Goal: Information Seeking & Learning: Compare options

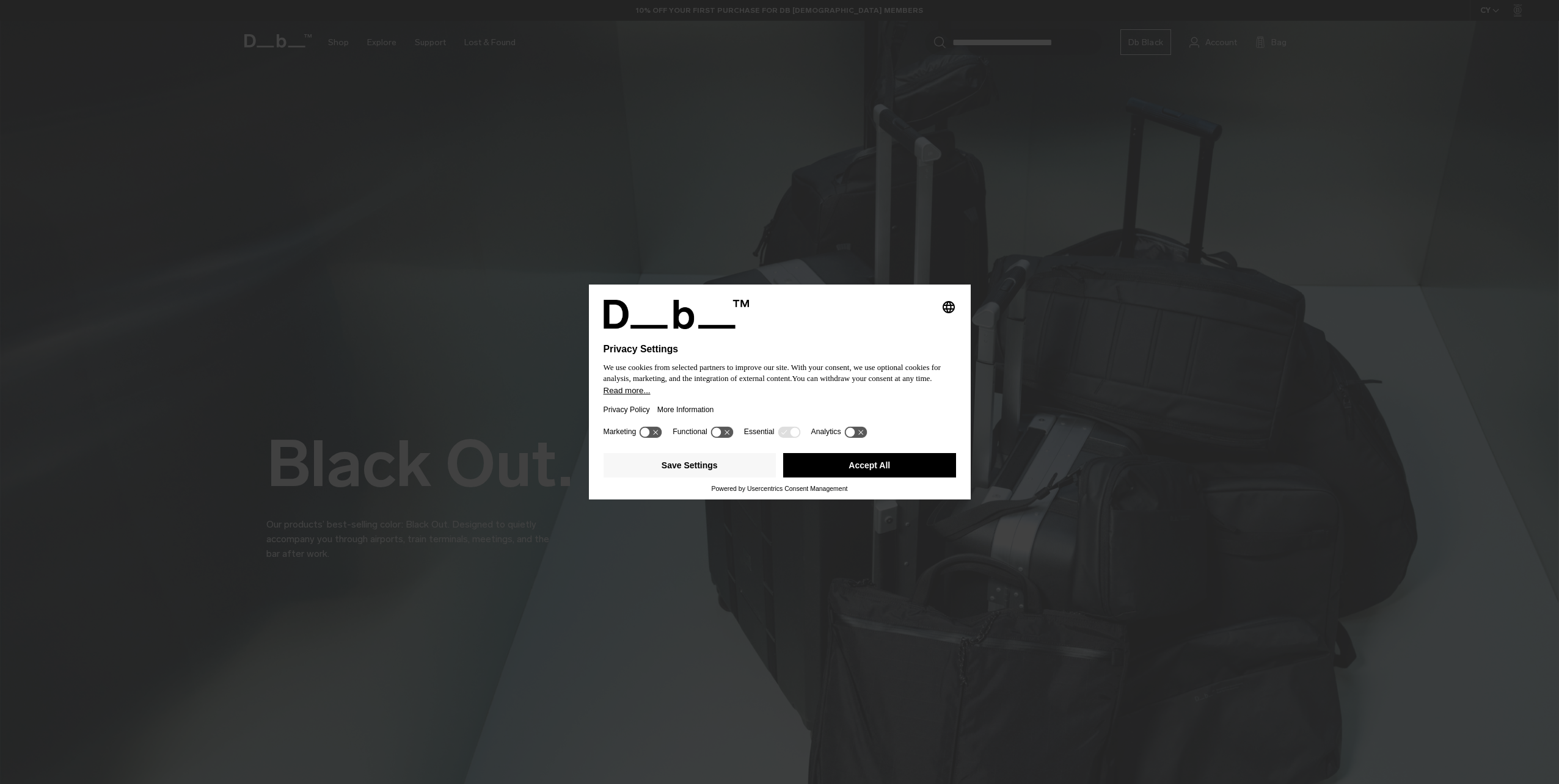
click at [844, 467] on button "Accept All" at bounding box center [869, 464] width 173 height 24
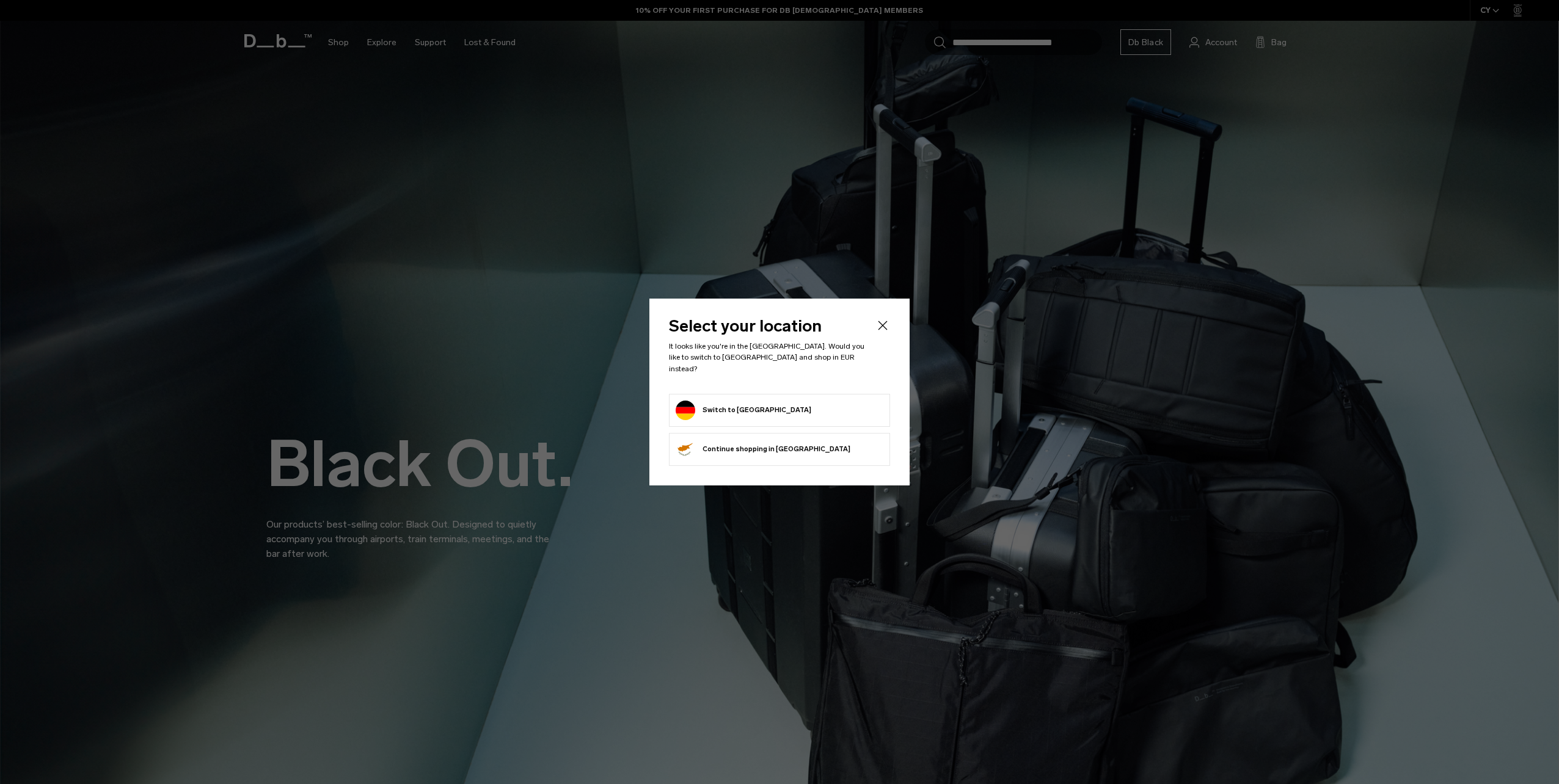
click at [824, 409] on form "Switch to Germany" at bounding box center [779, 410] width 208 height 20
click at [725, 406] on button "Switch to Germany" at bounding box center [742, 410] width 135 height 20
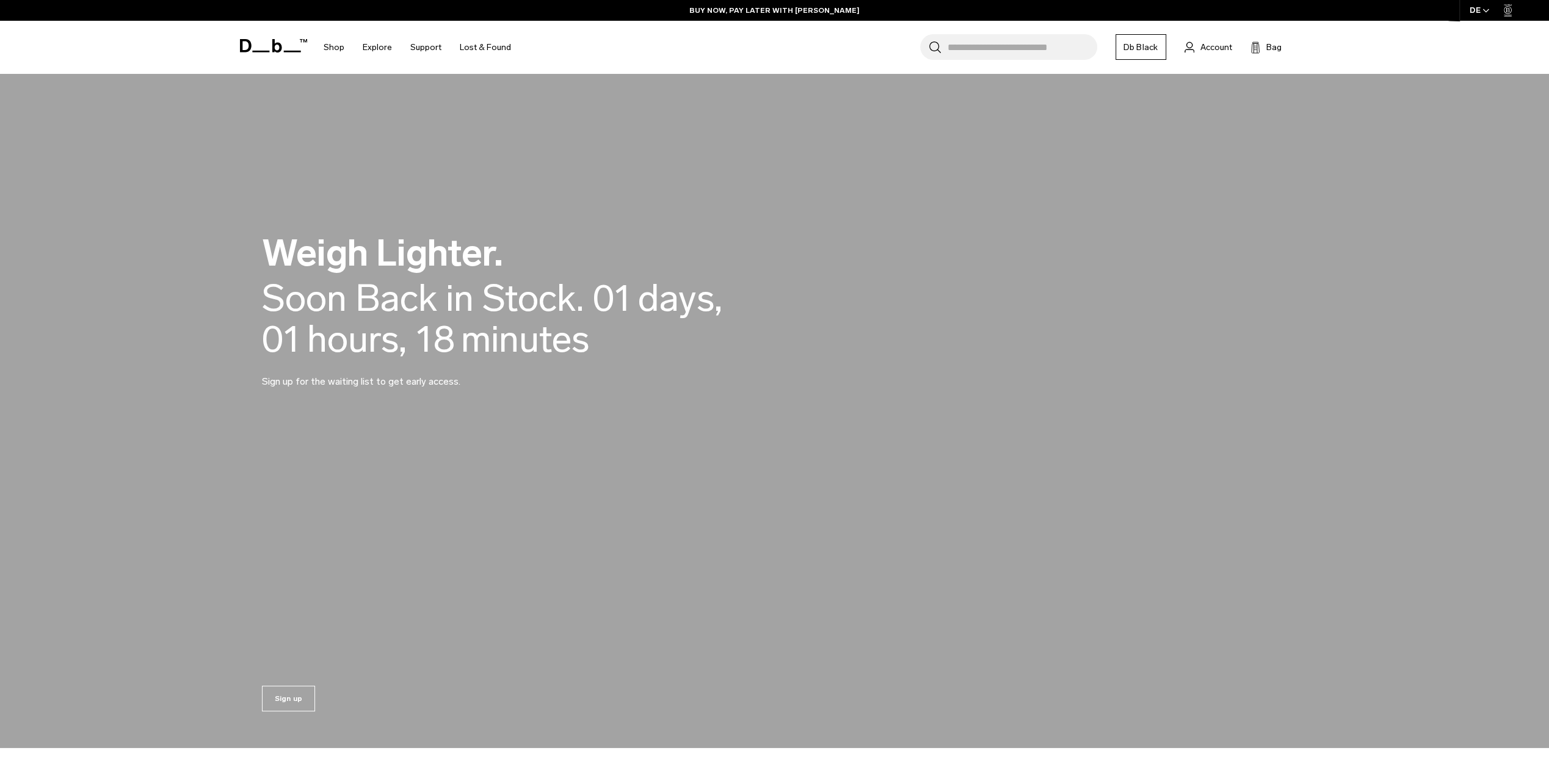
scroll to position [1649, 0]
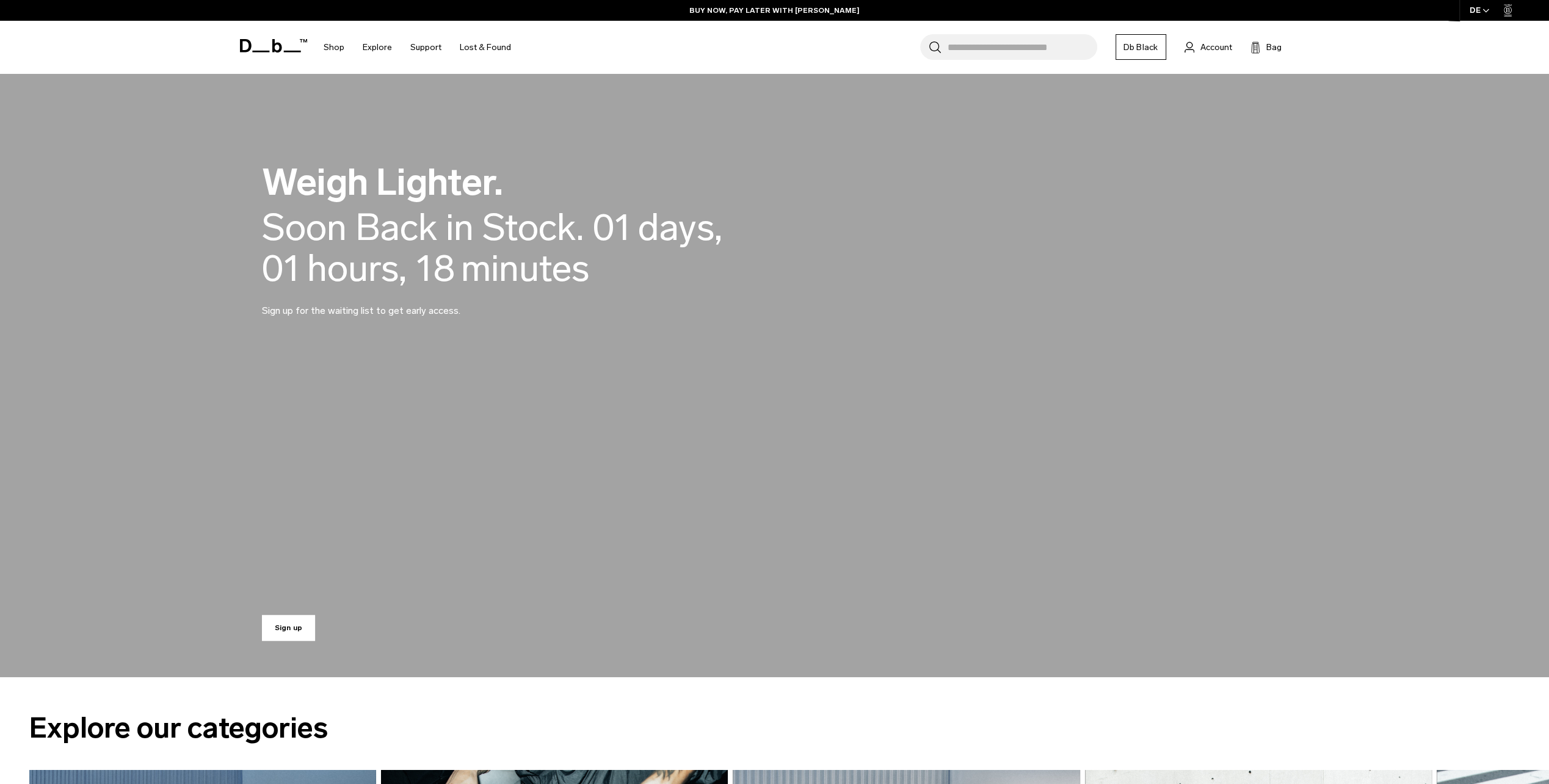
click at [304, 621] on link "Sign up" at bounding box center [289, 627] width 54 height 26
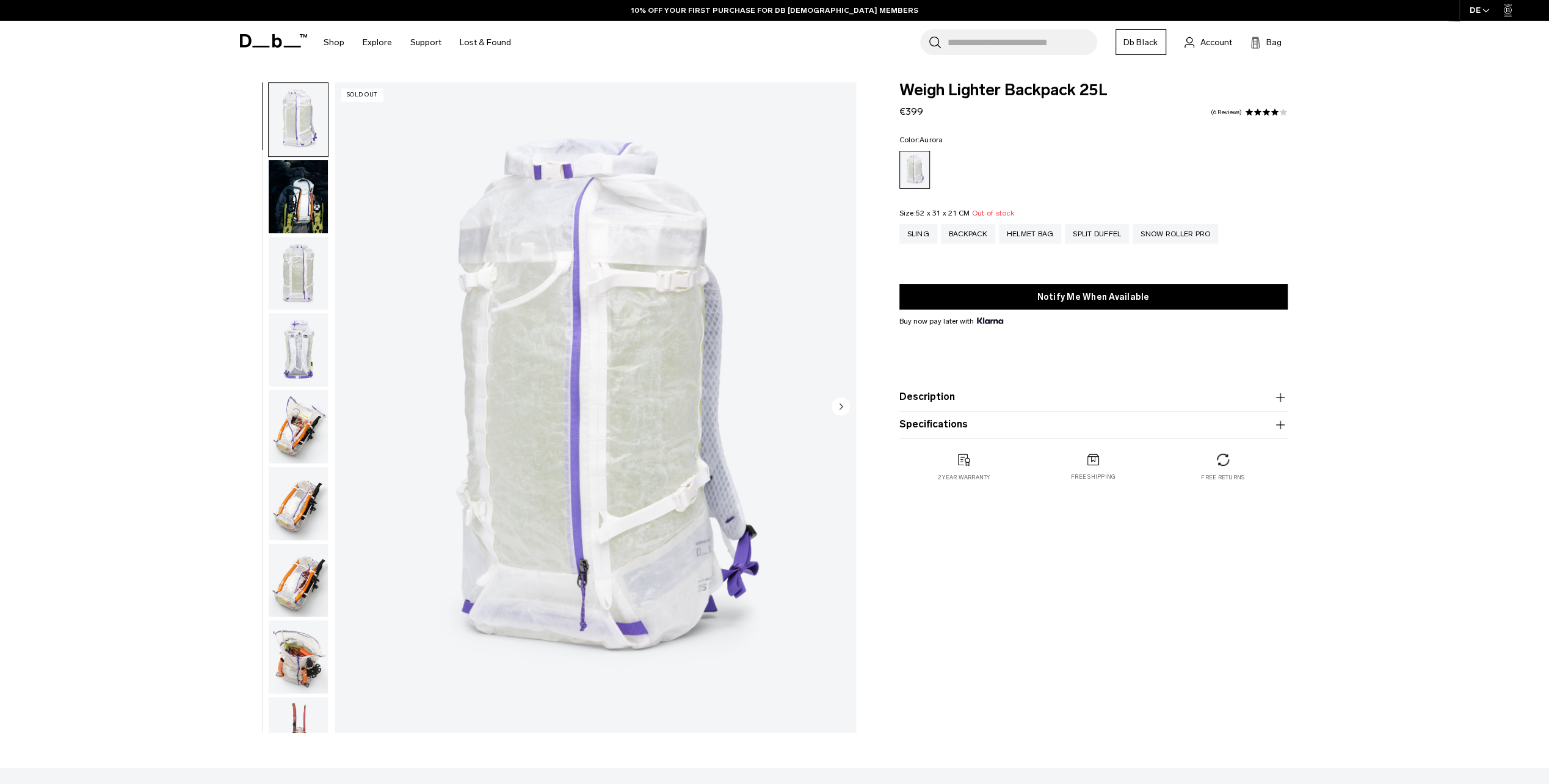
click at [312, 198] on img "button" at bounding box center [298, 197] width 59 height 73
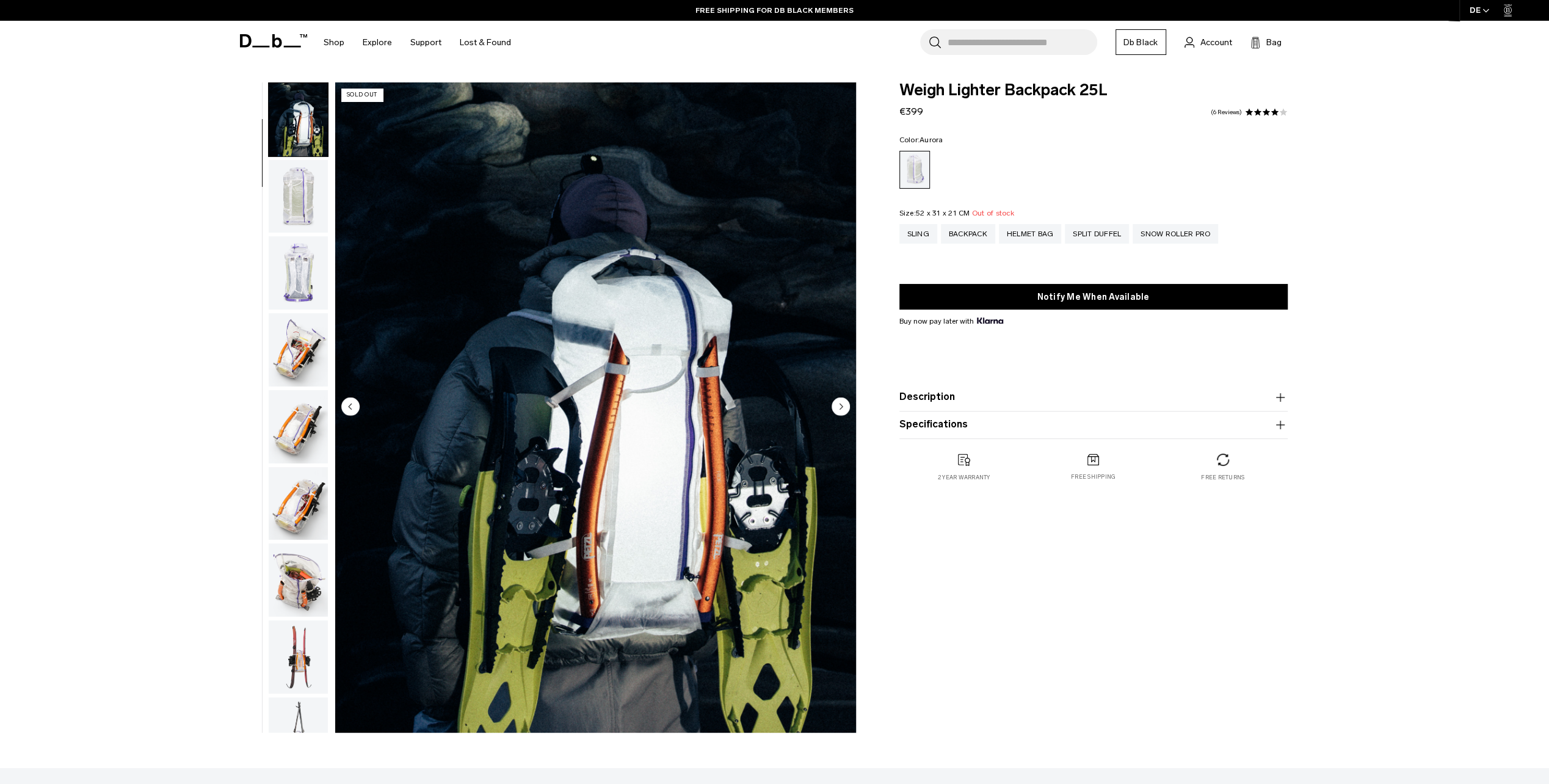
click at [299, 270] on img "button" at bounding box center [298, 273] width 59 height 73
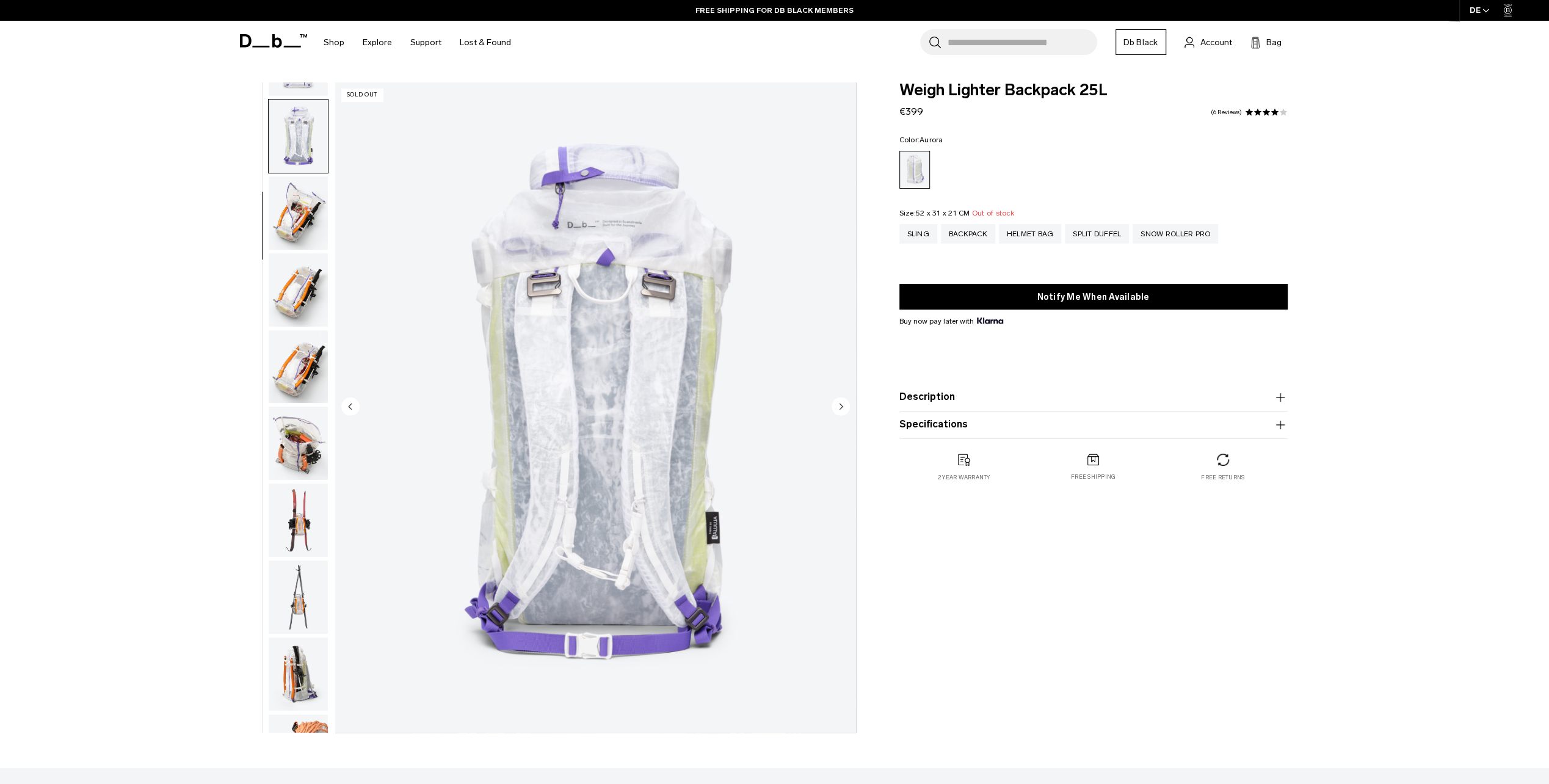
scroll to position [231, 0]
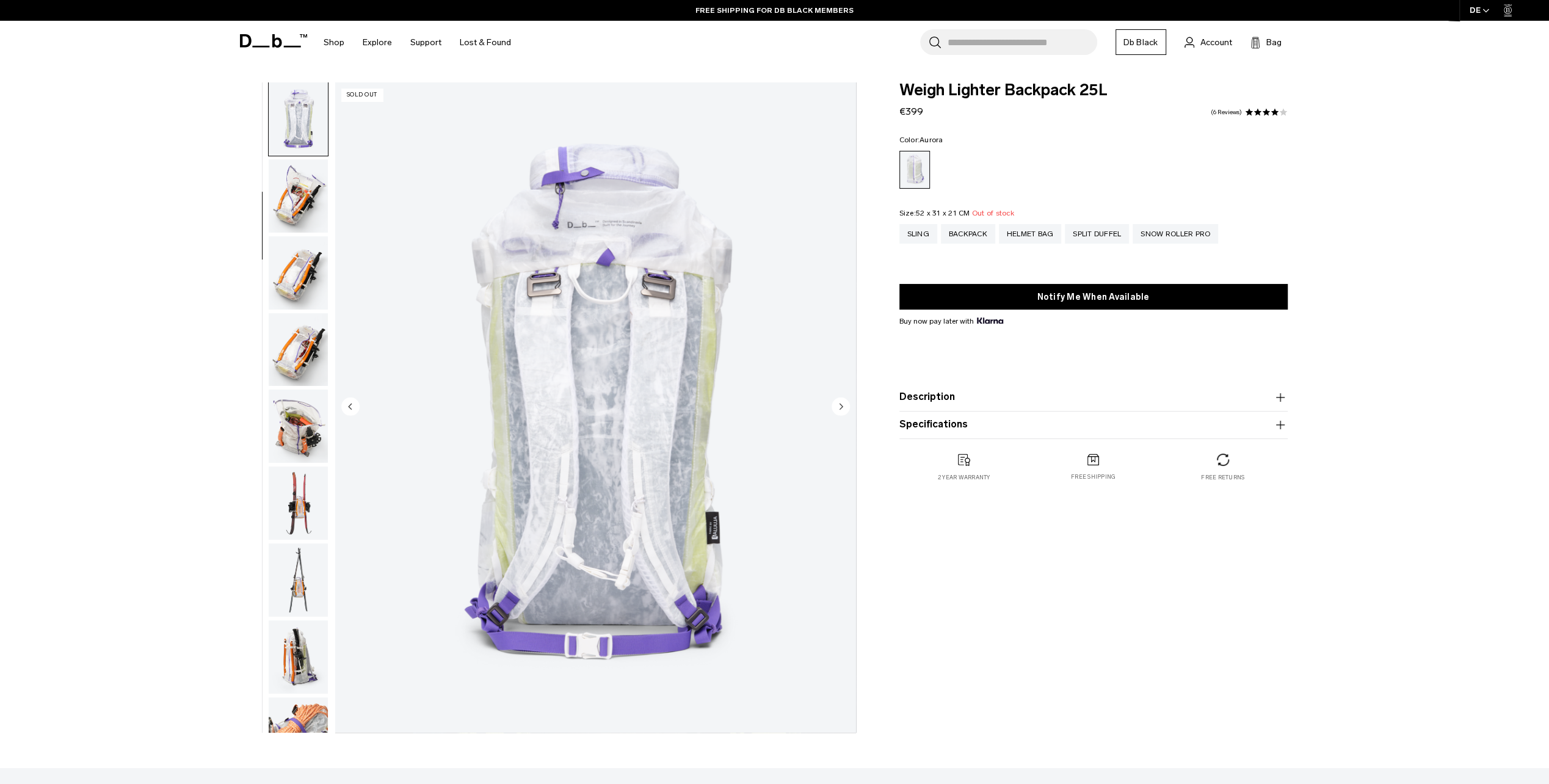
click at [303, 186] on img "button" at bounding box center [298, 196] width 59 height 73
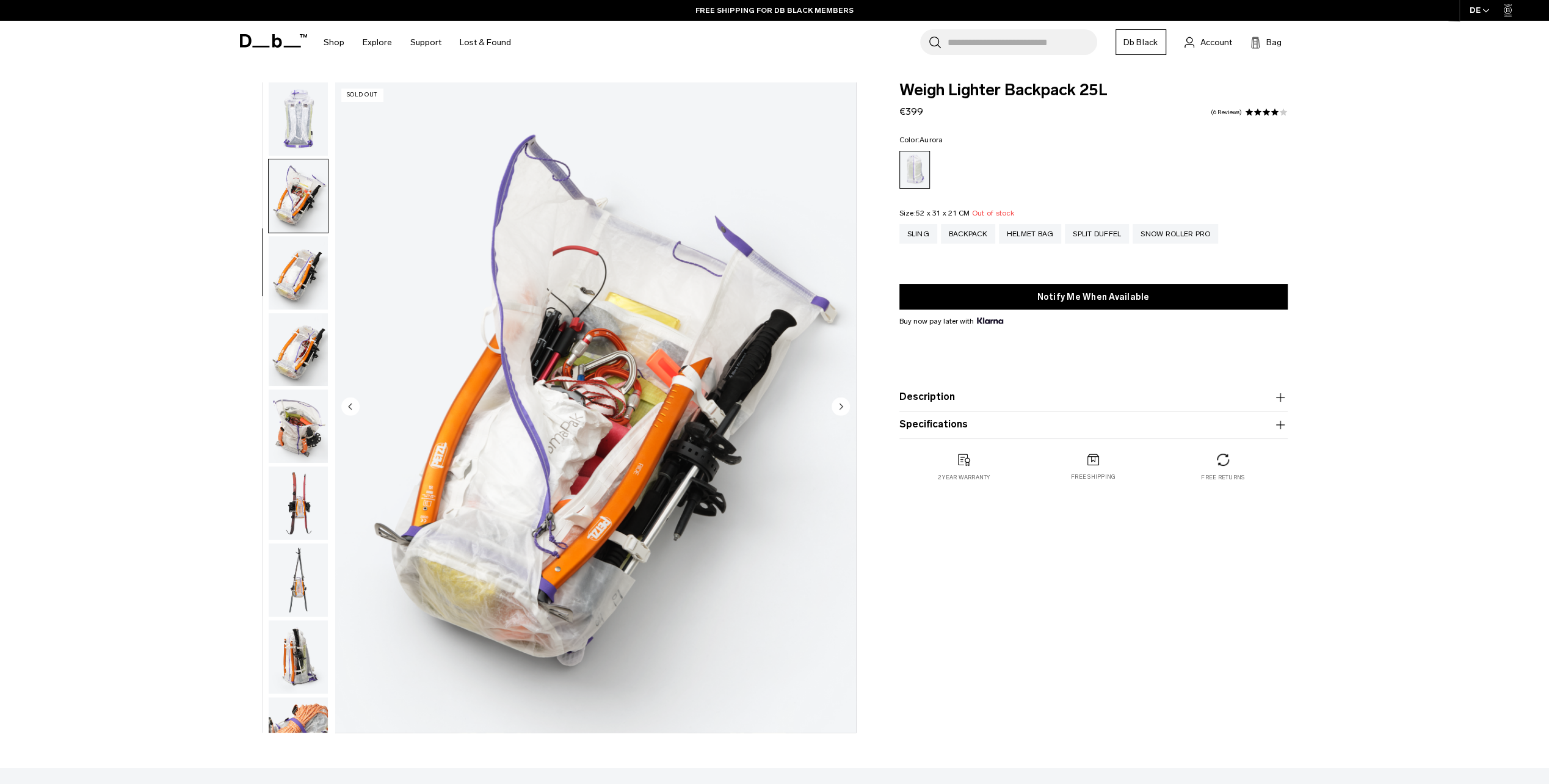
scroll to position [308, 0]
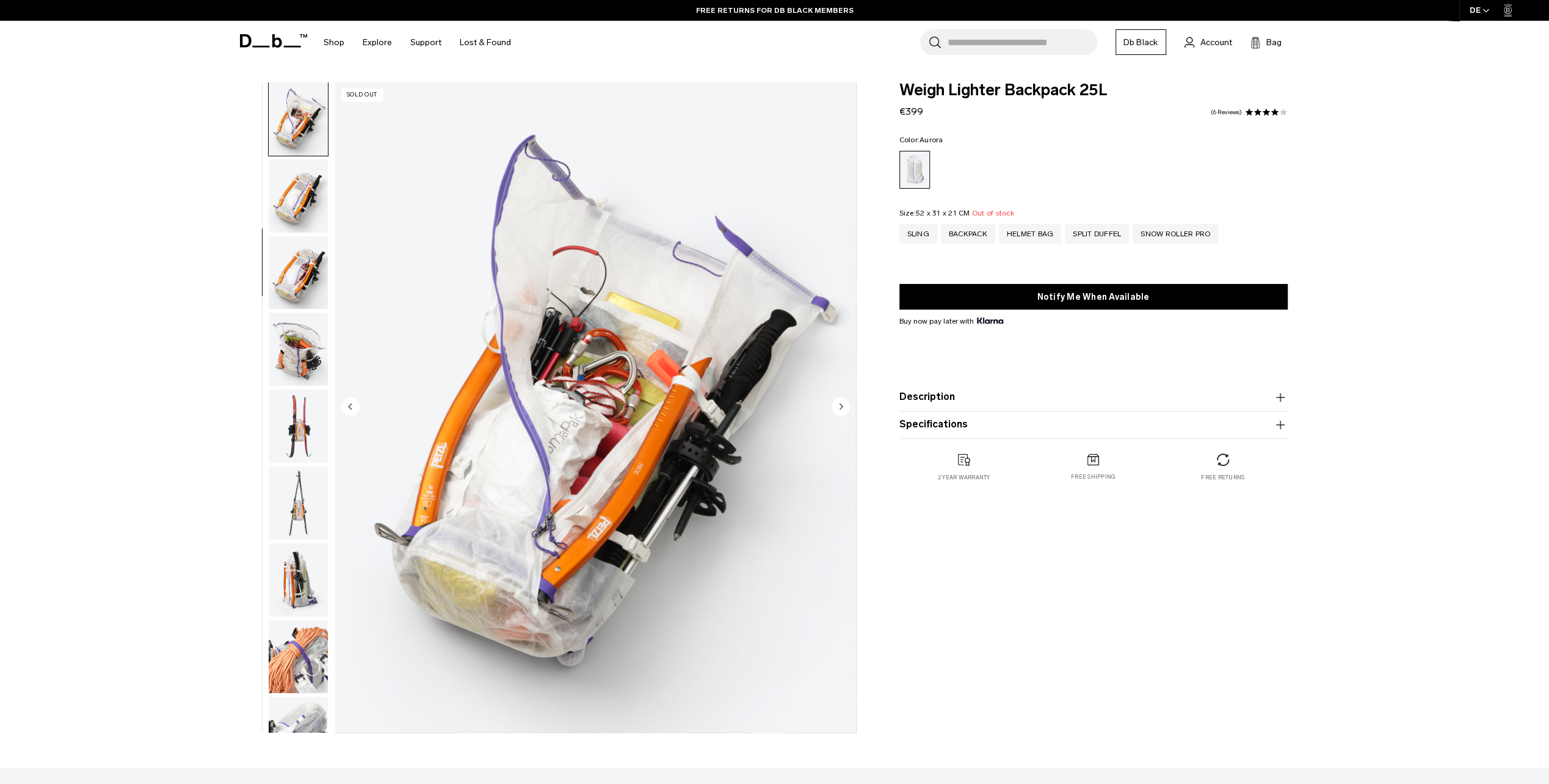
click at [304, 235] on ul at bounding box center [298, 407] width 61 height 650
click at [303, 277] on img "button" at bounding box center [298, 273] width 59 height 73
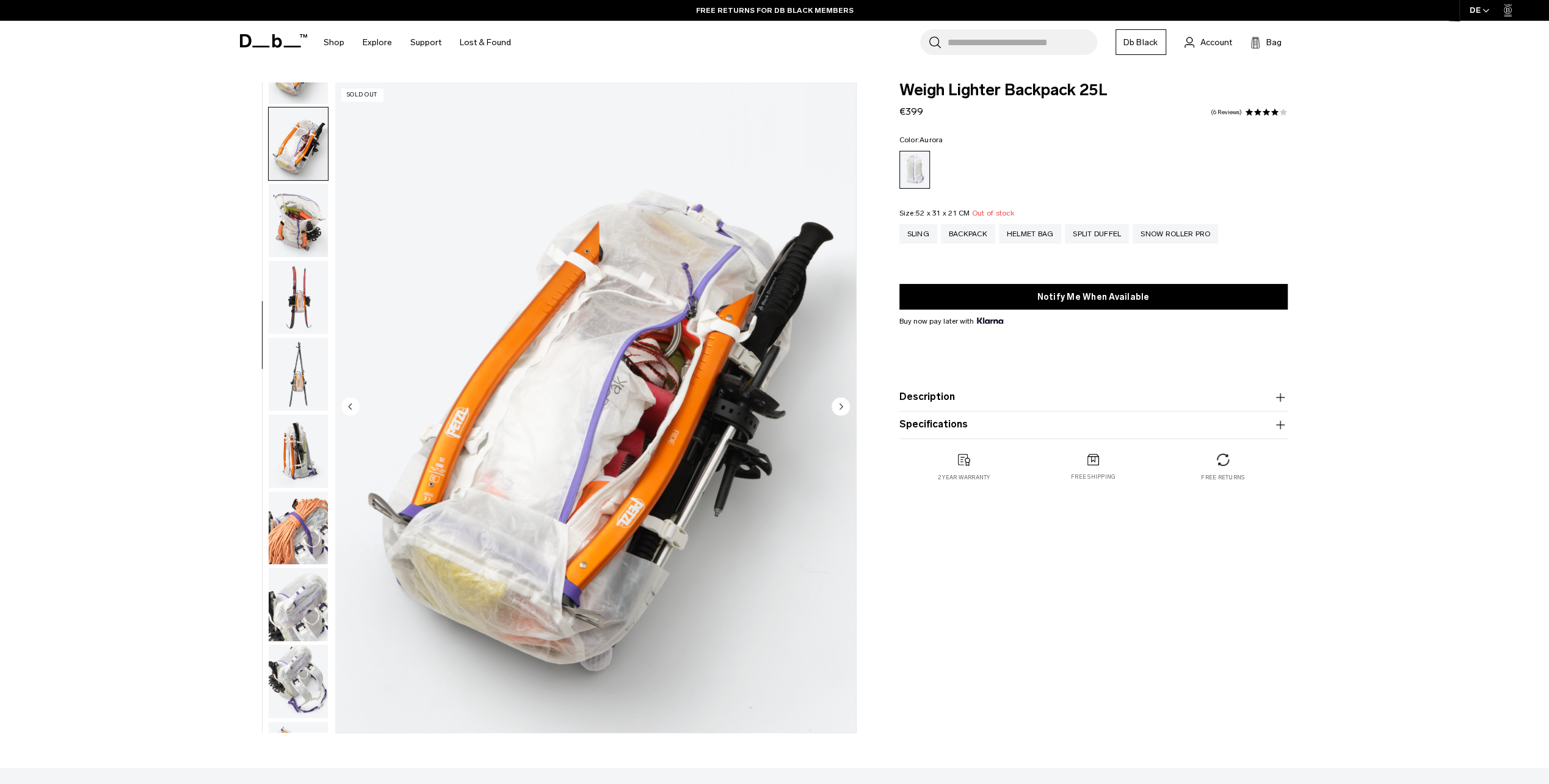
scroll to position [462, 0]
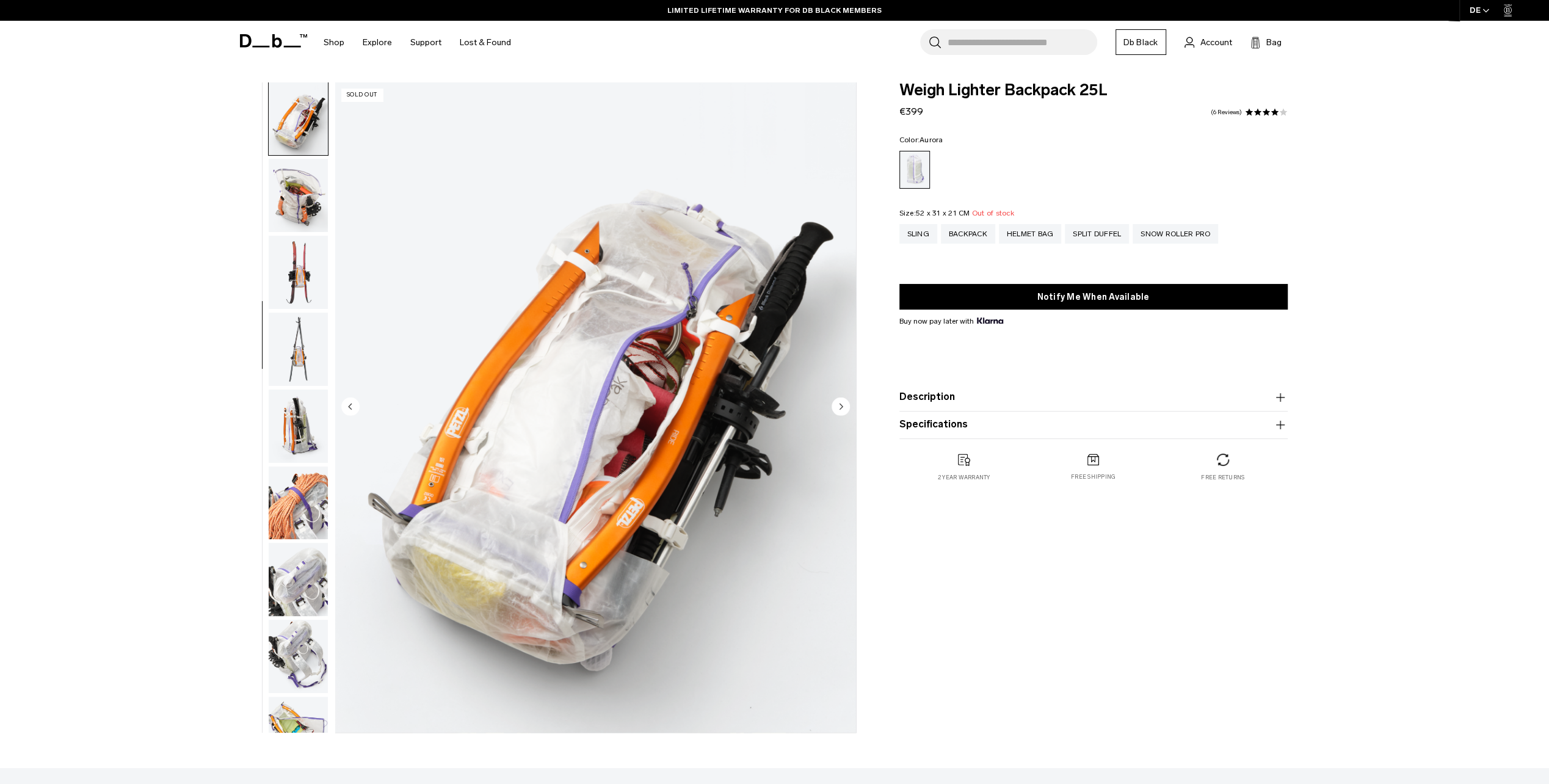
click at [295, 270] on img "button" at bounding box center [298, 272] width 59 height 73
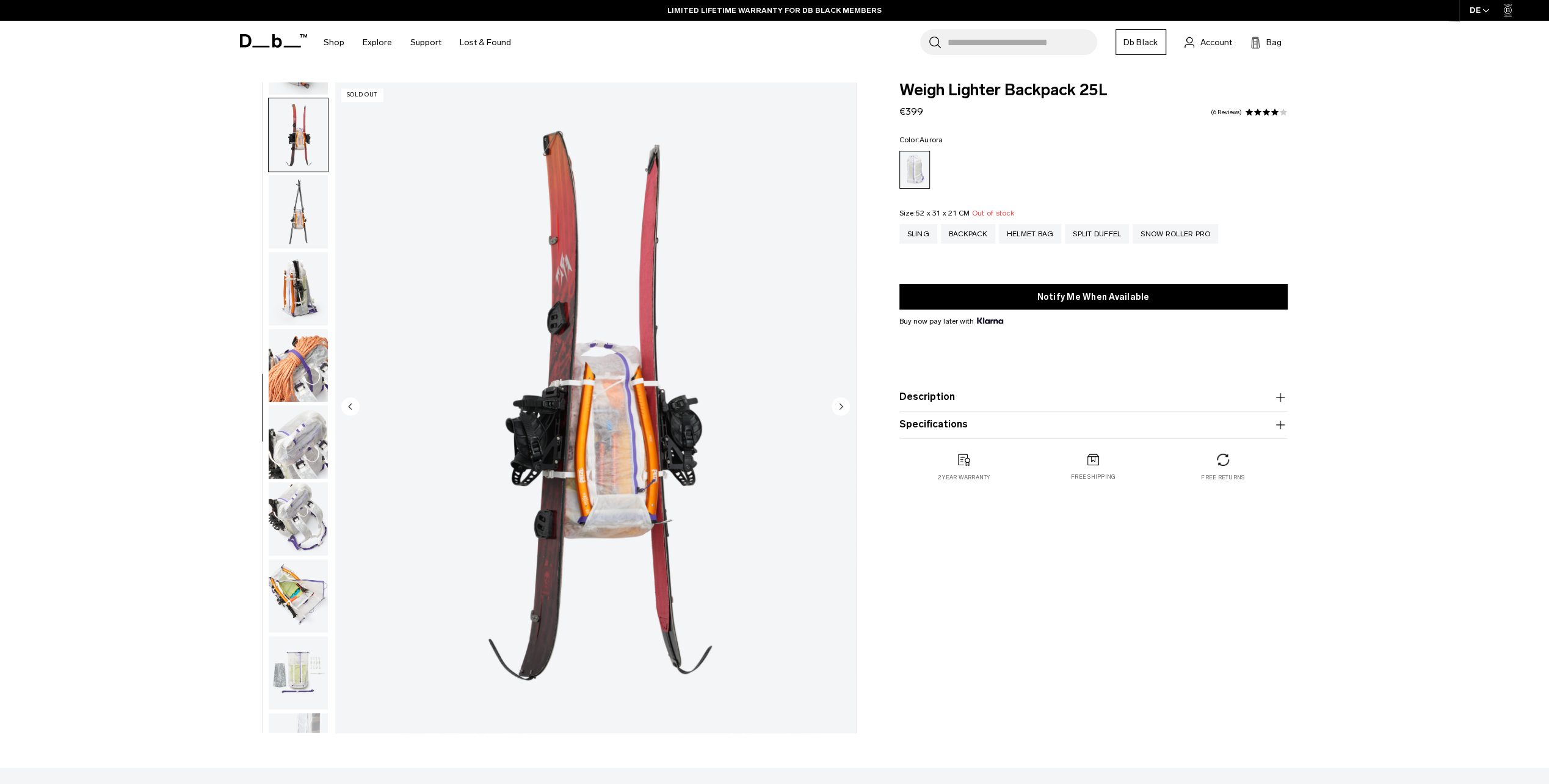
scroll to position [615, 0]
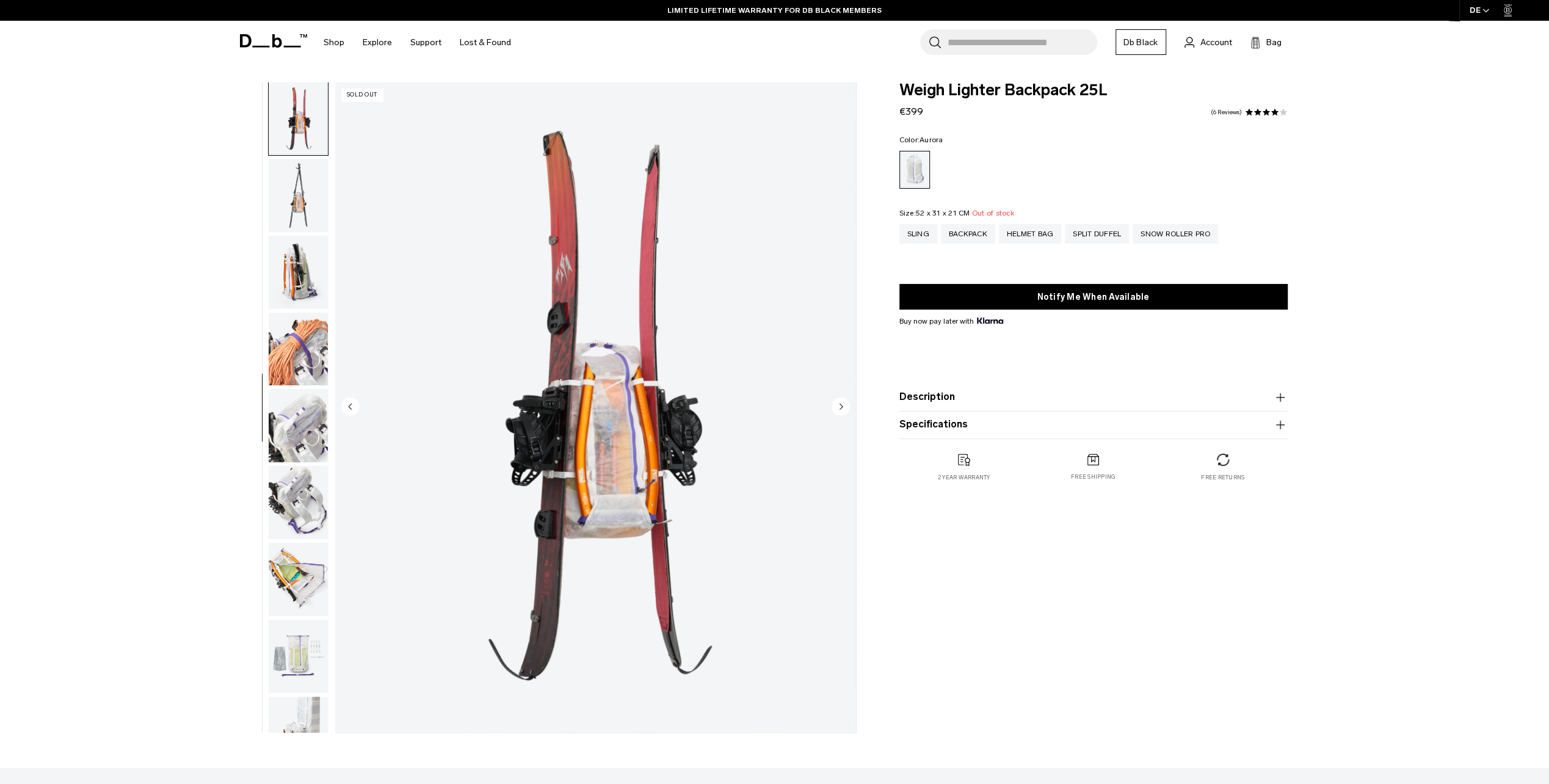
click at [296, 277] on img "button" at bounding box center [298, 272] width 59 height 73
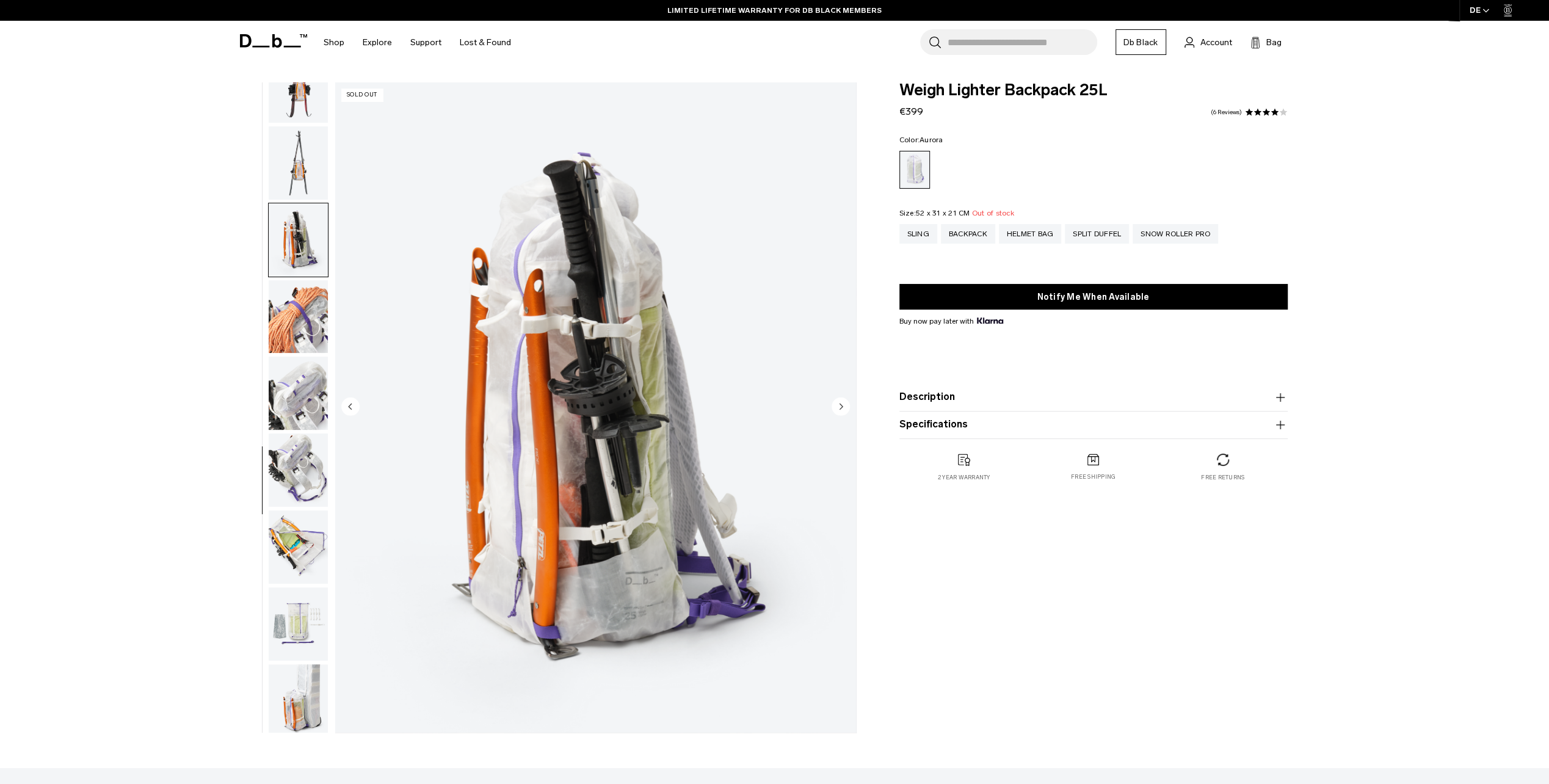
scroll to position [654, 0]
click at [296, 305] on img "button" at bounding box center [298, 312] width 59 height 73
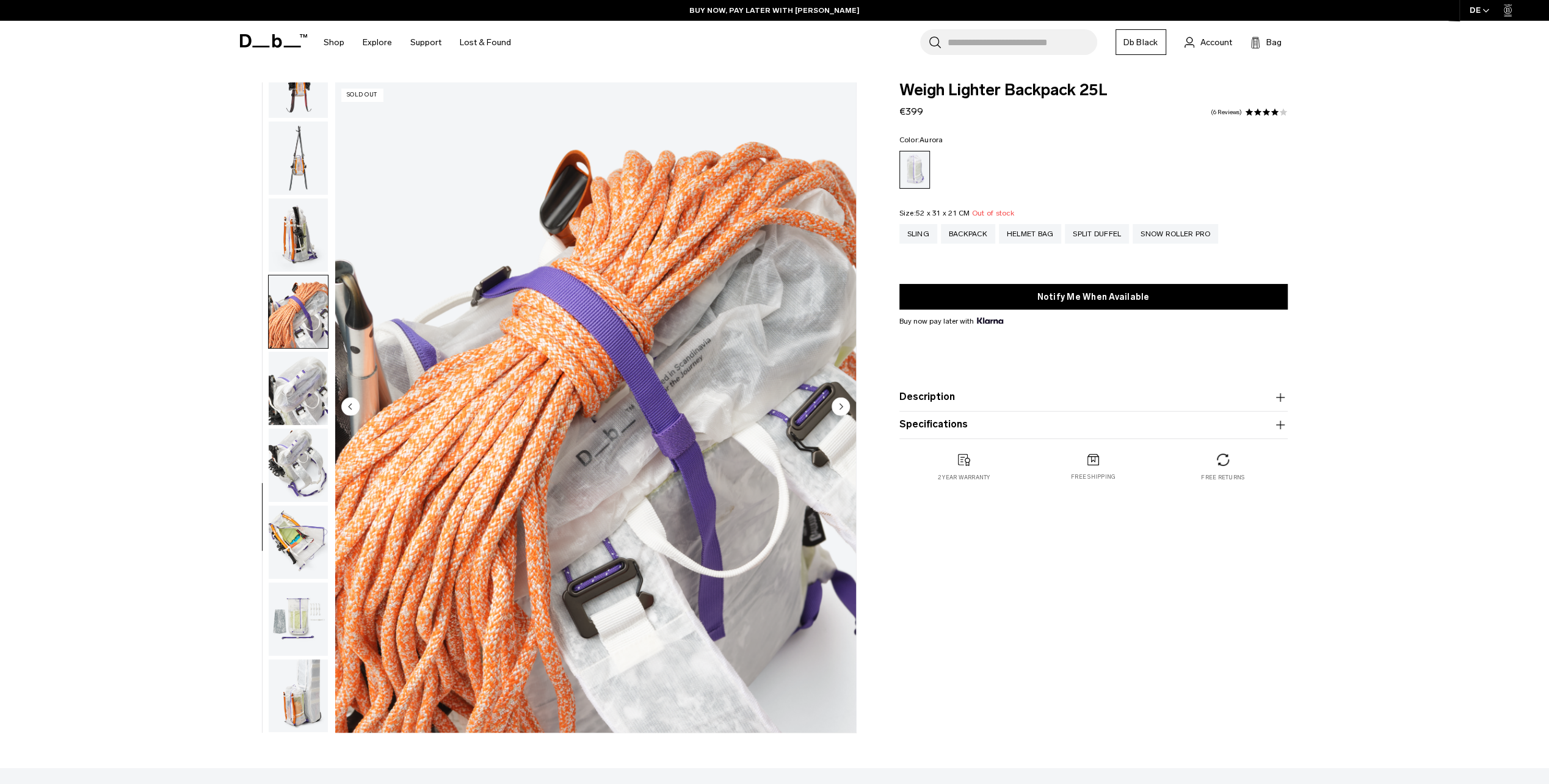
click at [298, 358] on img "button" at bounding box center [298, 388] width 59 height 73
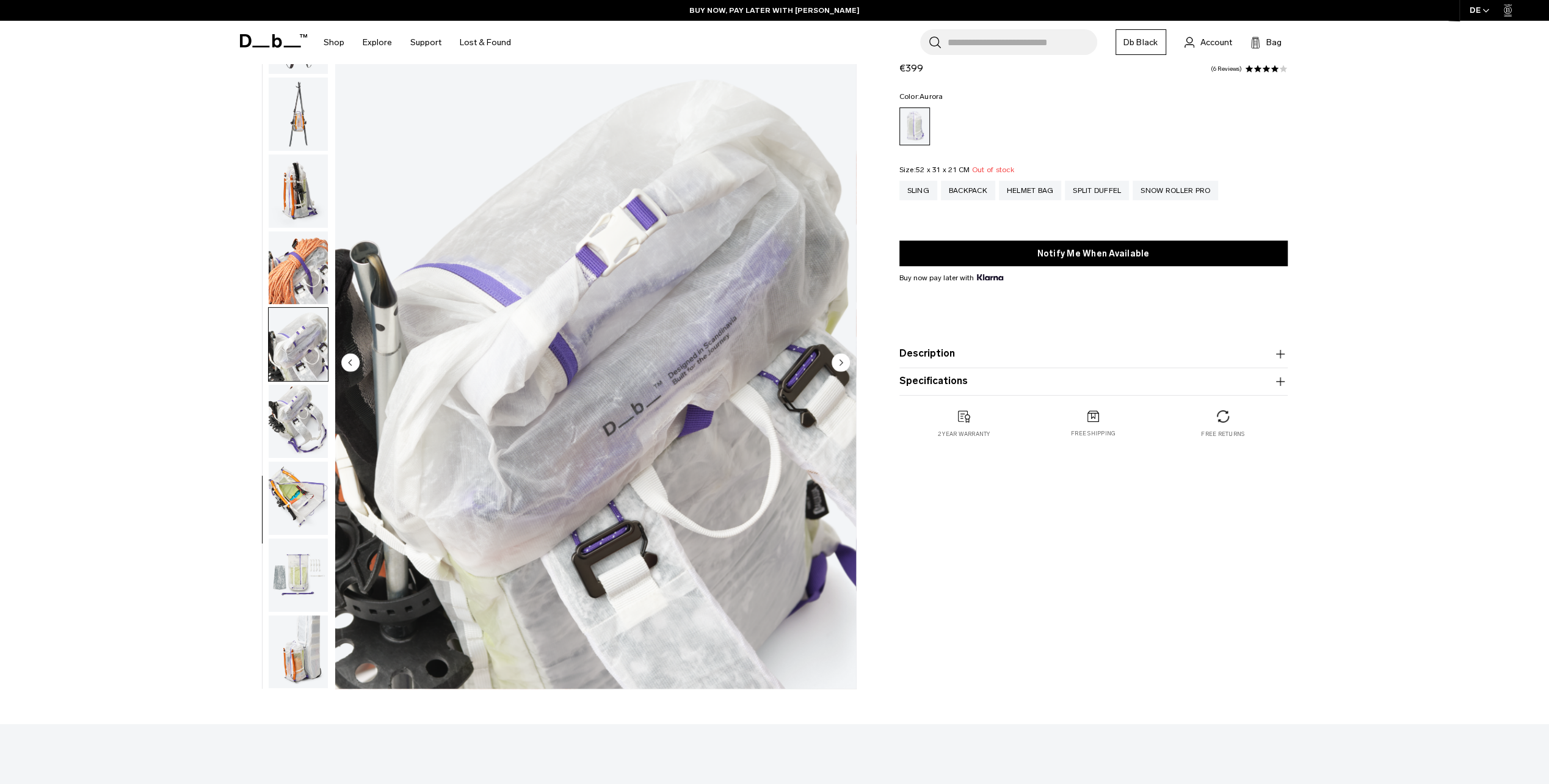
scroll to position [61, 0]
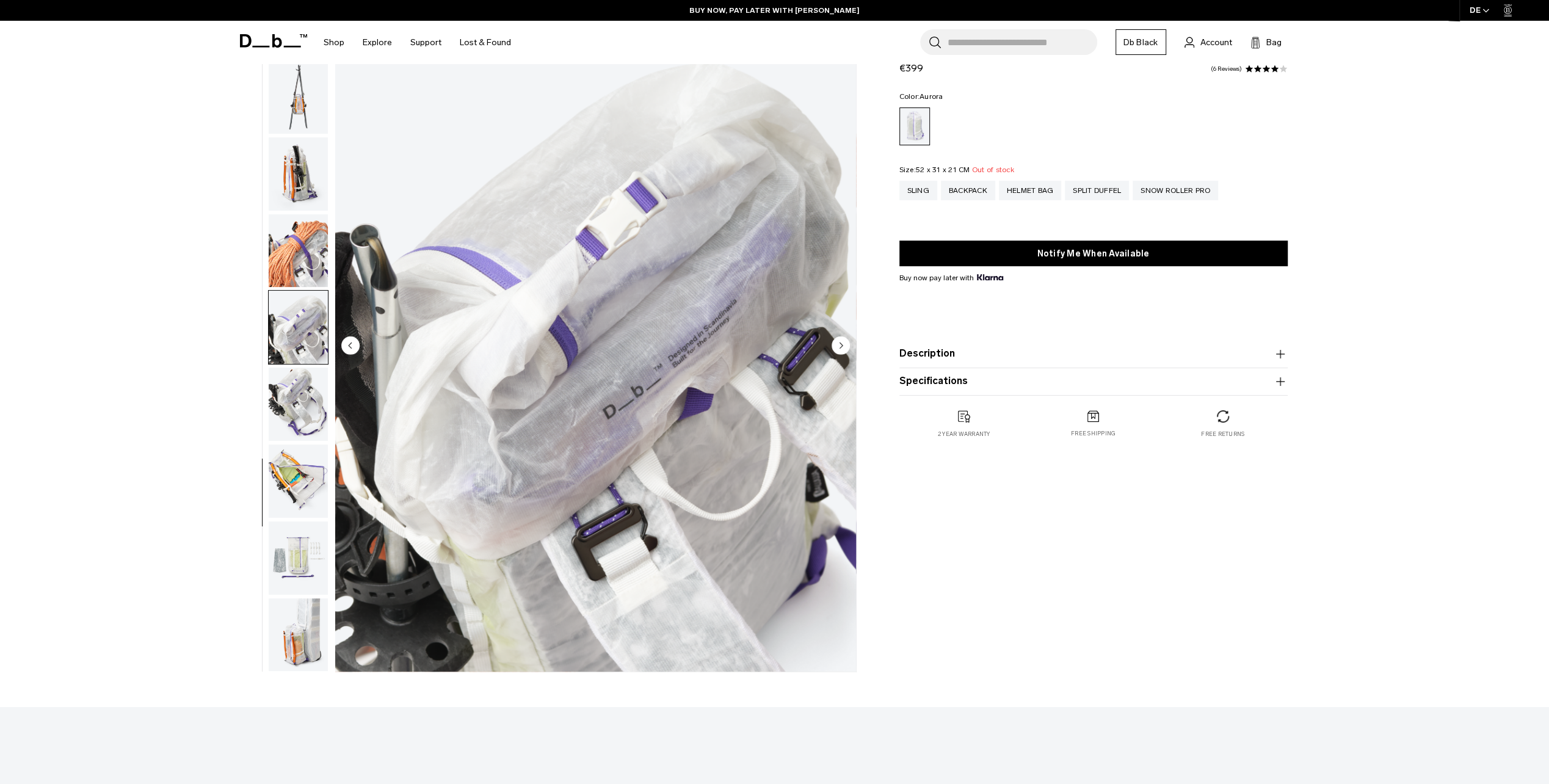
click at [298, 406] on img "button" at bounding box center [298, 405] width 59 height 73
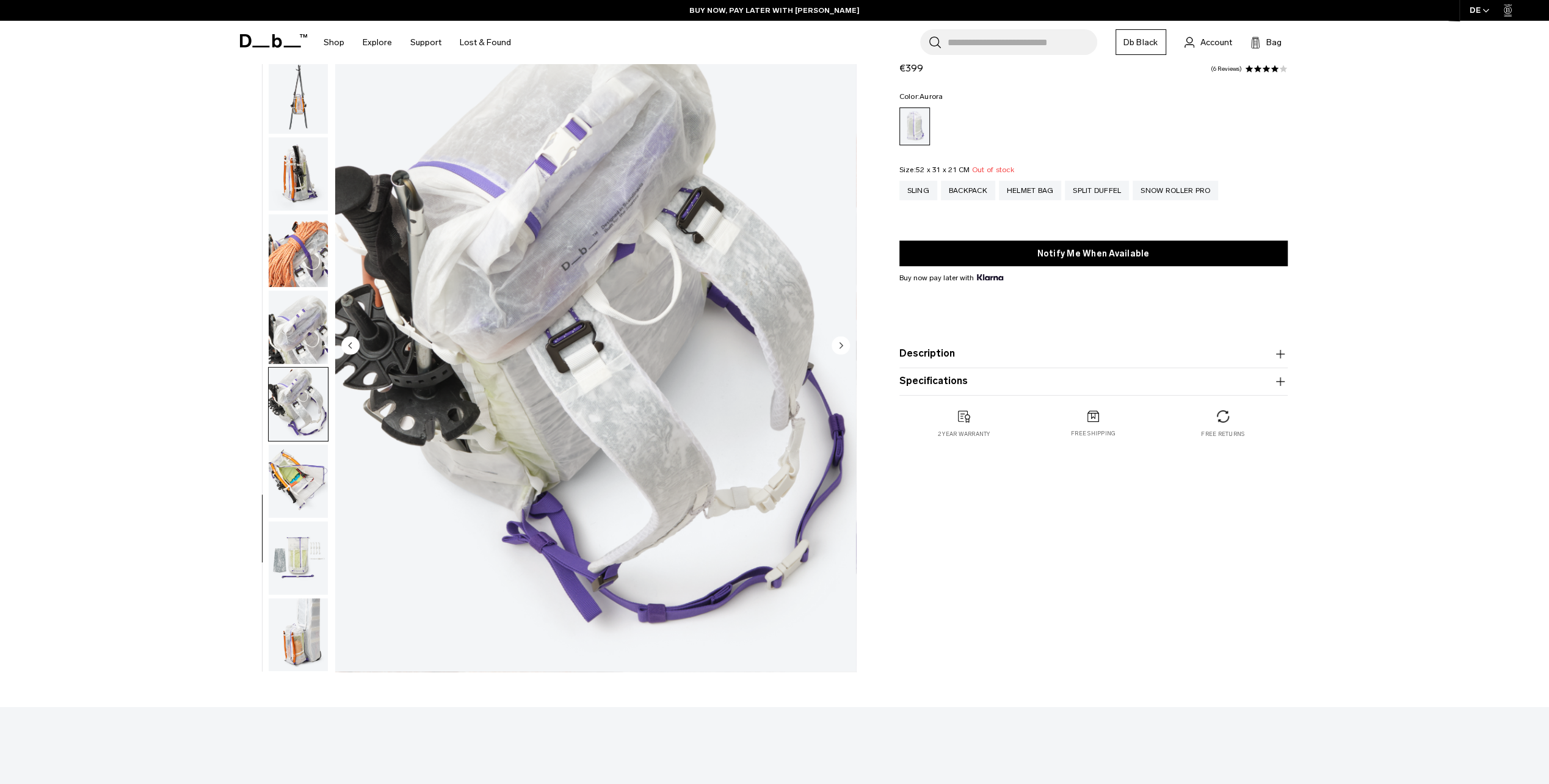
scroll to position [122, 0]
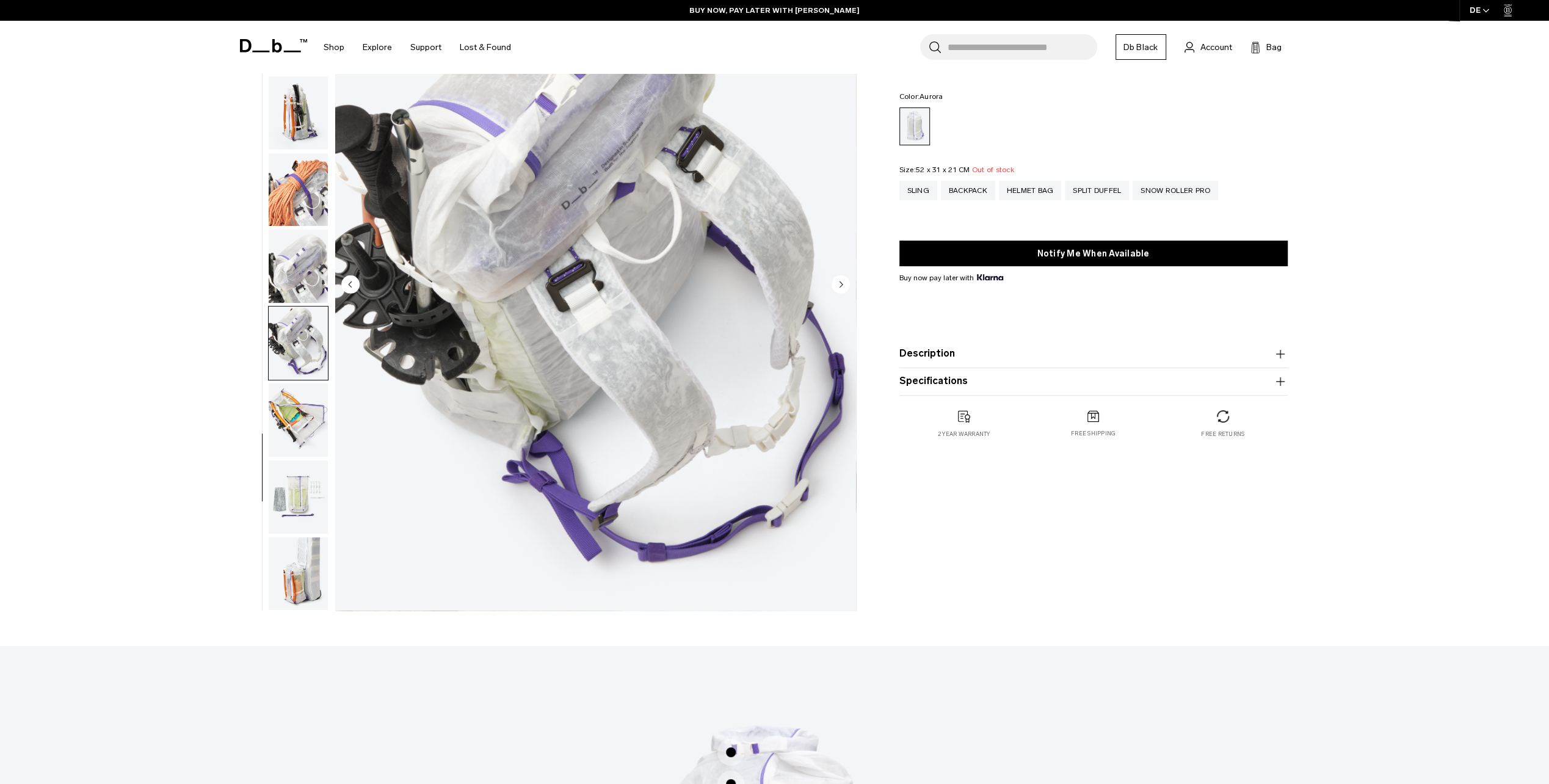
click at [312, 438] on img "button" at bounding box center [298, 420] width 59 height 73
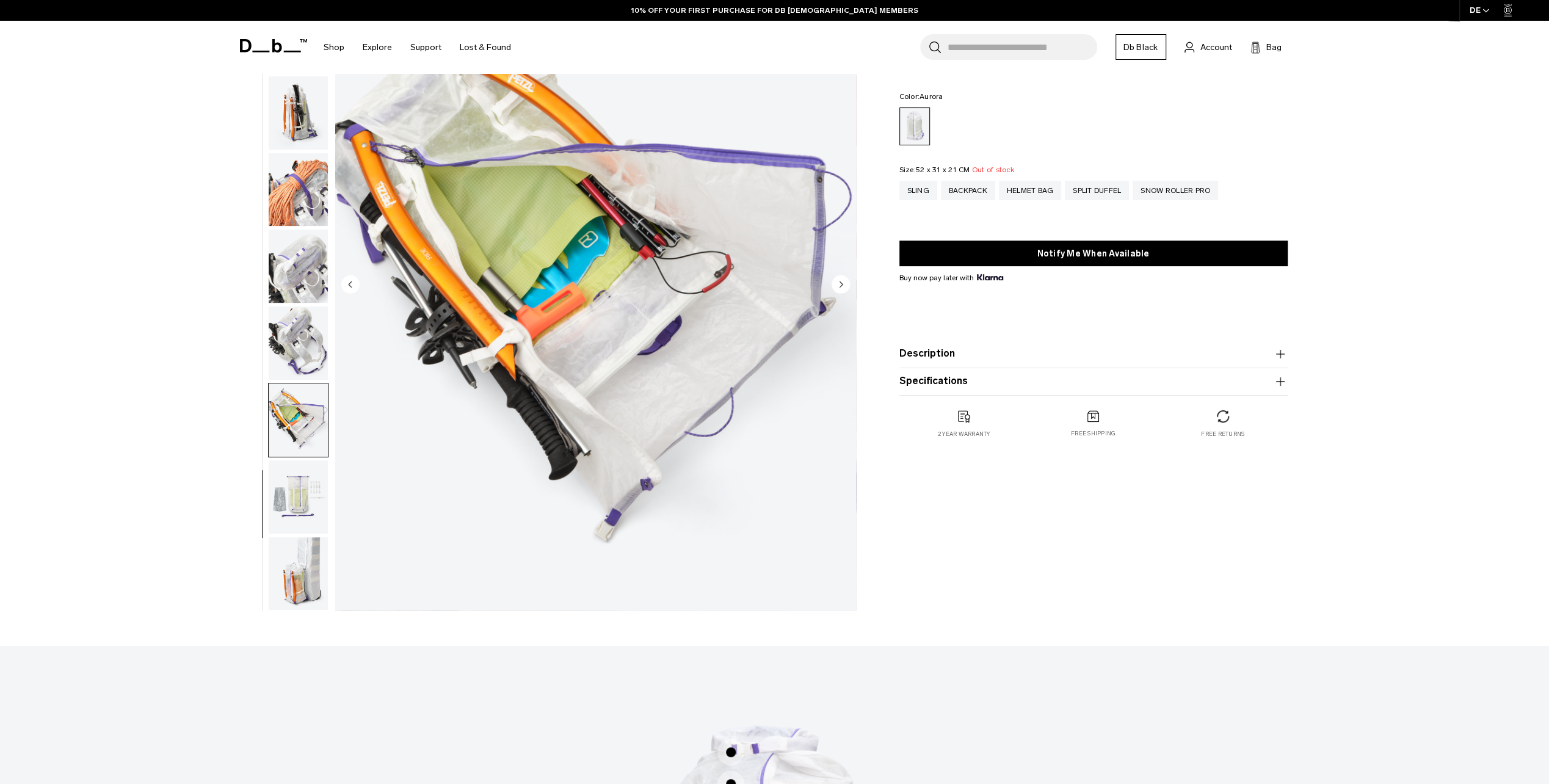
click at [302, 475] on img "button" at bounding box center [298, 497] width 59 height 73
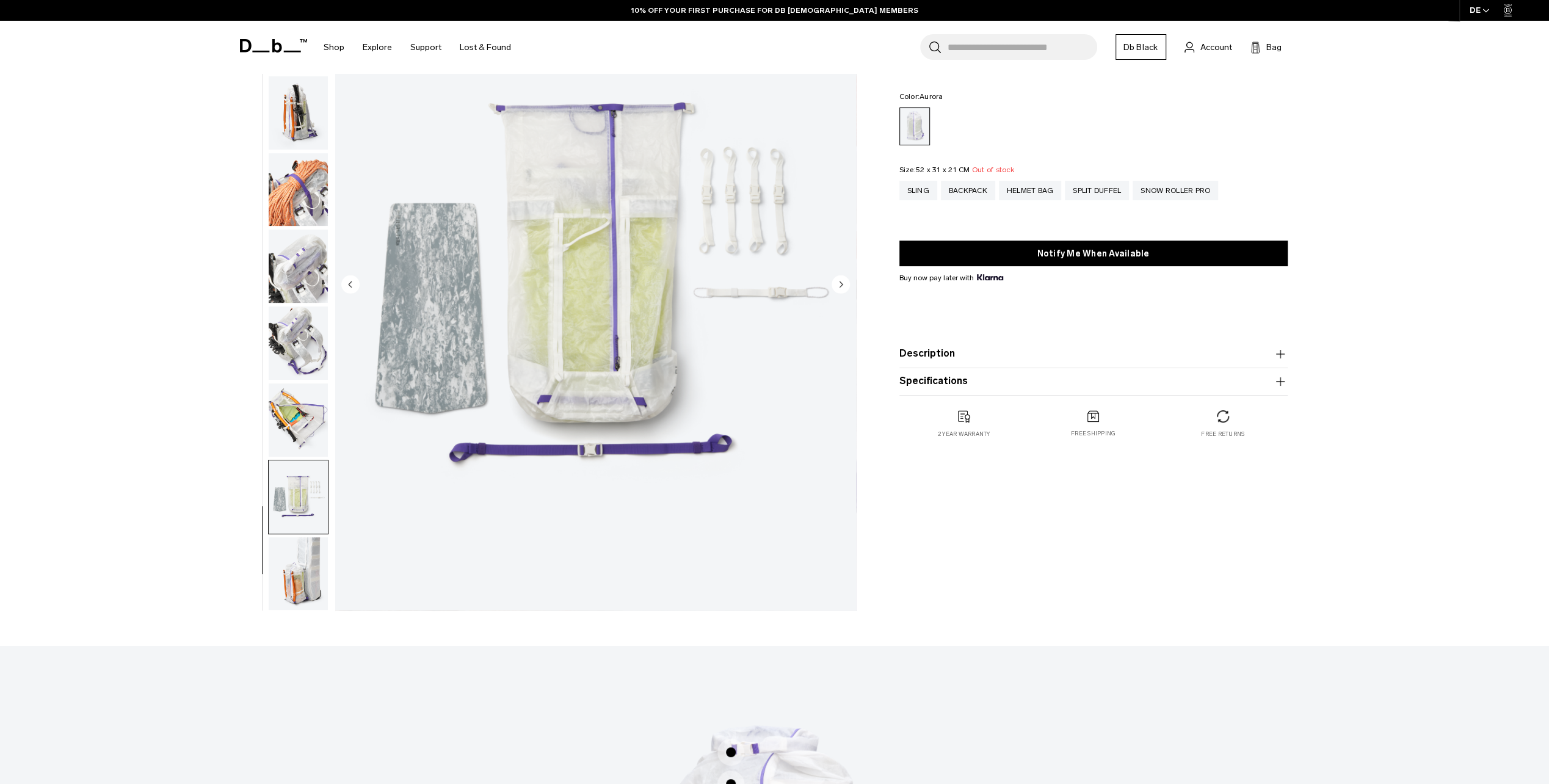
click at [286, 561] on img "button" at bounding box center [298, 574] width 59 height 73
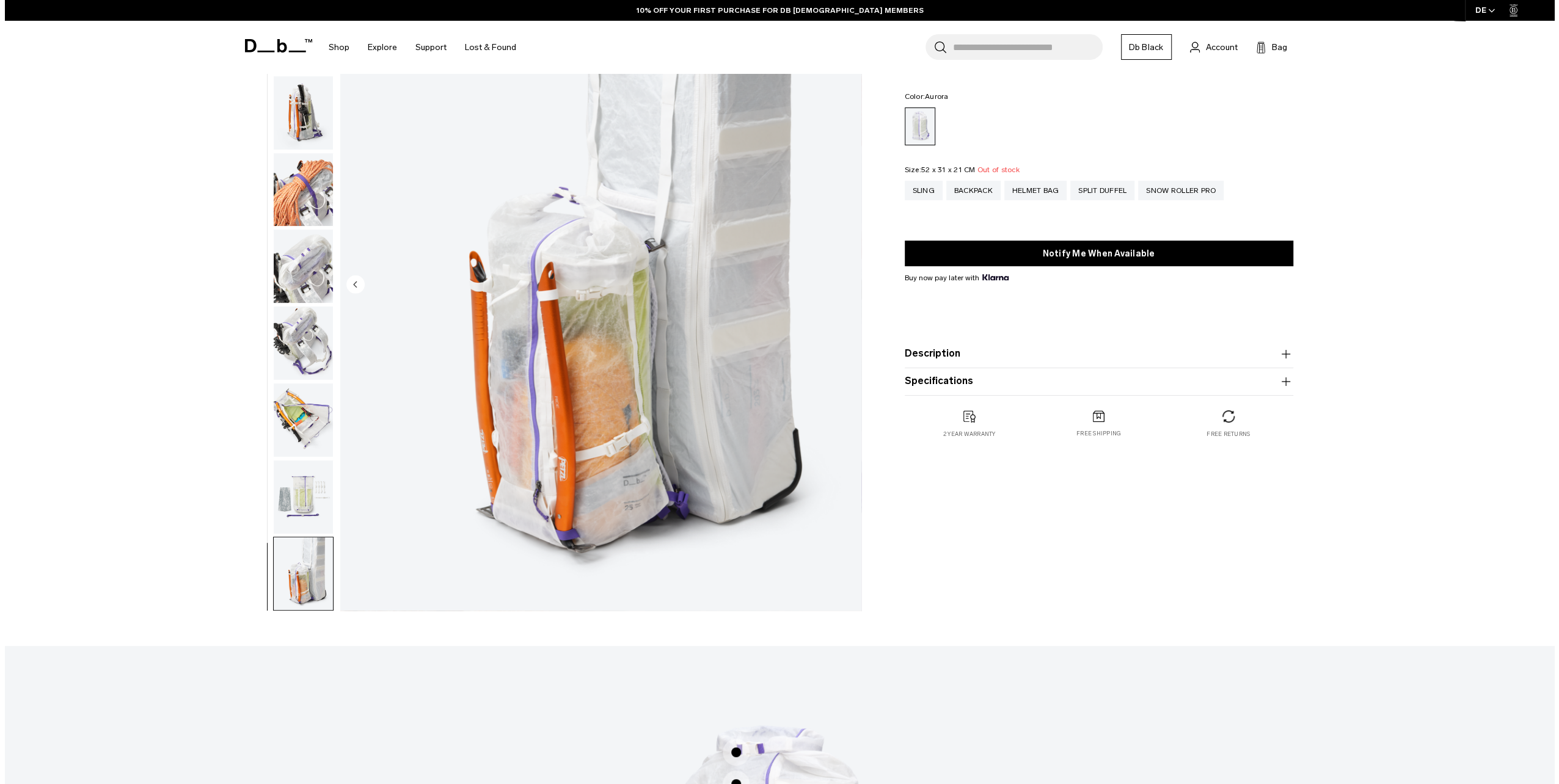
scroll to position [0, 0]
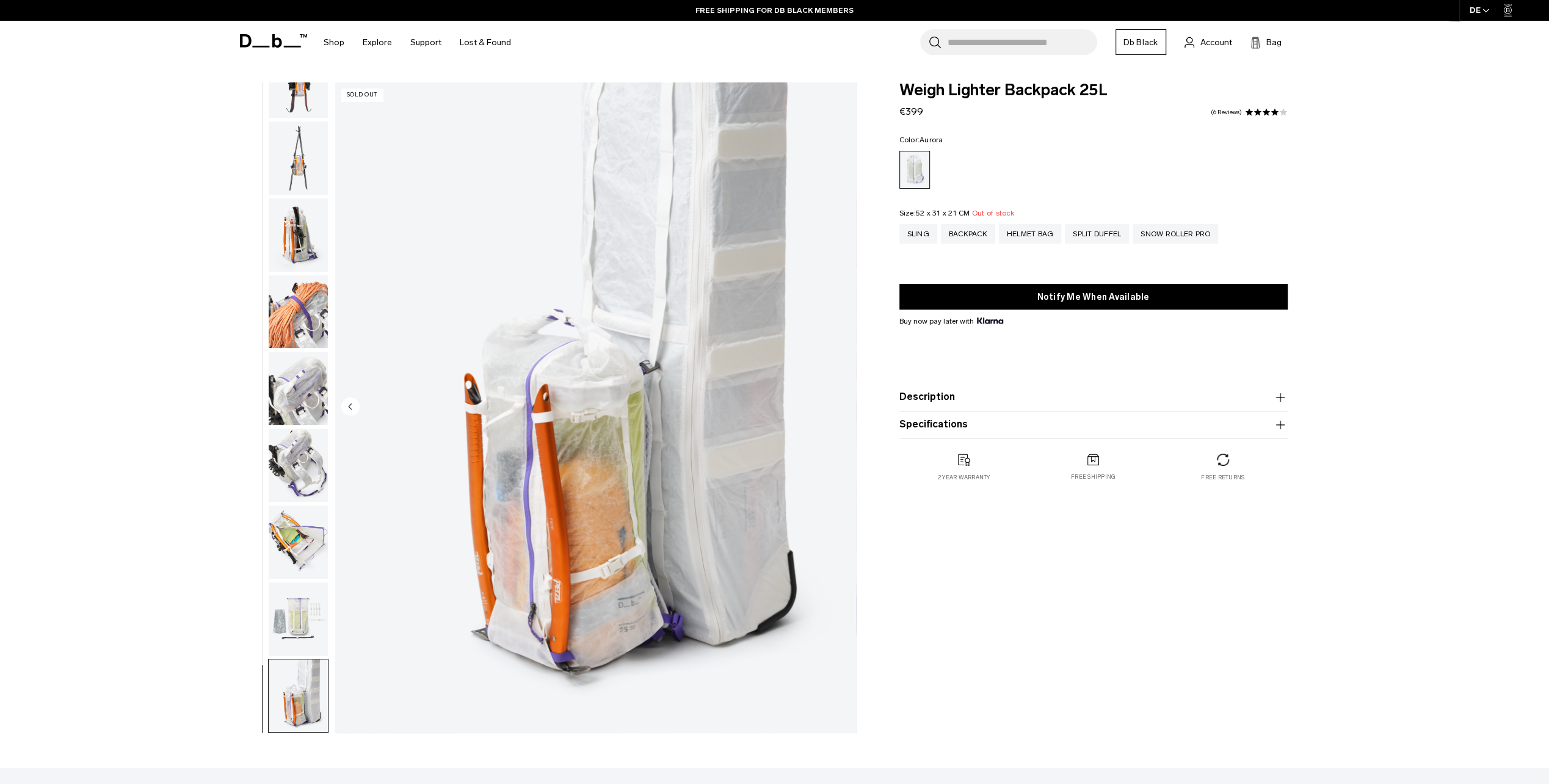
click at [288, 597] on img "button" at bounding box center [298, 619] width 59 height 73
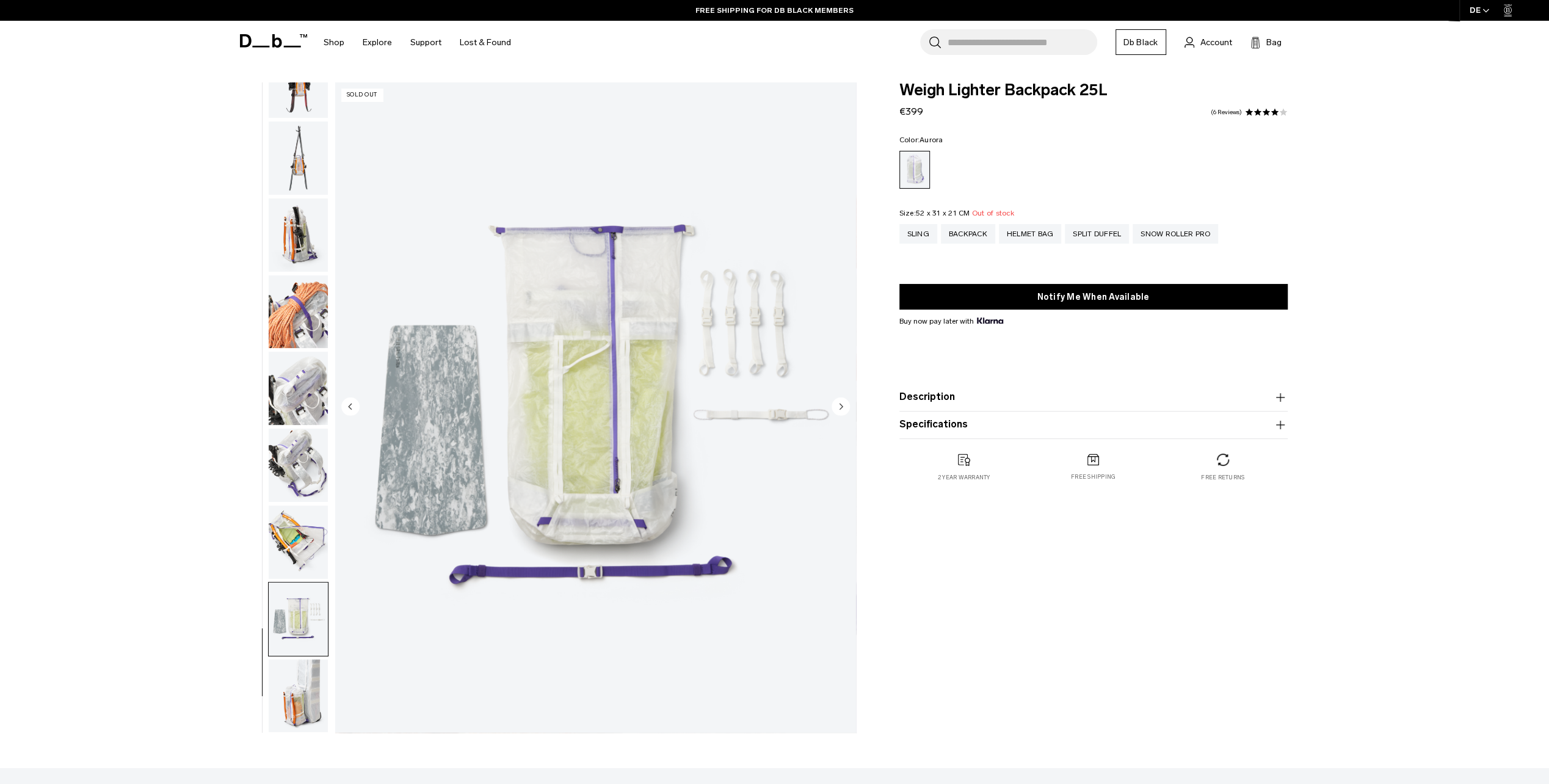
click at [338, 701] on img "16 / 17" at bounding box center [595, 407] width 521 height 650
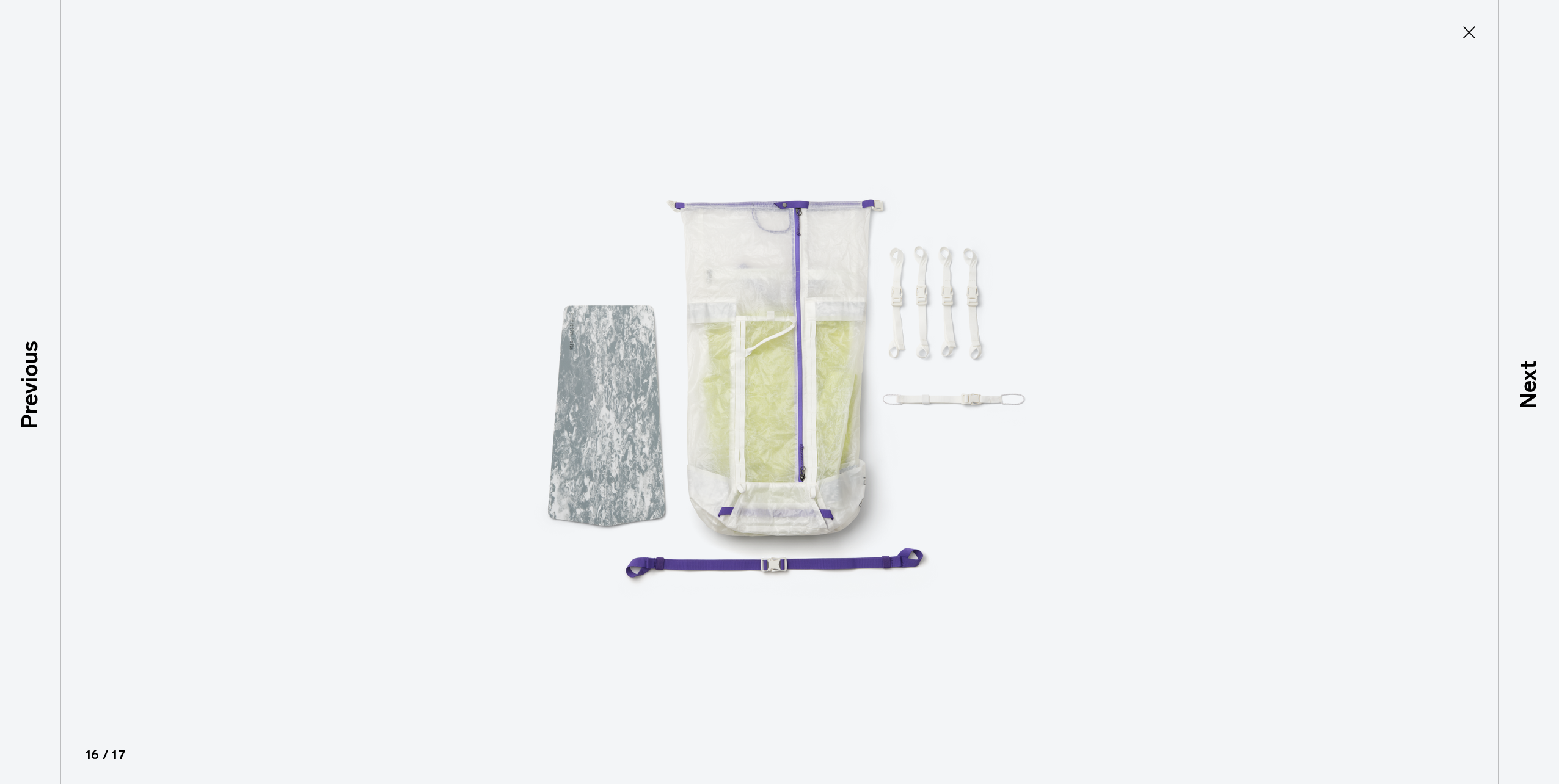
click at [319, 692] on div at bounding box center [779, 392] width 1559 height 784
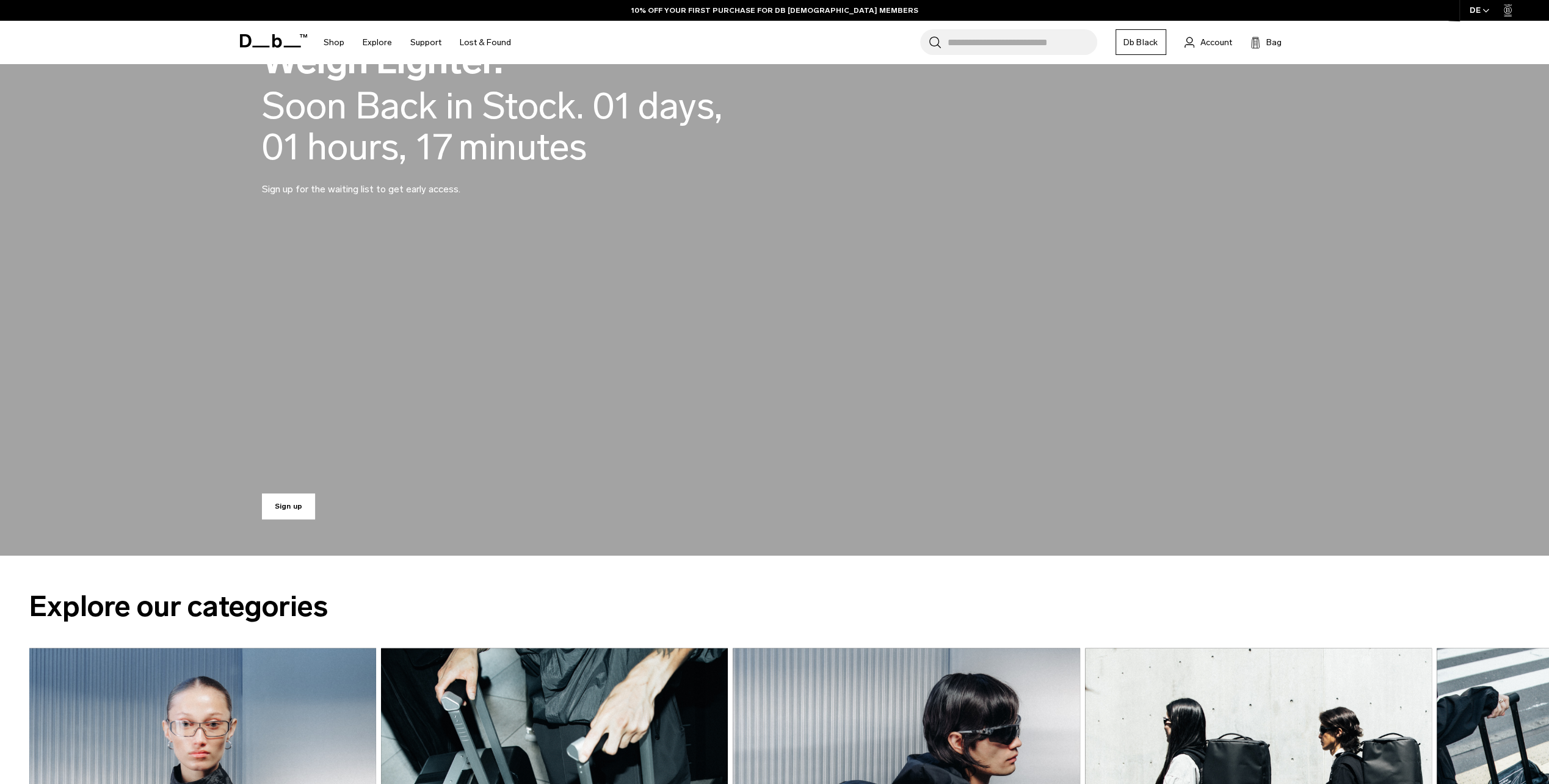
scroll to position [1810, 0]
click at [296, 501] on link "Sign up" at bounding box center [289, 506] width 54 height 26
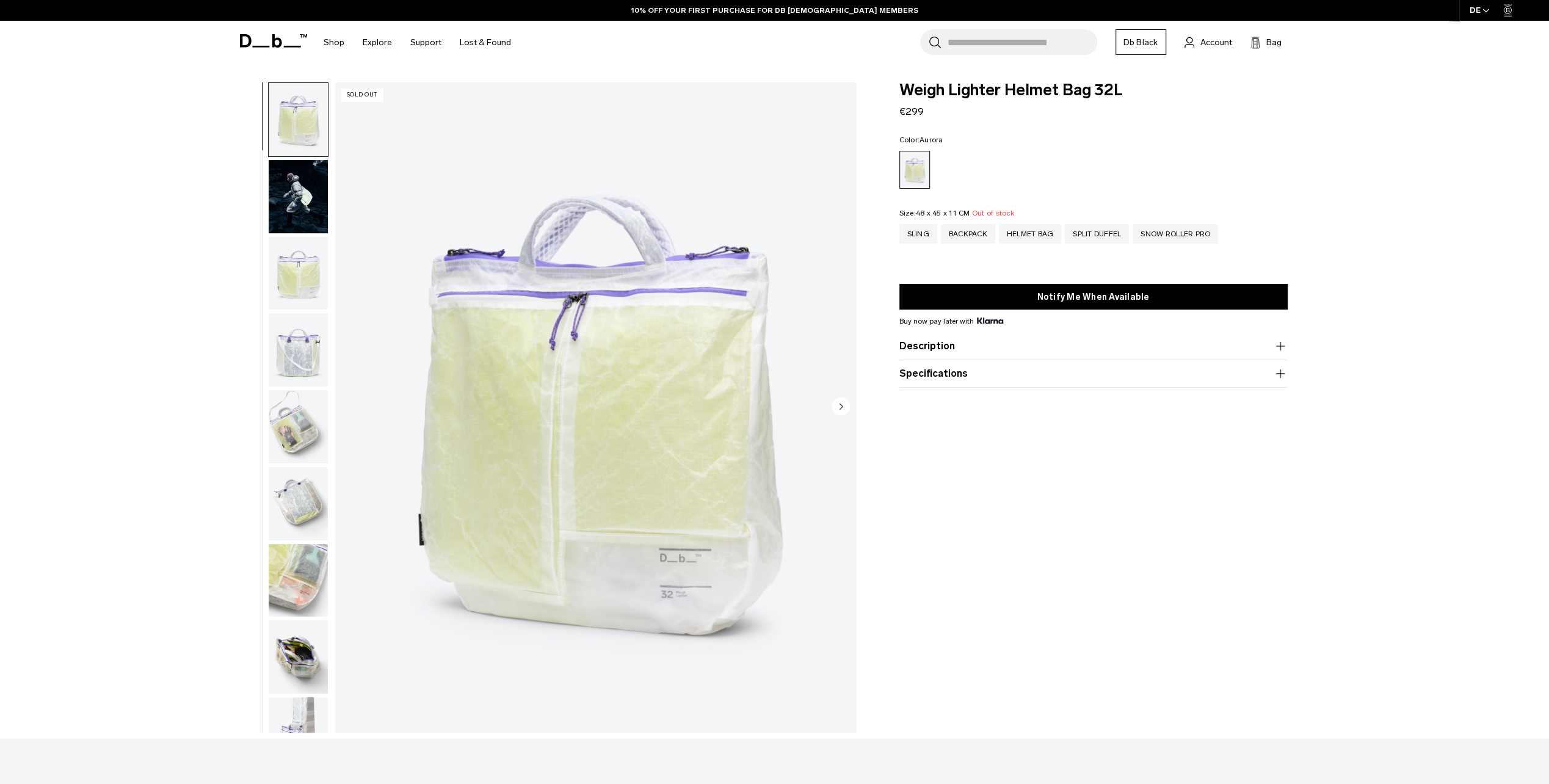
click at [283, 211] on img "button" at bounding box center [298, 197] width 59 height 73
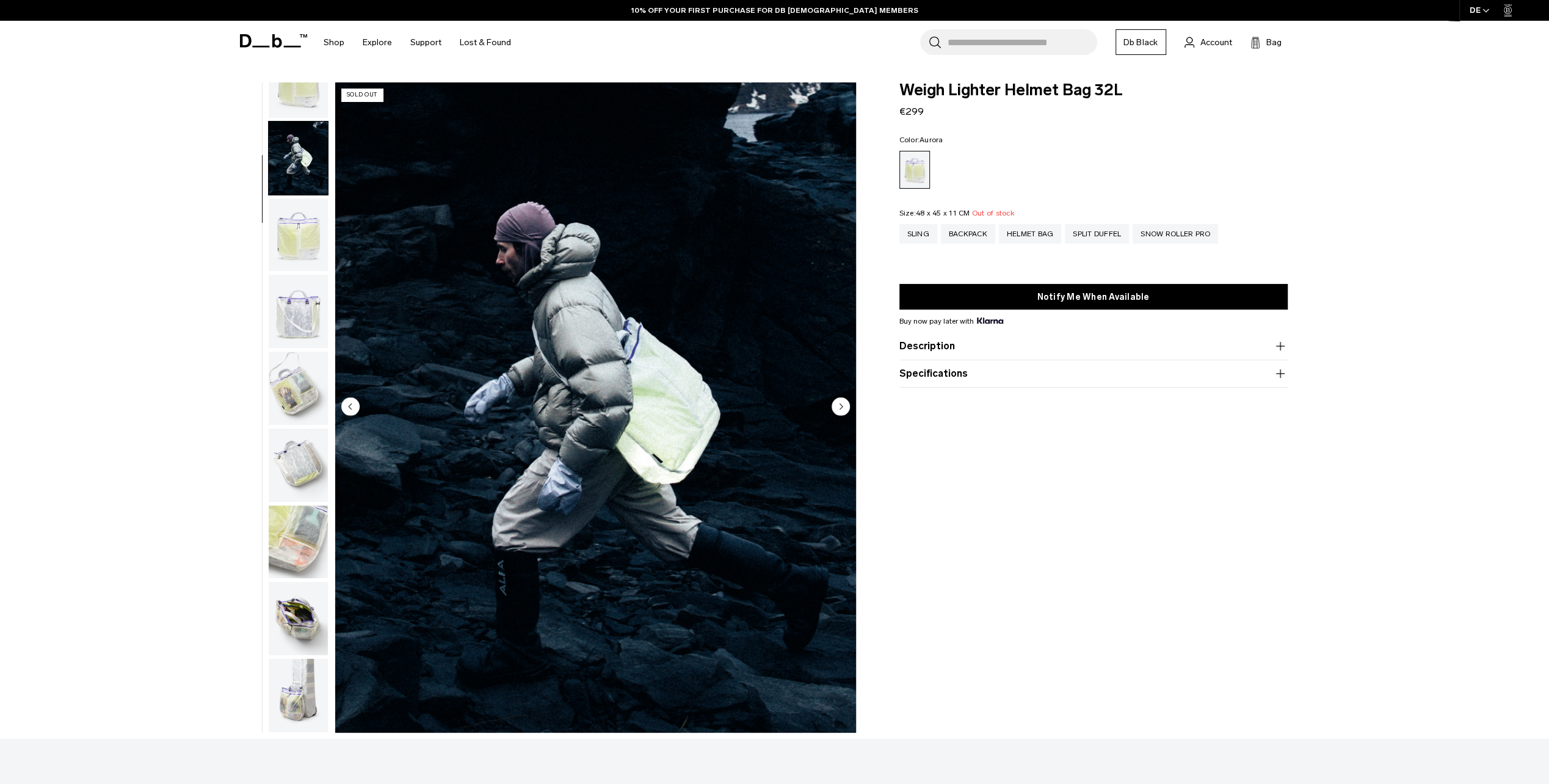
scroll to position [39, 0]
click at [286, 226] on img "button" at bounding box center [298, 235] width 59 height 73
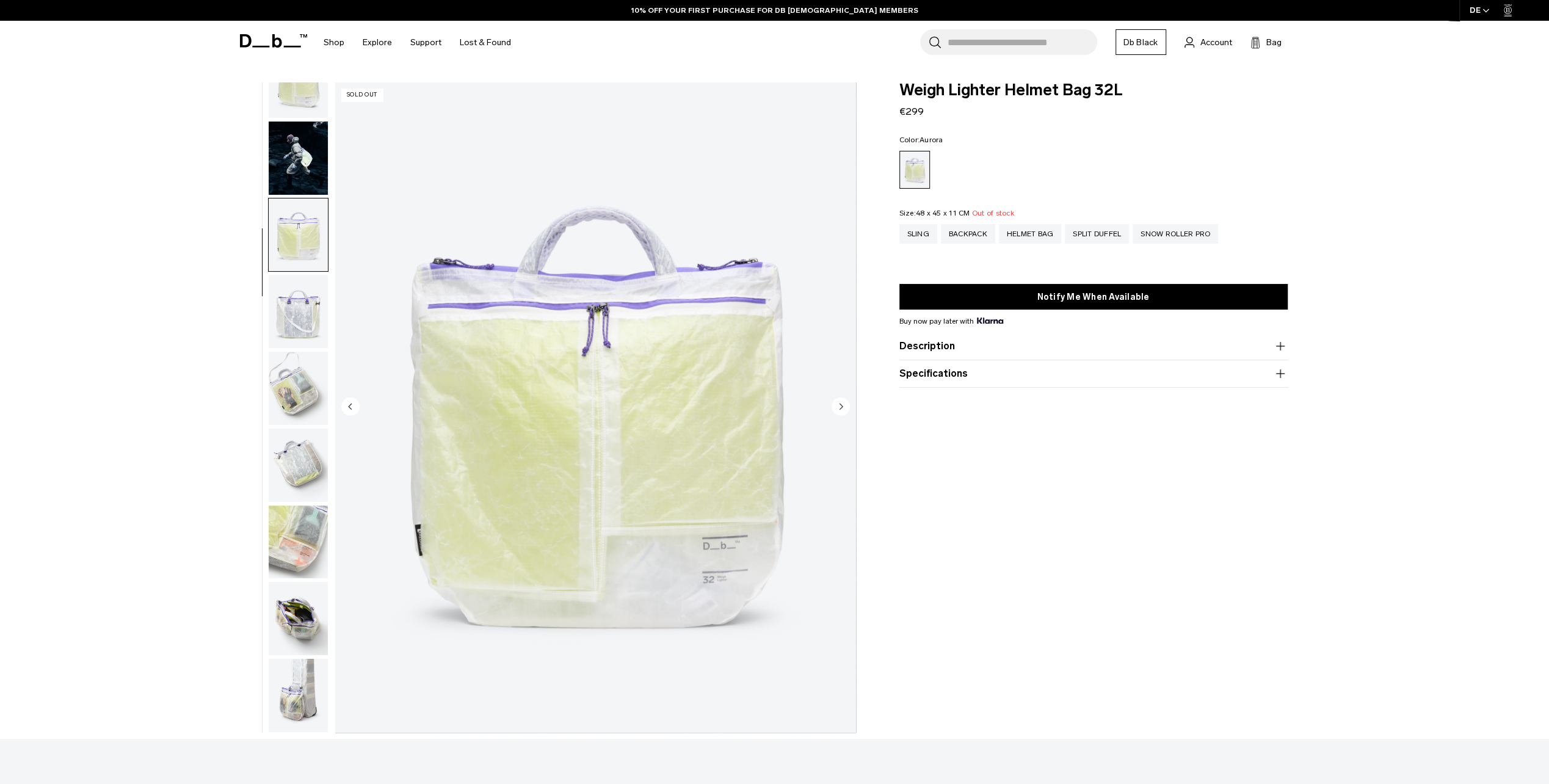
click at [305, 322] on img "button" at bounding box center [298, 311] width 59 height 73
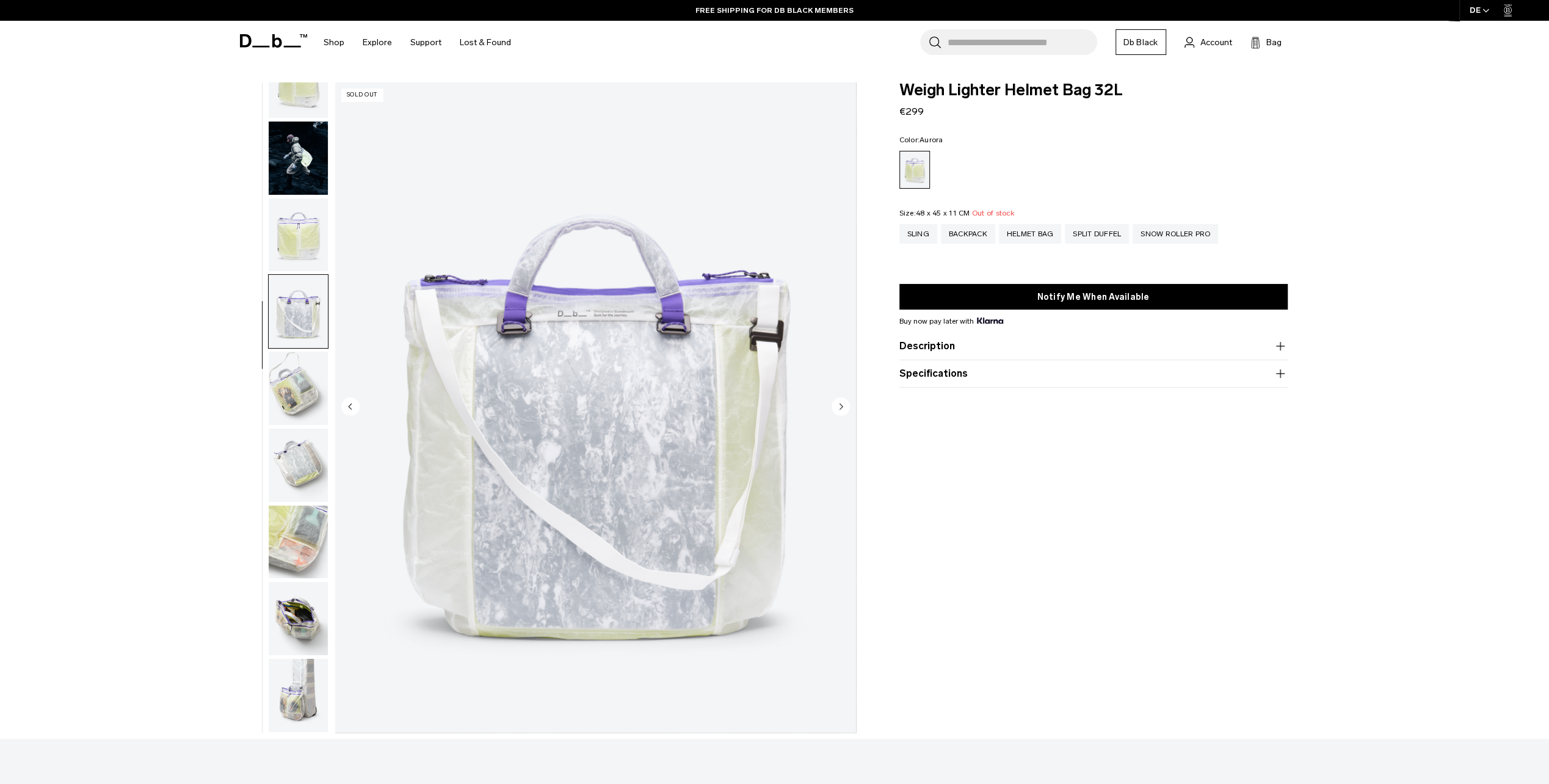
click at [304, 385] on img "button" at bounding box center [298, 388] width 59 height 73
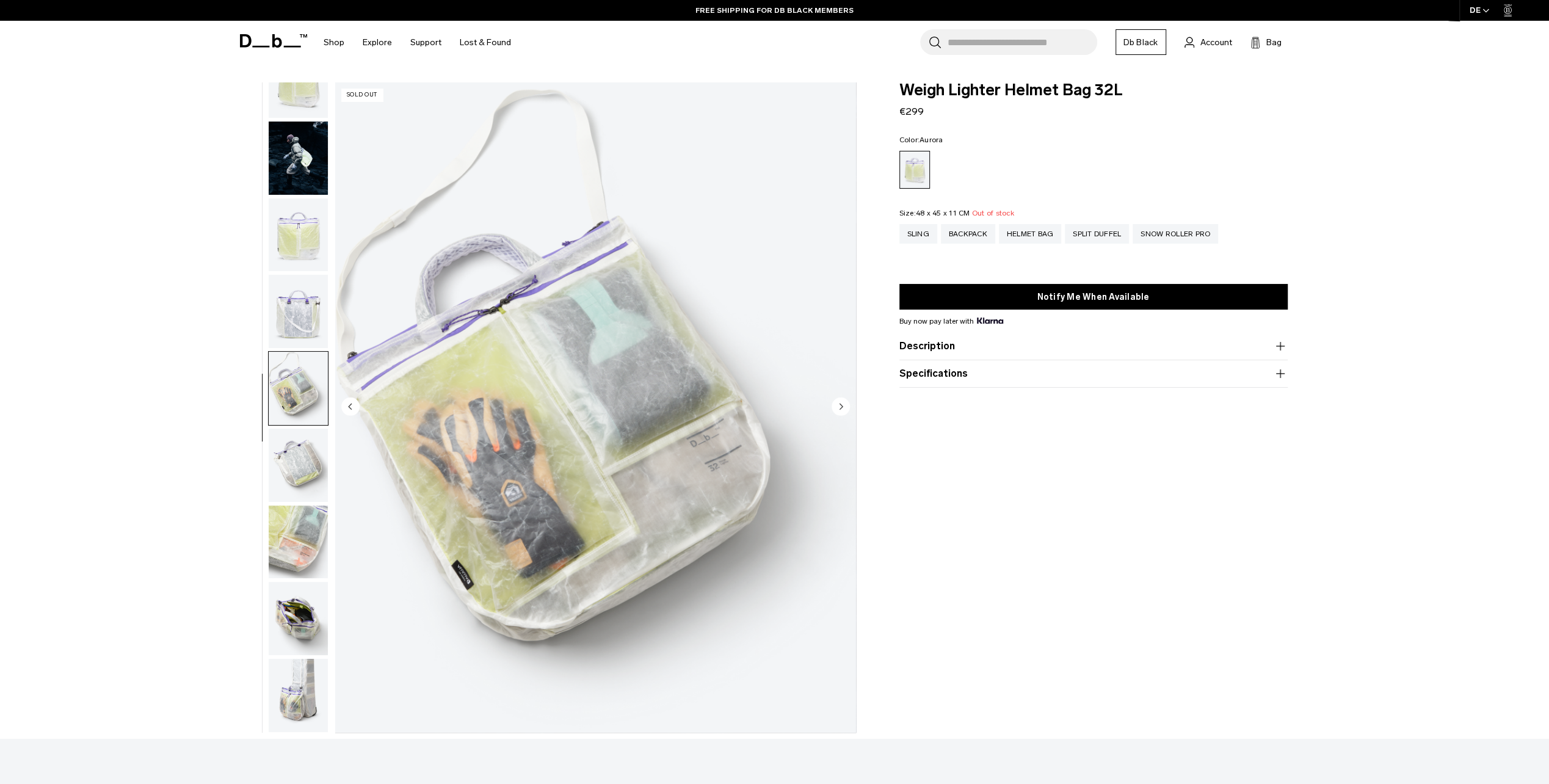
click at [282, 467] on img "button" at bounding box center [298, 465] width 59 height 73
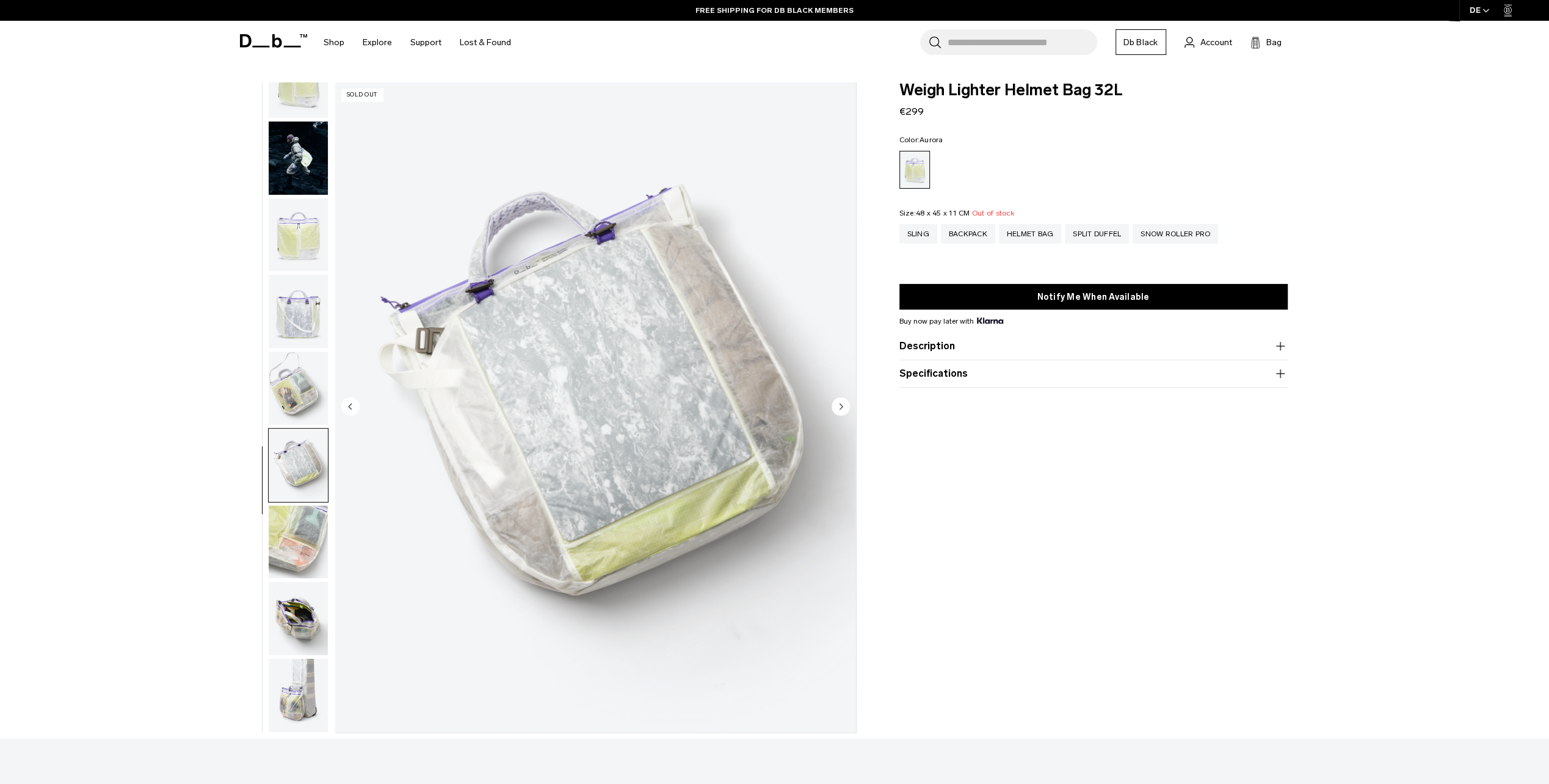
click at [278, 517] on img "button" at bounding box center [298, 542] width 59 height 73
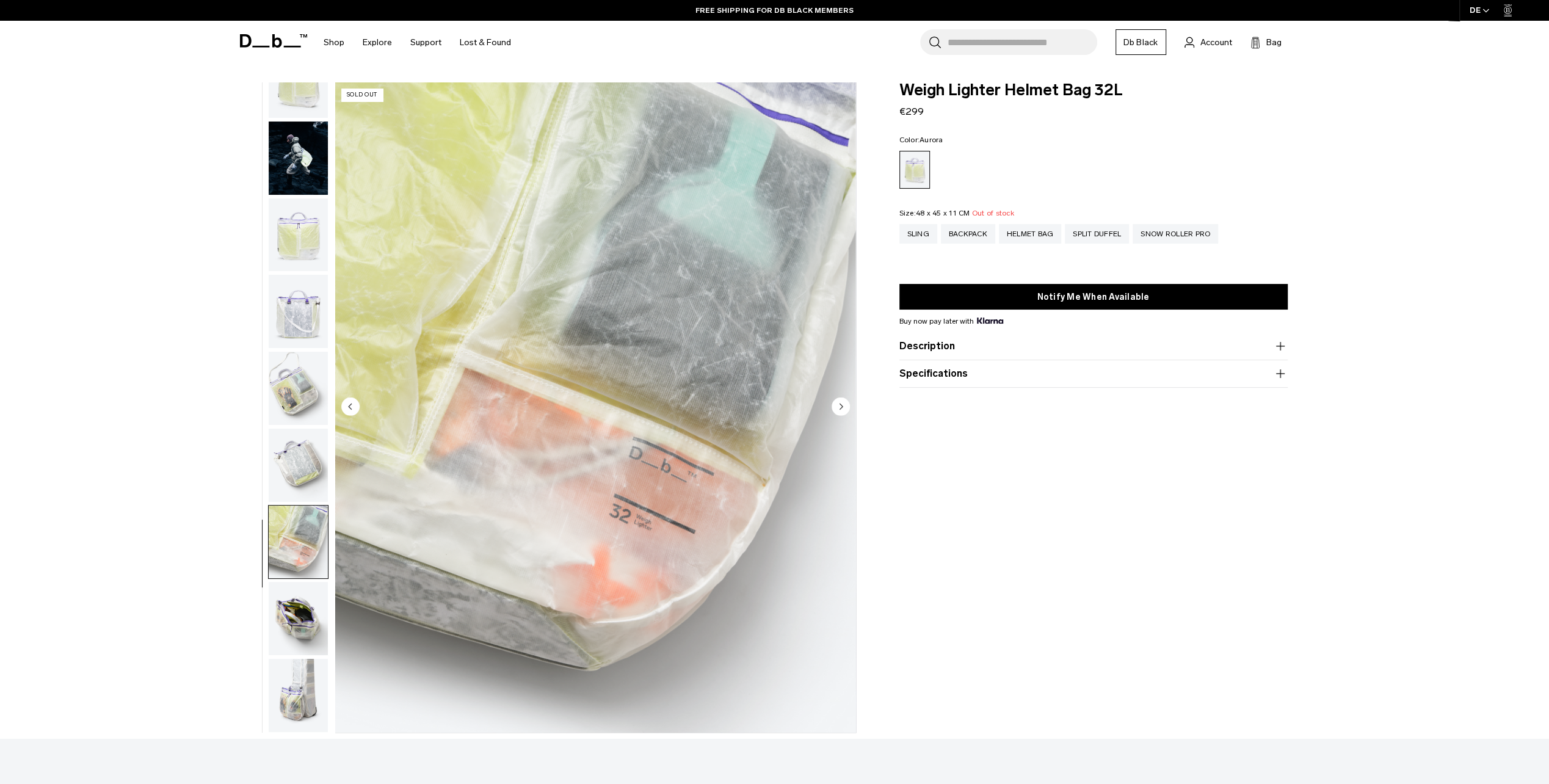
click at [269, 598] on img "button" at bounding box center [298, 618] width 59 height 73
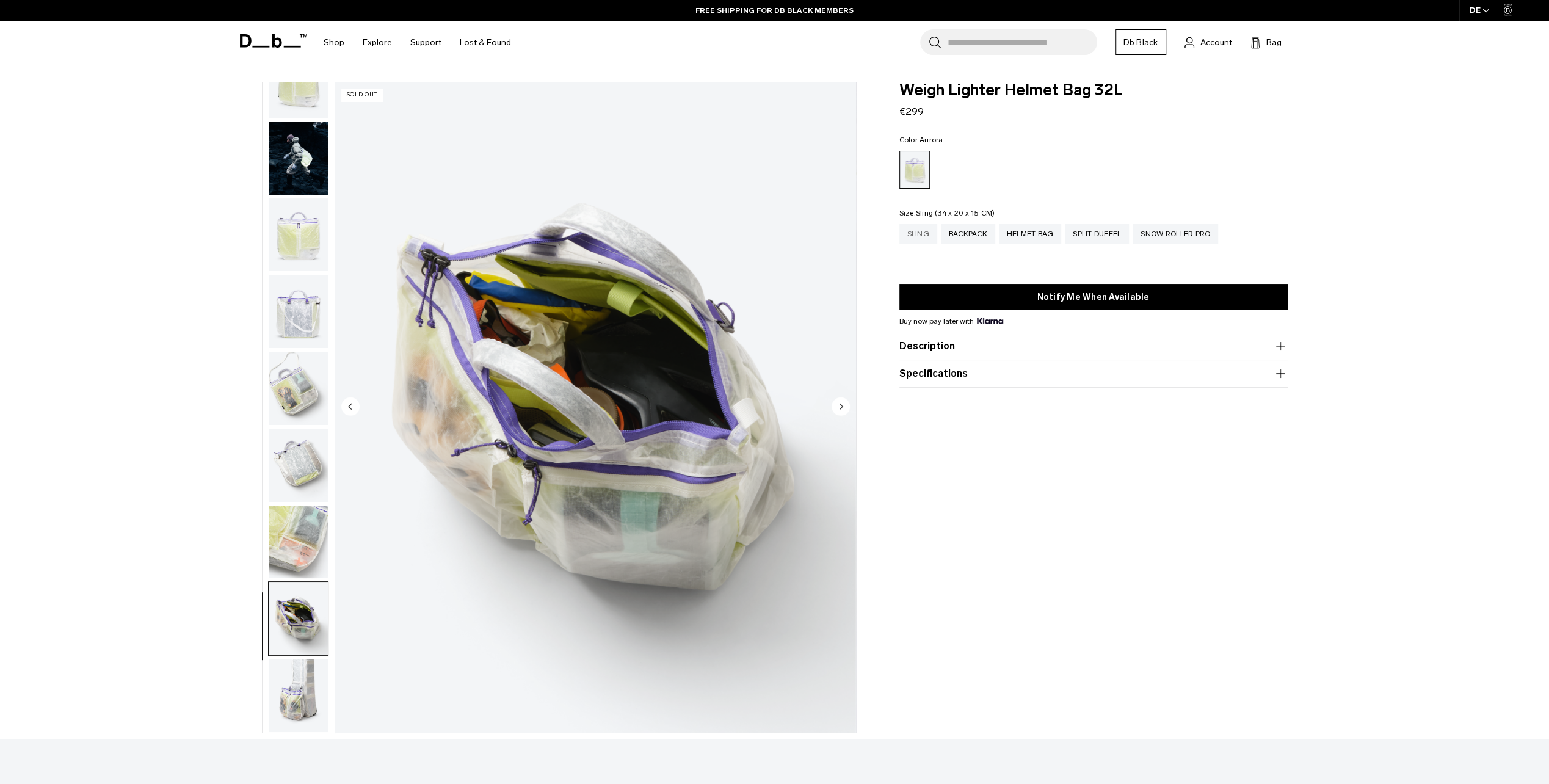
click at [912, 238] on div "Sling" at bounding box center [919, 234] width 38 height 20
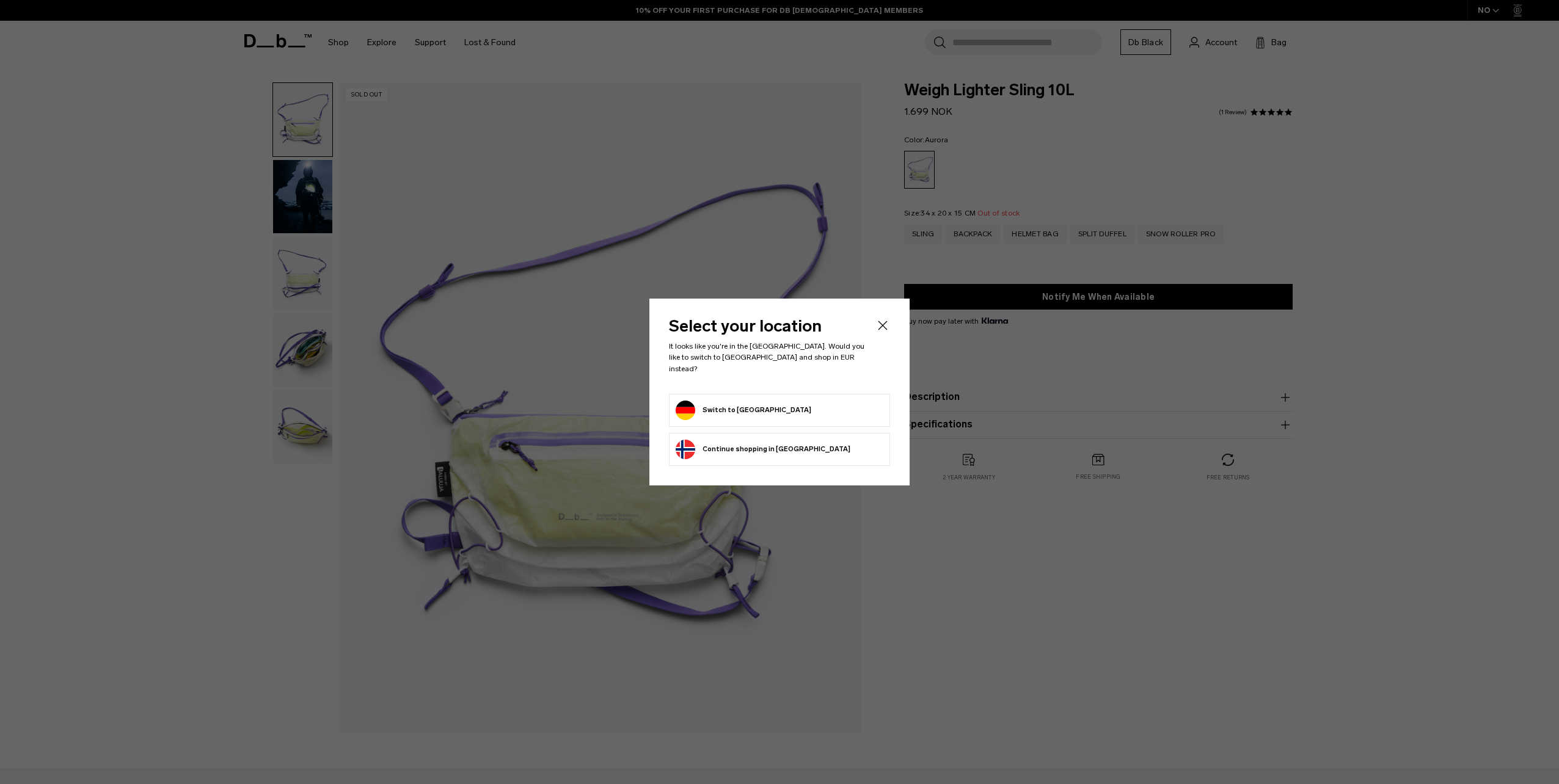
click at [792, 400] on form "Switch to [GEOGRAPHIC_DATA]" at bounding box center [779, 410] width 208 height 20
click at [719, 403] on button "Switch to [GEOGRAPHIC_DATA]" at bounding box center [742, 410] width 135 height 20
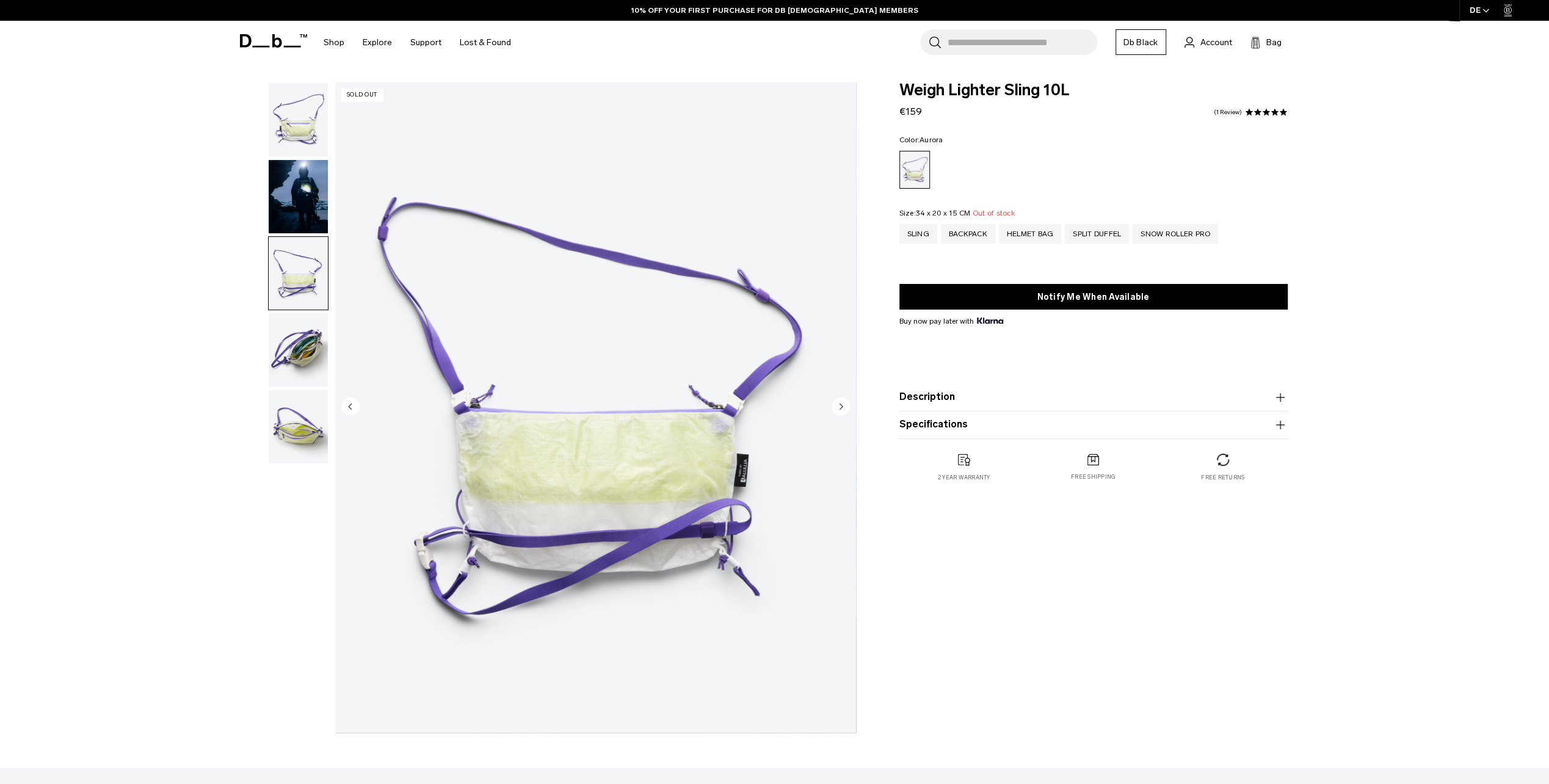
click at [296, 354] on img "button" at bounding box center [298, 350] width 59 height 73
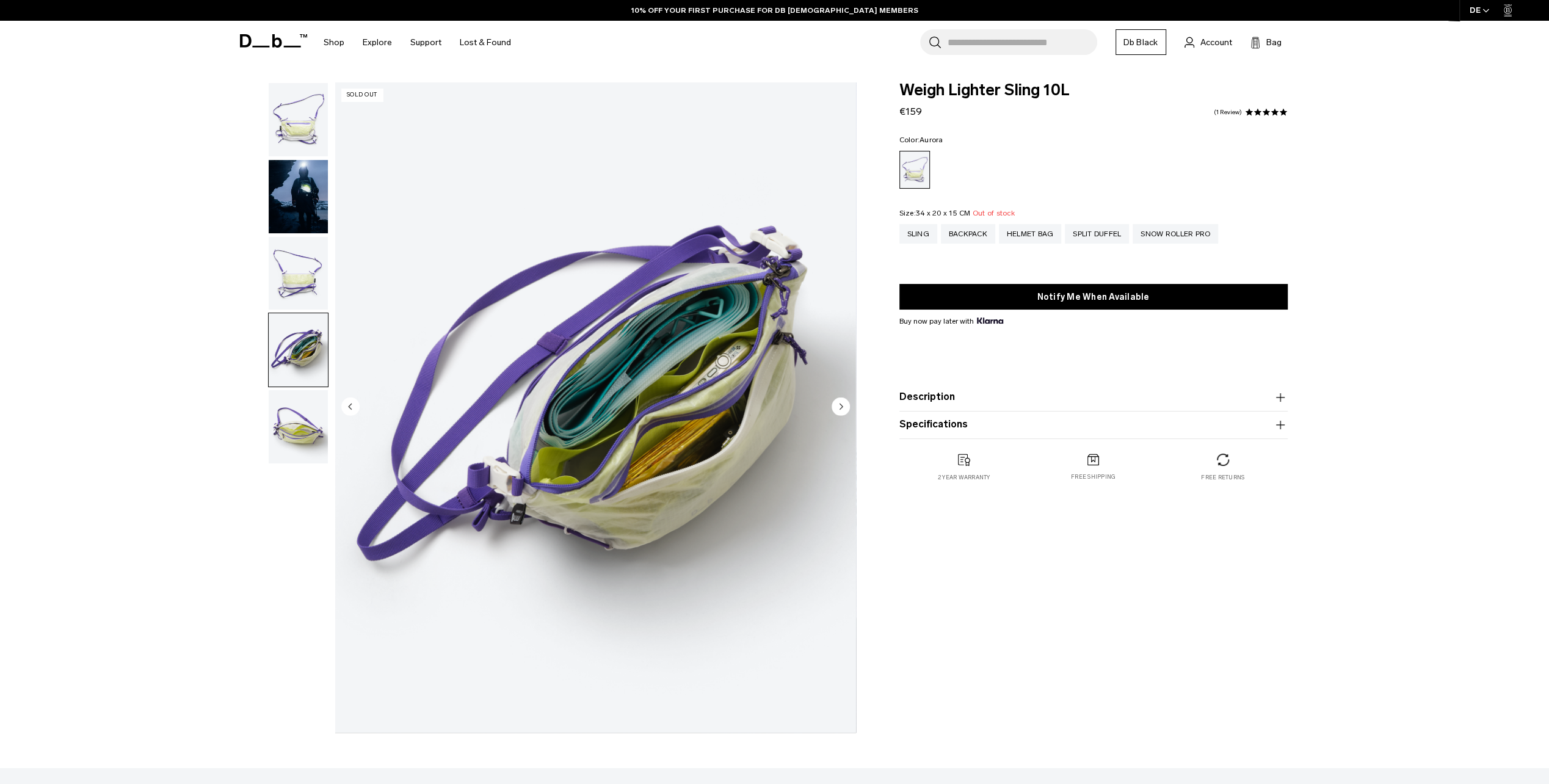
click at [314, 431] on img "button" at bounding box center [298, 427] width 59 height 73
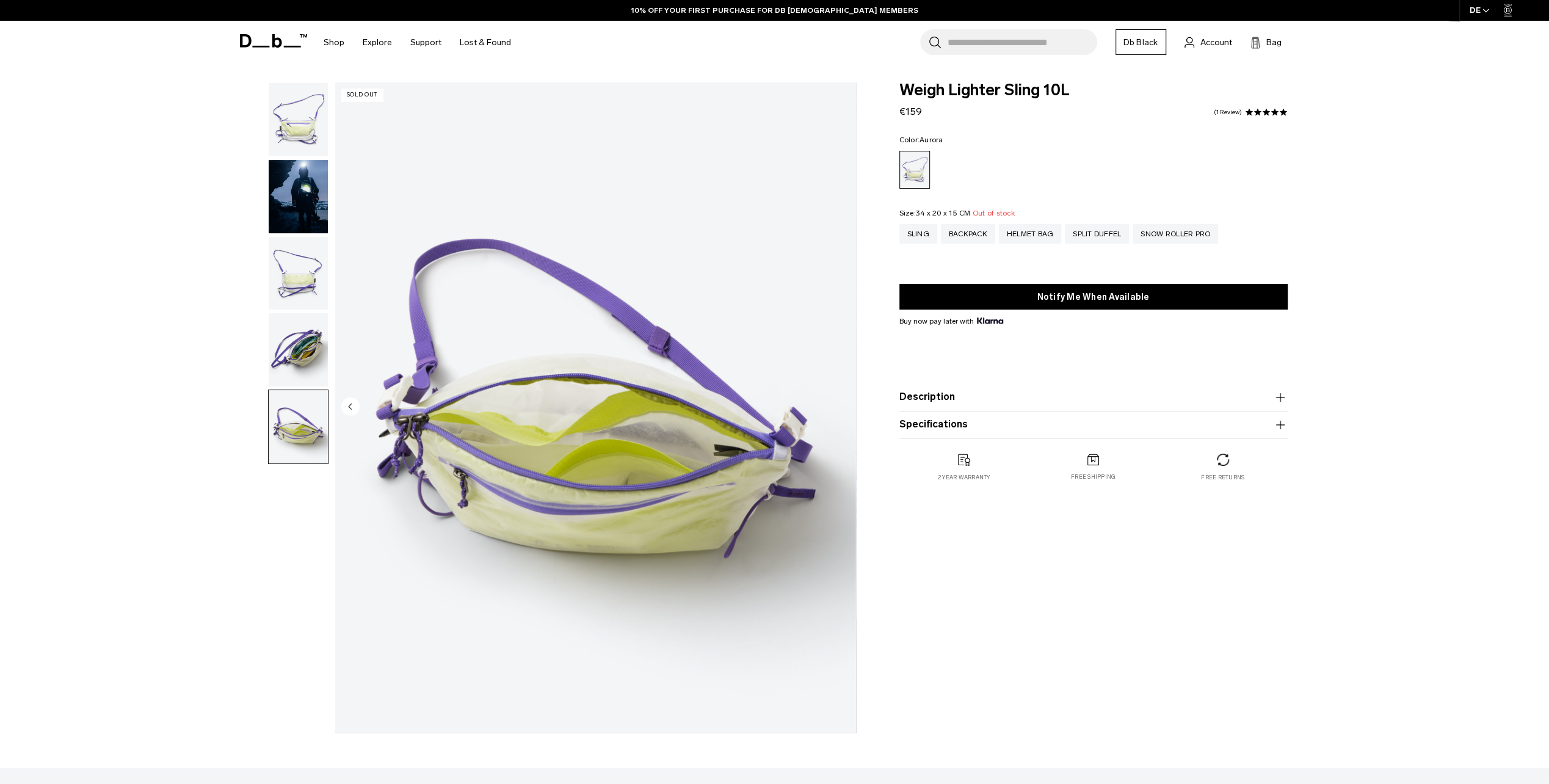
click at [310, 352] on img "button" at bounding box center [298, 350] width 59 height 73
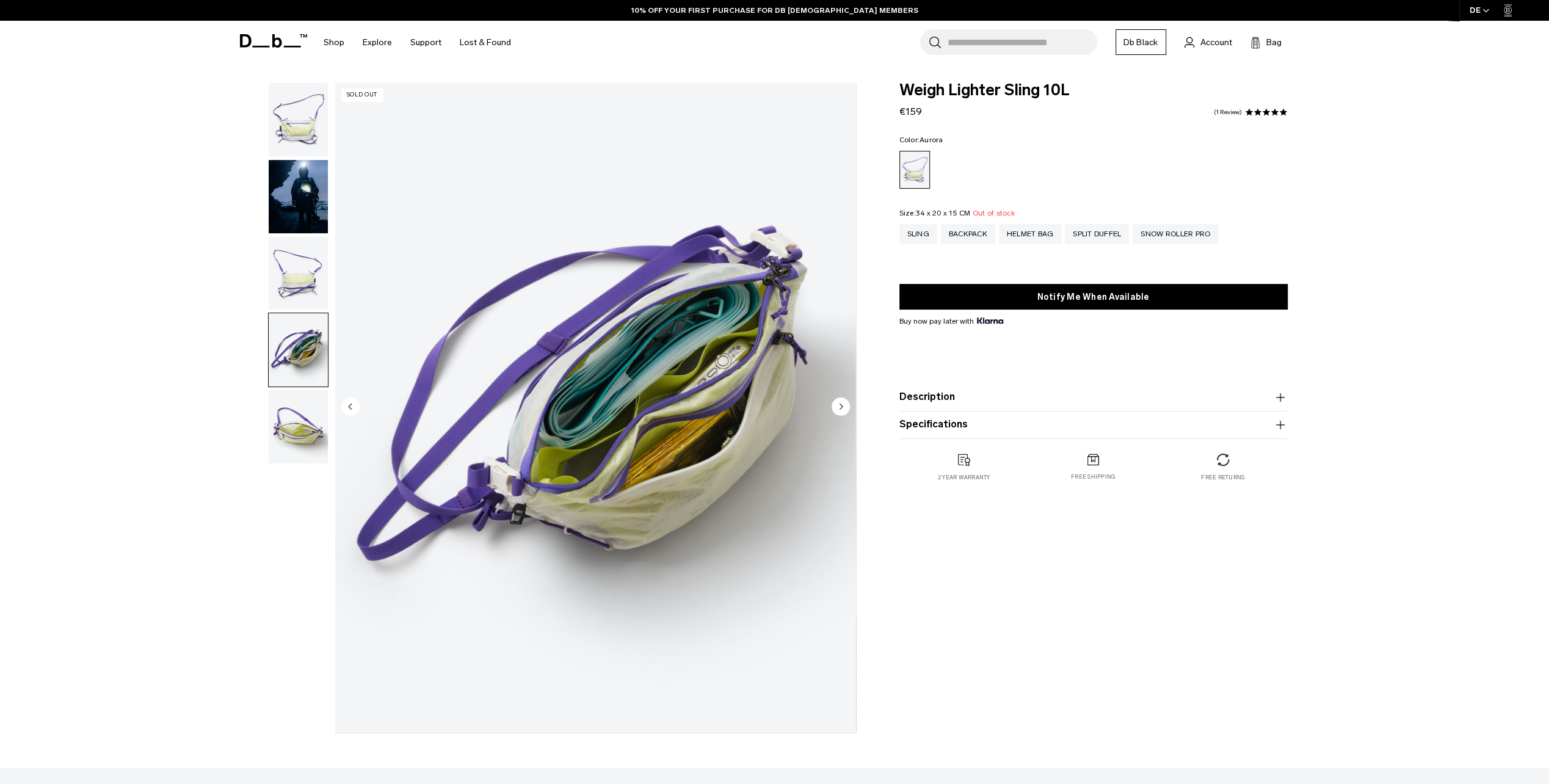
click at [295, 175] on img "button" at bounding box center [298, 197] width 59 height 73
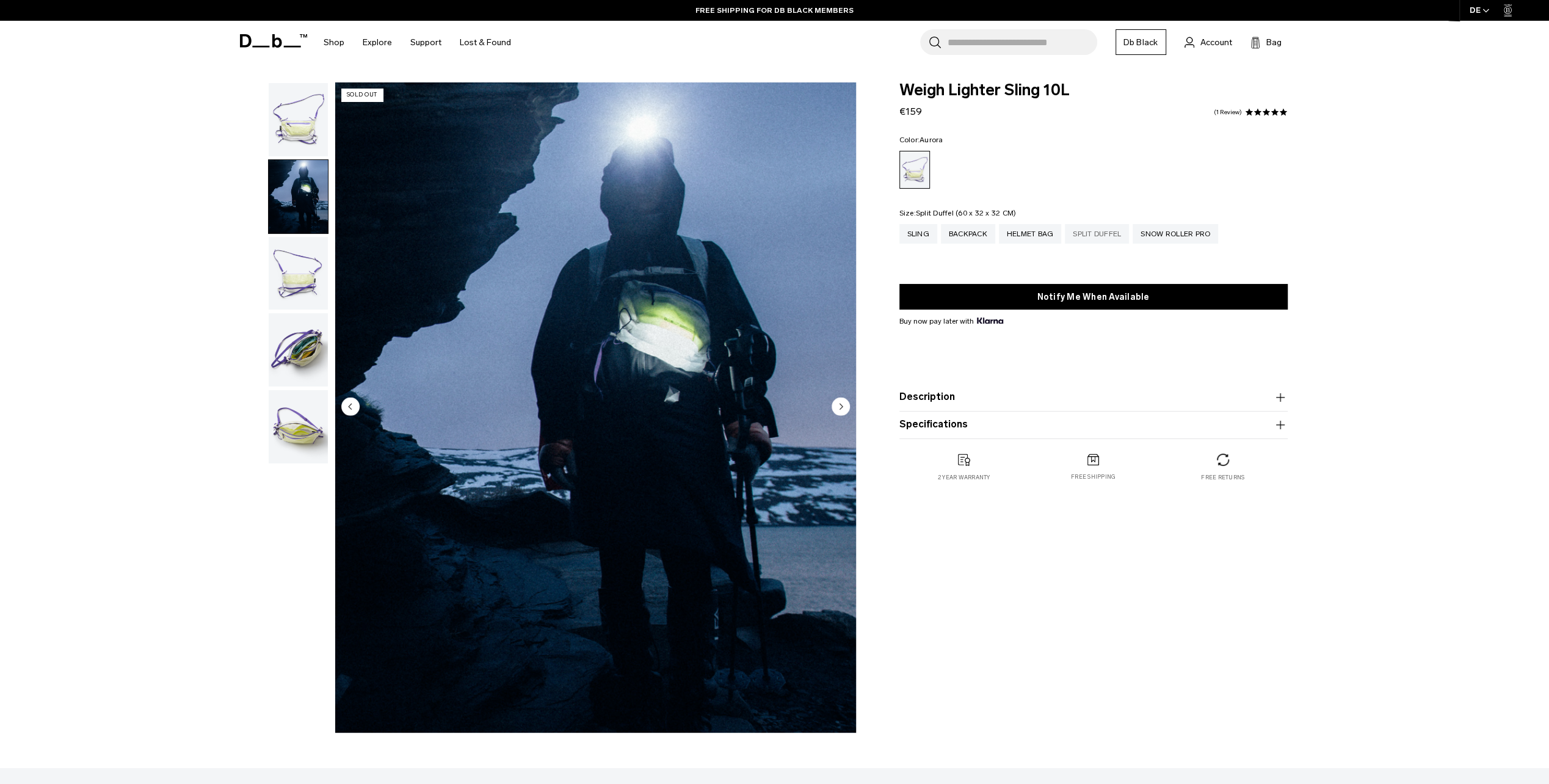
click at [1129, 230] on div "Split Duffel" at bounding box center [1097, 234] width 64 height 20
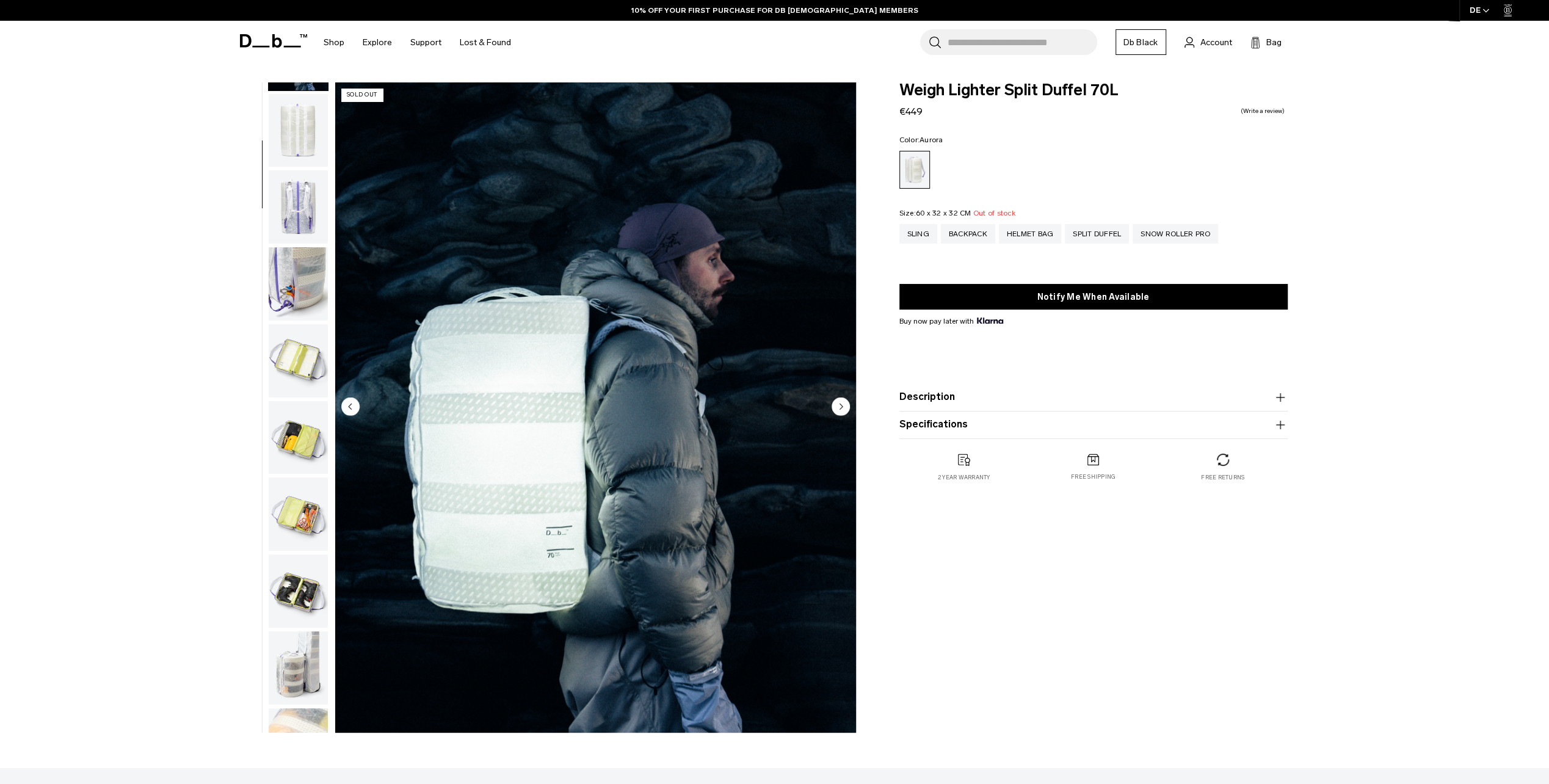
scroll to position [193, 0]
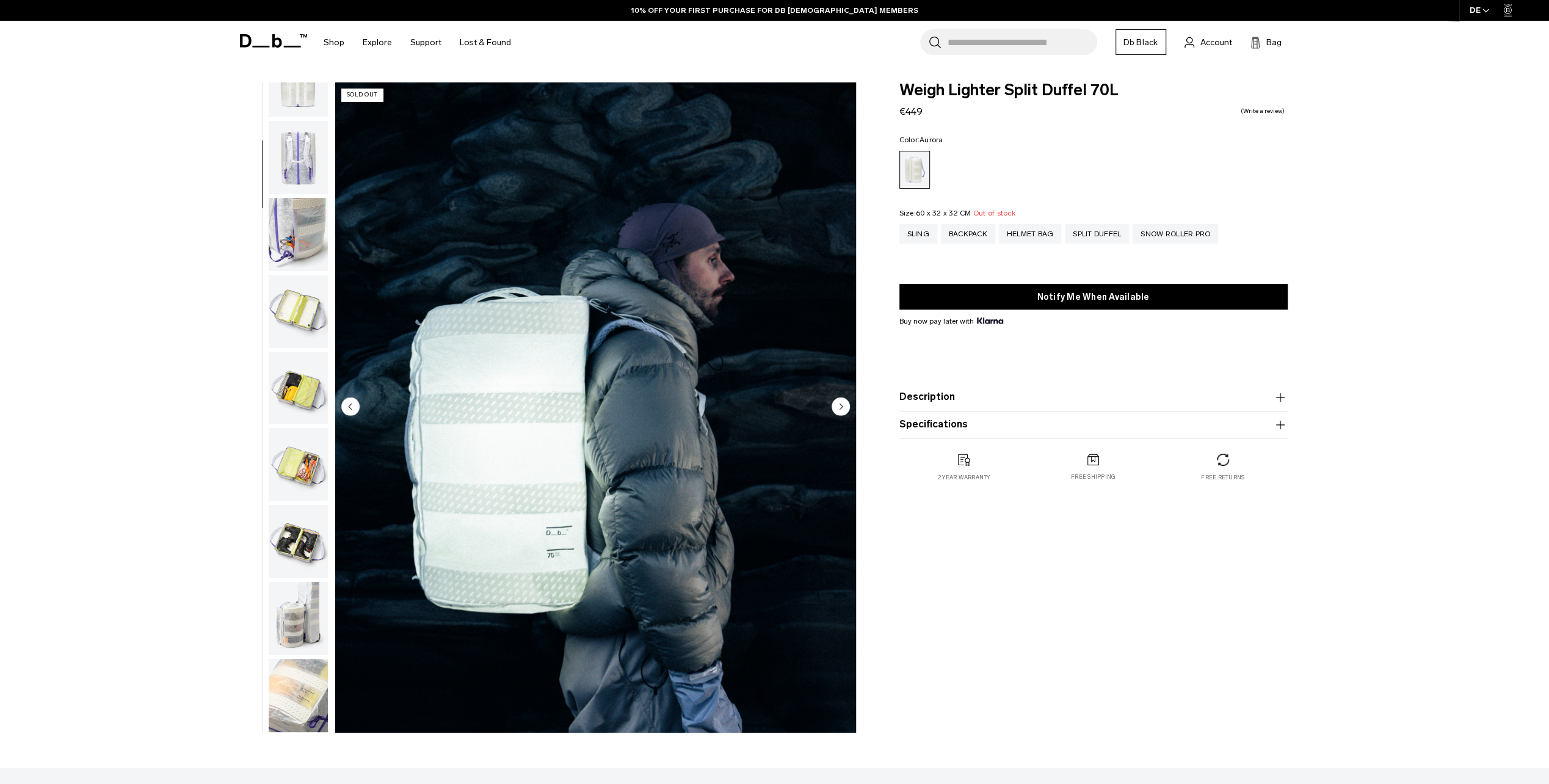
click at [295, 328] on img "button" at bounding box center [298, 311] width 59 height 73
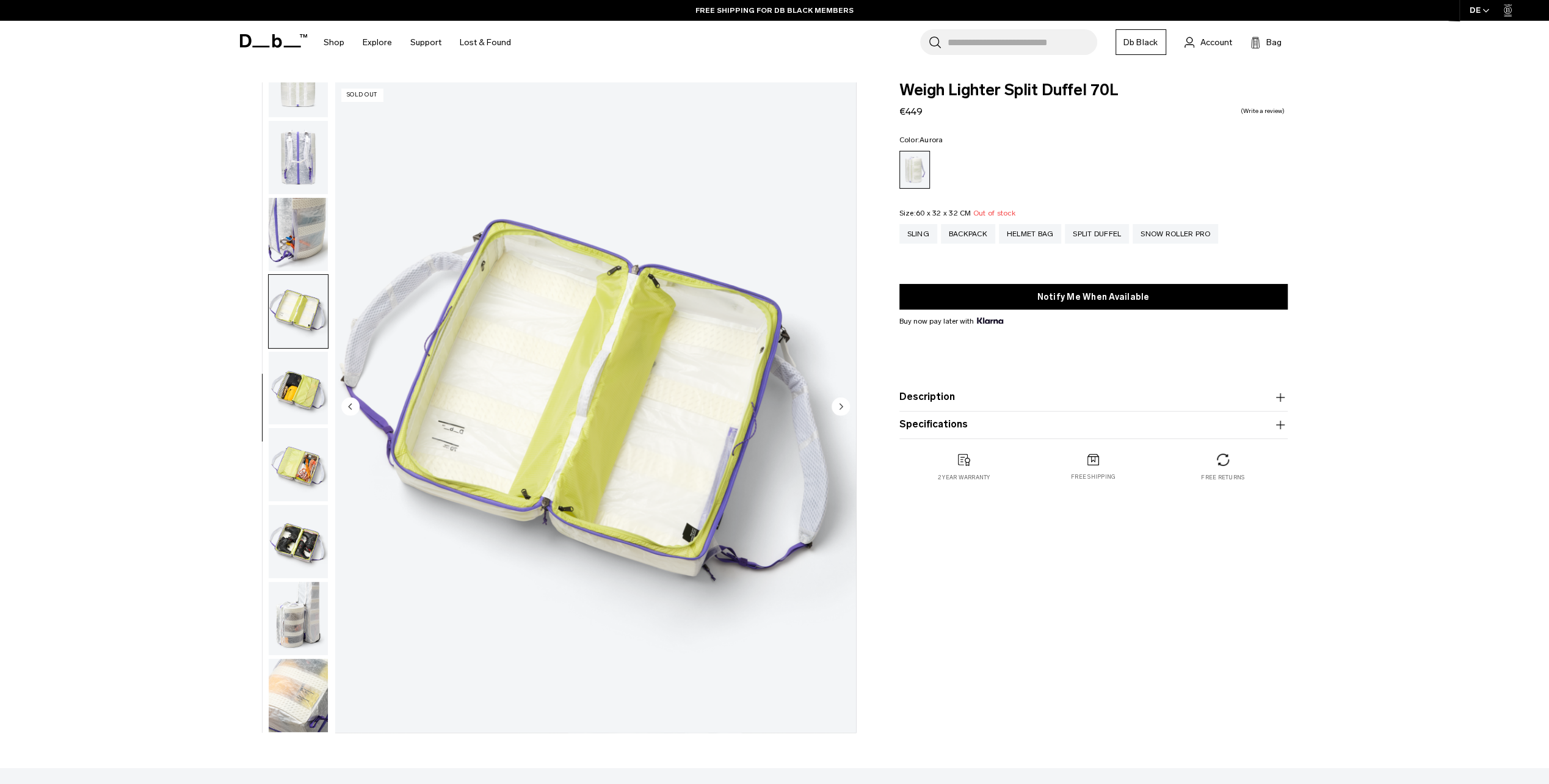
click at [300, 415] on img "button" at bounding box center [298, 388] width 59 height 73
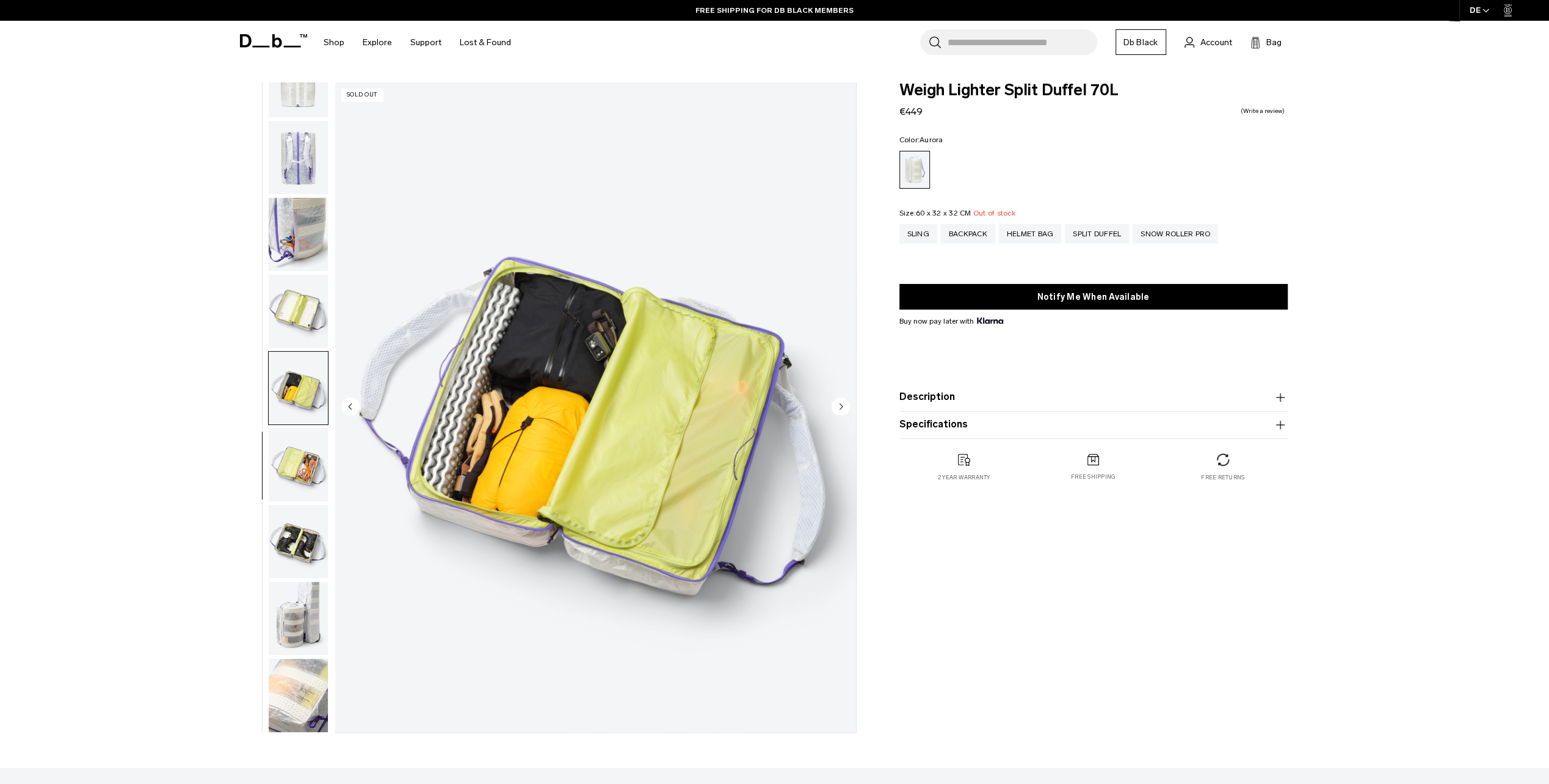
click at [307, 454] on img "button" at bounding box center [298, 464] width 59 height 73
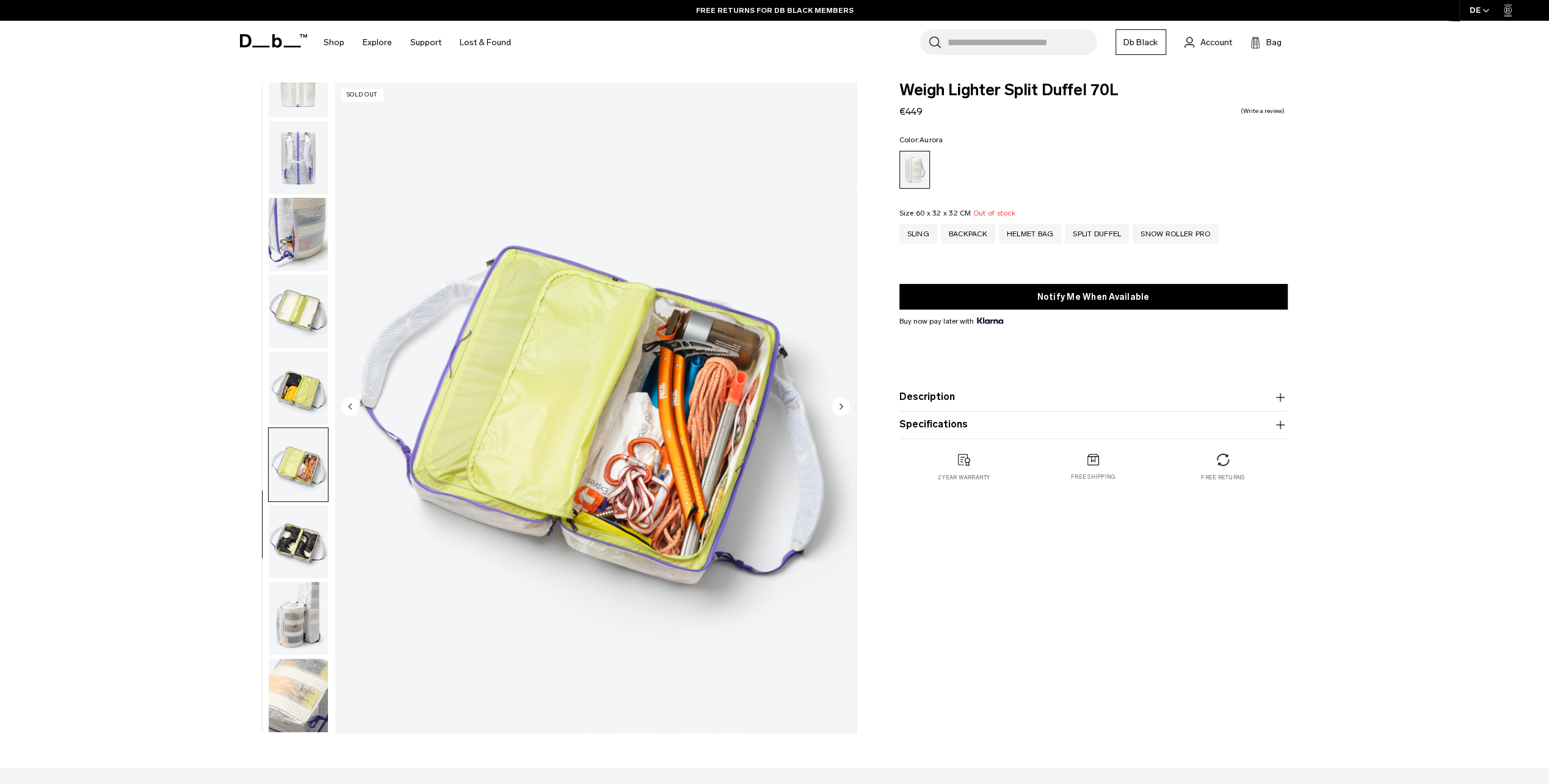
click at [295, 392] on img "button" at bounding box center [298, 388] width 59 height 73
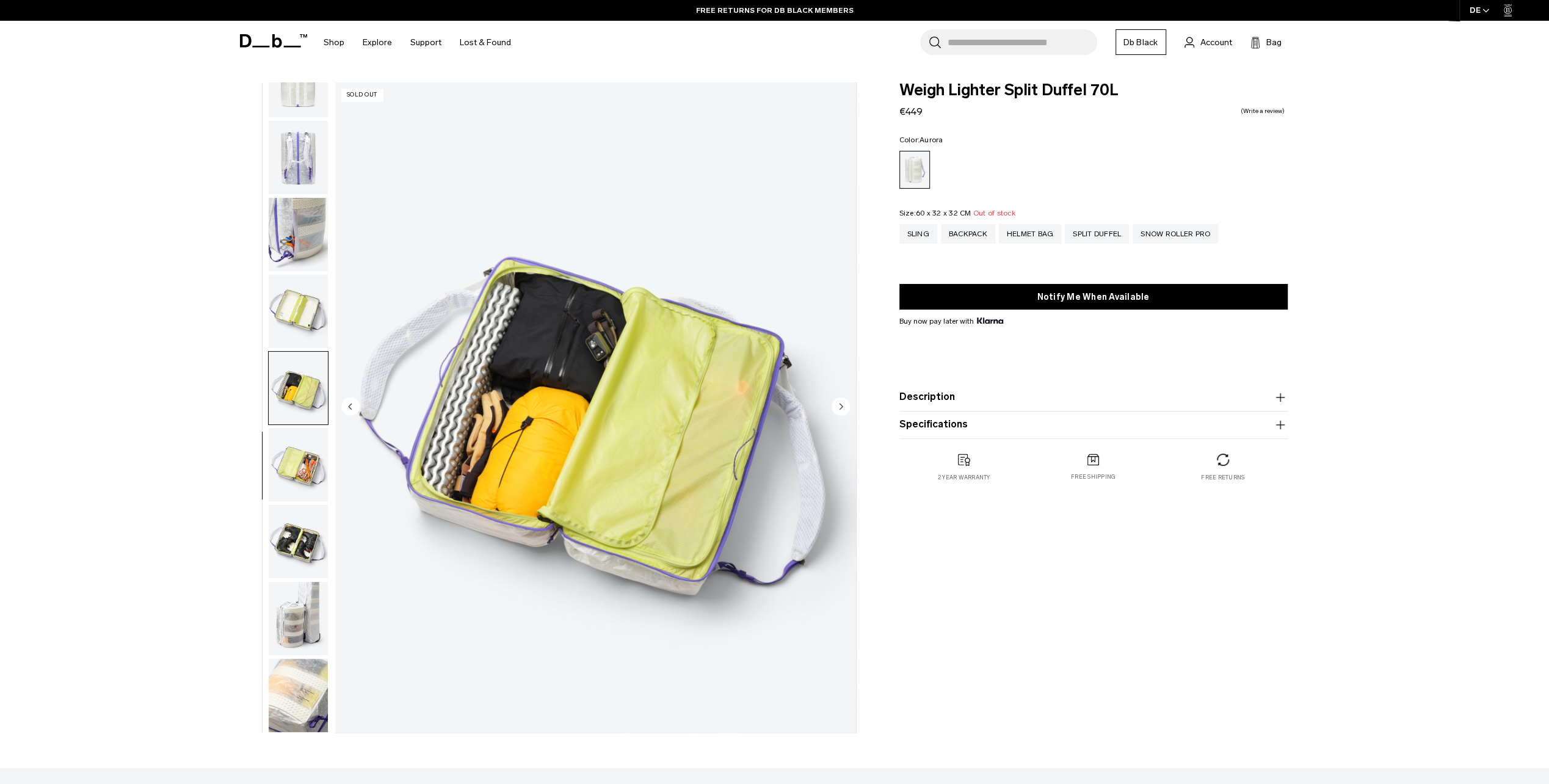
click at [295, 475] on img "button" at bounding box center [298, 464] width 59 height 73
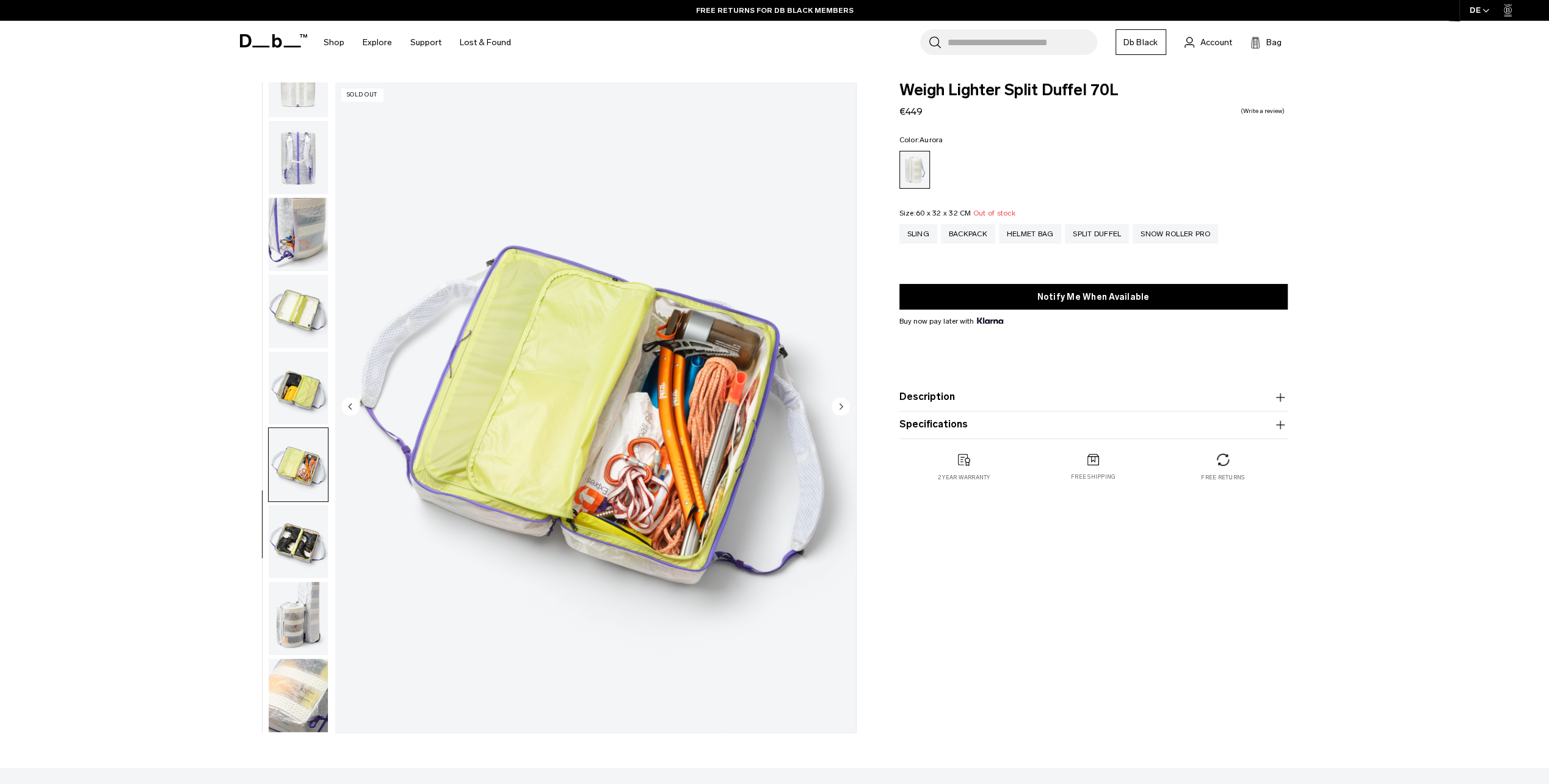
click at [296, 525] on img "button" at bounding box center [298, 541] width 59 height 73
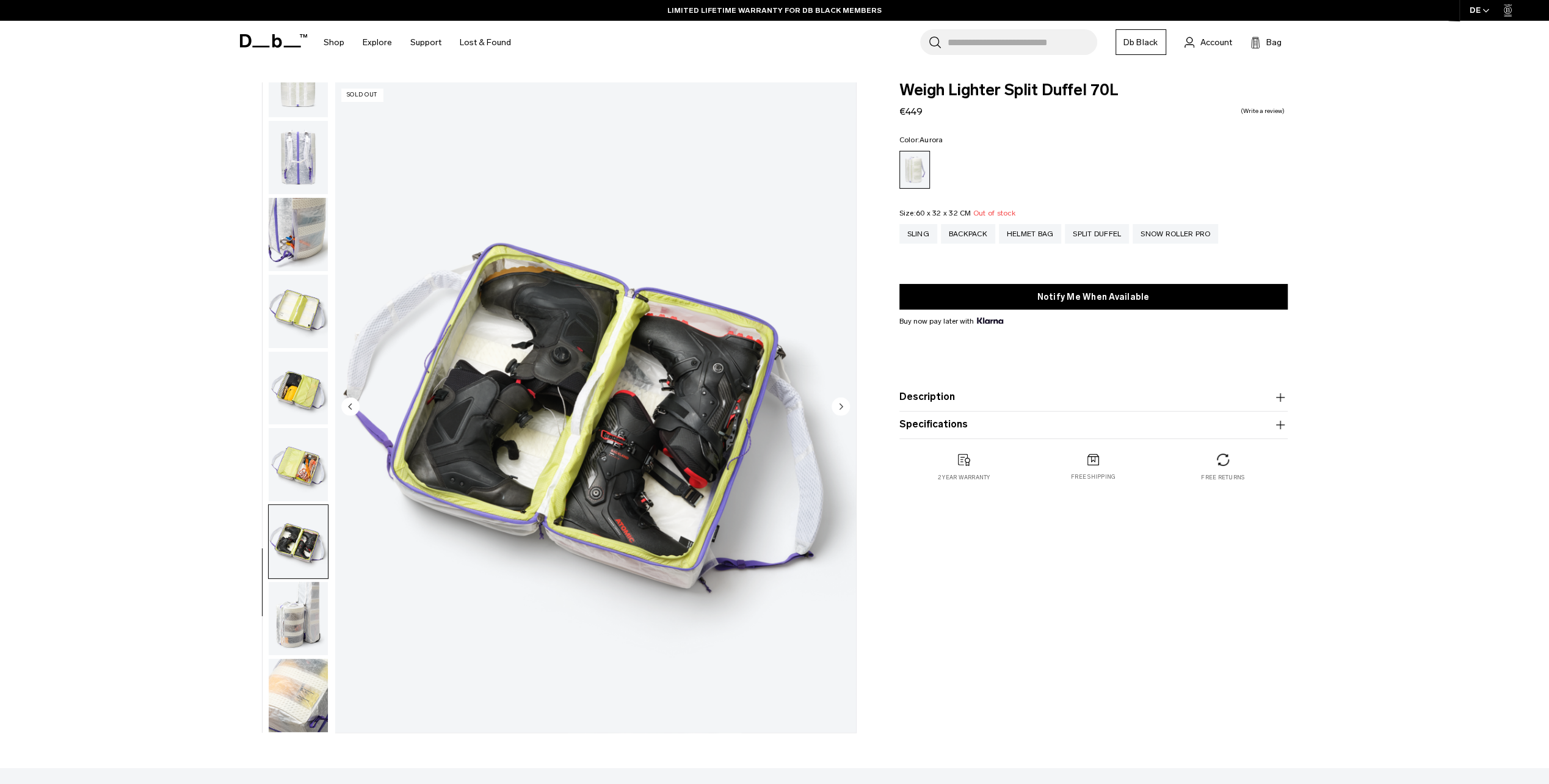
click at [301, 603] on img "button" at bounding box center [298, 618] width 59 height 73
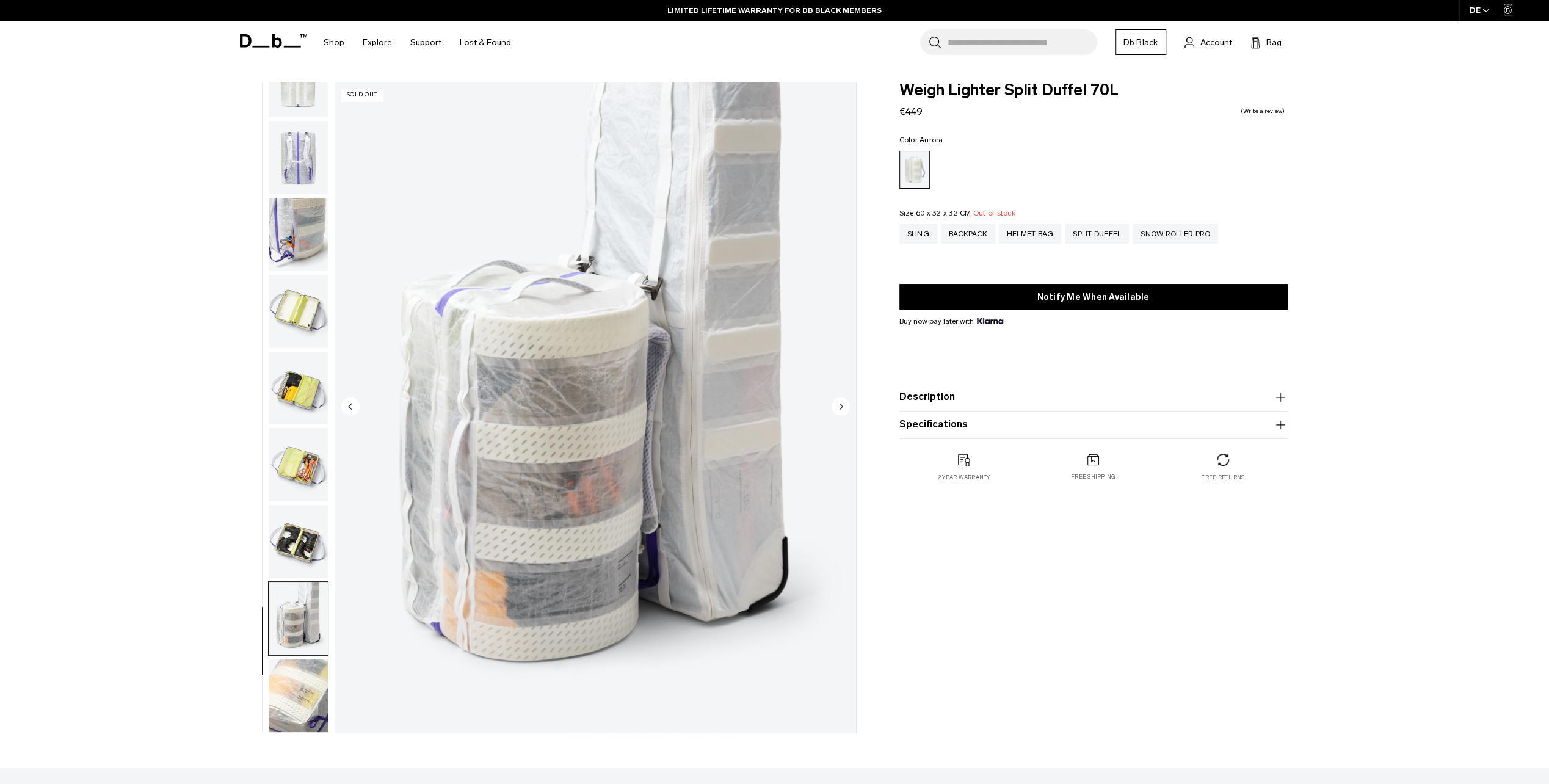
click at [293, 678] on img "button" at bounding box center [298, 695] width 59 height 73
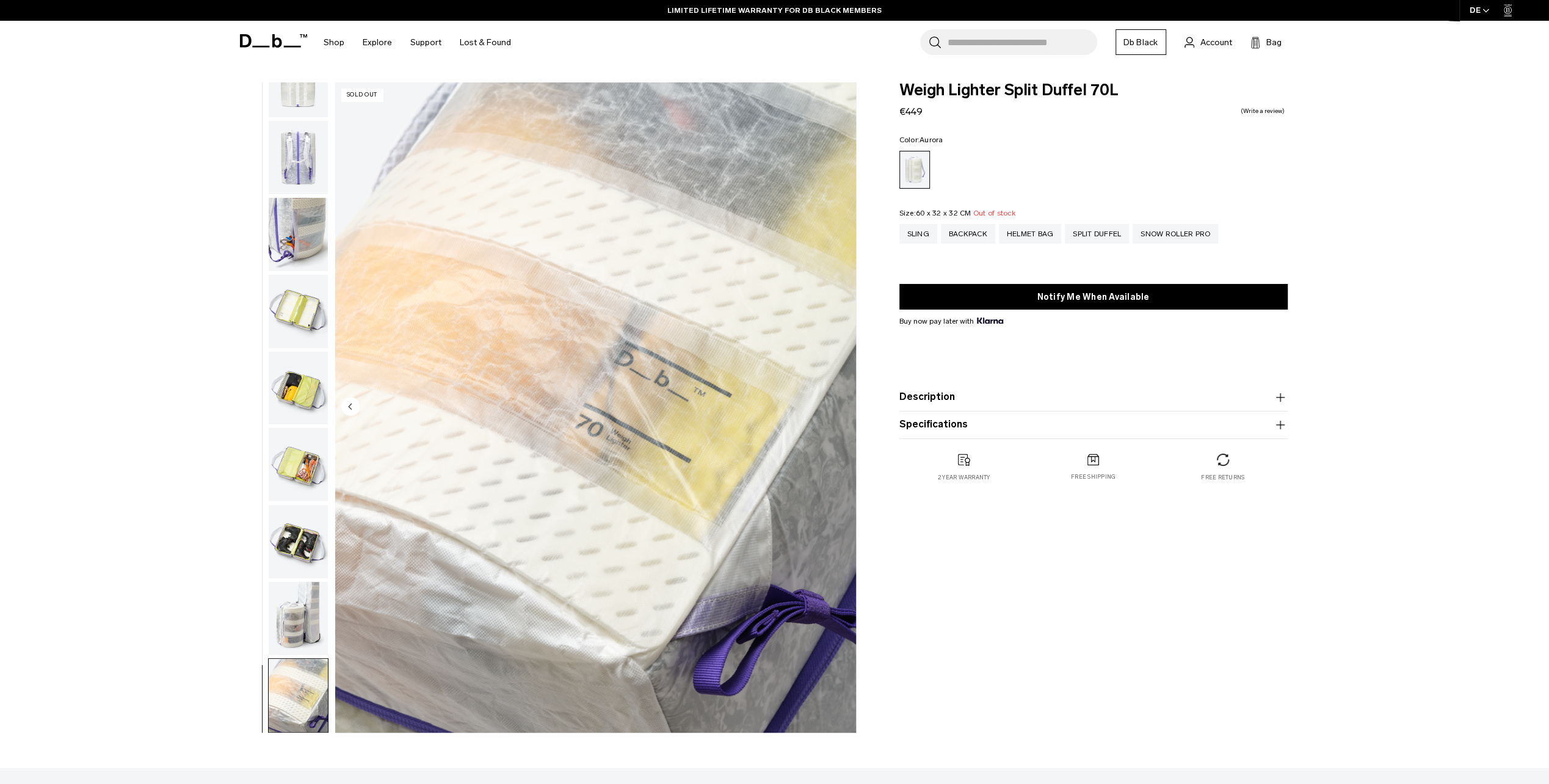
click at [1179, 220] on fieldset "Size: 60 x 32 x 32 CM Out of stock Sling Backpack Helmet Bag Split Duffel Snow …" at bounding box center [1094, 235] width 389 height 52
click at [1178, 234] on div "Snow Roller Pro" at bounding box center [1175, 234] width 85 height 20
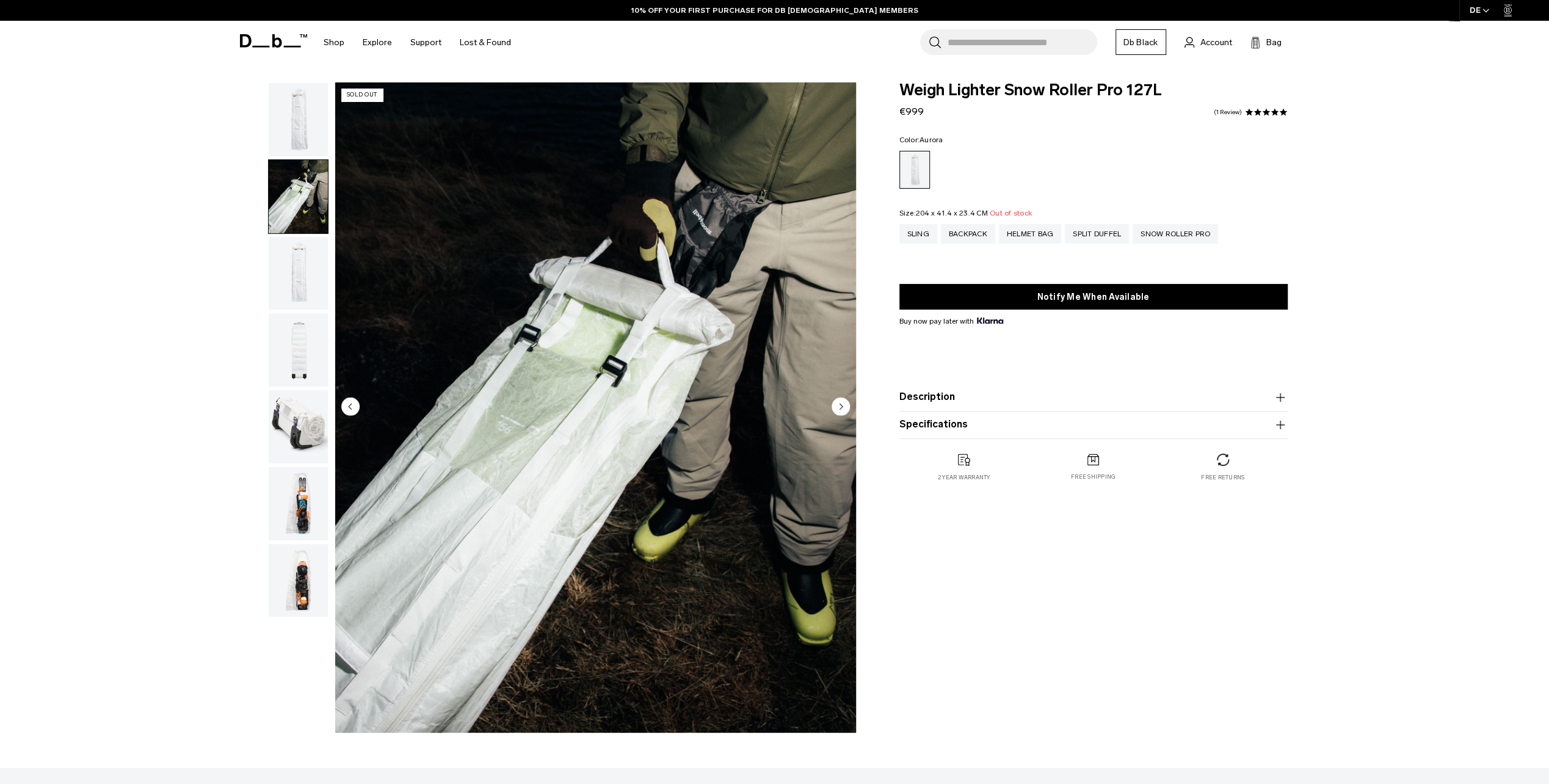
click at [306, 283] on img "button" at bounding box center [298, 274] width 59 height 73
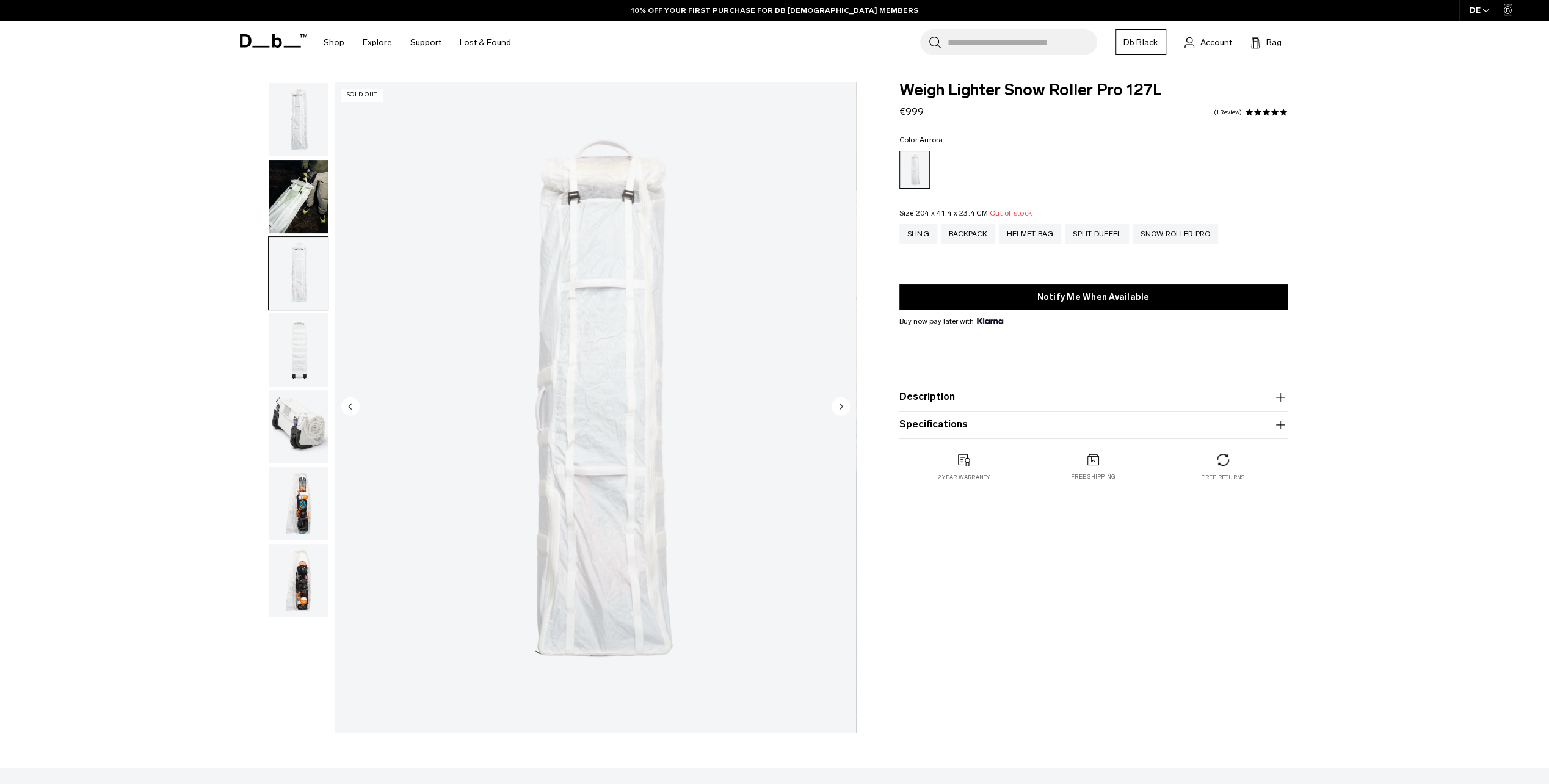
click at [289, 356] on img "button" at bounding box center [298, 350] width 59 height 73
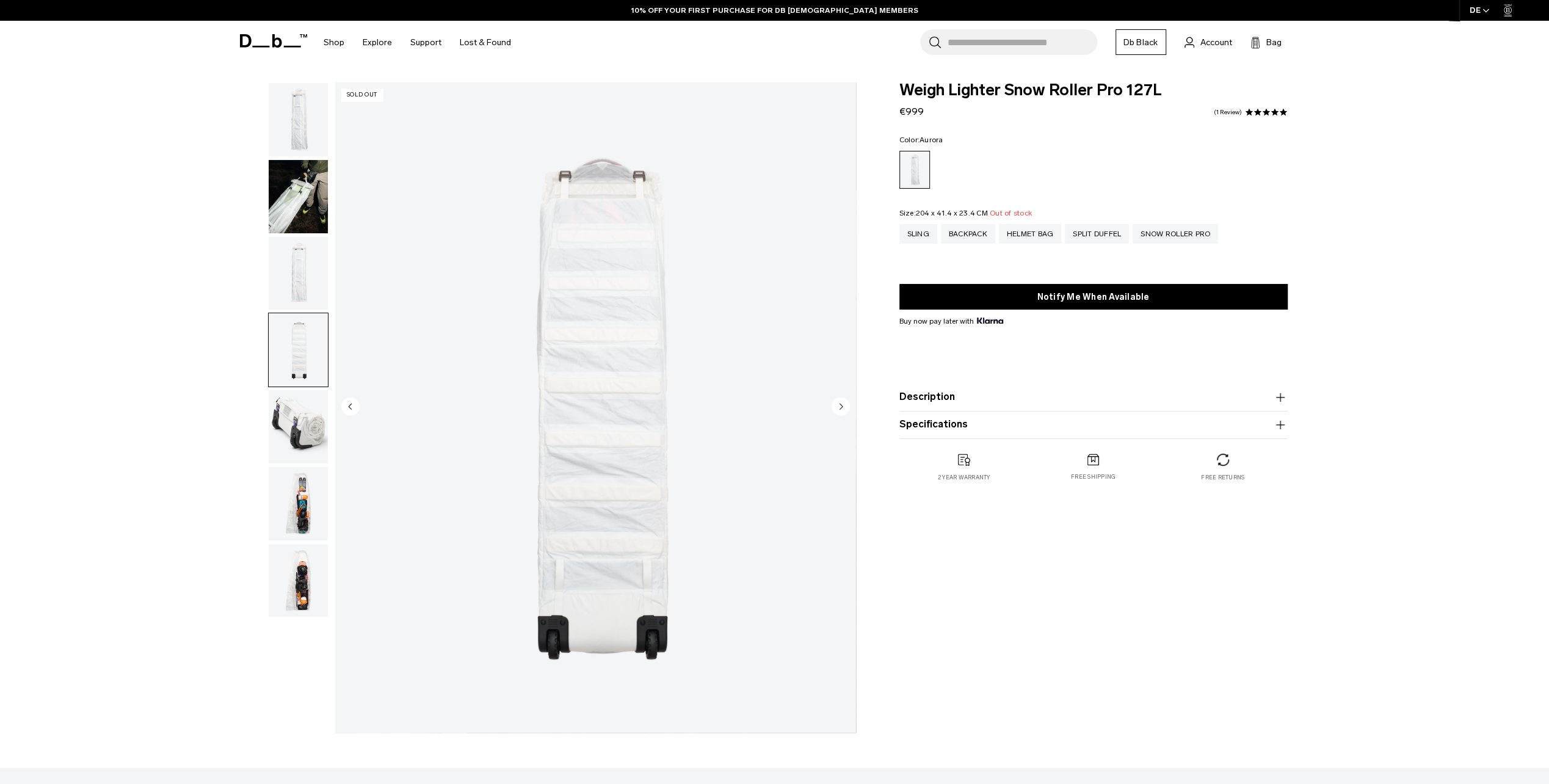
click at [292, 422] on img "button" at bounding box center [298, 427] width 59 height 73
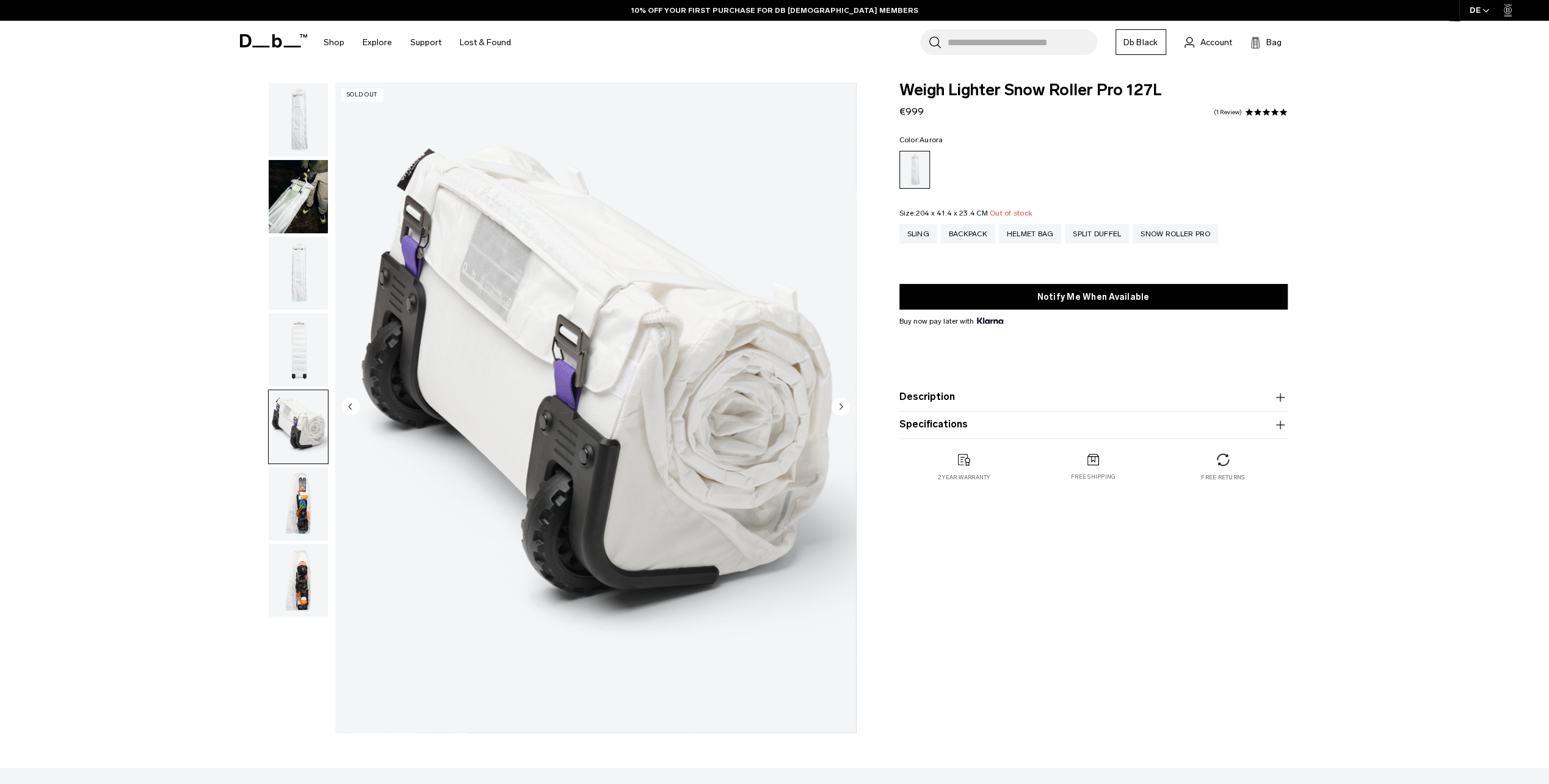
click at [286, 499] on img "button" at bounding box center [298, 504] width 59 height 73
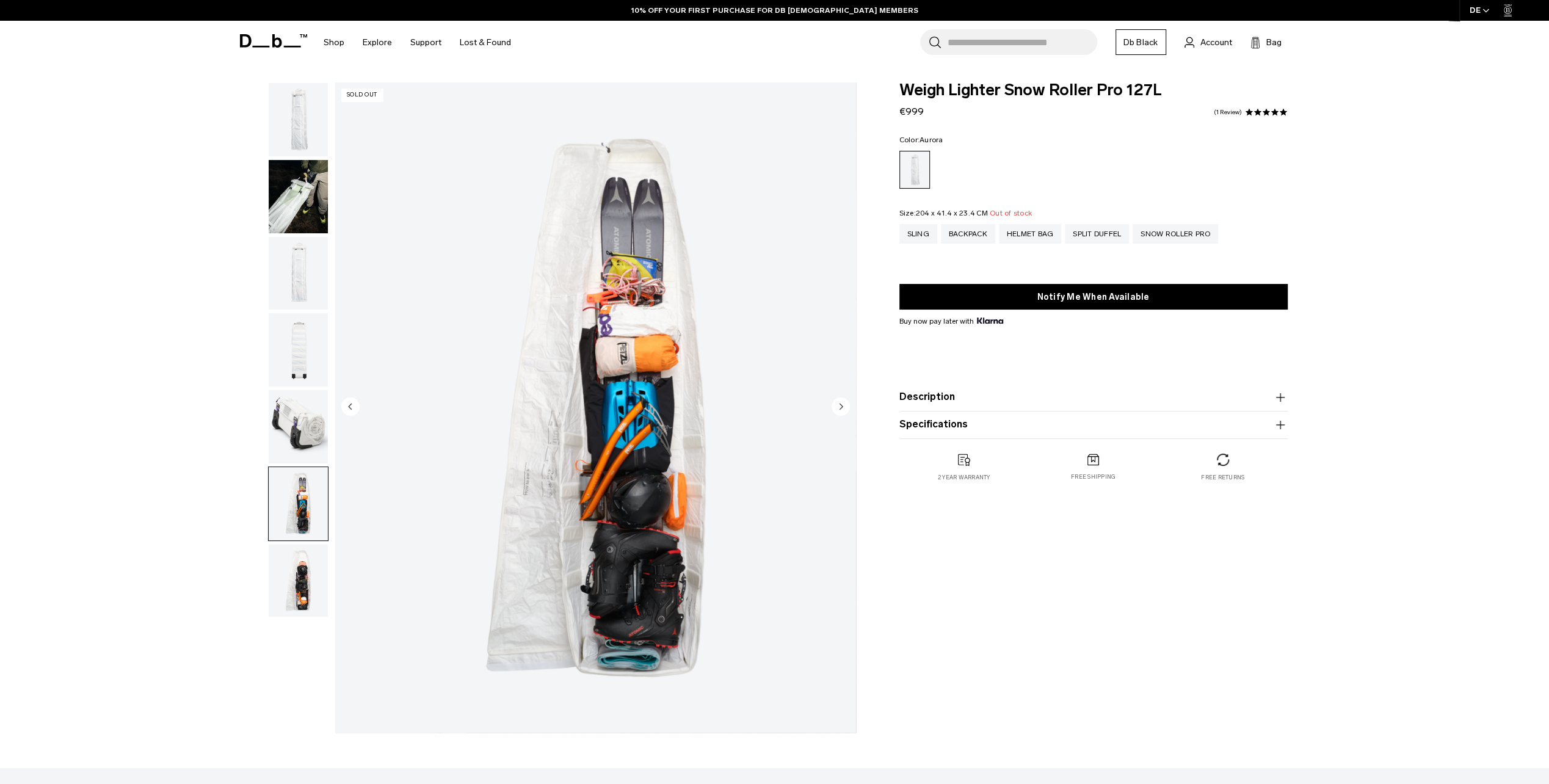
click at [302, 439] on img "button" at bounding box center [298, 427] width 59 height 73
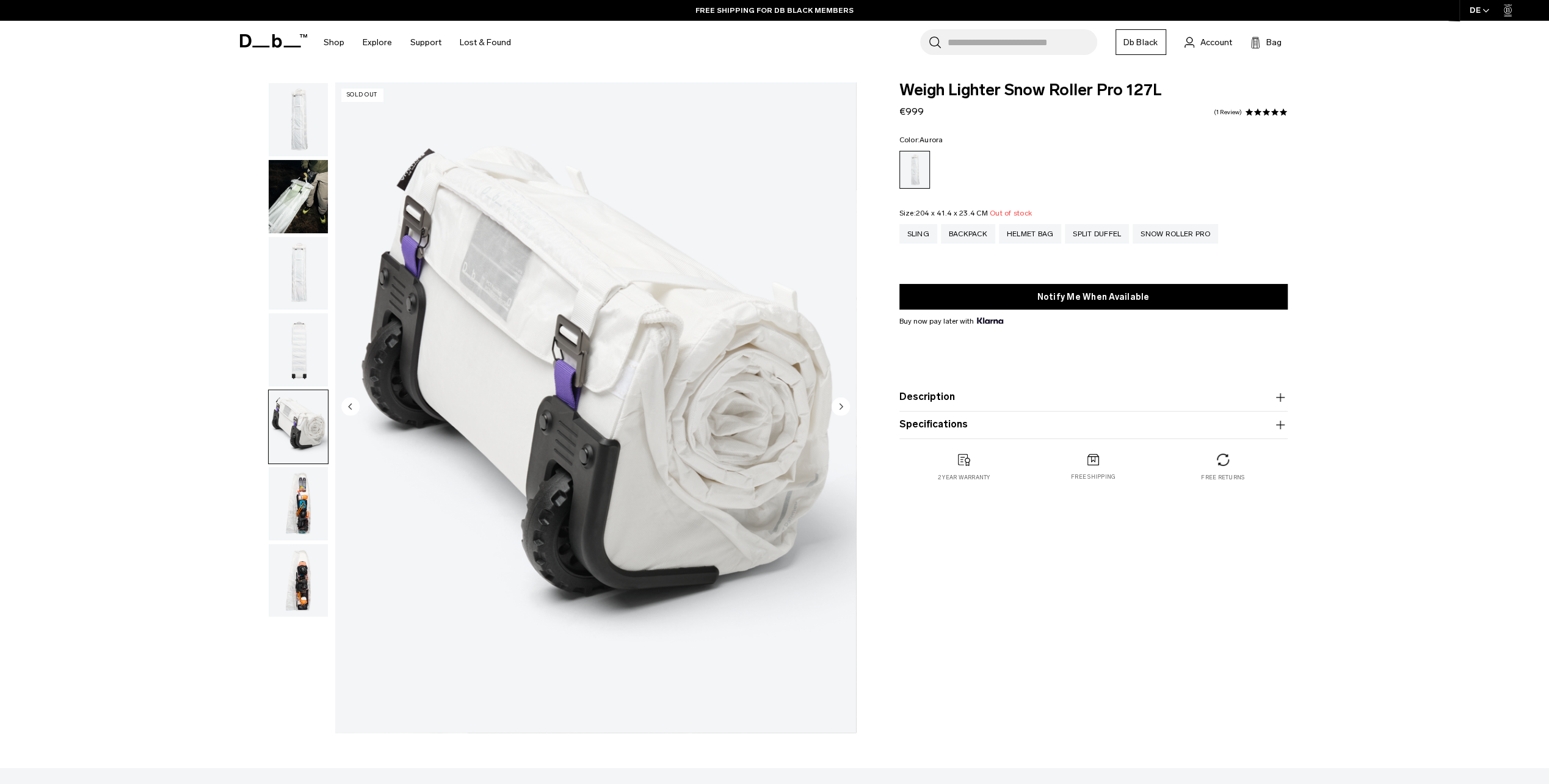
click at [300, 491] on img "button" at bounding box center [298, 504] width 59 height 73
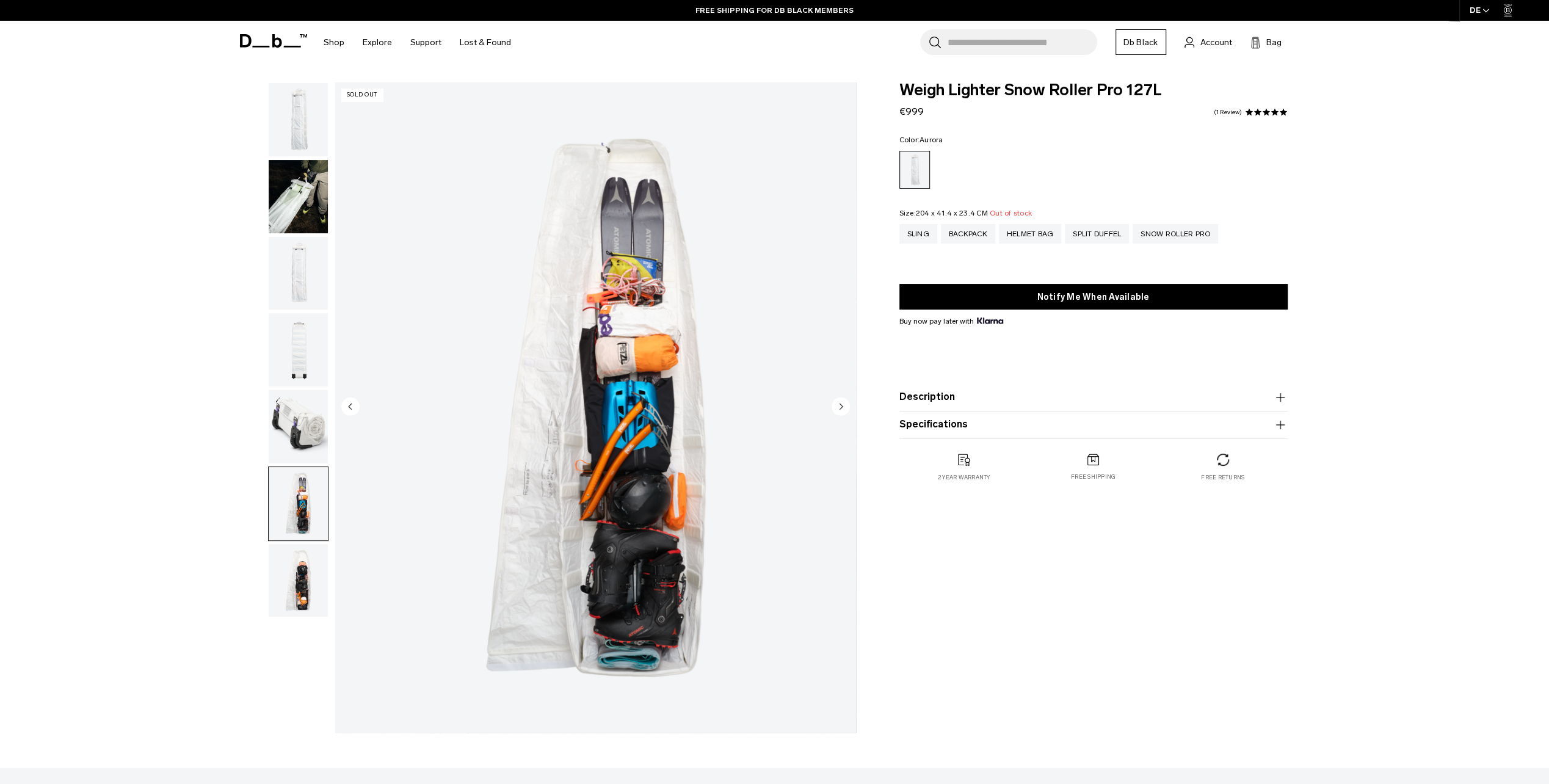
click at [290, 572] on img "button" at bounding box center [298, 581] width 59 height 73
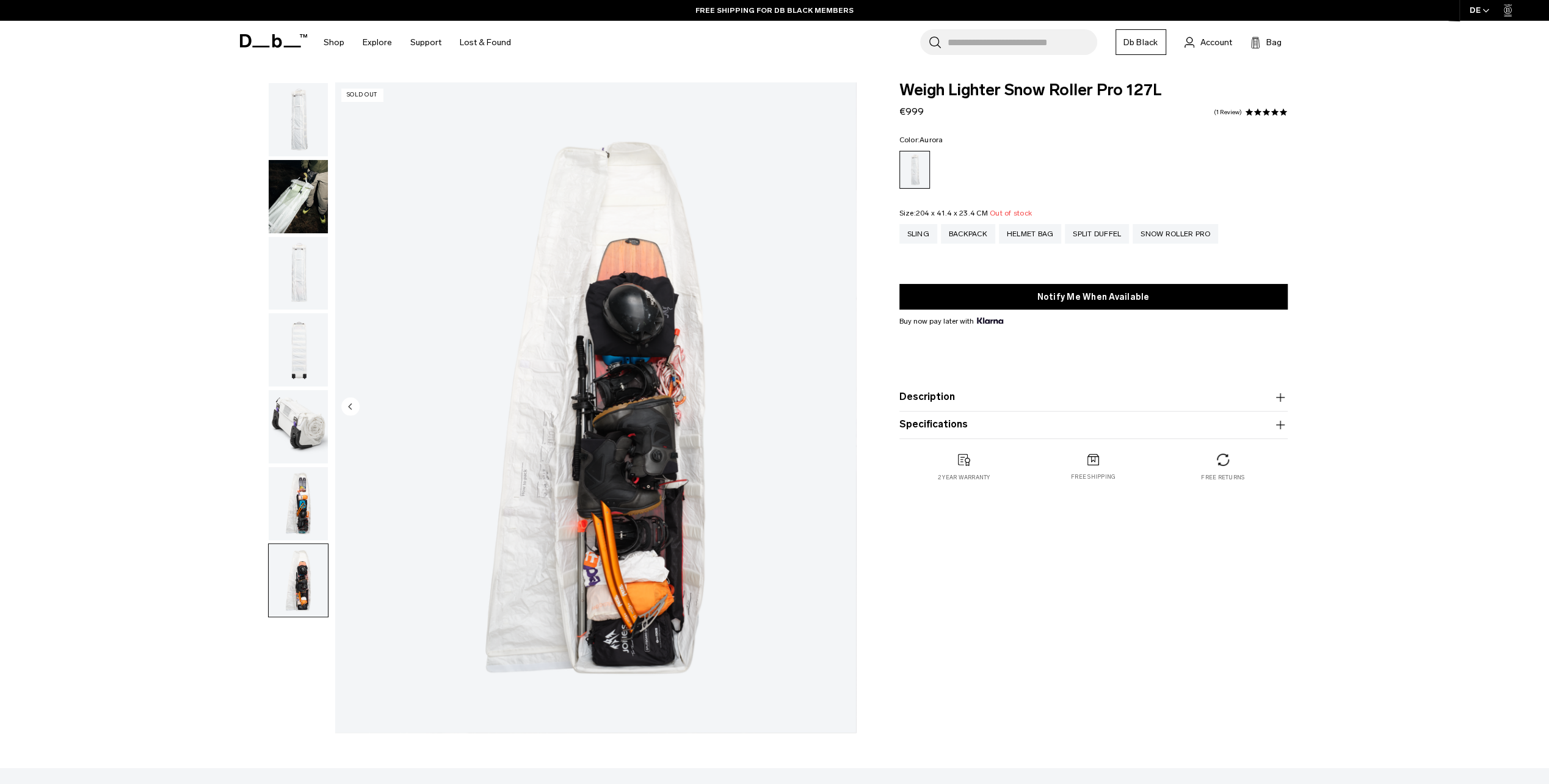
click at [316, 499] on img "button" at bounding box center [298, 504] width 59 height 73
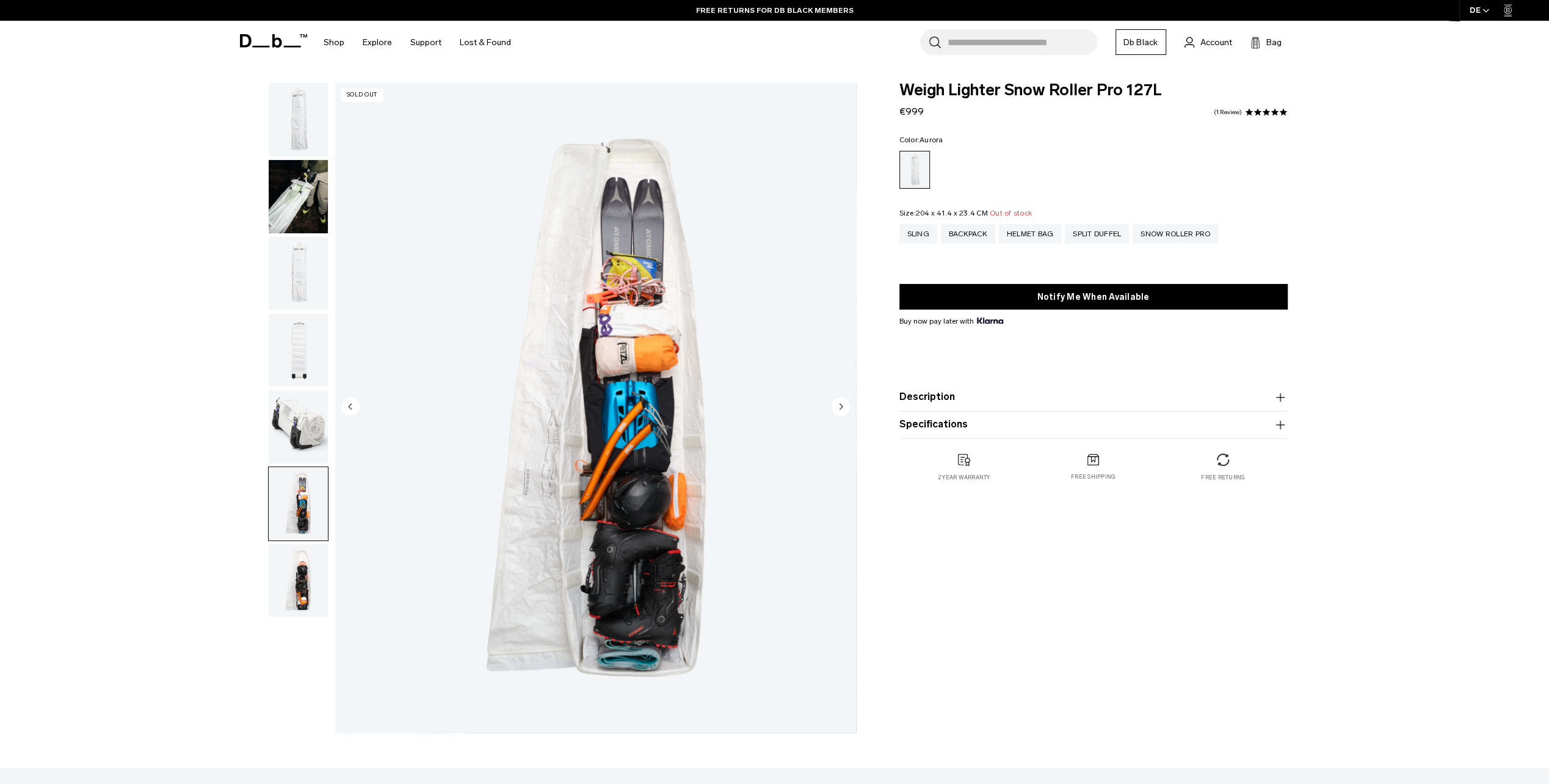
click at [323, 556] on img "button" at bounding box center [298, 581] width 59 height 73
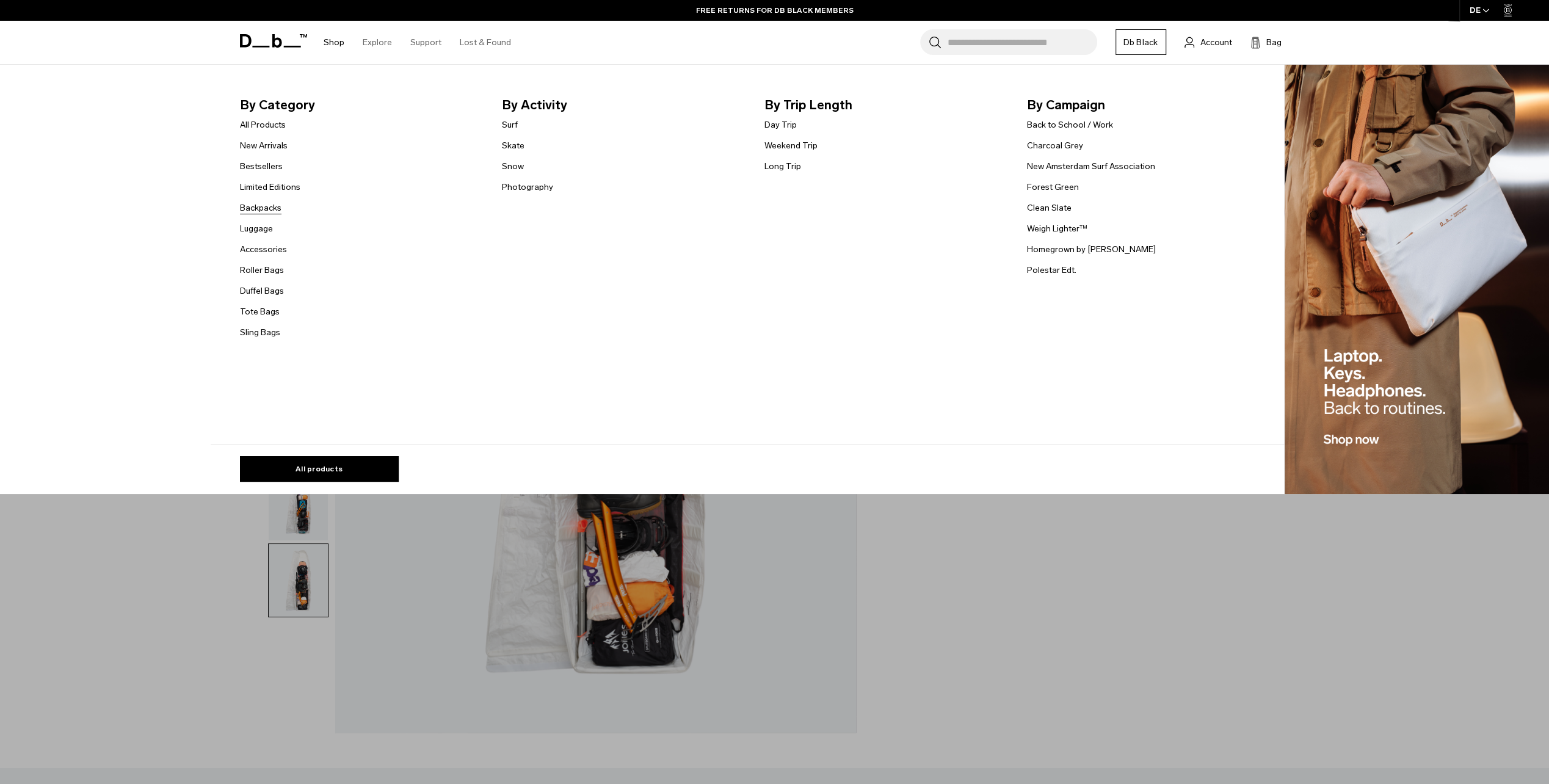
click at [271, 208] on link "Backpacks" at bounding box center [261, 208] width 41 height 13
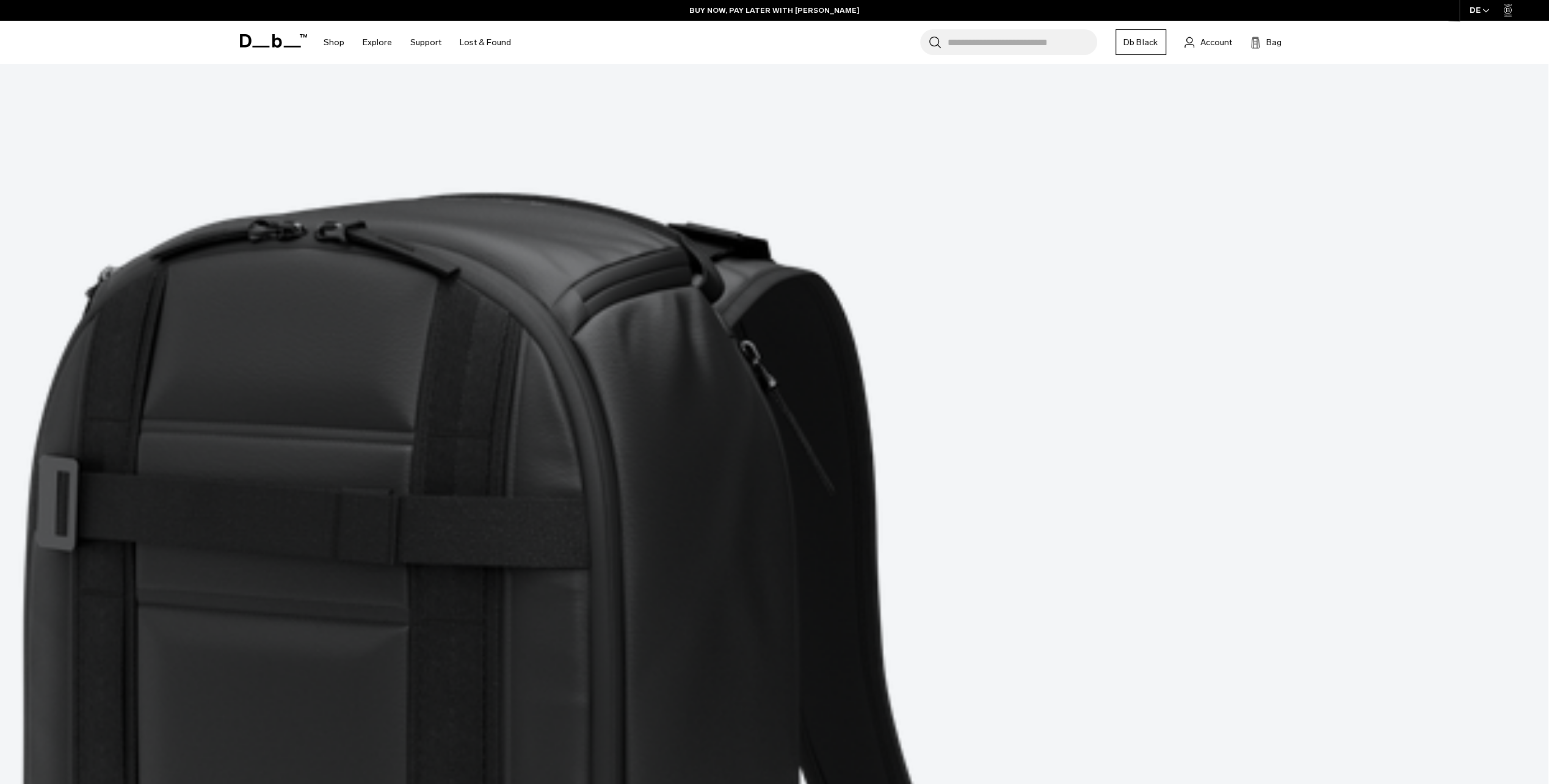
scroll to position [3967, 0]
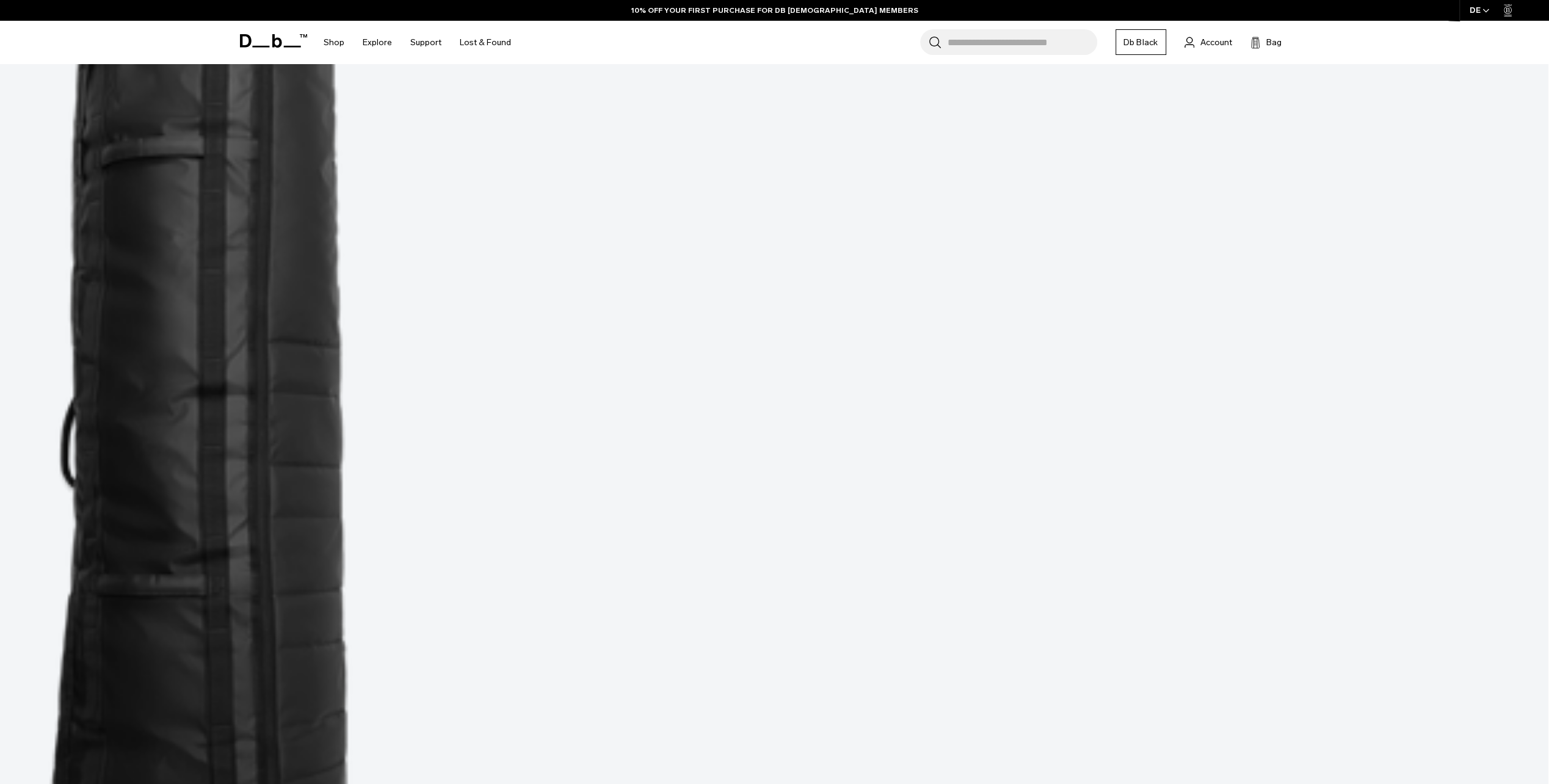
scroll to position [916, 0]
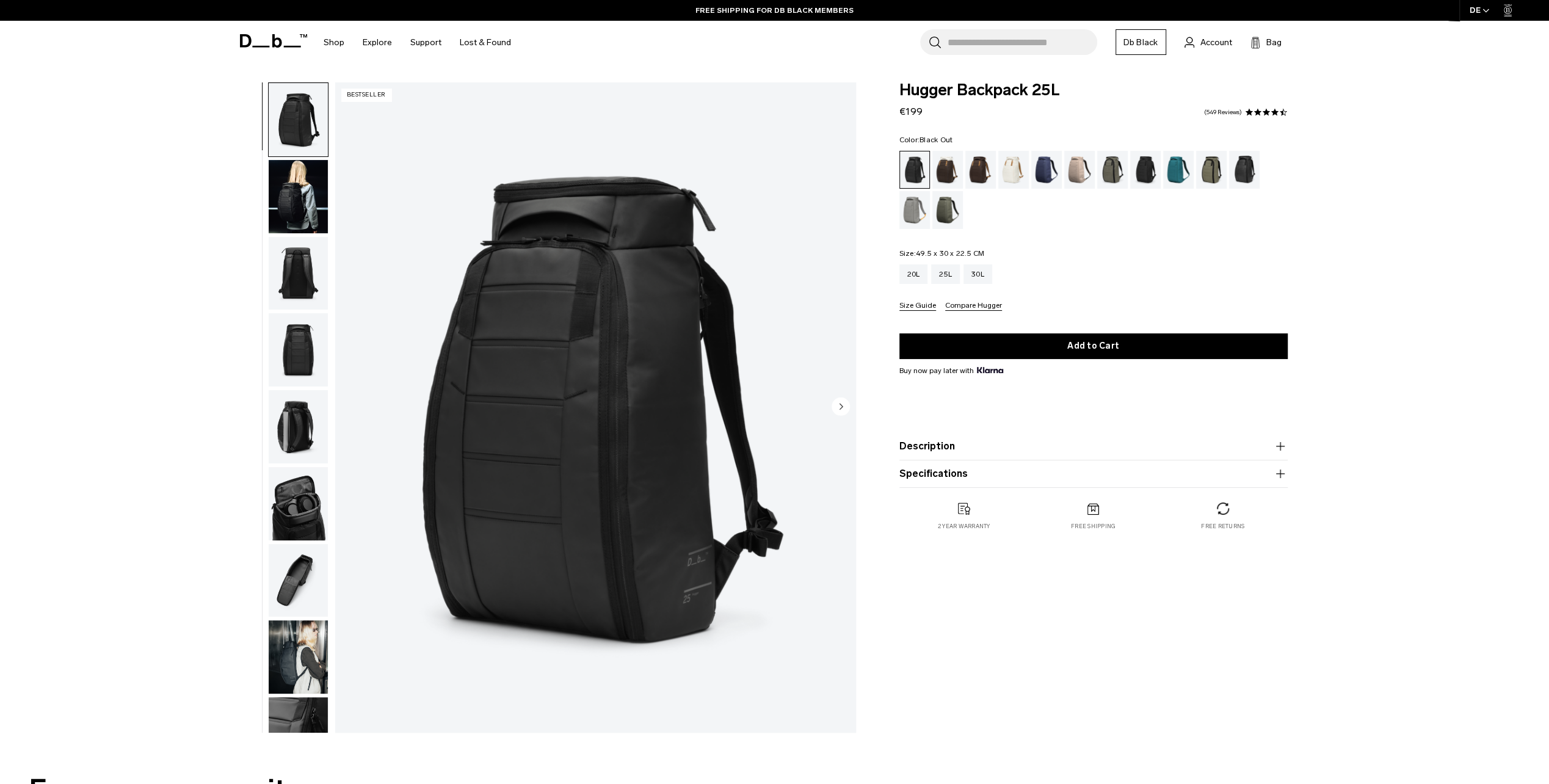
click at [298, 503] on img "button" at bounding box center [298, 504] width 59 height 73
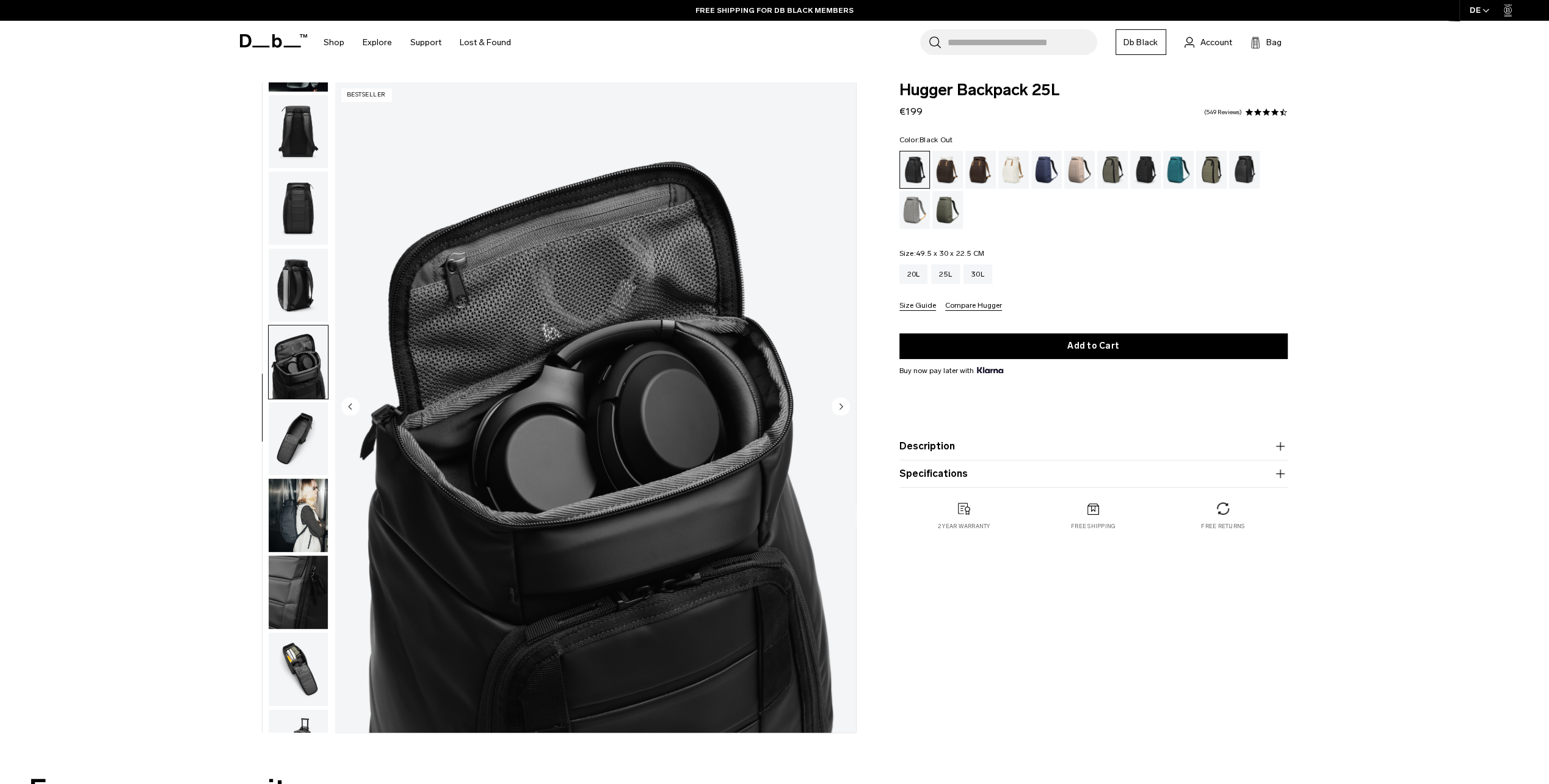
scroll to position [193, 0]
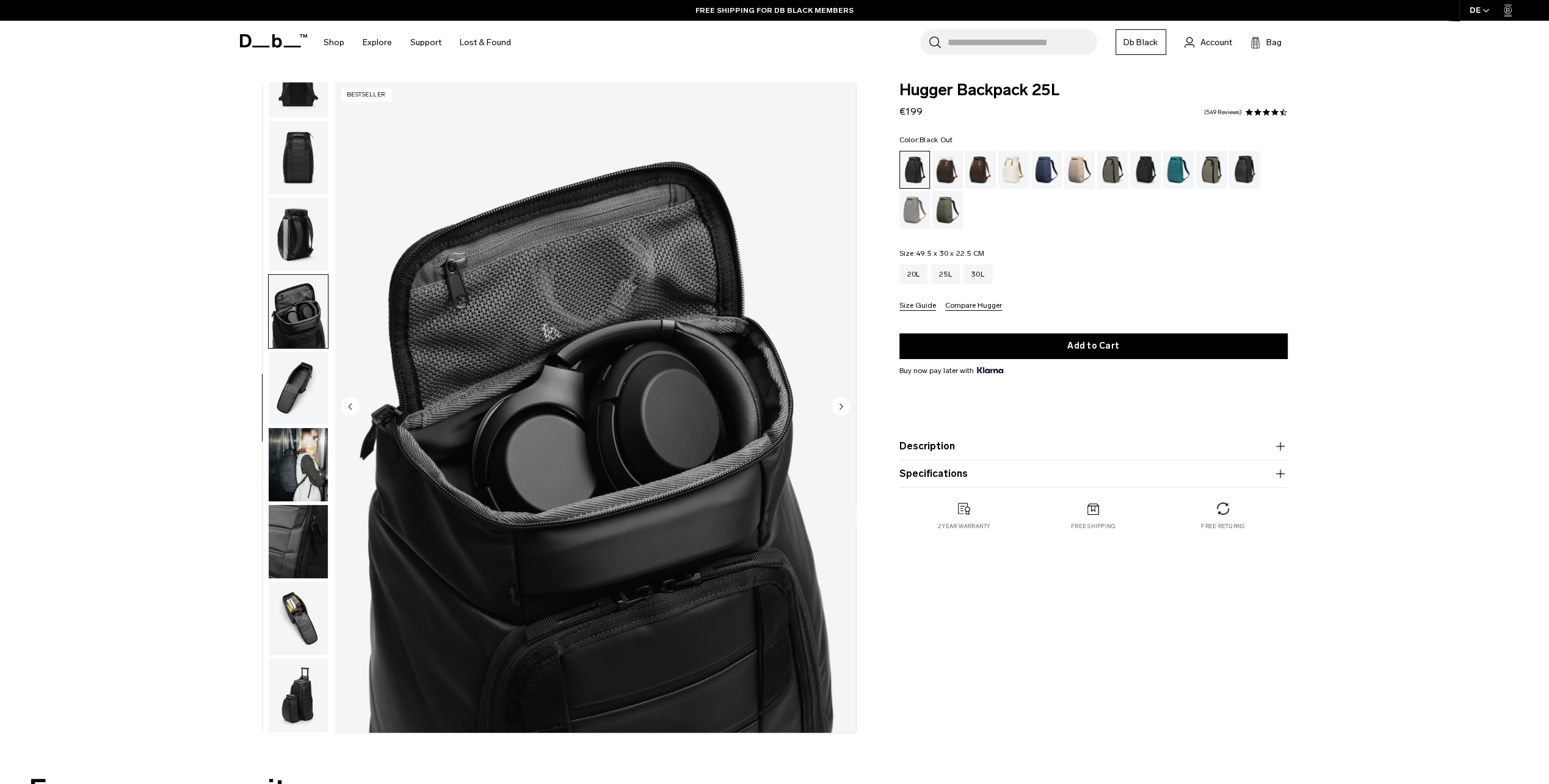
click at [293, 490] on img "button" at bounding box center [298, 464] width 59 height 73
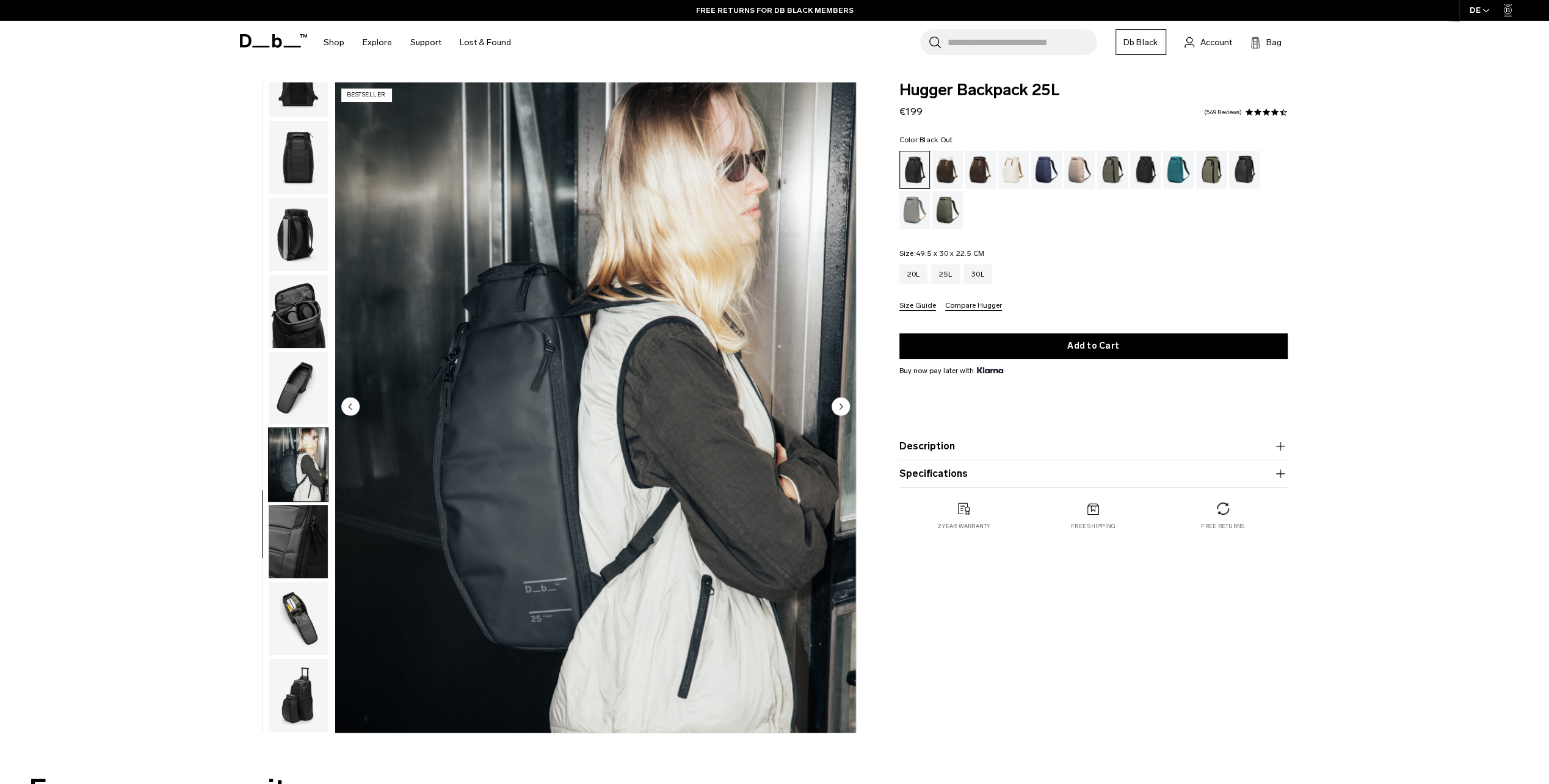
click at [293, 587] on img "button" at bounding box center [298, 618] width 59 height 73
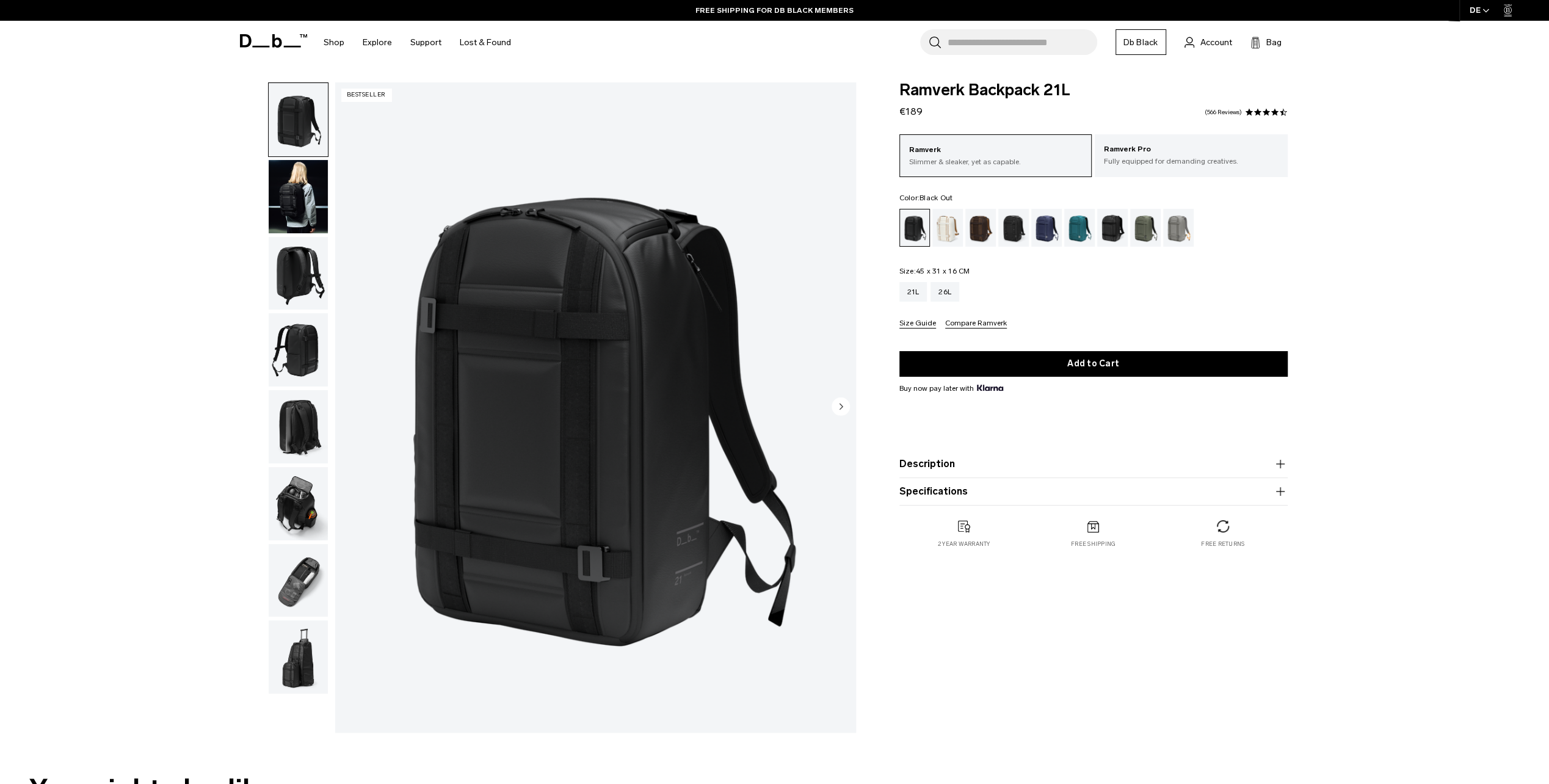
click at [302, 502] on img "button" at bounding box center [298, 504] width 59 height 73
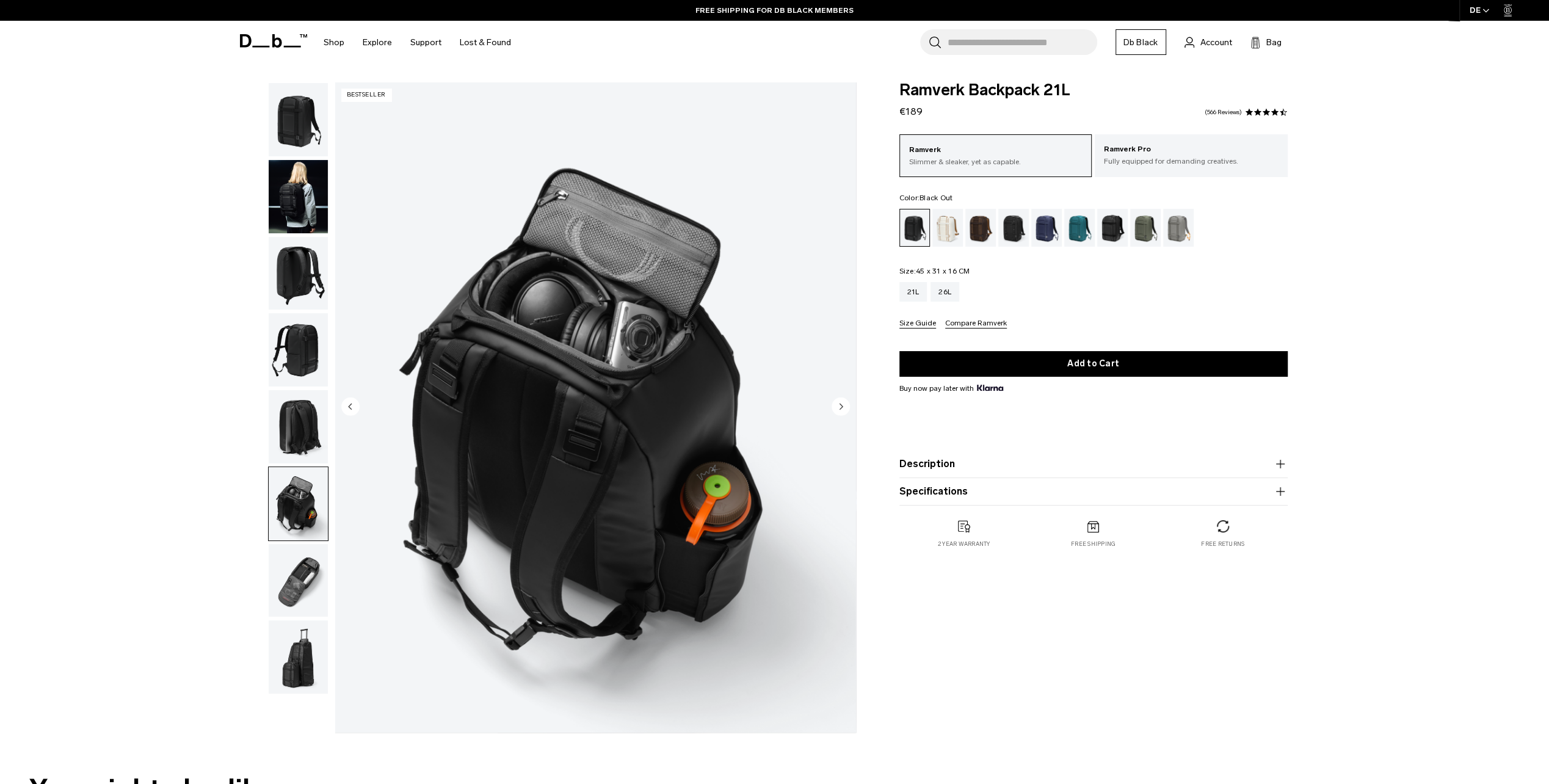
click at [301, 566] on img "button" at bounding box center [298, 581] width 59 height 73
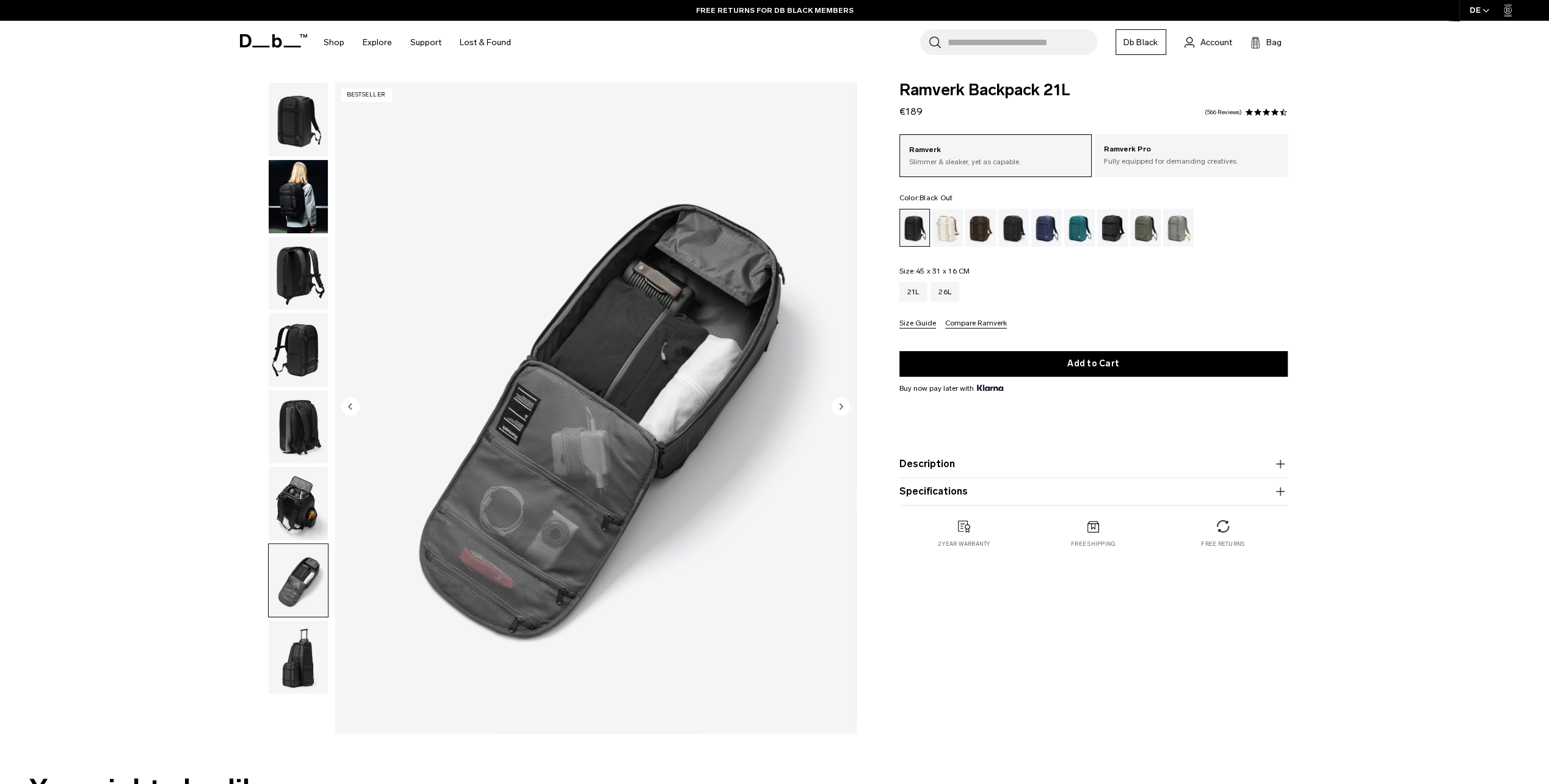
click at [305, 493] on img "button" at bounding box center [298, 504] width 59 height 73
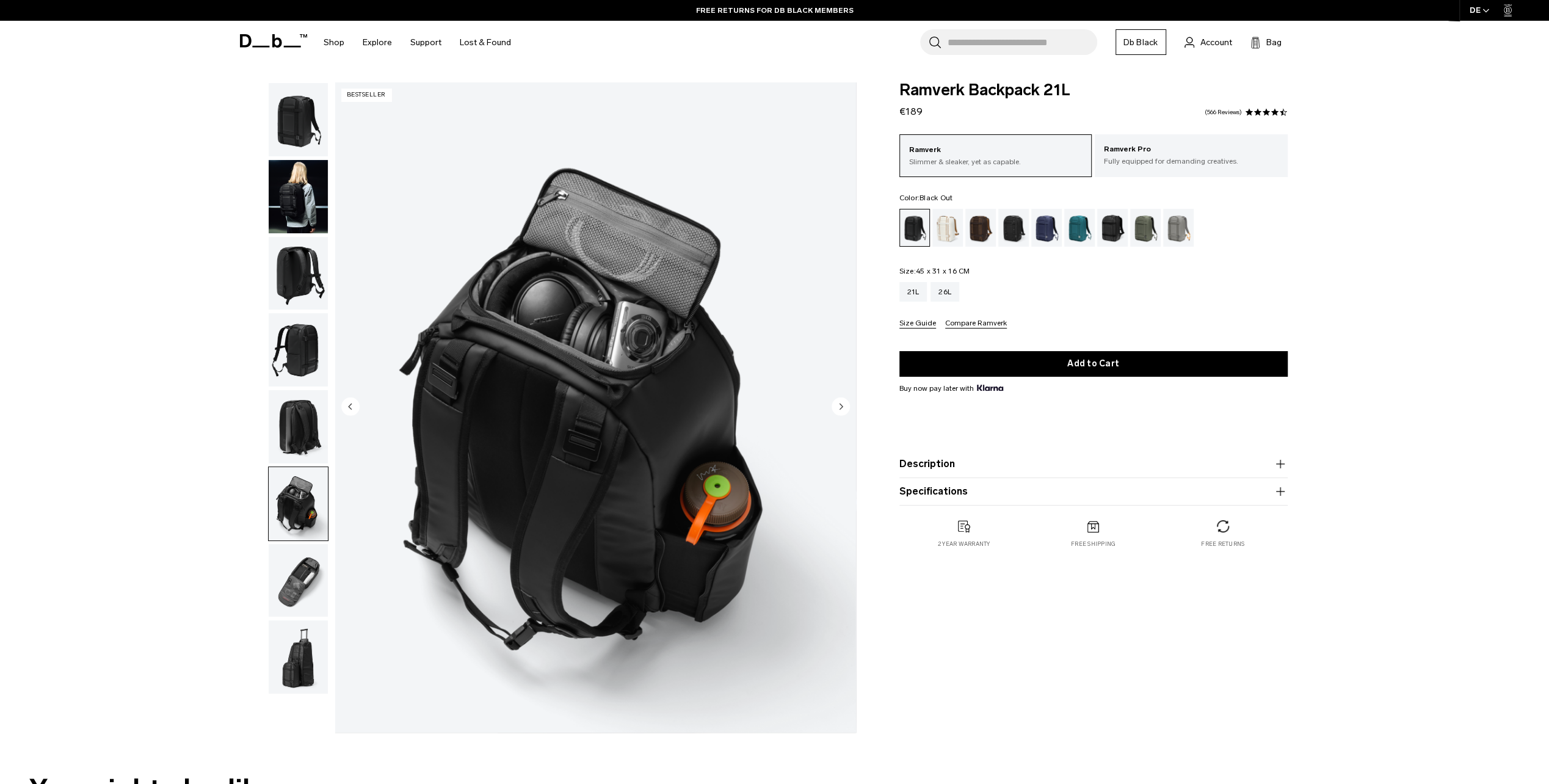
click at [305, 579] on img "button" at bounding box center [298, 581] width 59 height 73
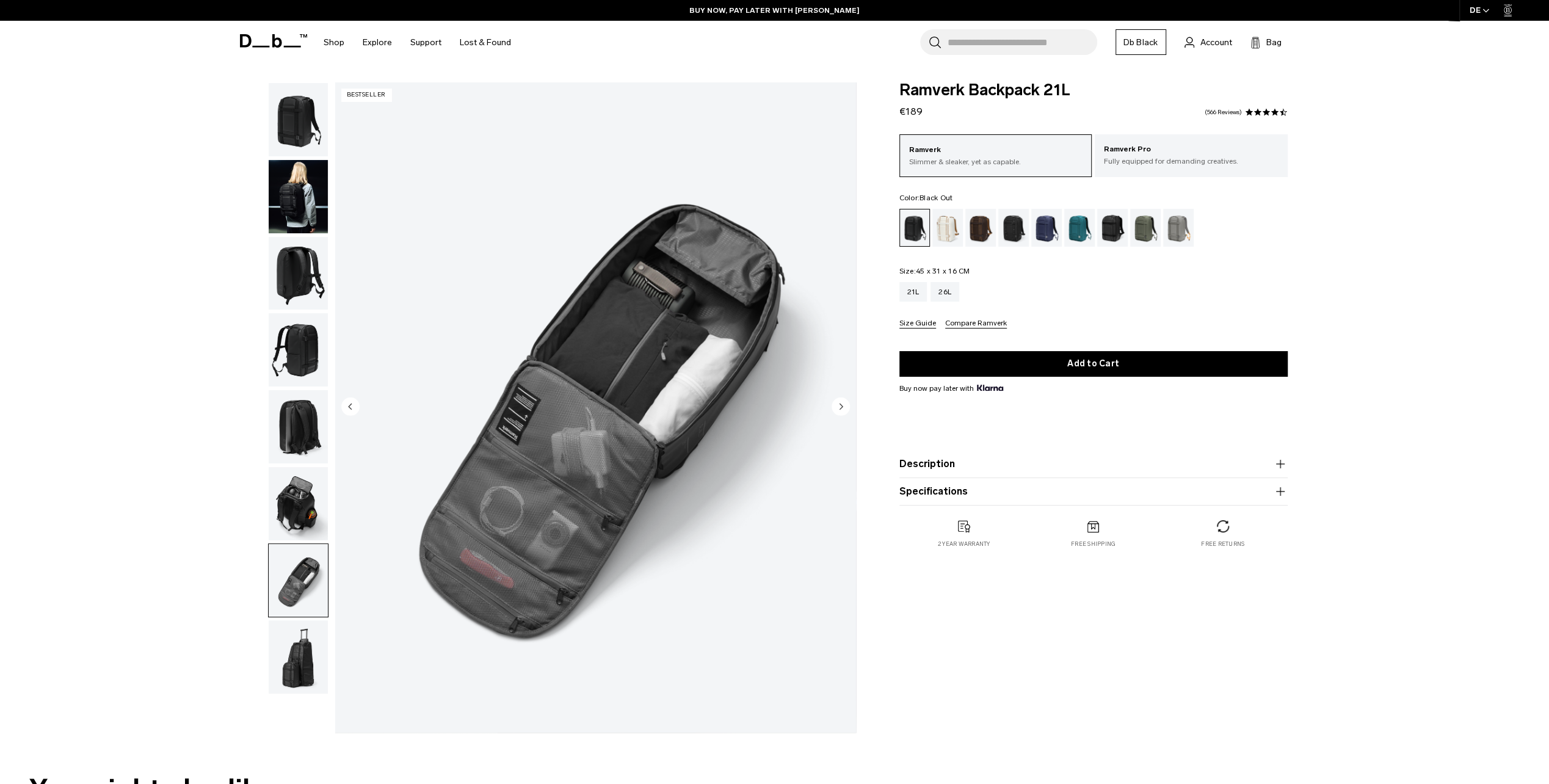
click at [969, 458] on button "Description" at bounding box center [1094, 464] width 389 height 14
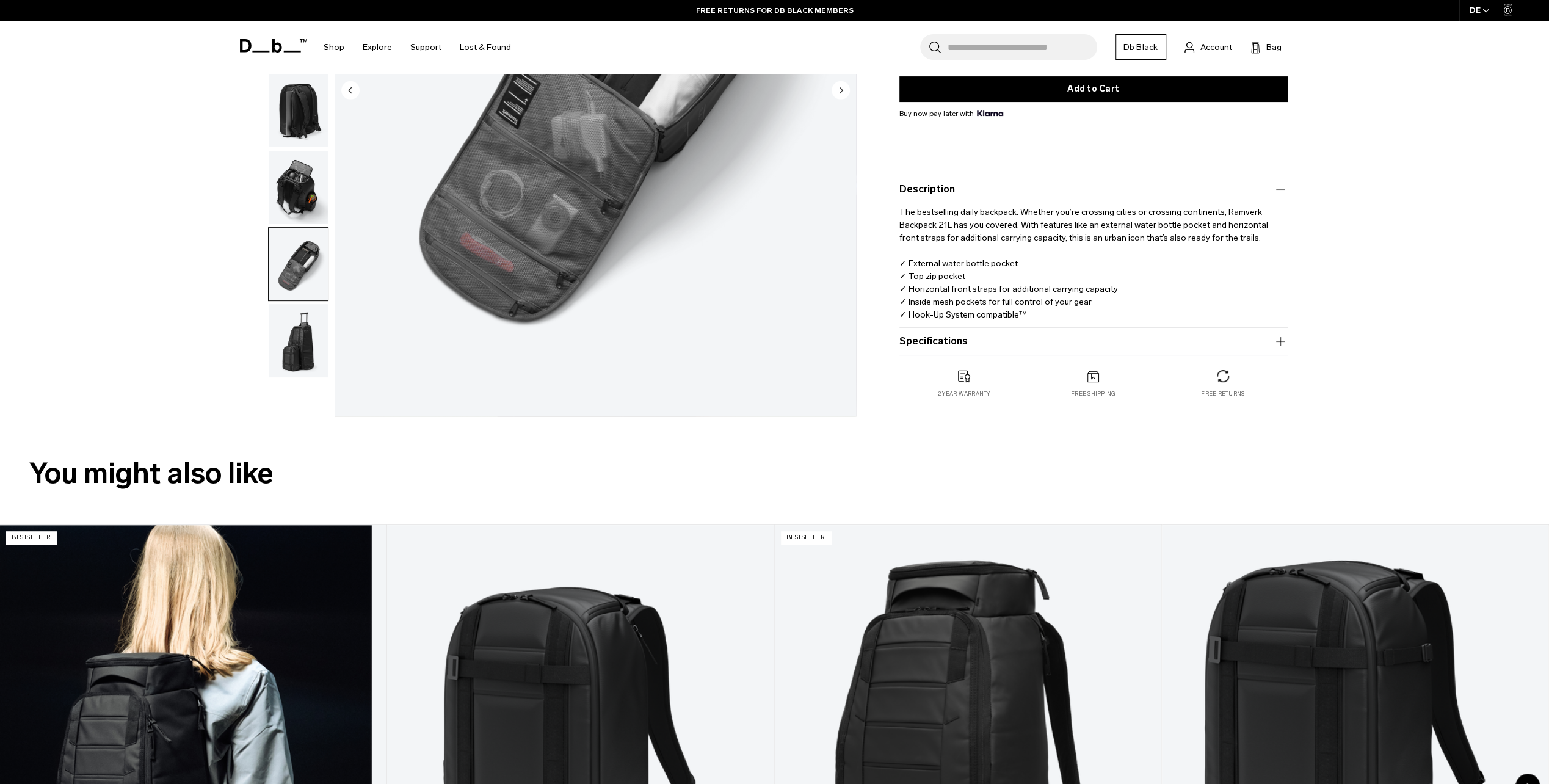
scroll to position [366, 0]
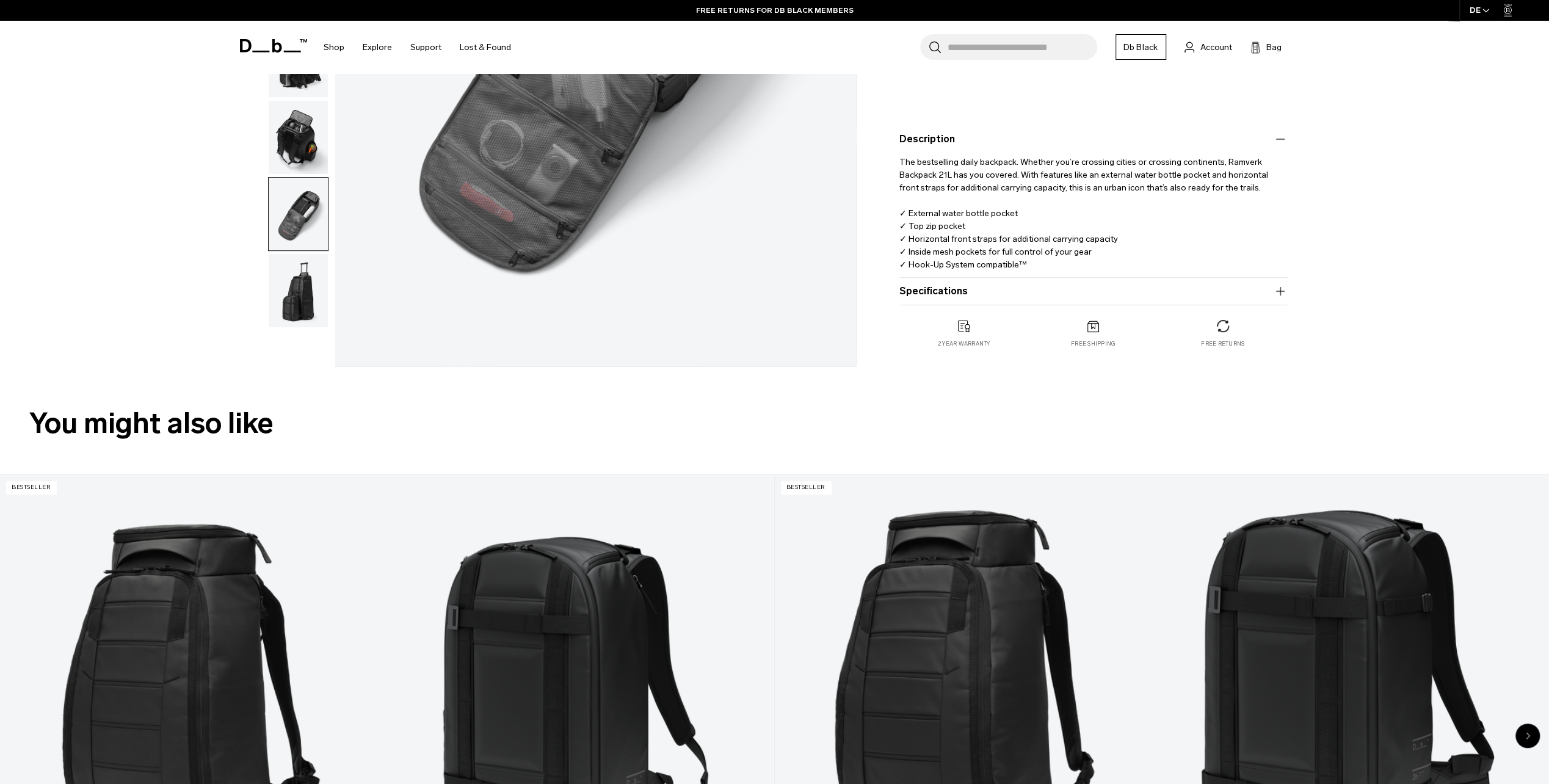
click at [307, 288] on img "button" at bounding box center [298, 291] width 59 height 73
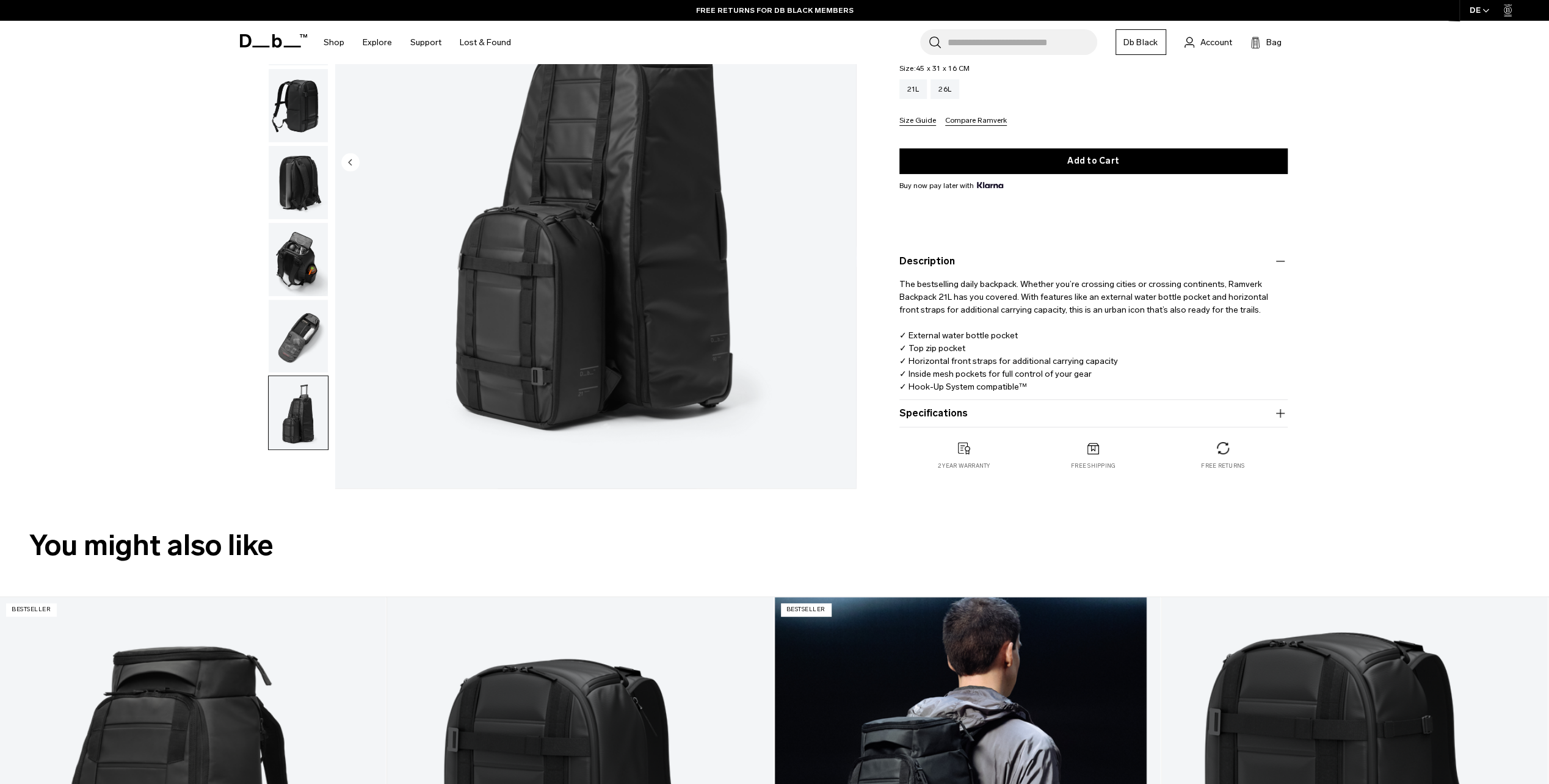
scroll to position [0, 0]
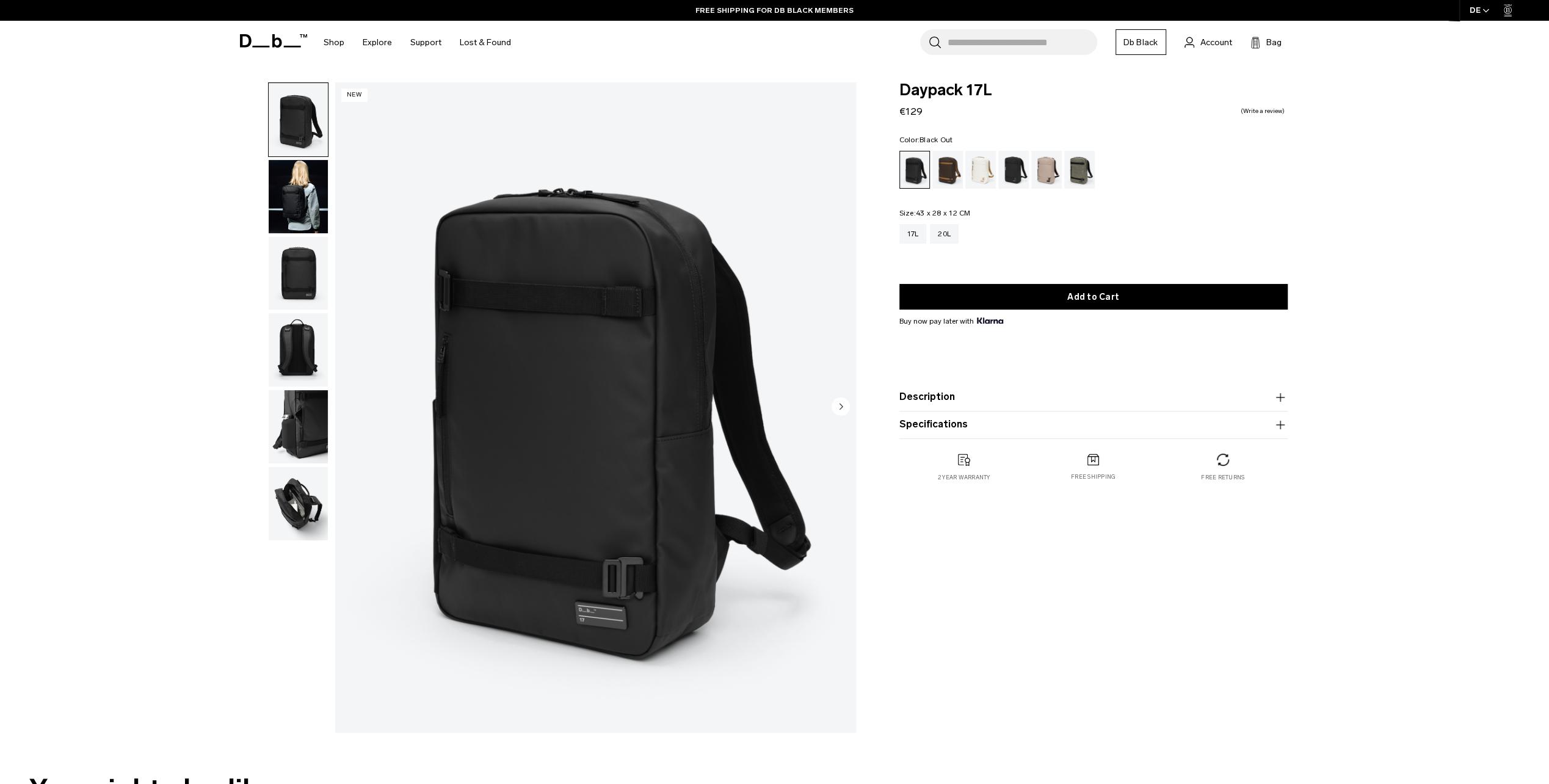
click at [281, 204] on img "button" at bounding box center [298, 197] width 59 height 73
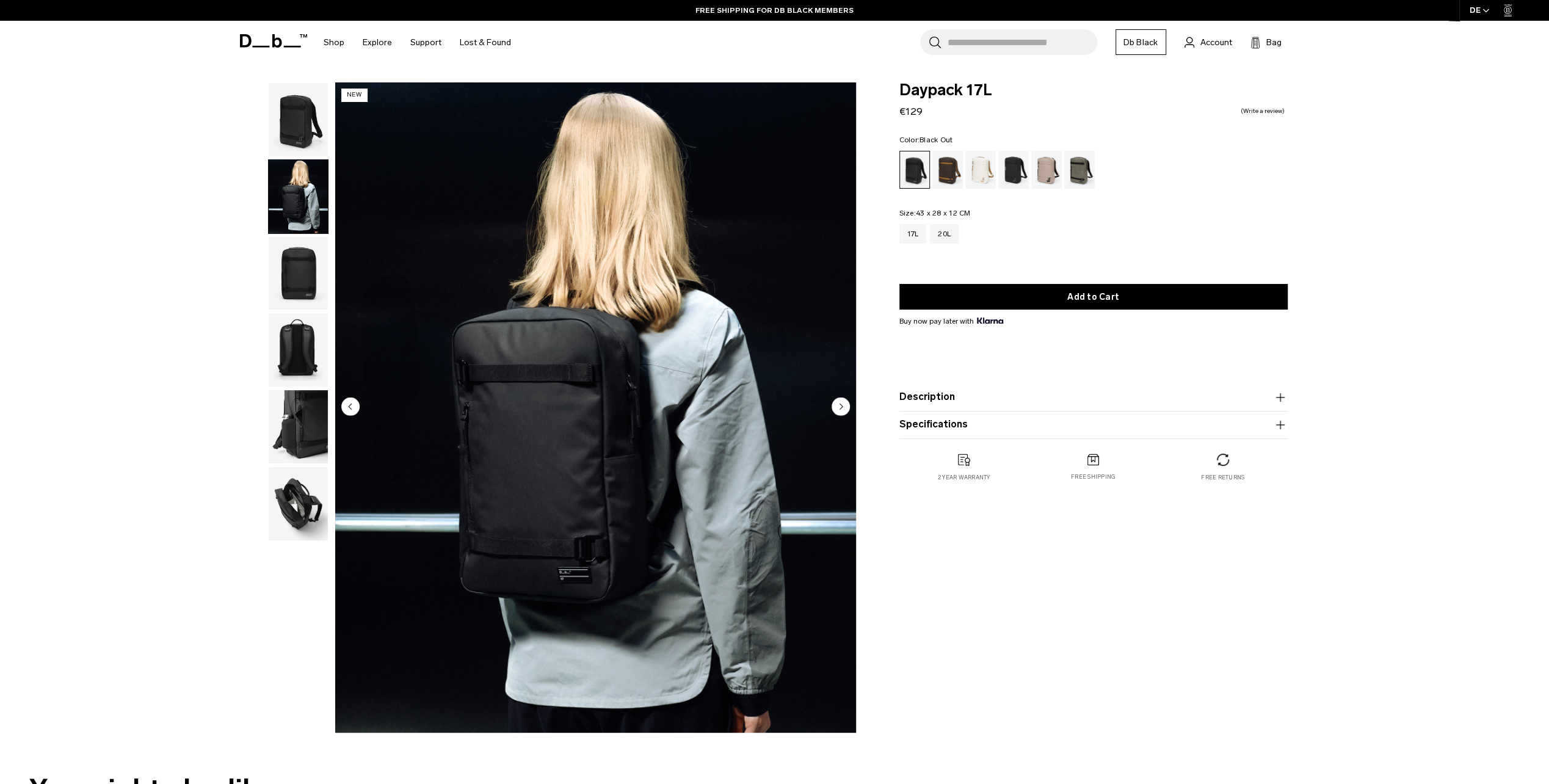
click at [289, 253] on img "button" at bounding box center [298, 274] width 59 height 73
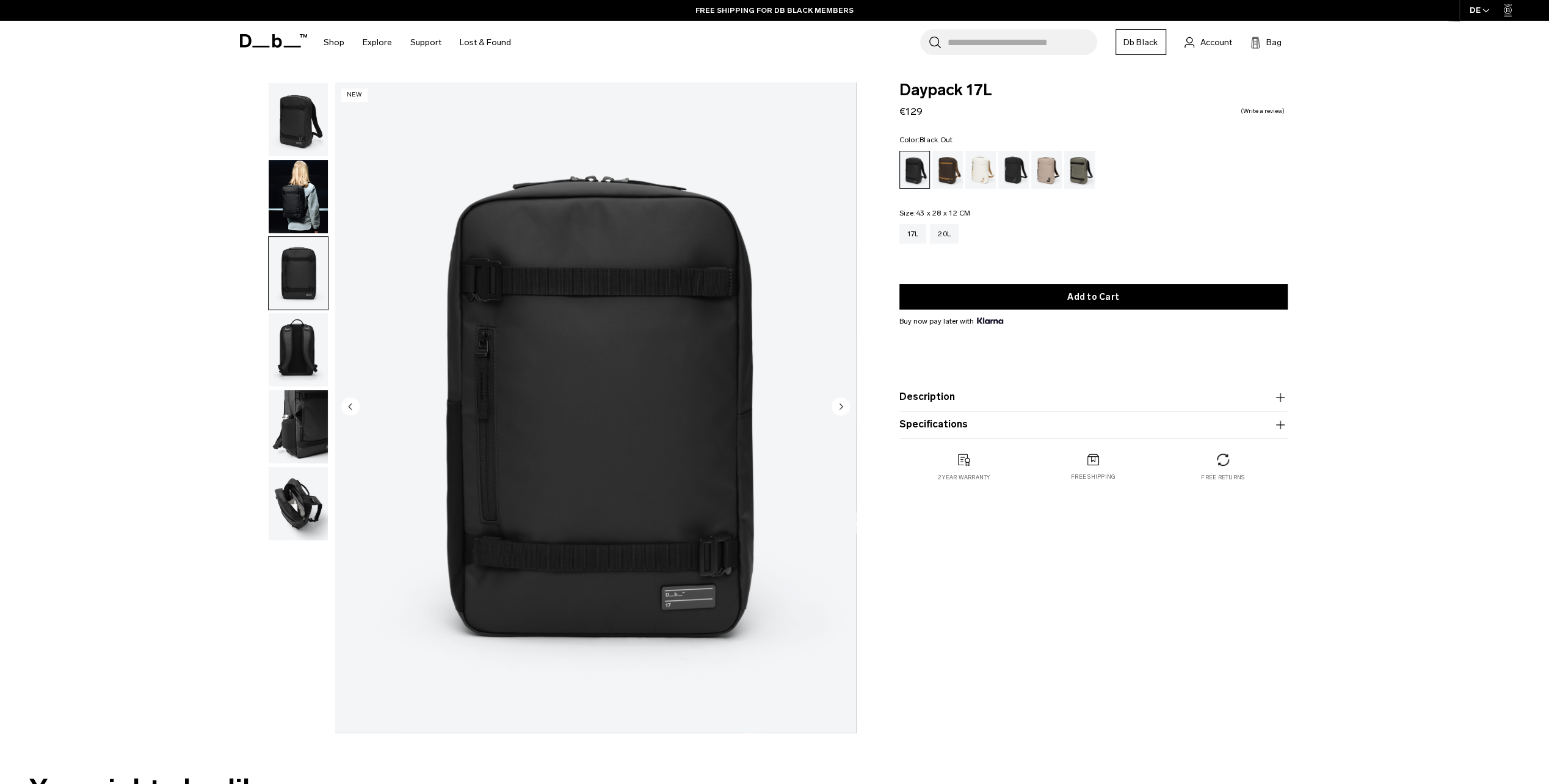
click at [293, 337] on img "button" at bounding box center [298, 350] width 59 height 73
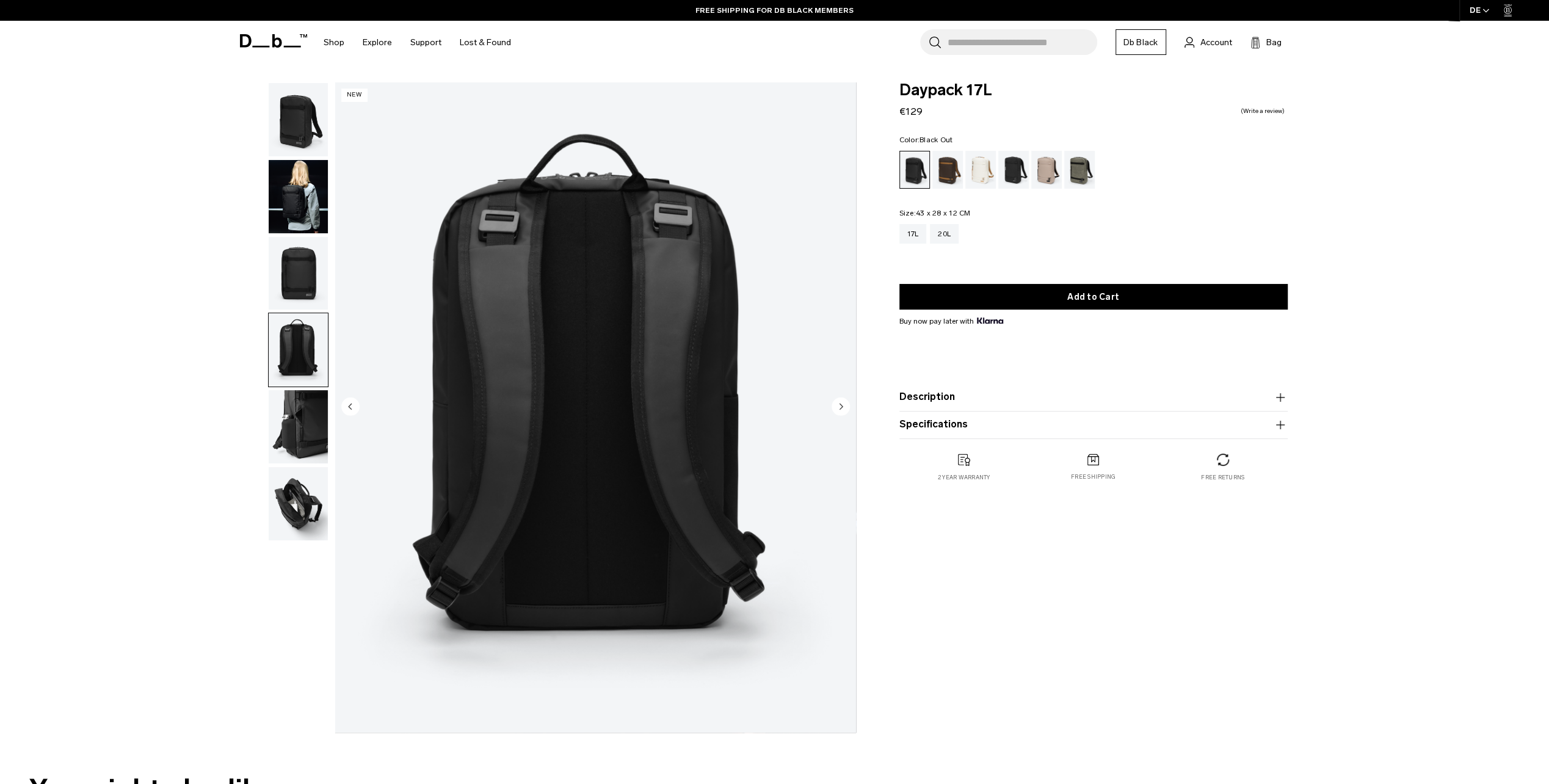
click at [287, 396] on img "button" at bounding box center [298, 427] width 59 height 73
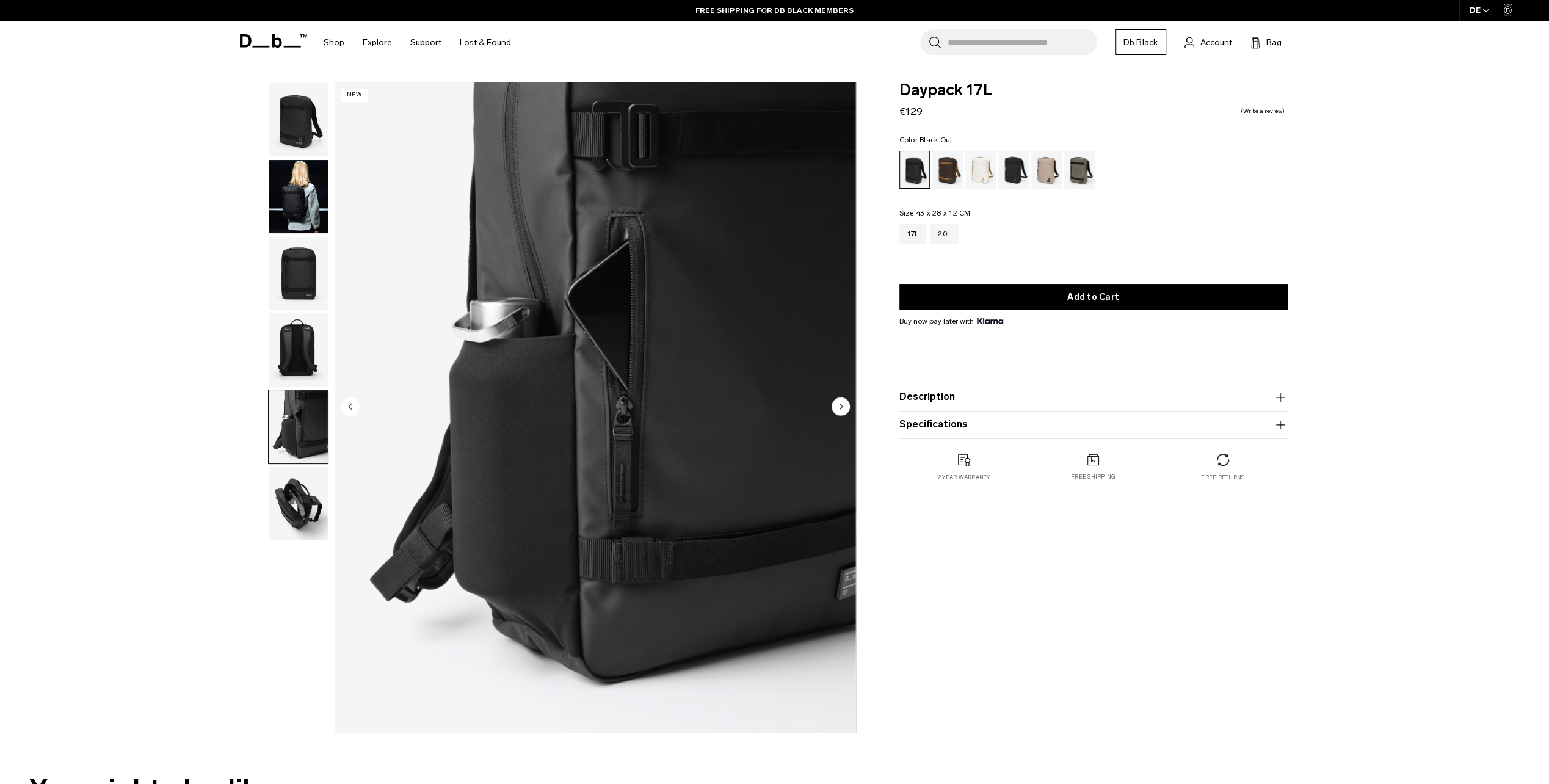
click at [285, 499] on img "button" at bounding box center [298, 504] width 59 height 73
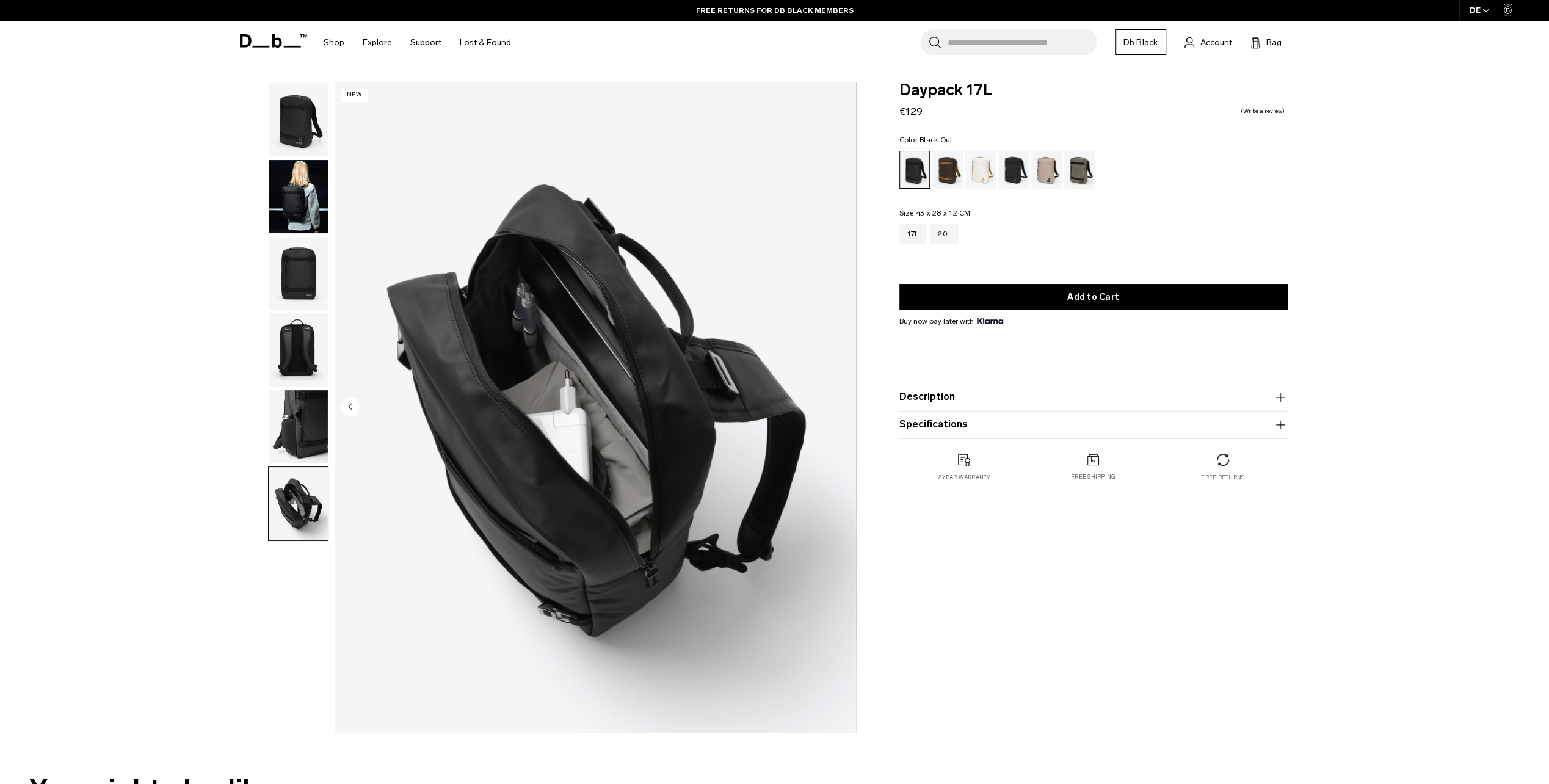
click at [971, 400] on button "Description" at bounding box center [1094, 397] width 389 height 14
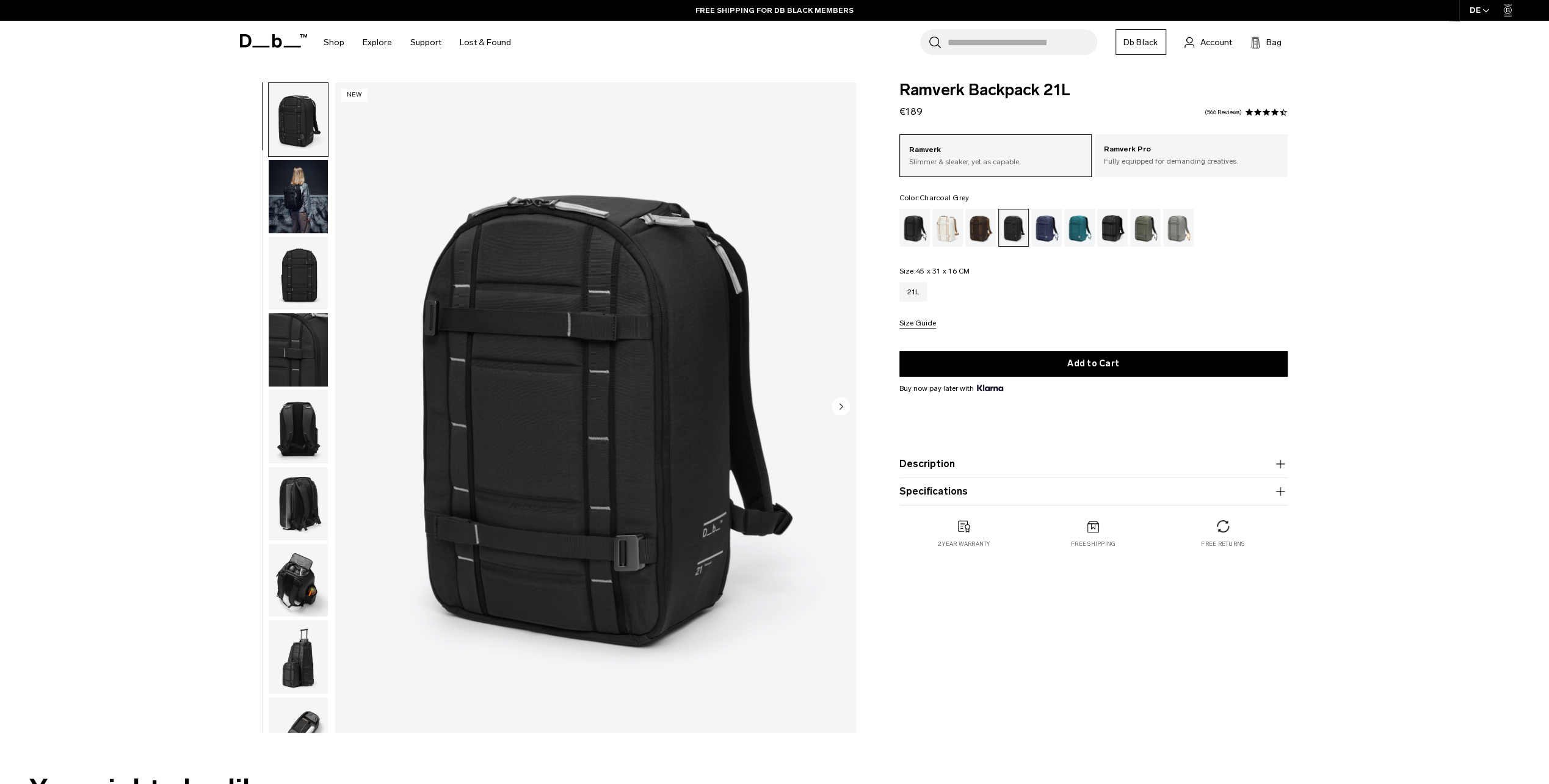
click at [986, 468] on button "Description" at bounding box center [1094, 464] width 389 height 14
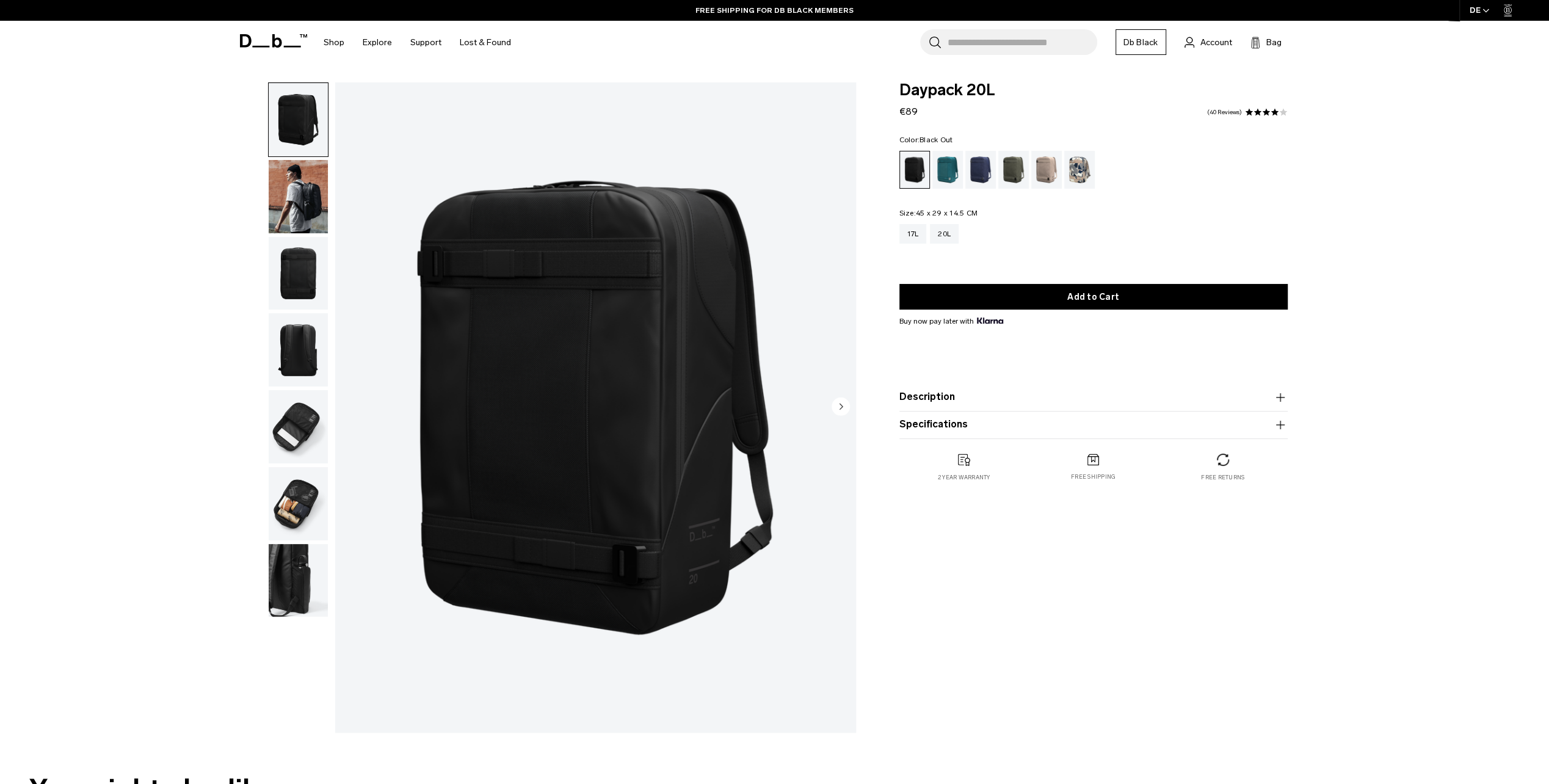
click at [293, 182] on img "button" at bounding box center [298, 197] width 59 height 73
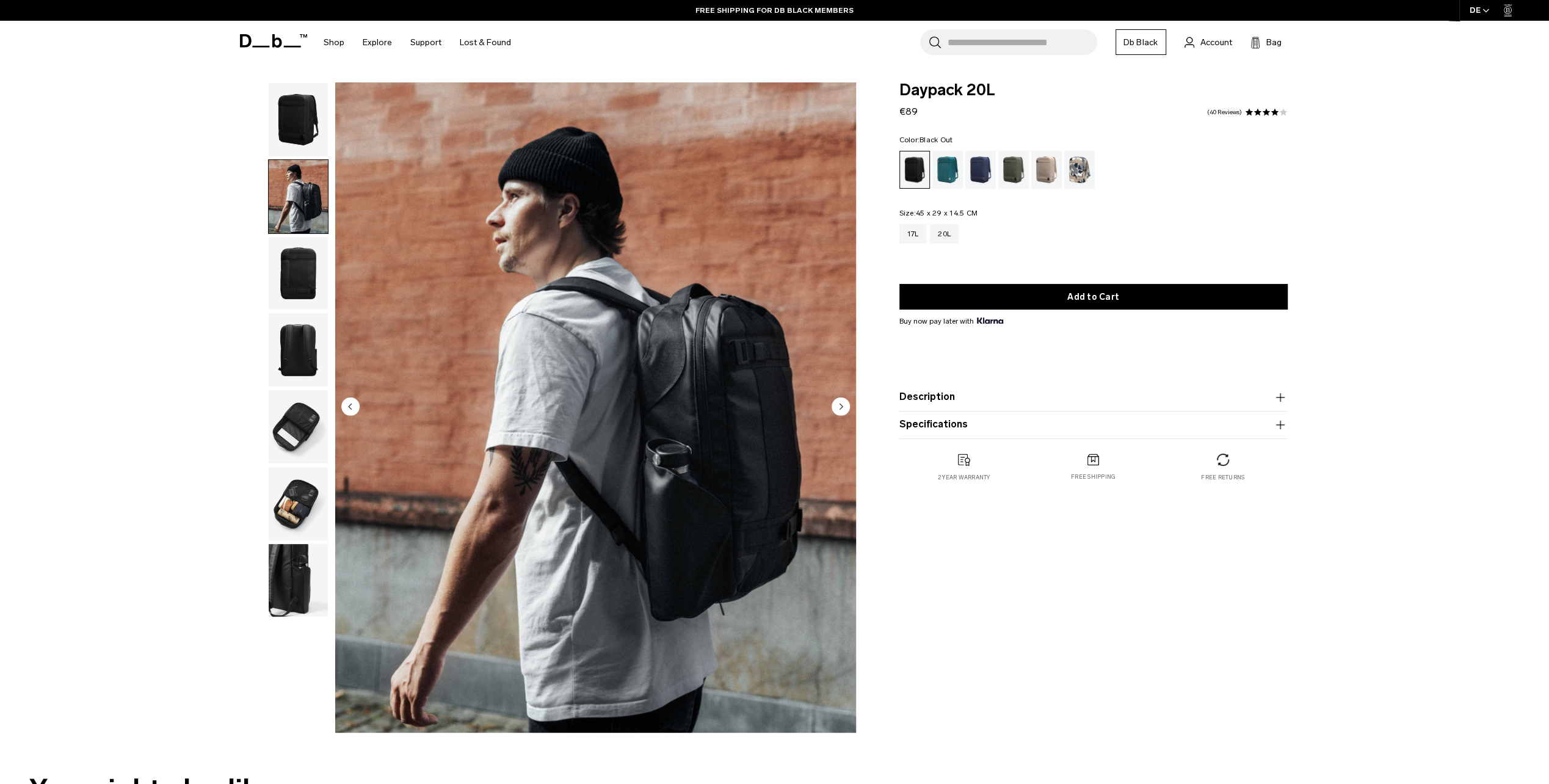
click at [291, 291] on img "button" at bounding box center [298, 274] width 59 height 73
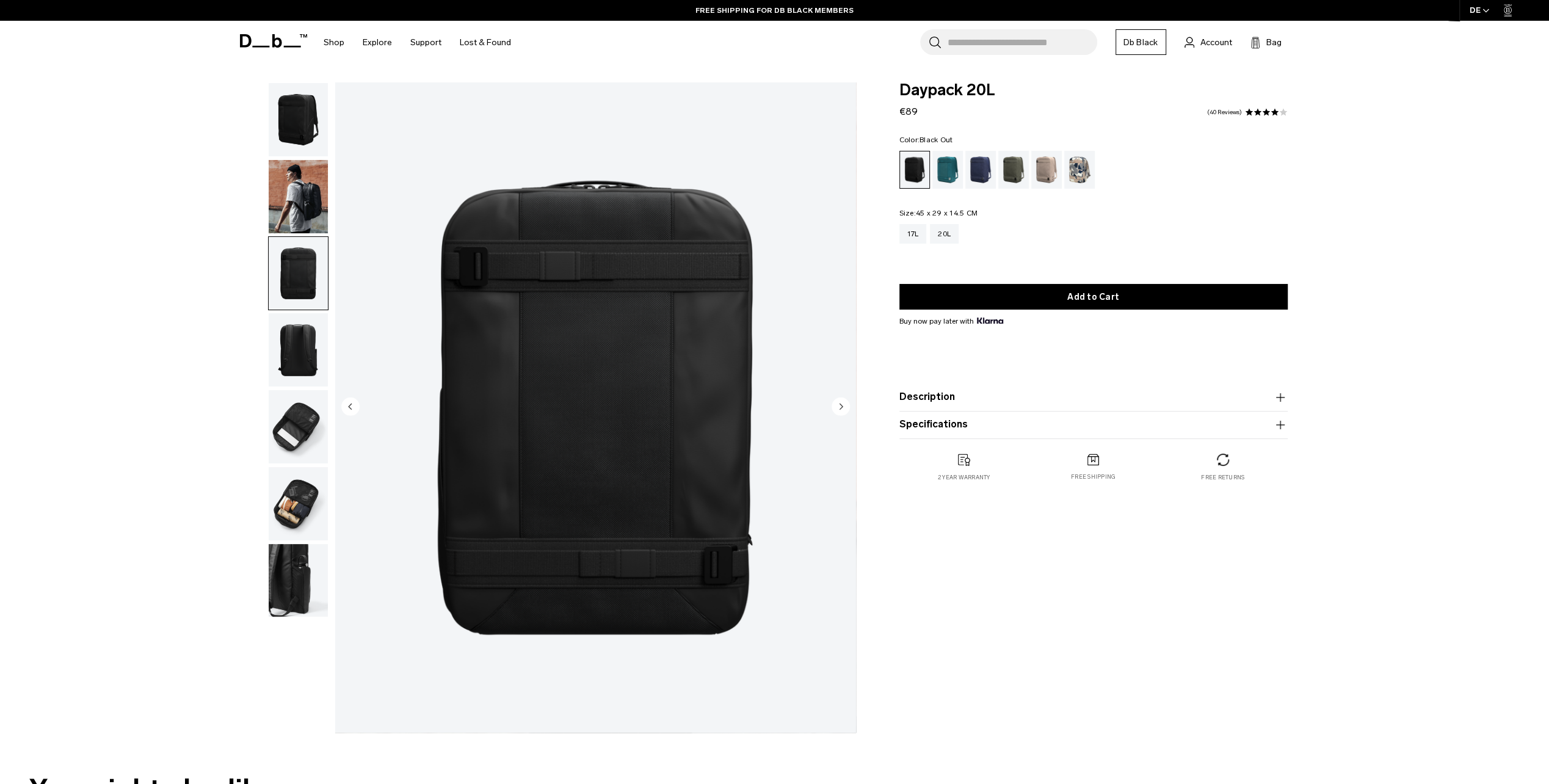
click at [287, 355] on img "button" at bounding box center [298, 350] width 59 height 73
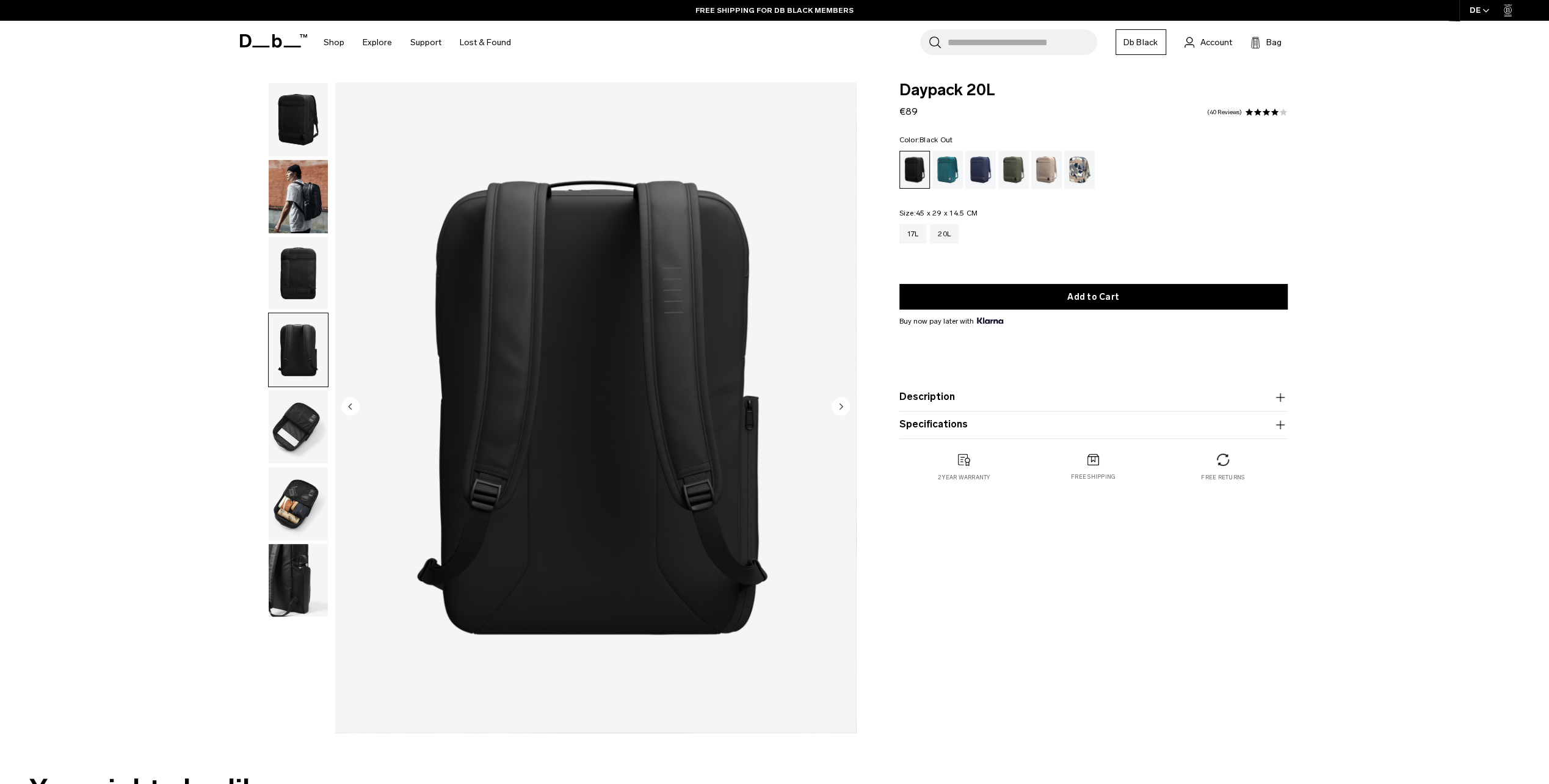
click at [289, 423] on img "button" at bounding box center [298, 427] width 59 height 73
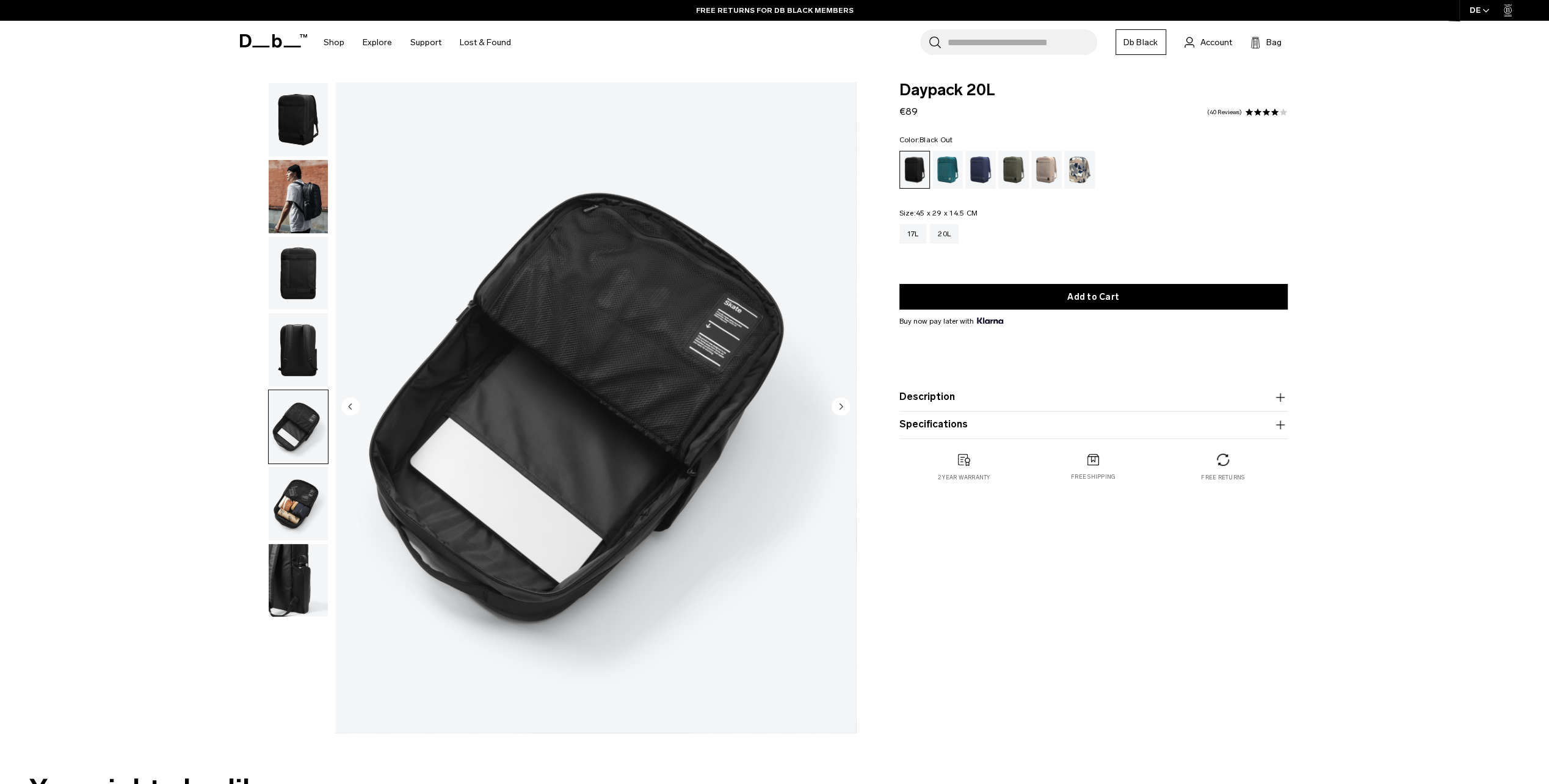
click at [287, 510] on img "button" at bounding box center [298, 504] width 59 height 73
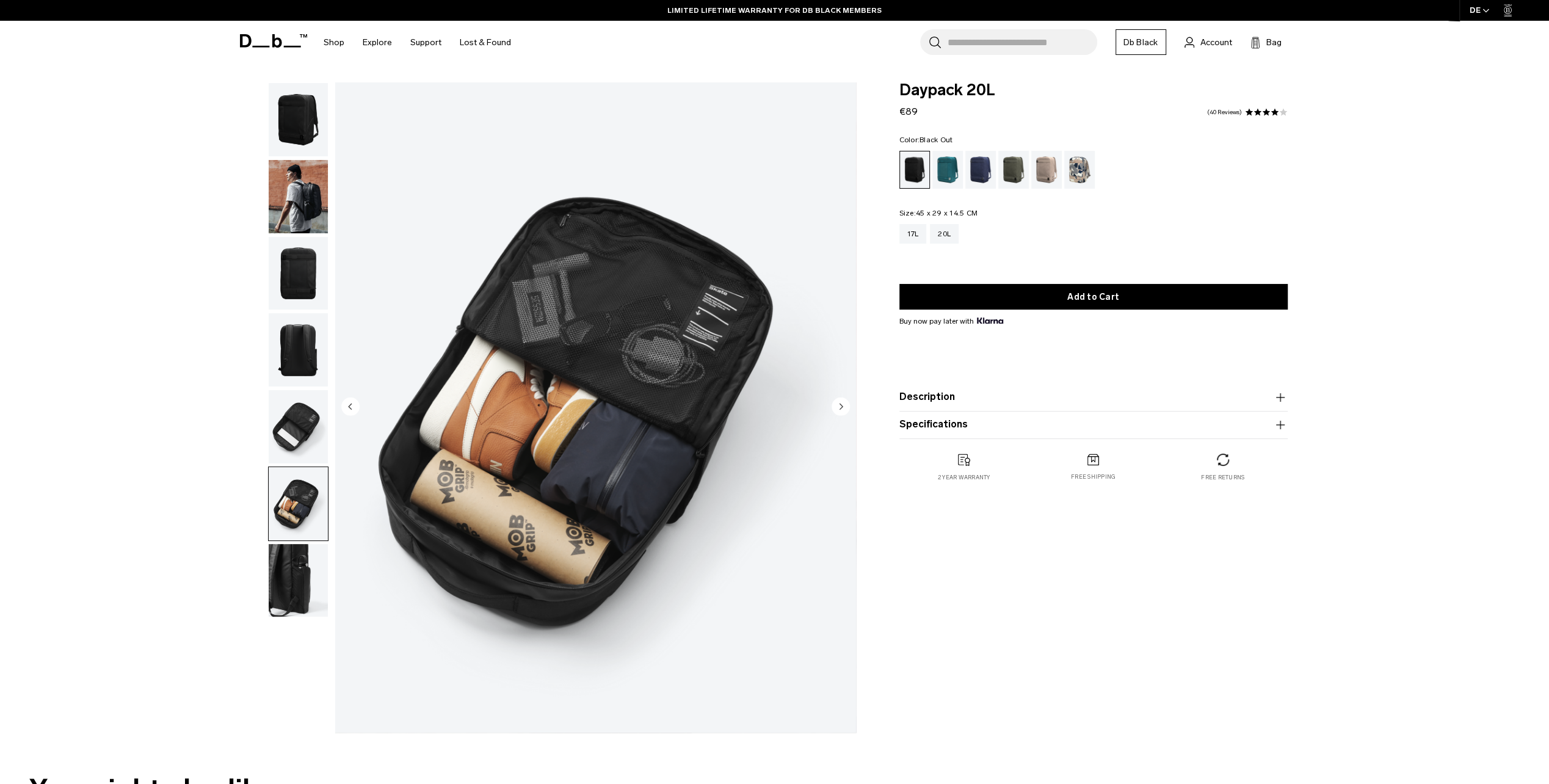
click at [293, 574] on img "button" at bounding box center [298, 581] width 59 height 73
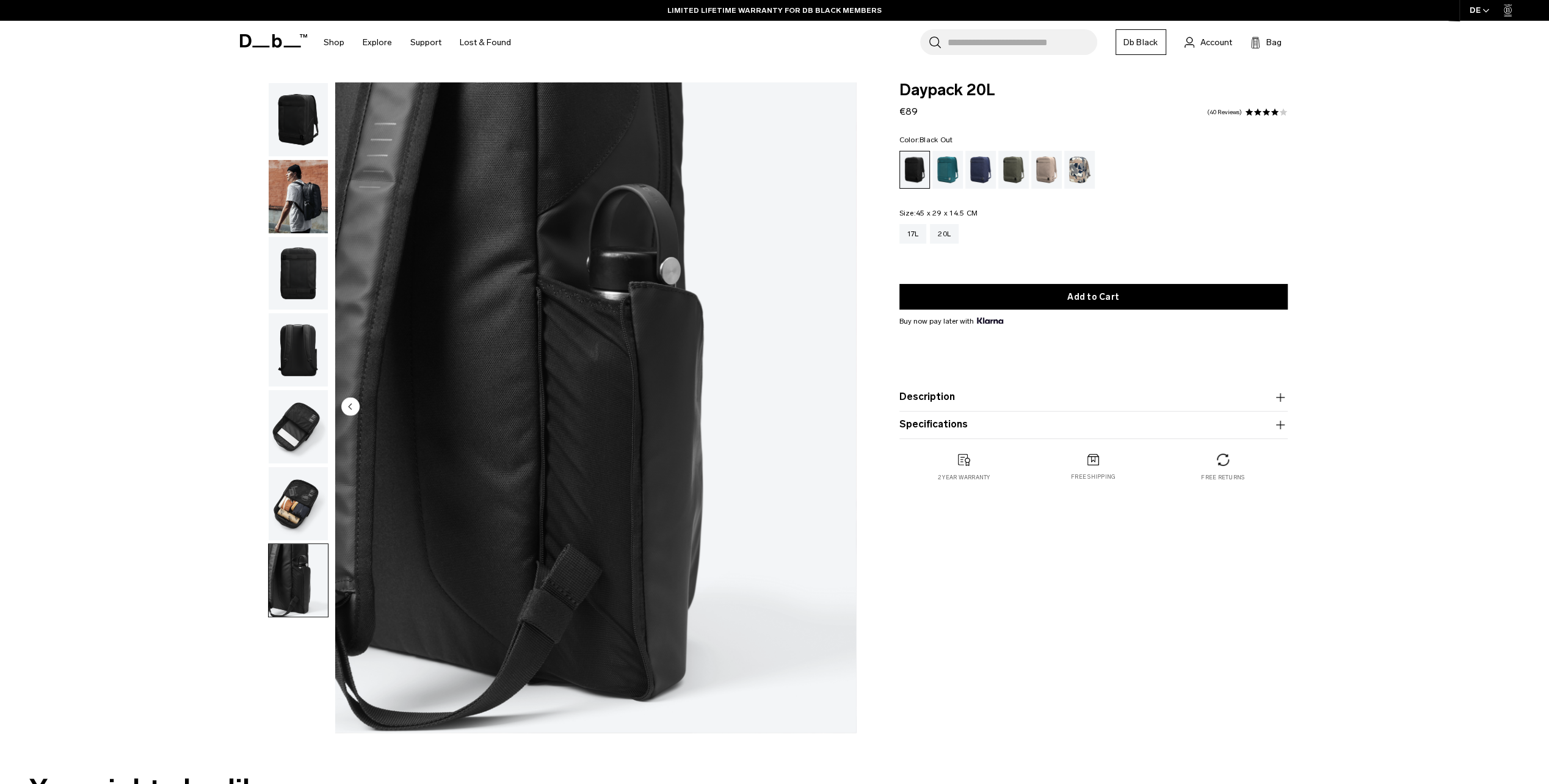
click at [950, 387] on product-accordion "Description Using our patented Rib-Cage Construction™, this on-the-go daypack f…" at bounding box center [1094, 397] width 389 height 28
click at [940, 402] on button "Description" at bounding box center [1094, 397] width 389 height 14
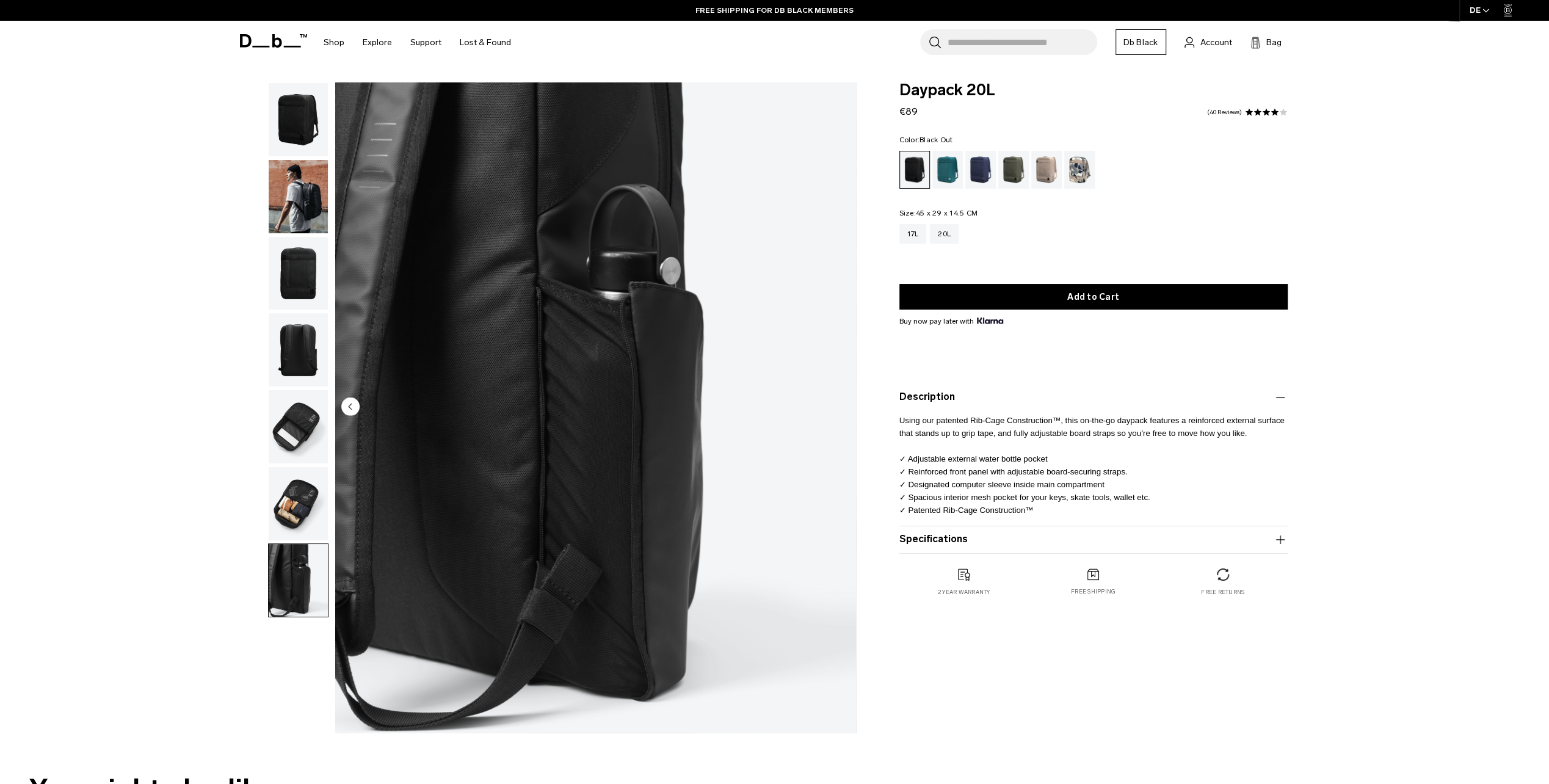
click at [310, 131] on img "button" at bounding box center [298, 120] width 59 height 73
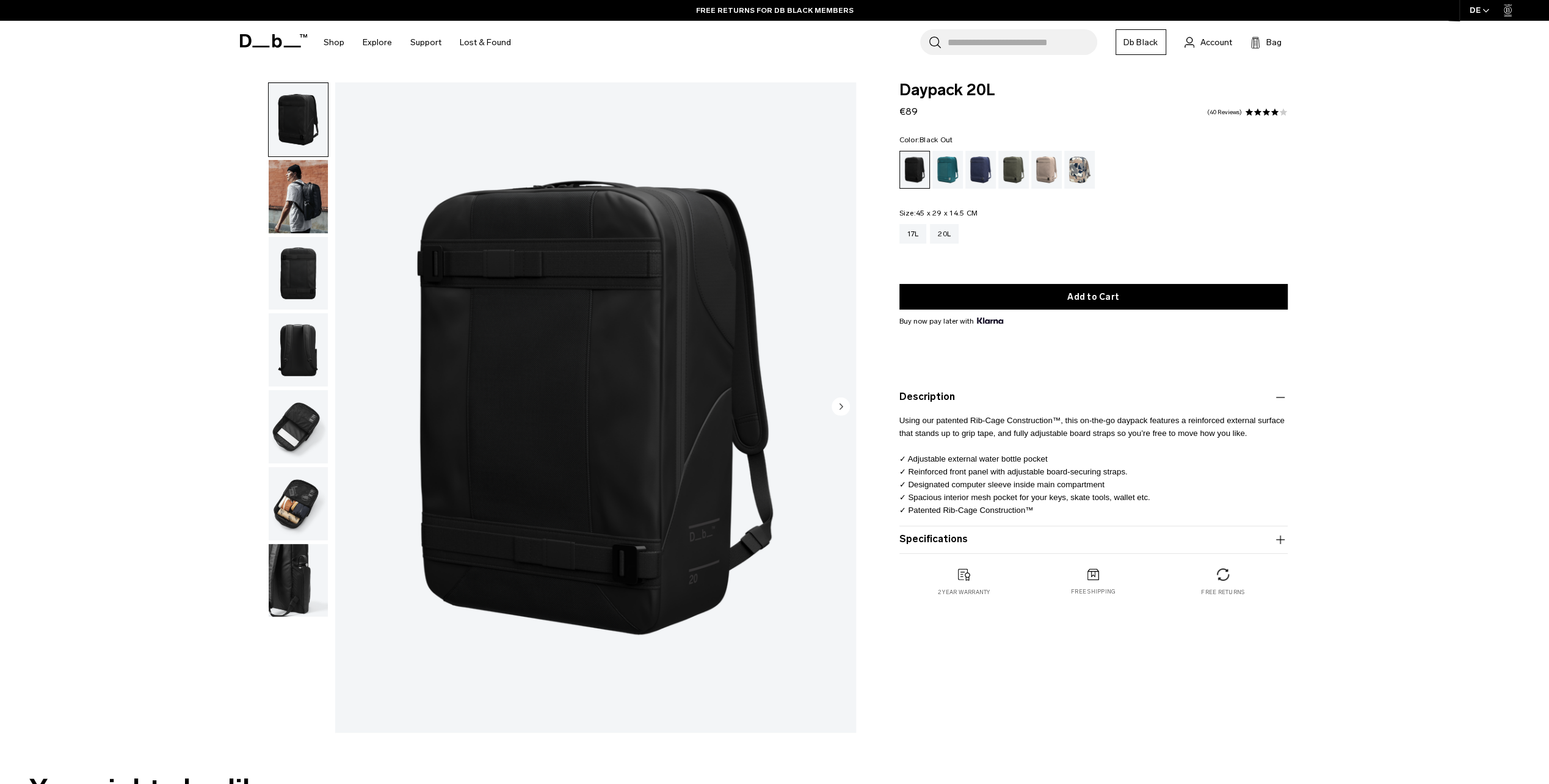
click at [302, 198] on img "button" at bounding box center [298, 197] width 59 height 73
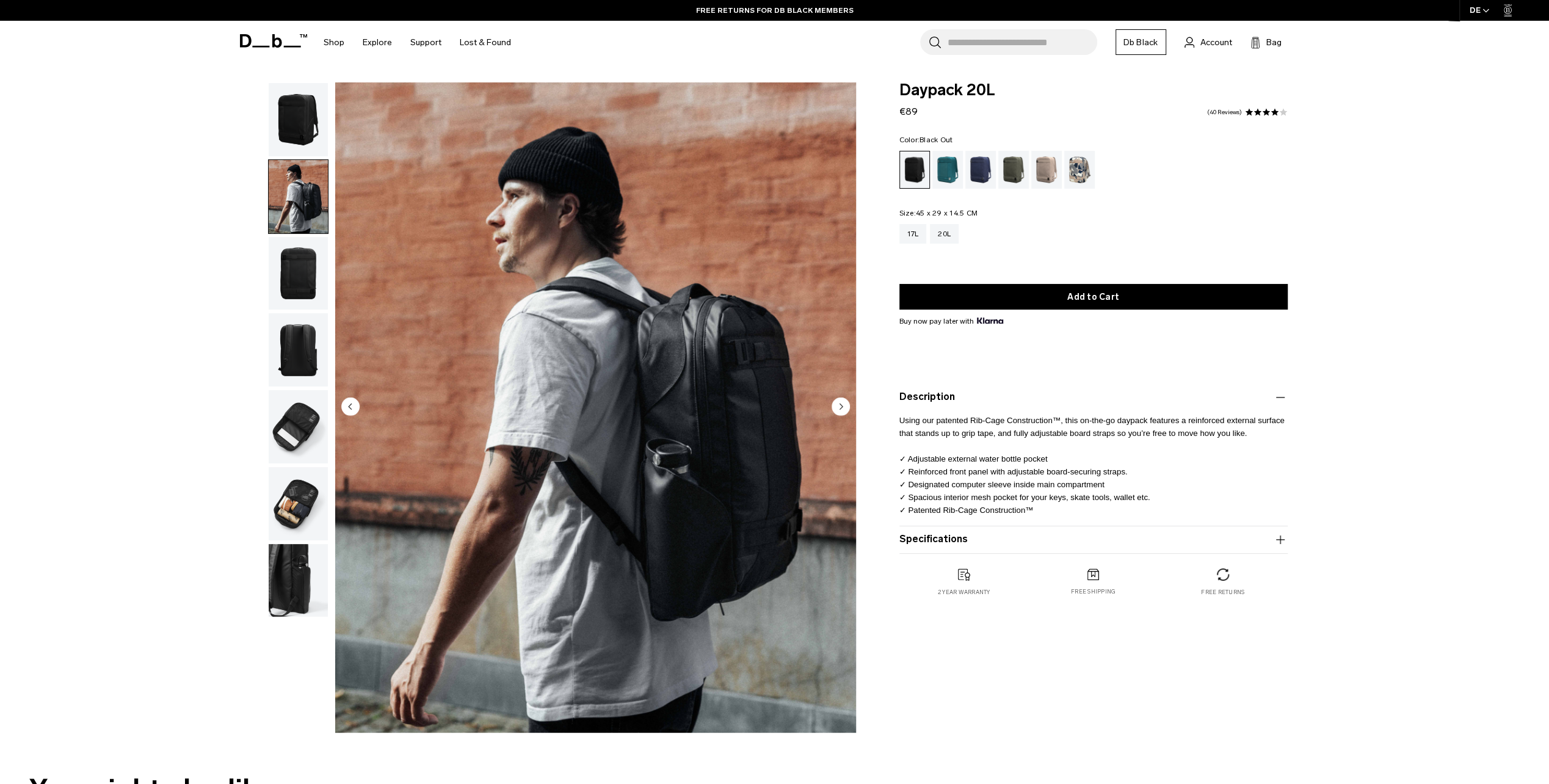
click at [304, 258] on img "button" at bounding box center [298, 274] width 59 height 73
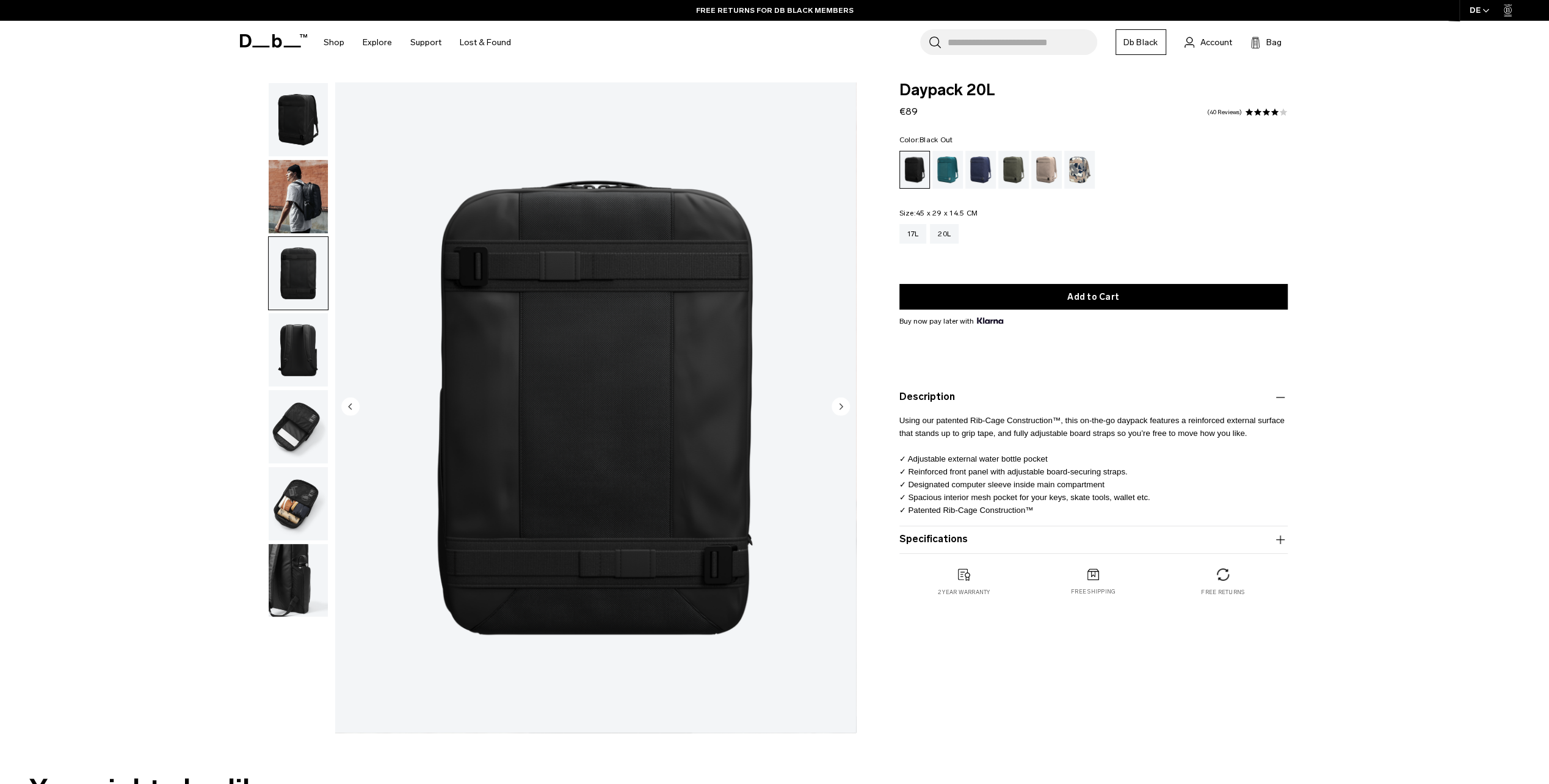
click at [299, 337] on img "button" at bounding box center [298, 350] width 59 height 73
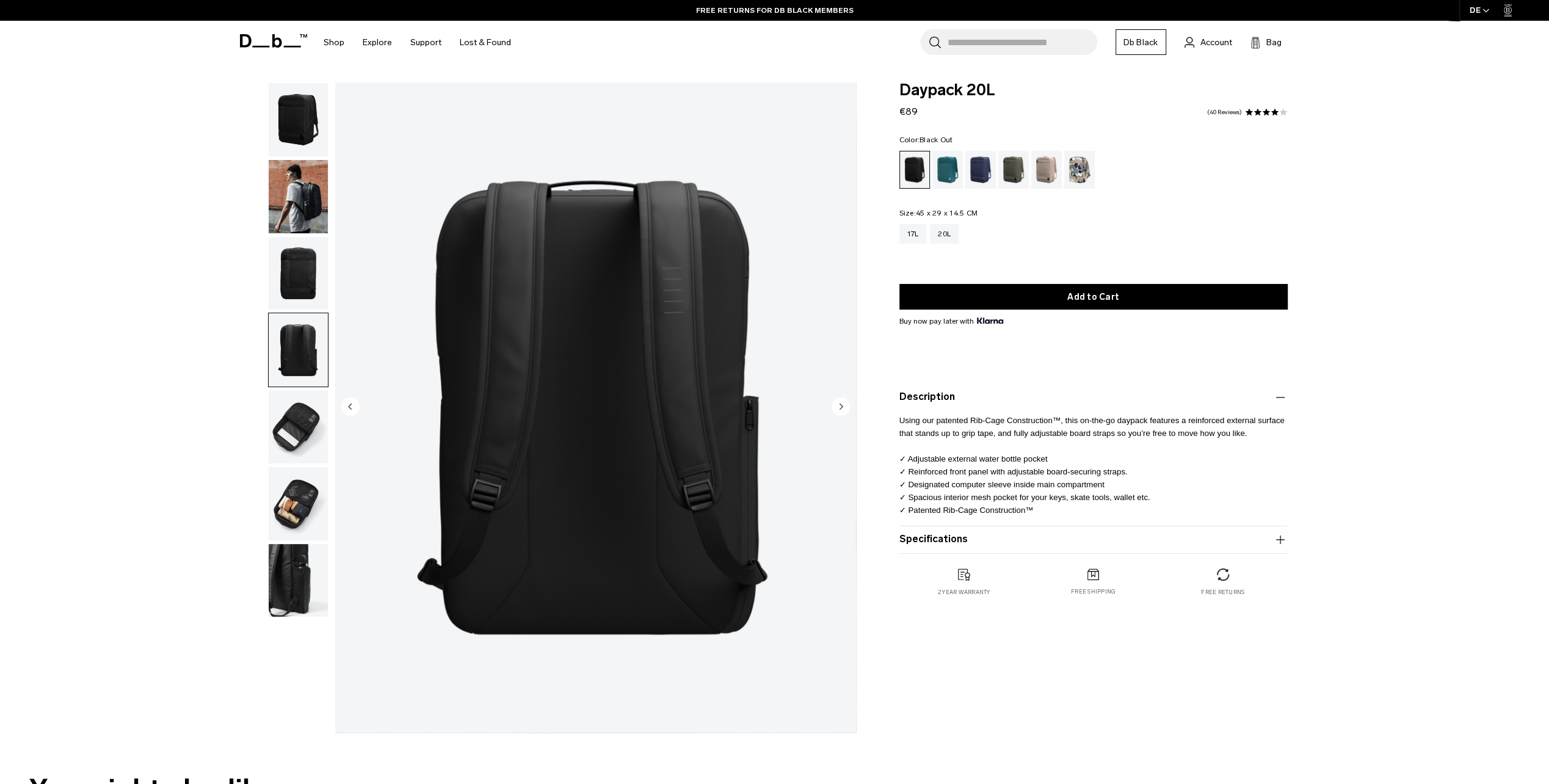
click at [295, 400] on img "button" at bounding box center [298, 427] width 59 height 73
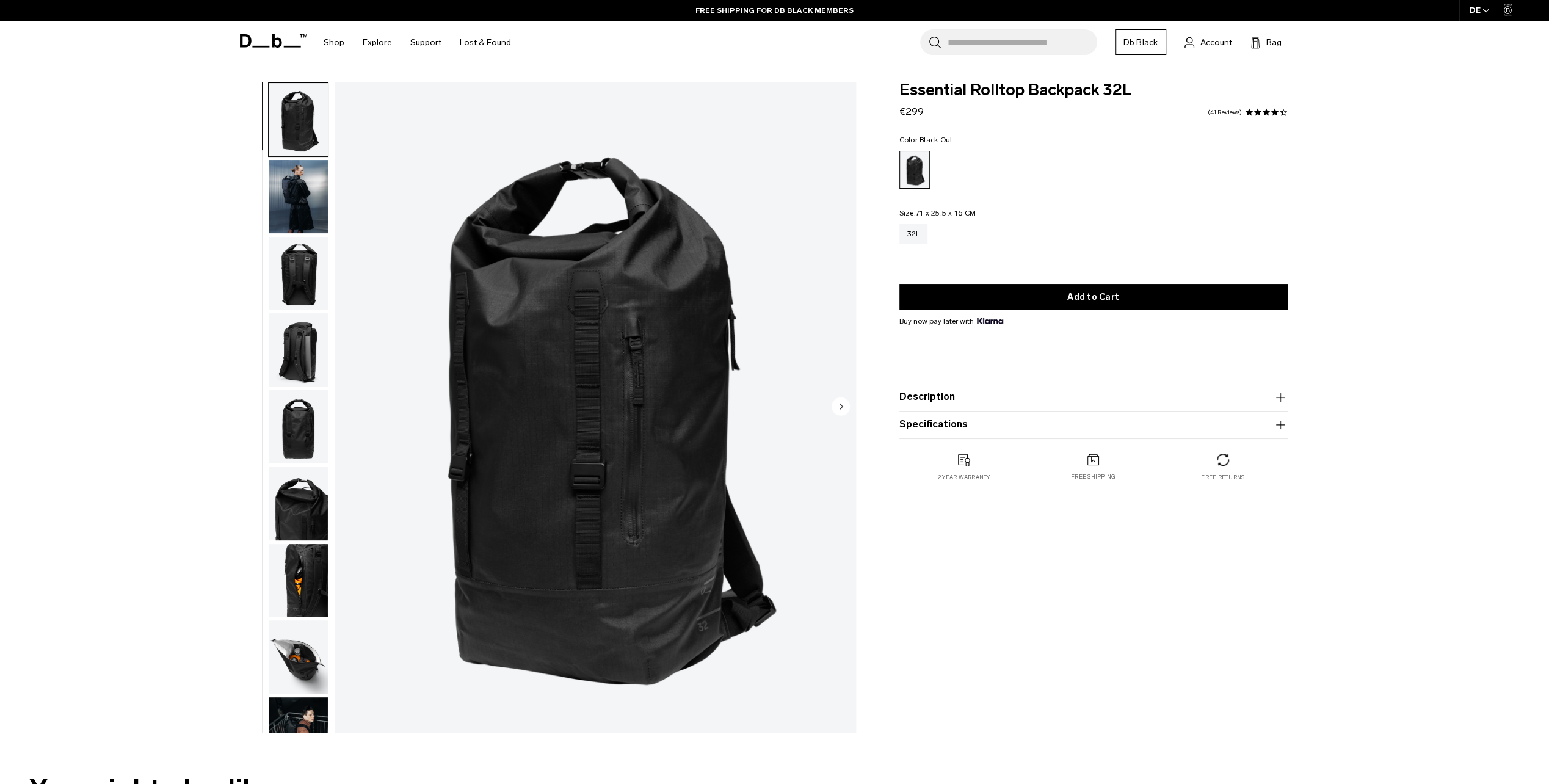
click at [301, 188] on img "button" at bounding box center [298, 197] width 59 height 73
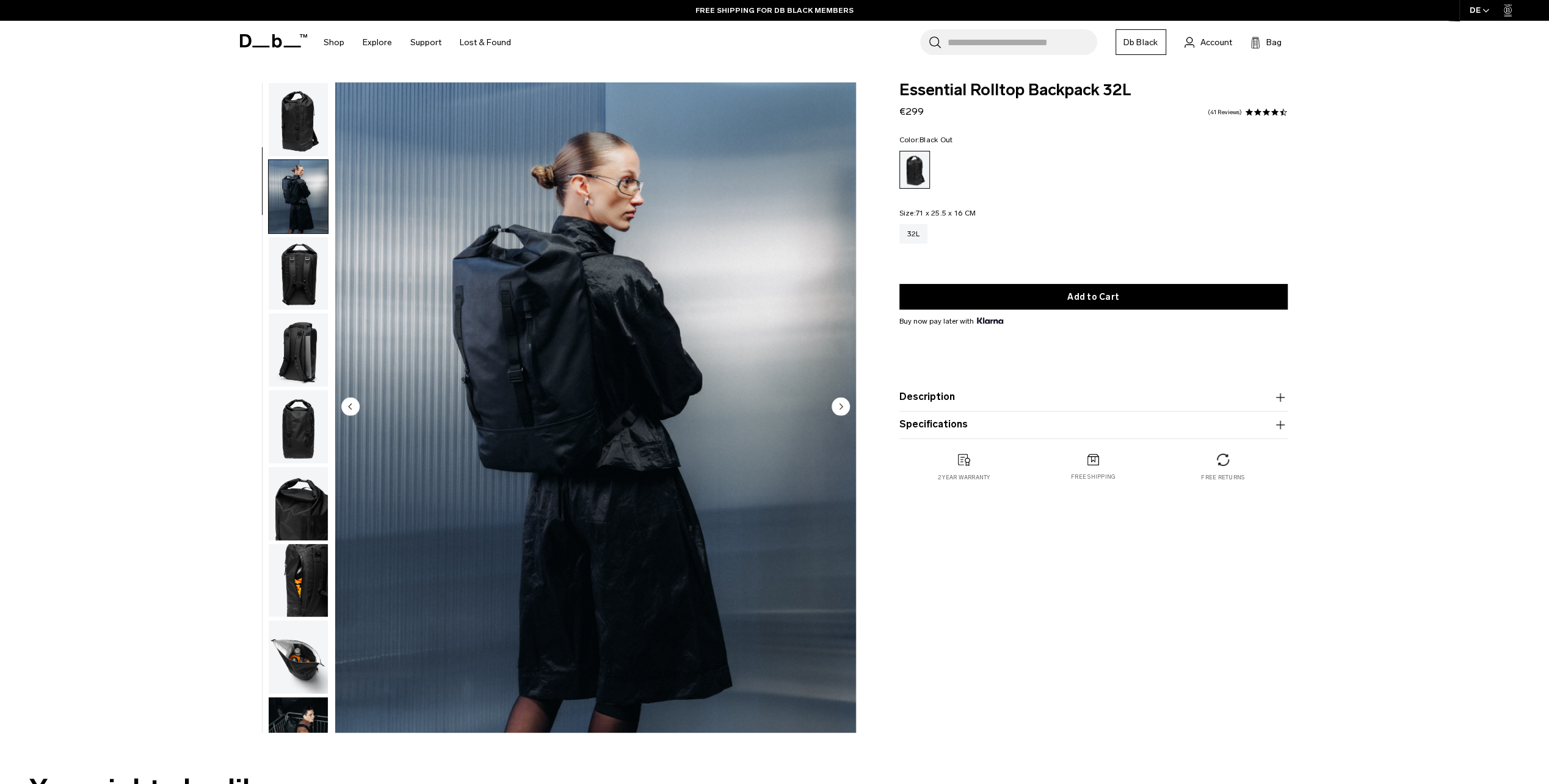
scroll to position [77, 0]
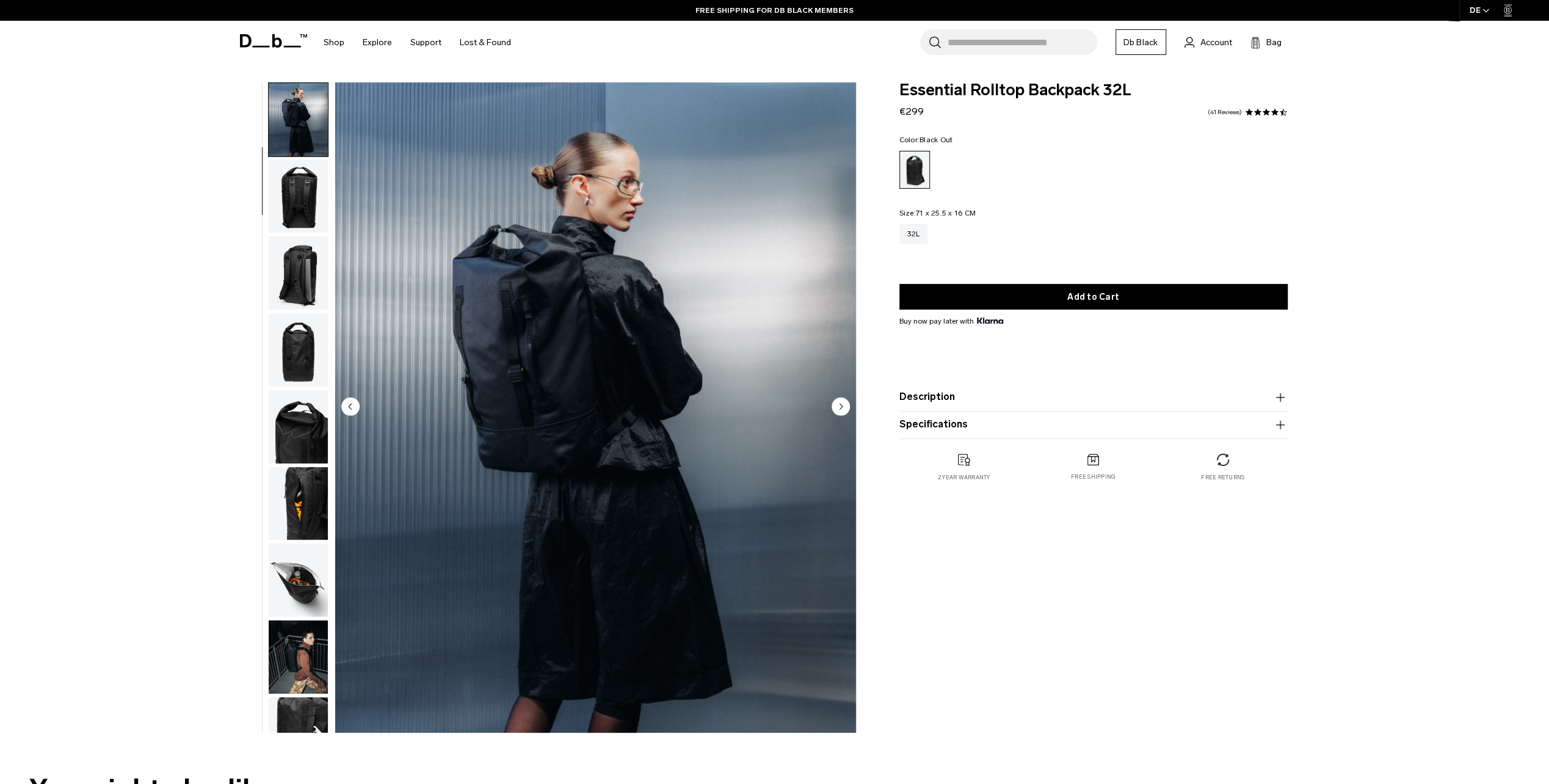
click at [291, 199] on img "button" at bounding box center [298, 197] width 59 height 73
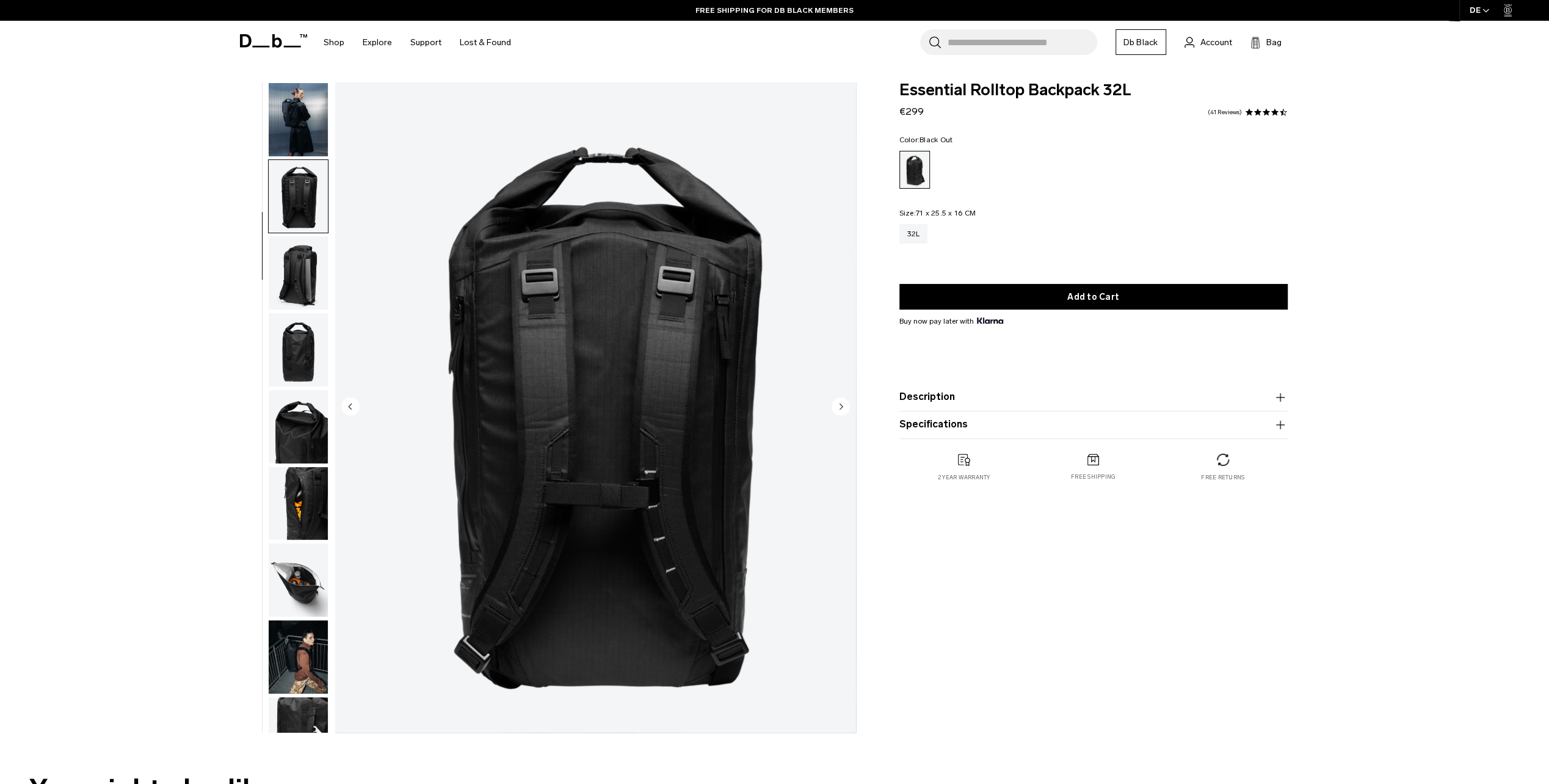
scroll to position [116, 0]
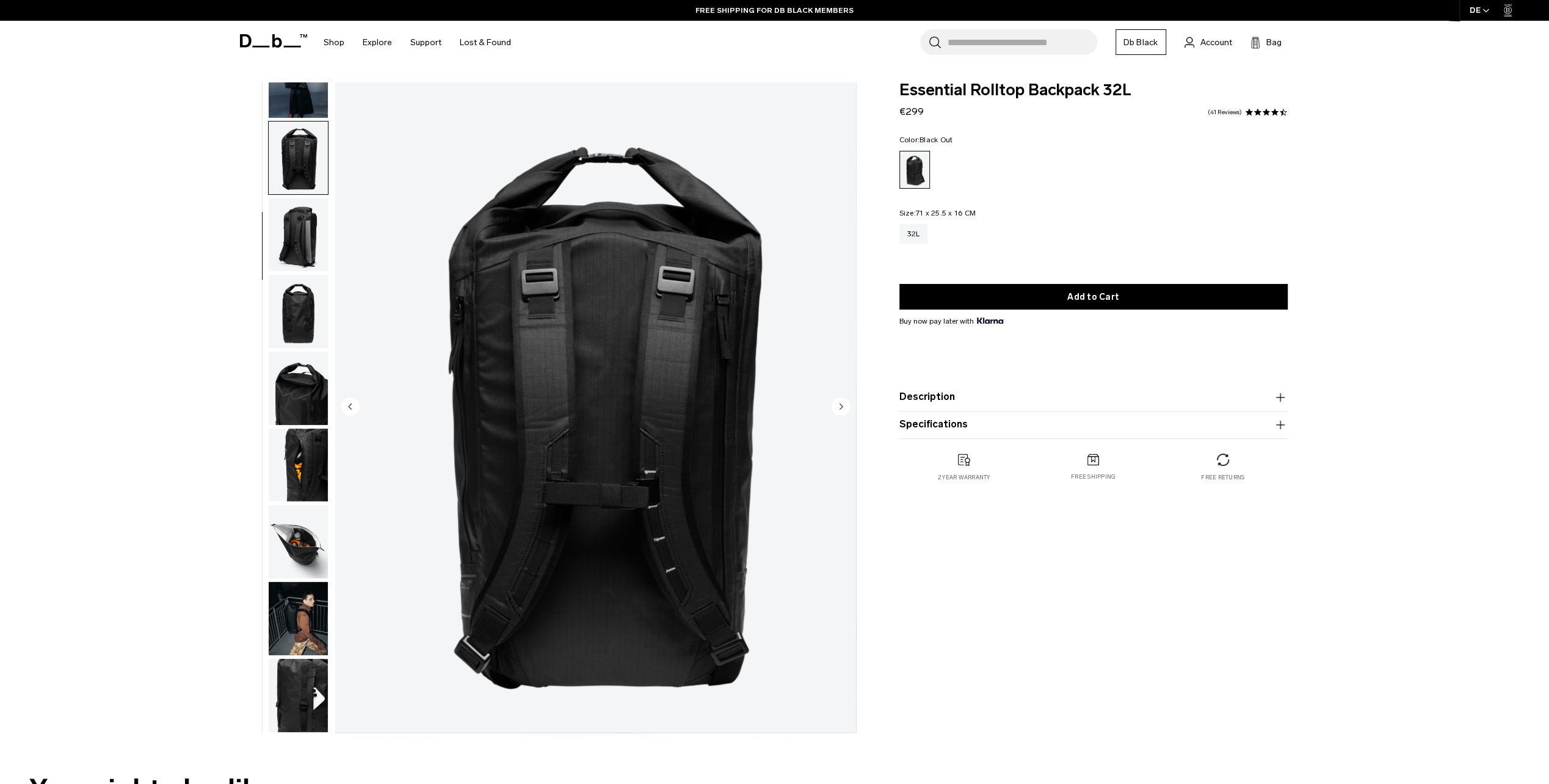
click at [288, 226] on img "button" at bounding box center [298, 234] width 59 height 73
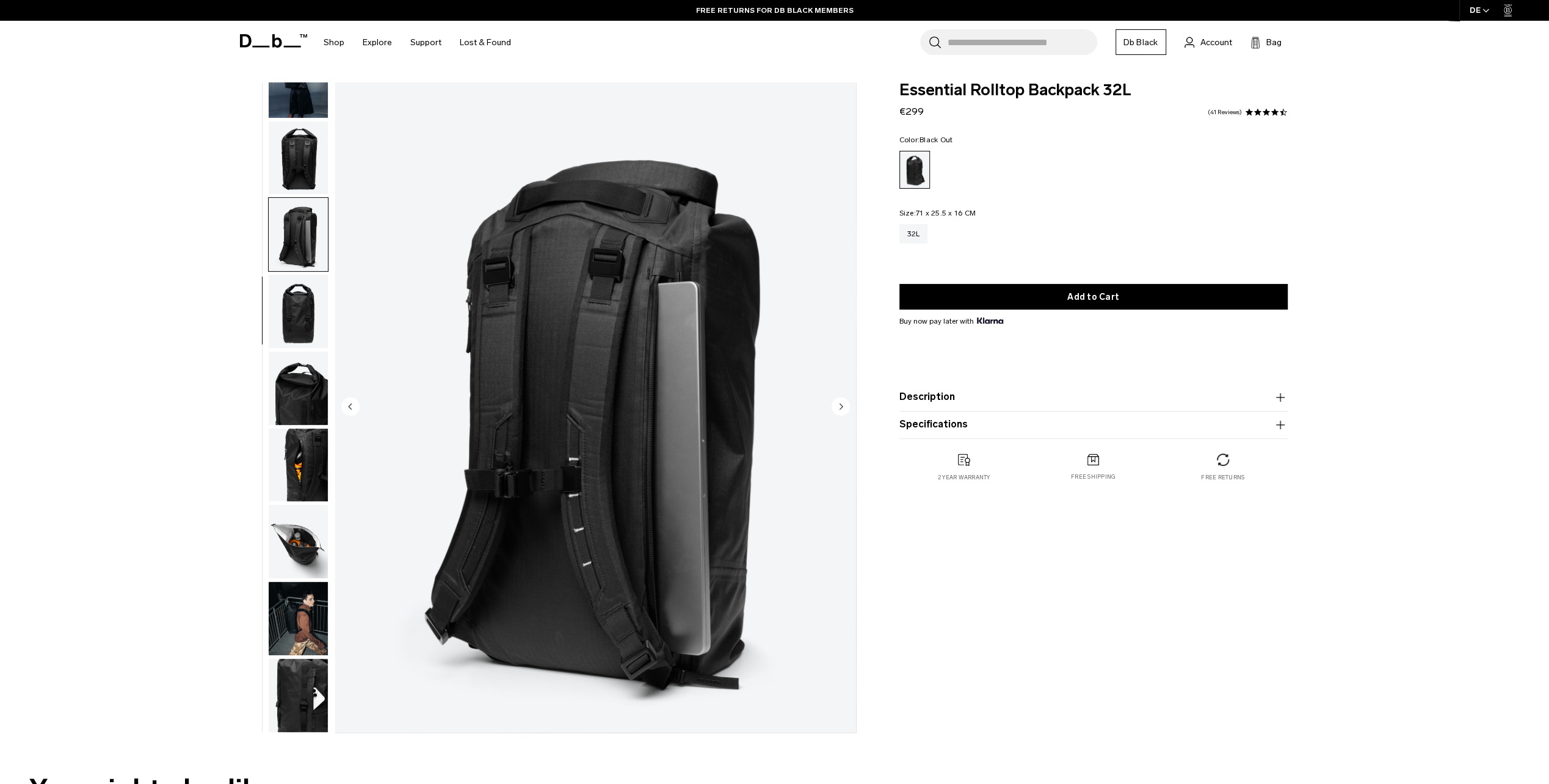
click at [304, 311] on img "button" at bounding box center [298, 311] width 59 height 73
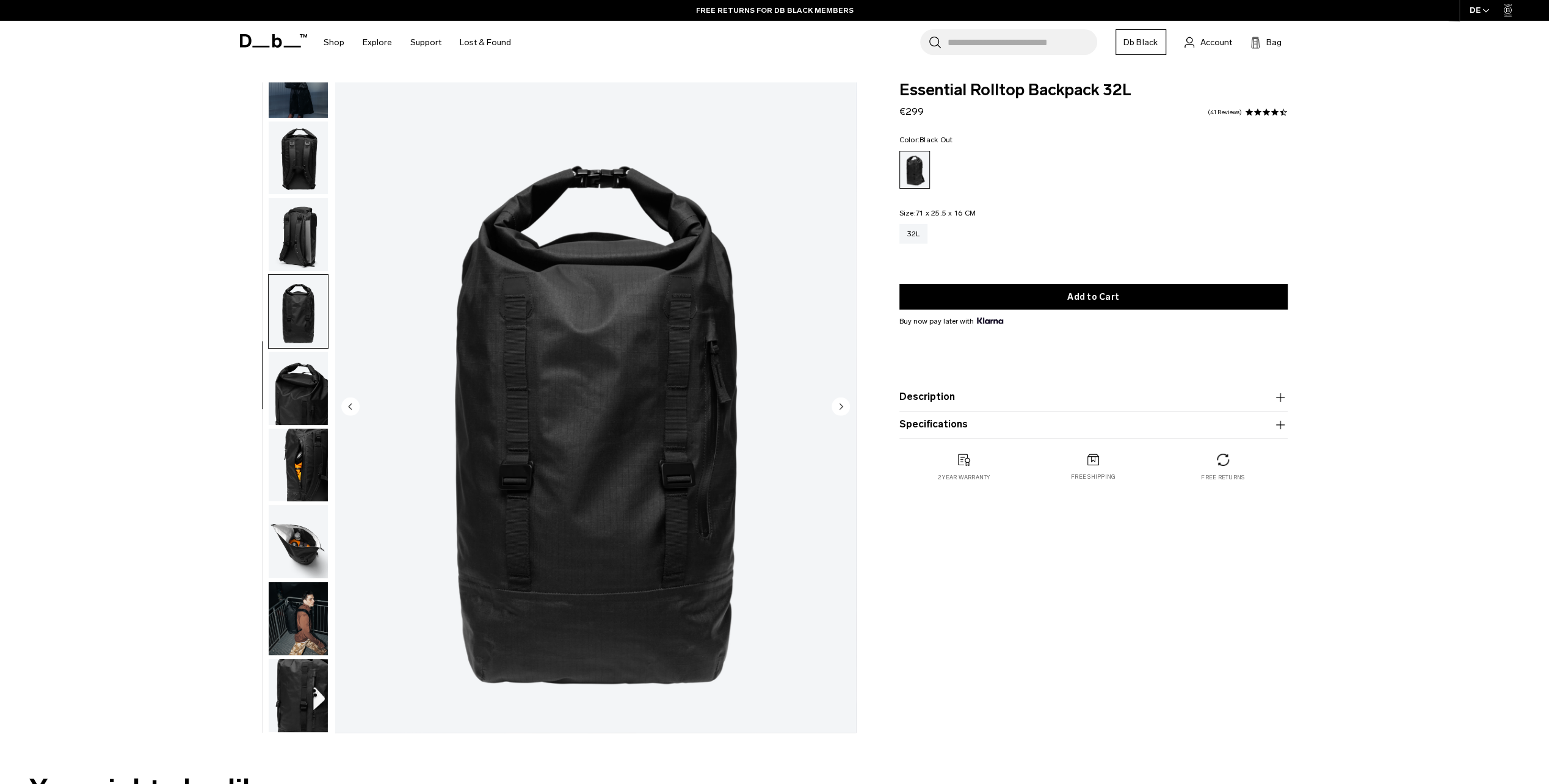
click at [303, 382] on img "button" at bounding box center [298, 388] width 59 height 73
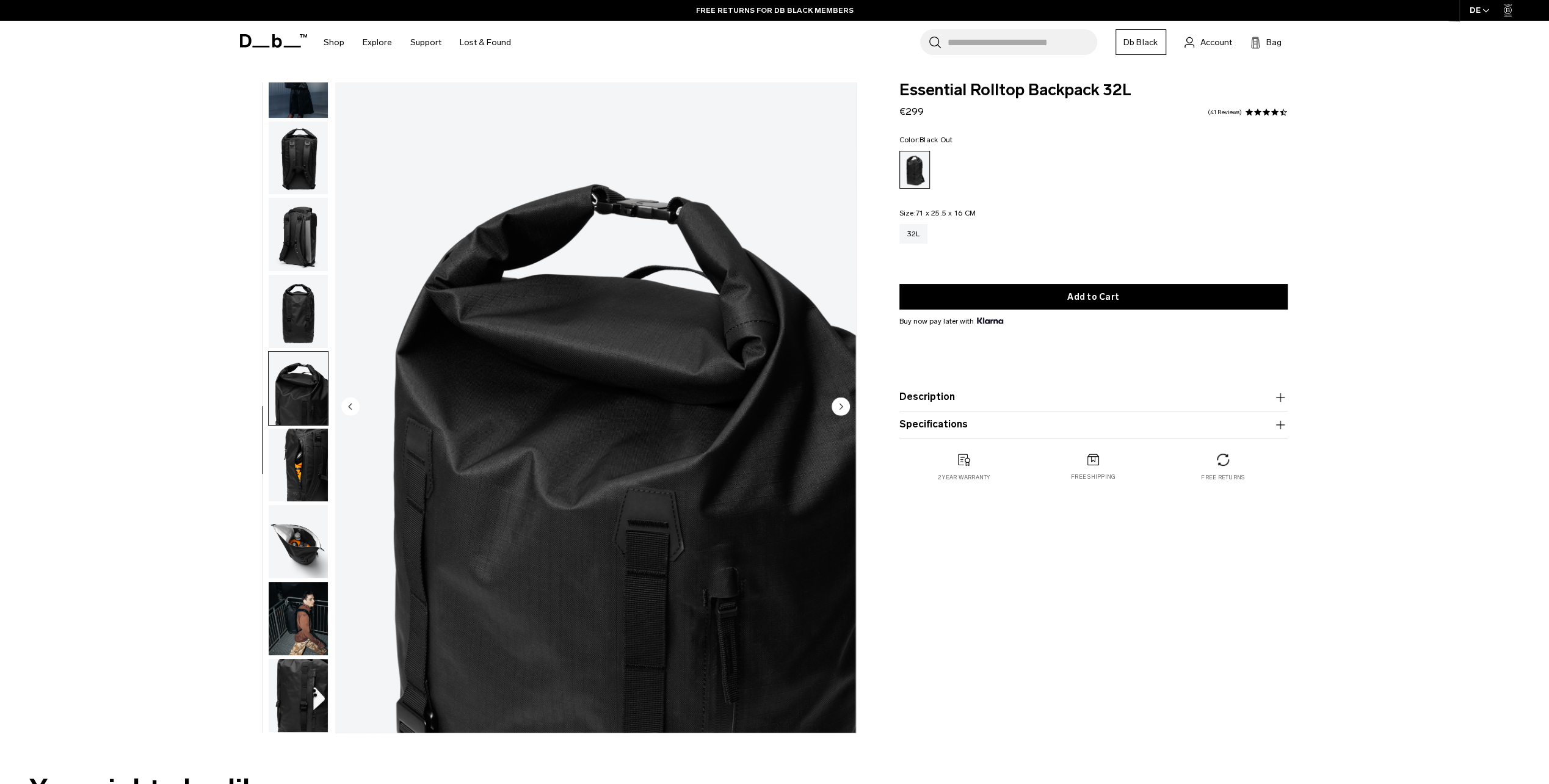
click at [289, 473] on img "button" at bounding box center [298, 465] width 59 height 73
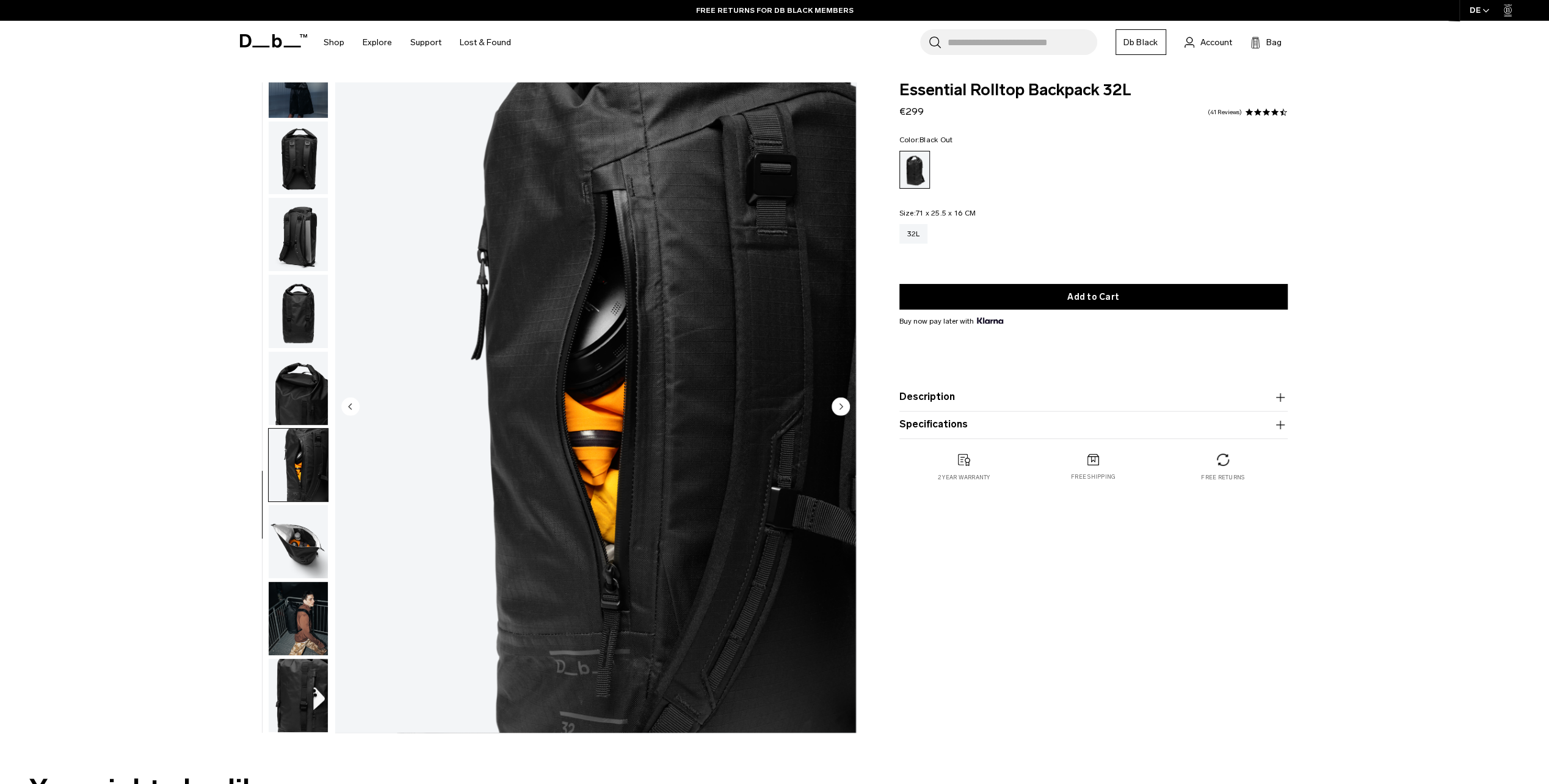
click at [302, 544] on img "button" at bounding box center [298, 541] width 59 height 73
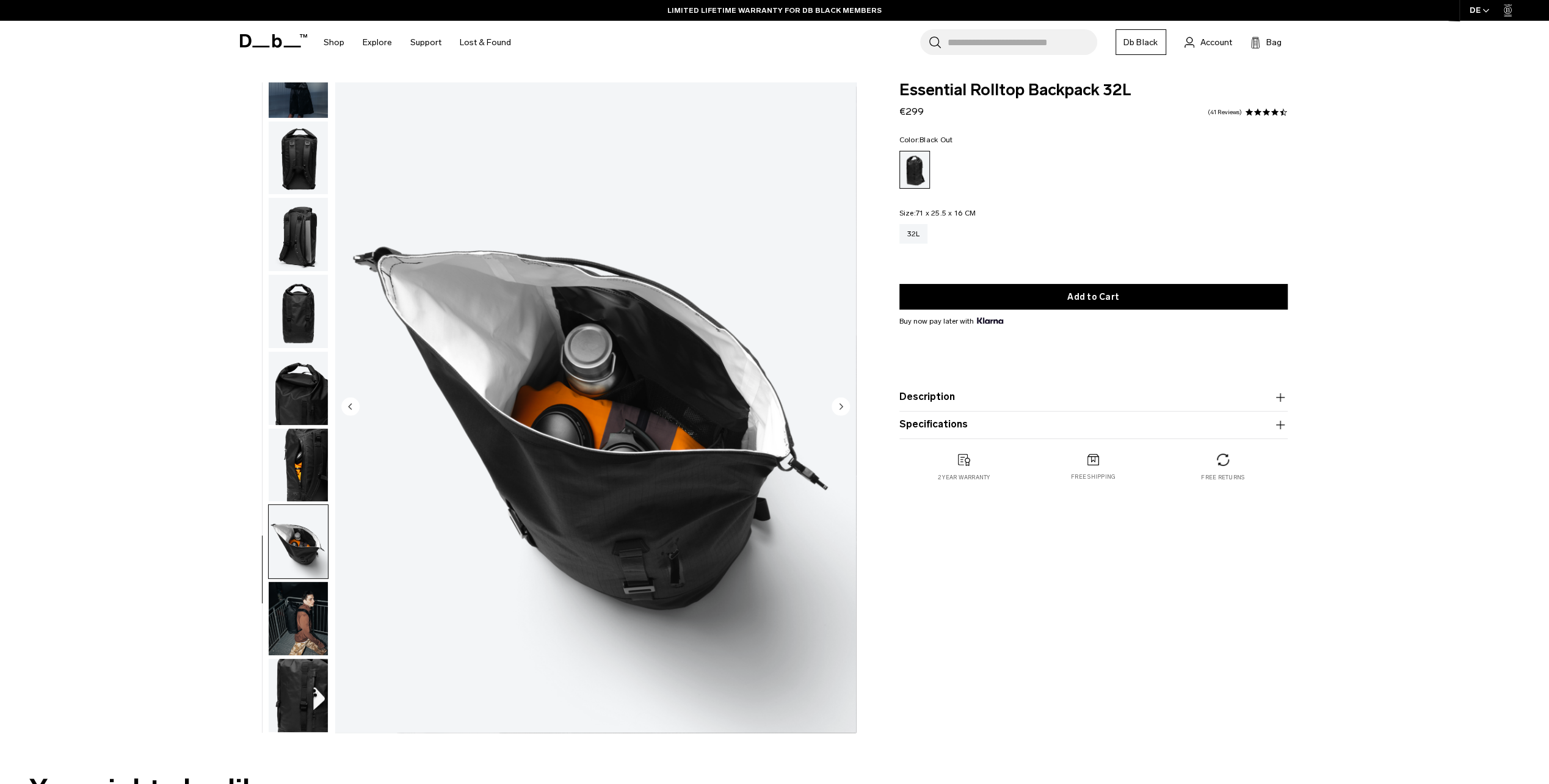
click at [299, 611] on img "button" at bounding box center [298, 618] width 59 height 73
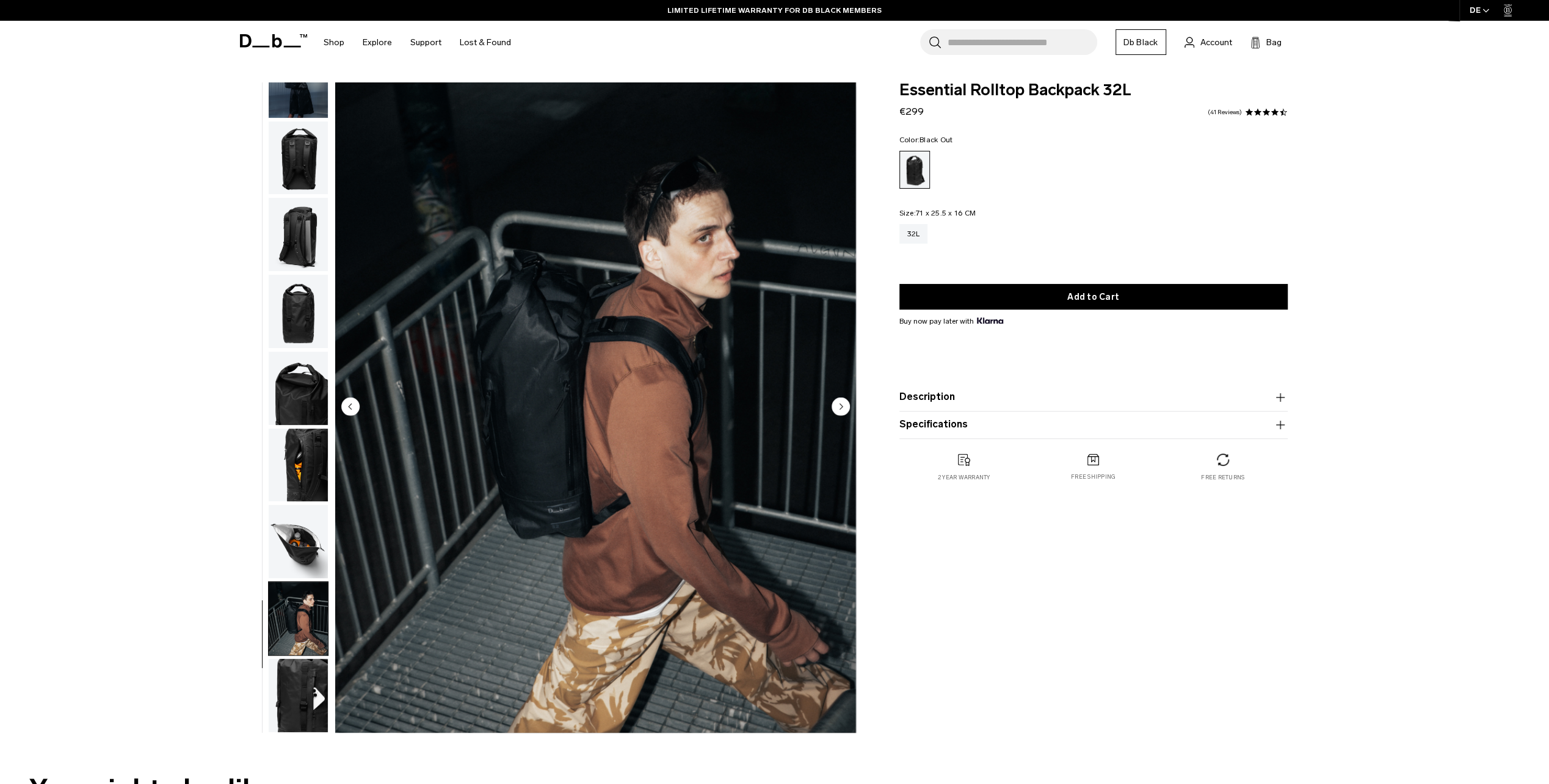
click at [299, 680] on img "button" at bounding box center [298, 695] width 59 height 73
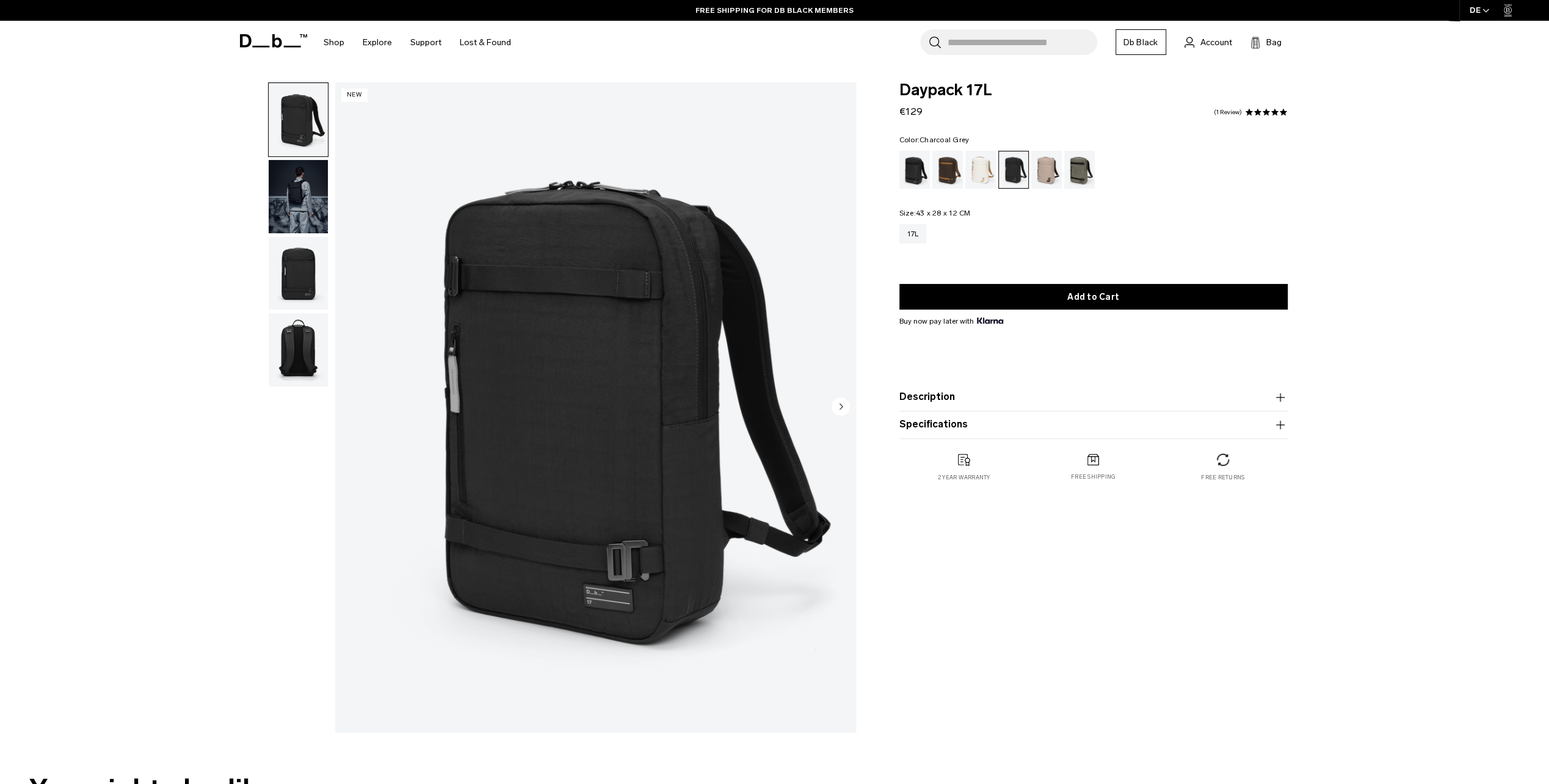
click at [306, 187] on img "button" at bounding box center [298, 197] width 59 height 73
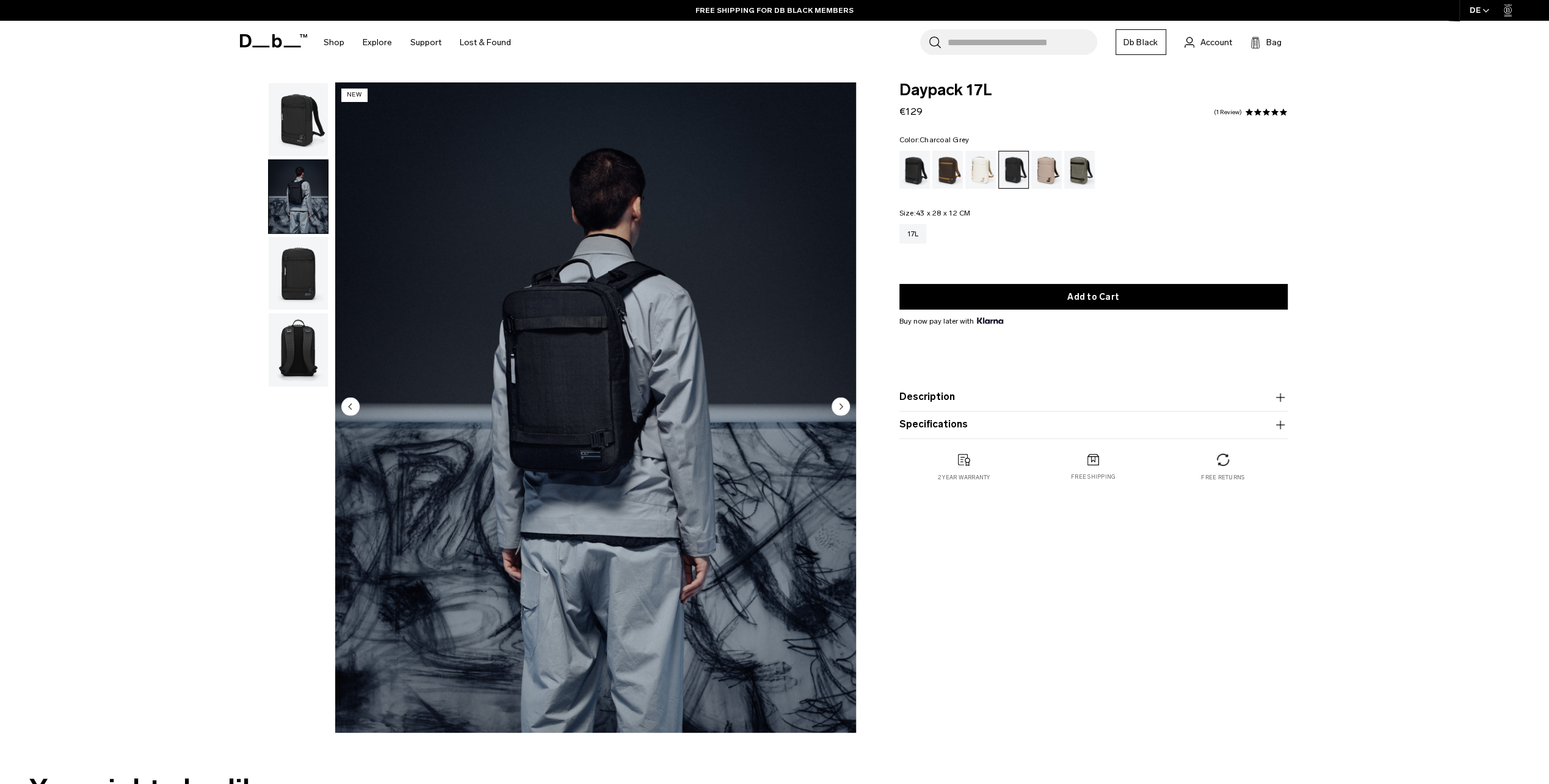
click at [286, 272] on img "button" at bounding box center [298, 274] width 59 height 73
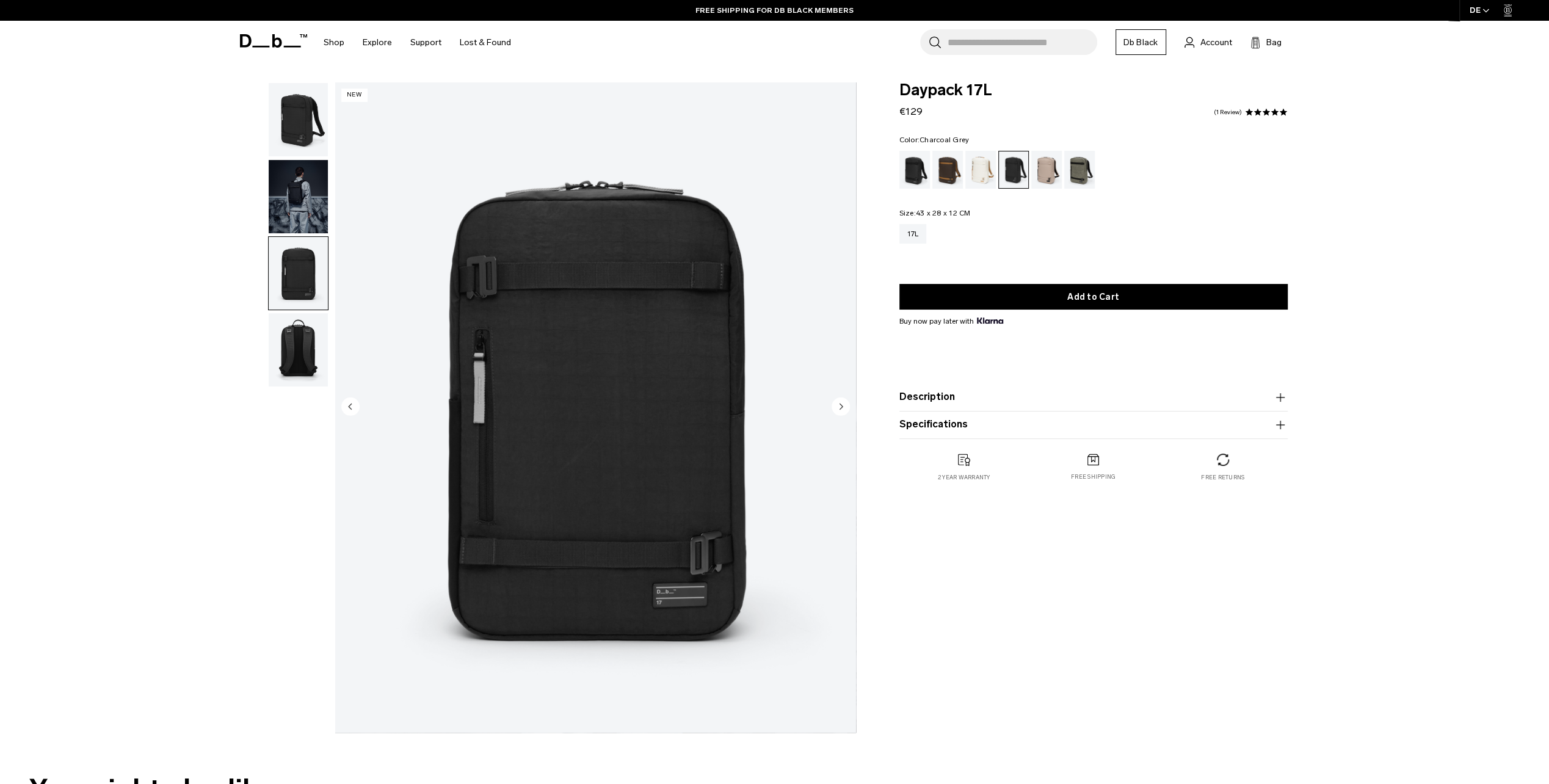
click at [291, 338] on img "button" at bounding box center [298, 350] width 59 height 73
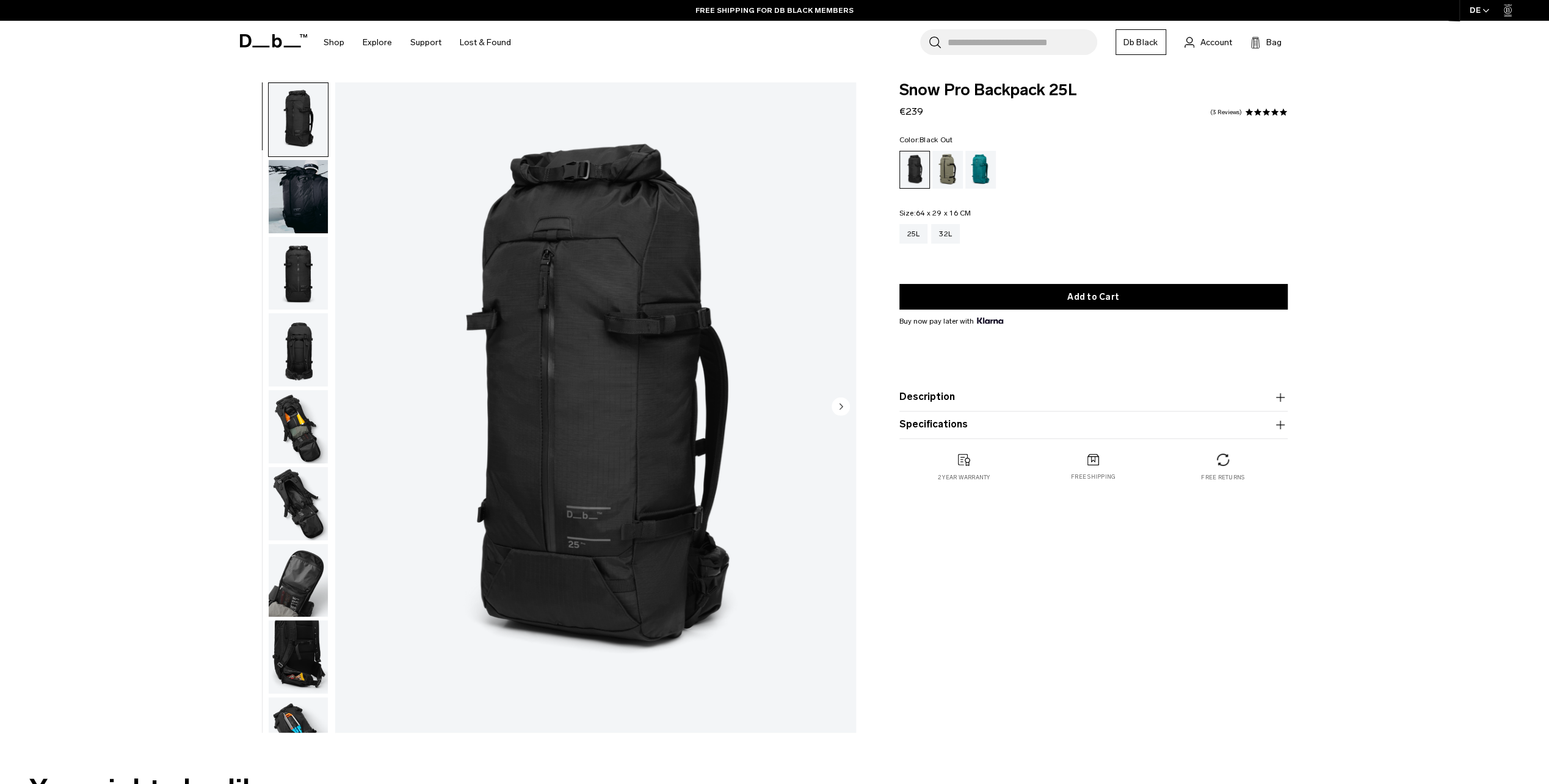
click at [284, 446] on img "button" at bounding box center [298, 427] width 59 height 73
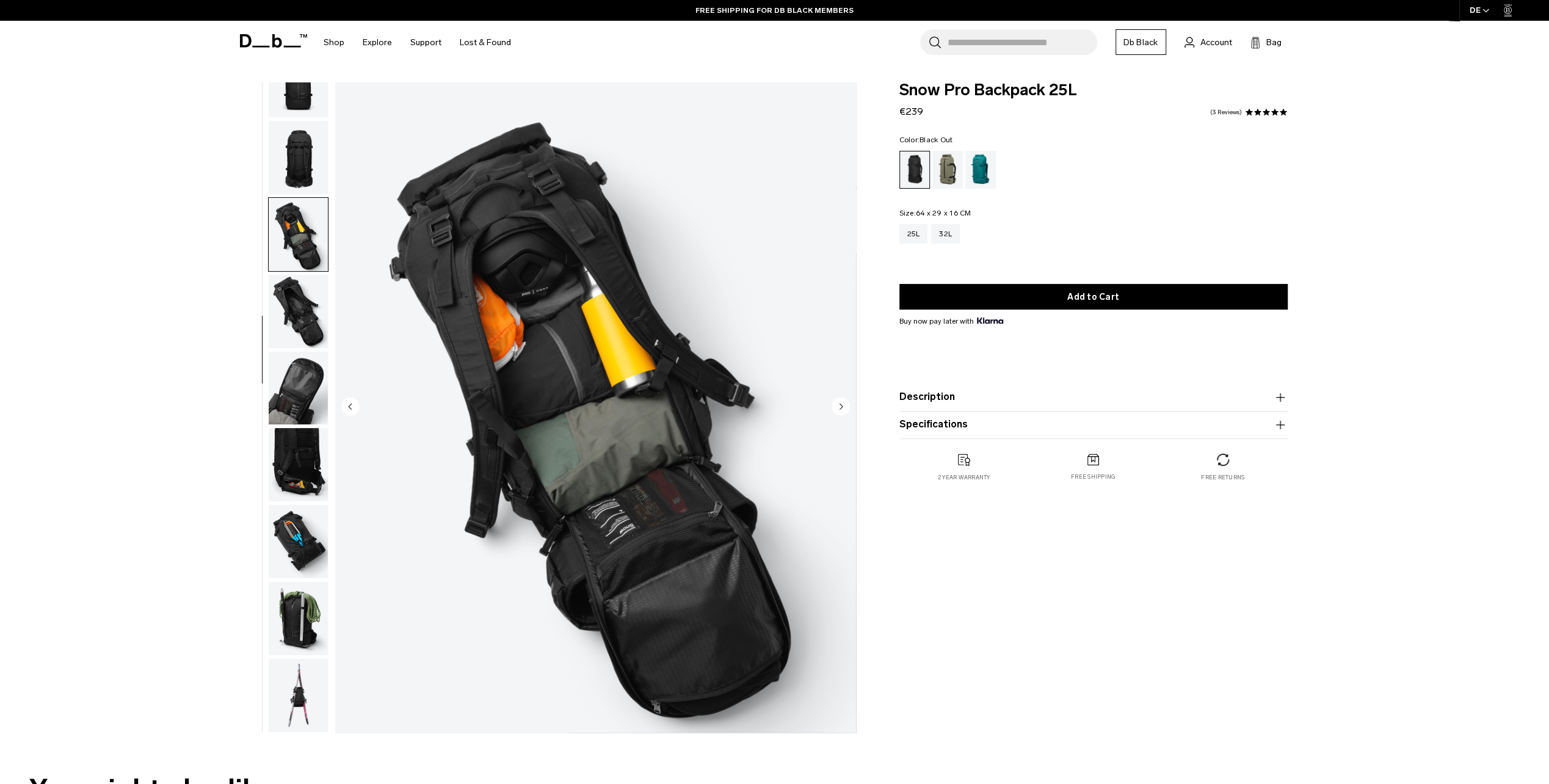
scroll to position [193, 0]
click at [297, 319] on img "button" at bounding box center [298, 311] width 59 height 73
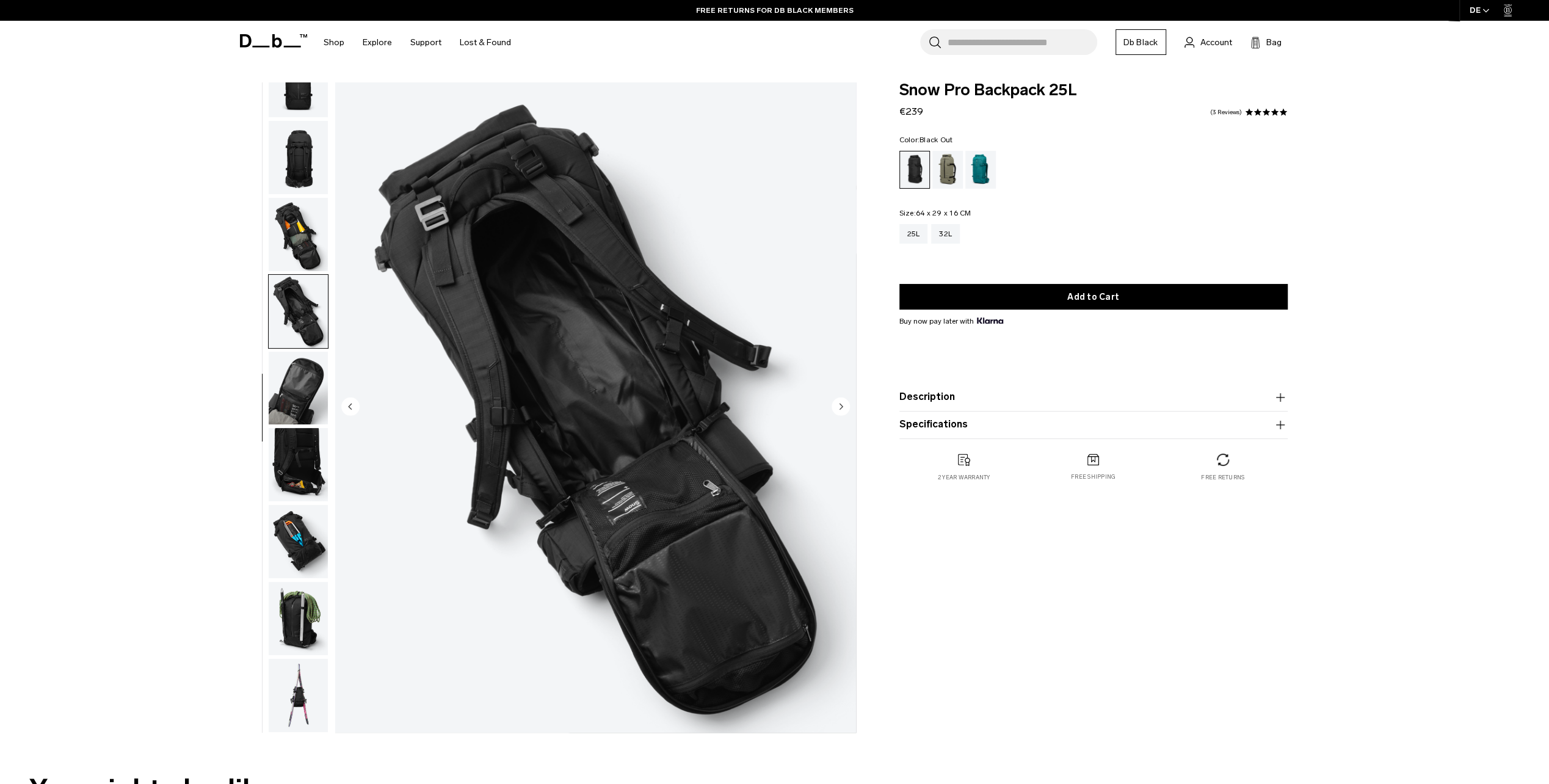
click at [309, 389] on img "button" at bounding box center [298, 388] width 59 height 73
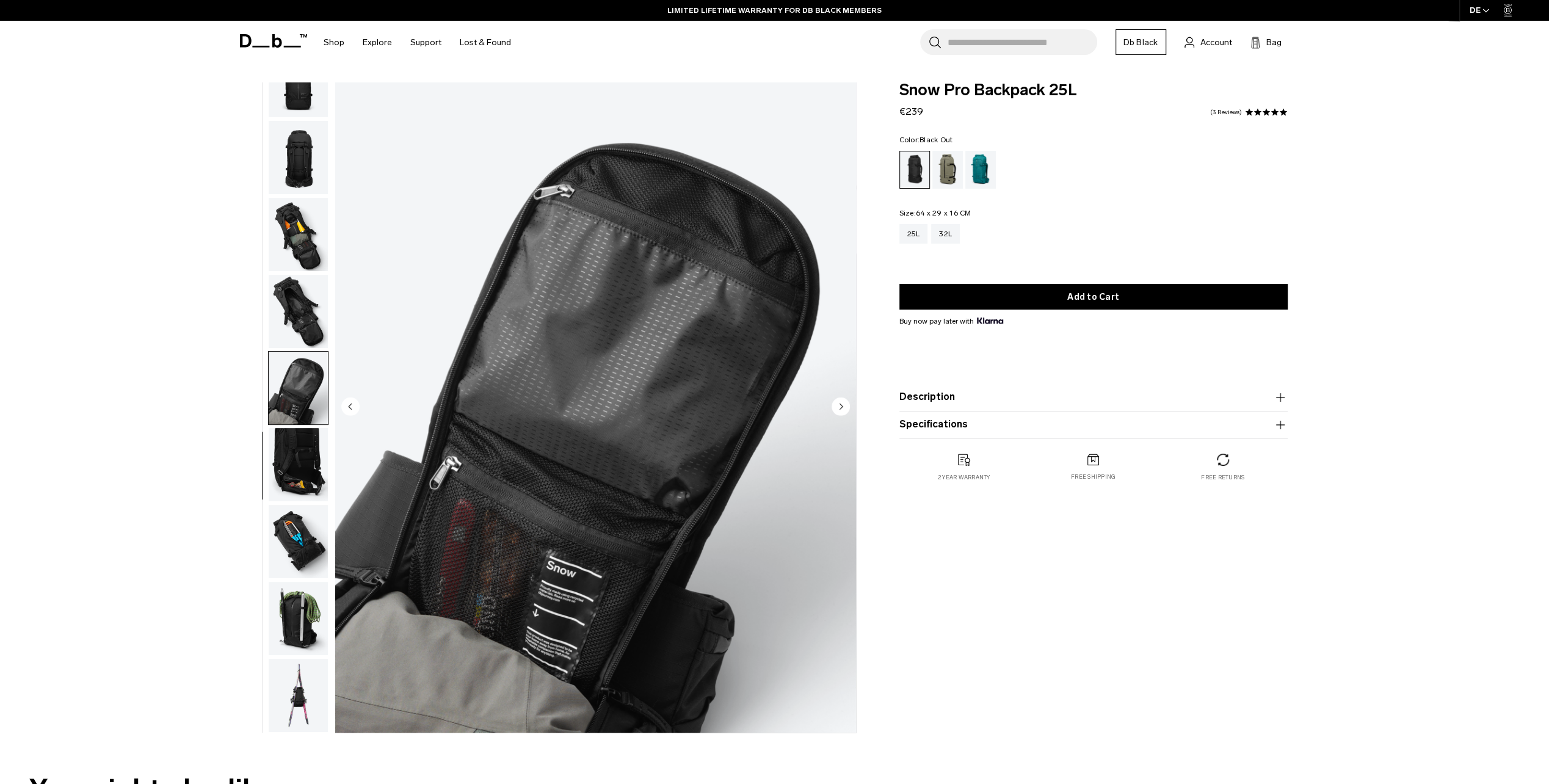
click at [304, 459] on img "button" at bounding box center [298, 464] width 59 height 73
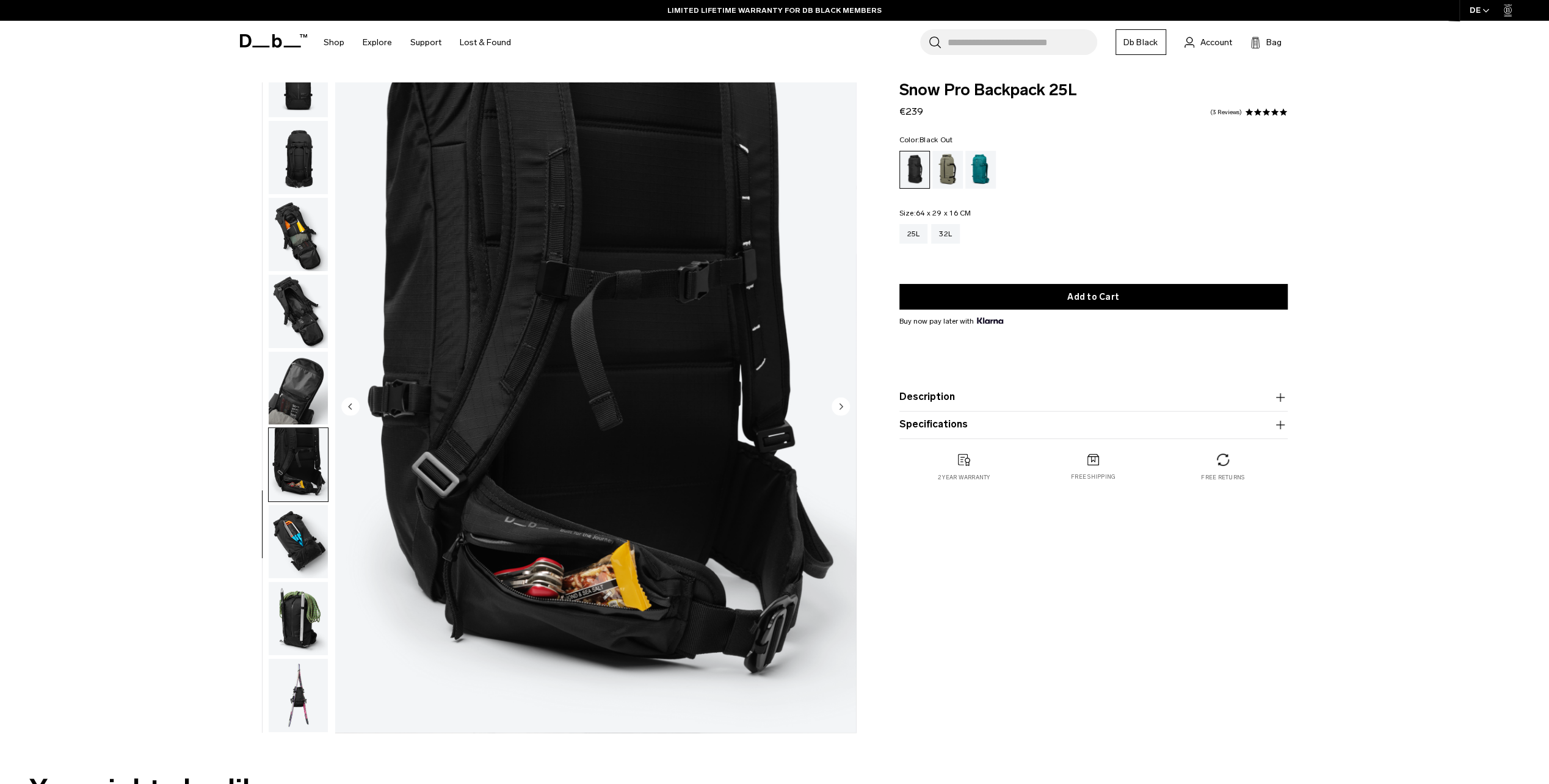
click at [295, 514] on img "button" at bounding box center [298, 541] width 59 height 73
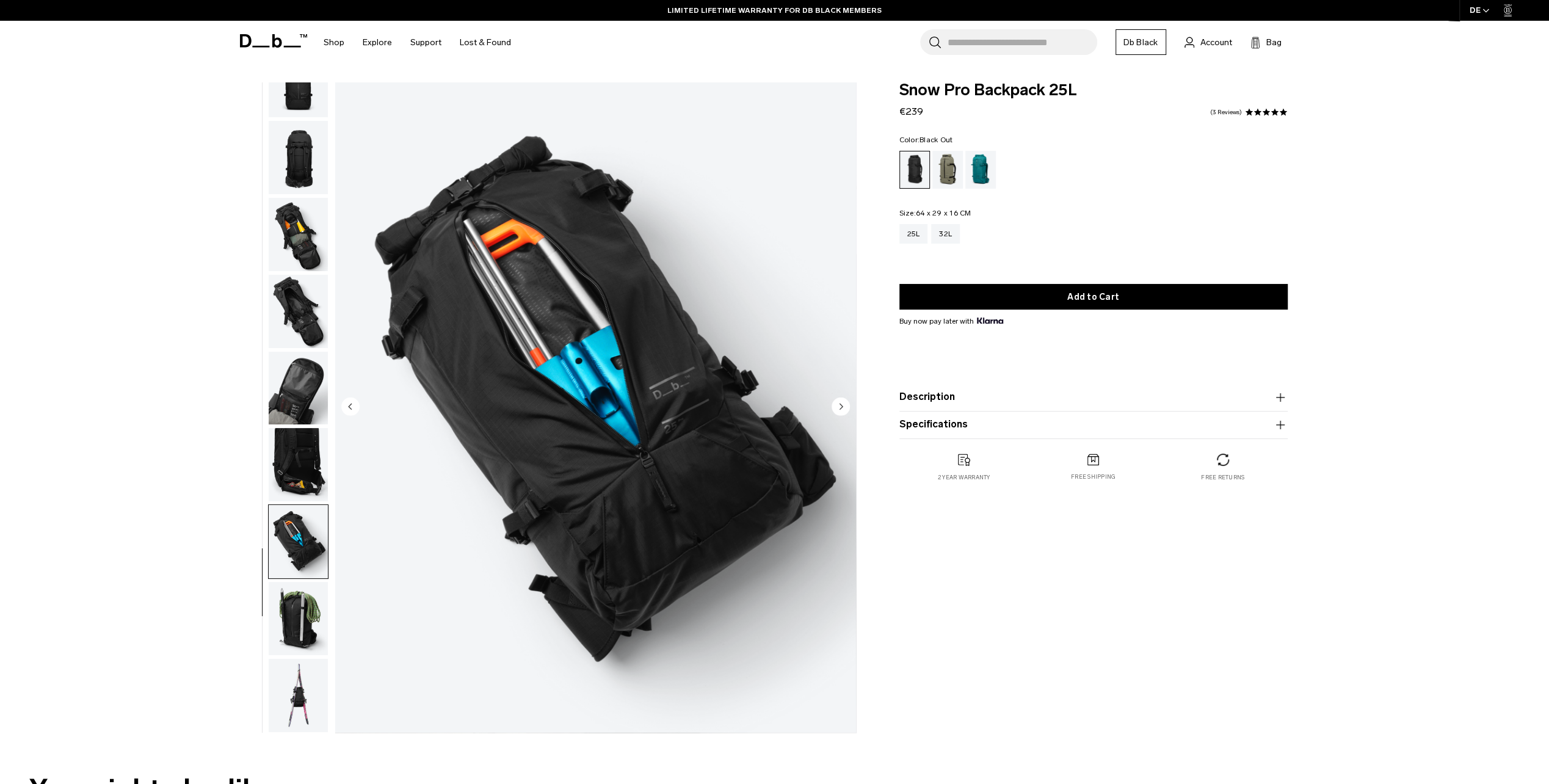
click at [304, 584] on button "button" at bounding box center [298, 618] width 61 height 74
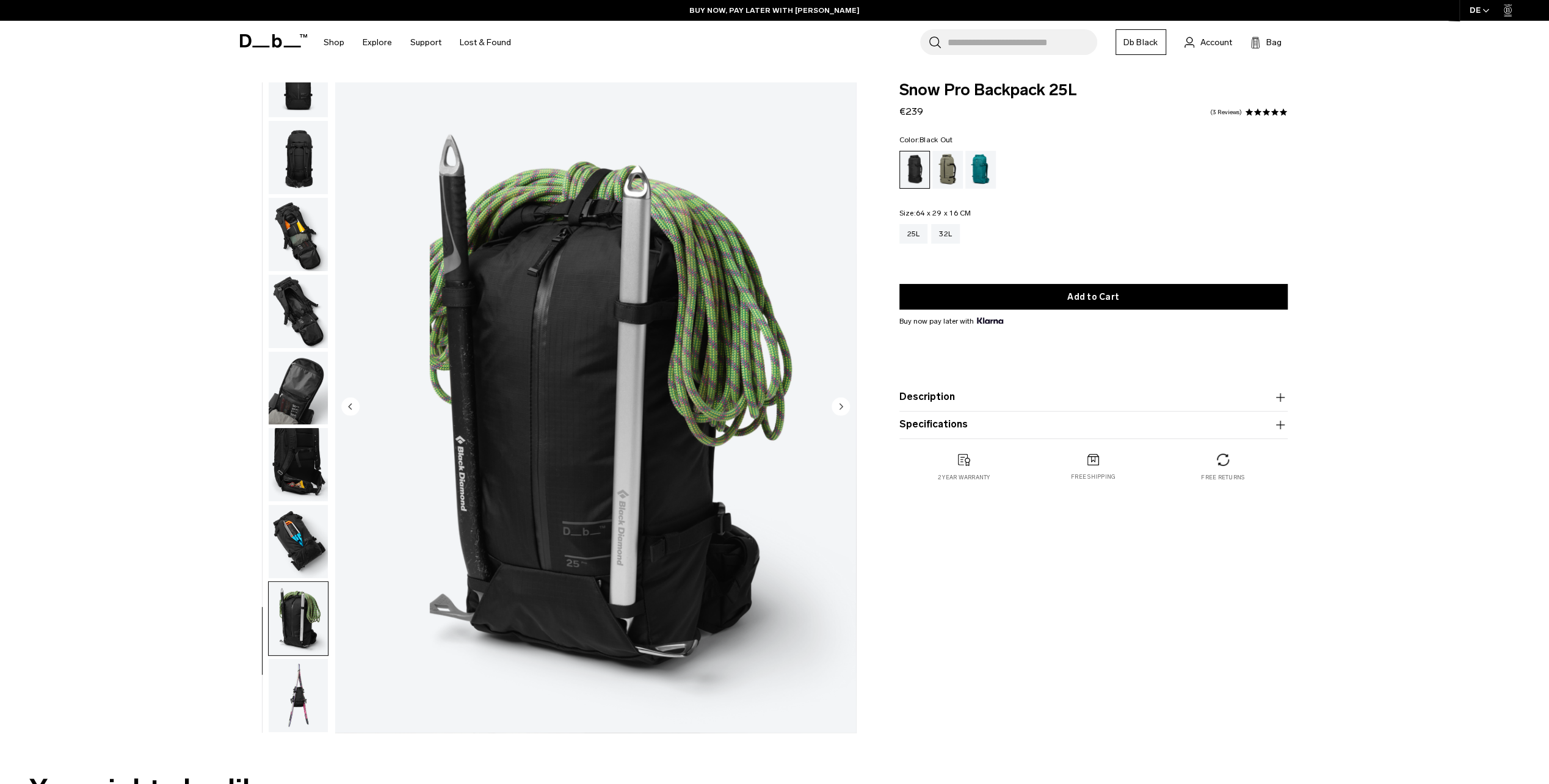
click at [312, 698] on img "button" at bounding box center [298, 695] width 59 height 73
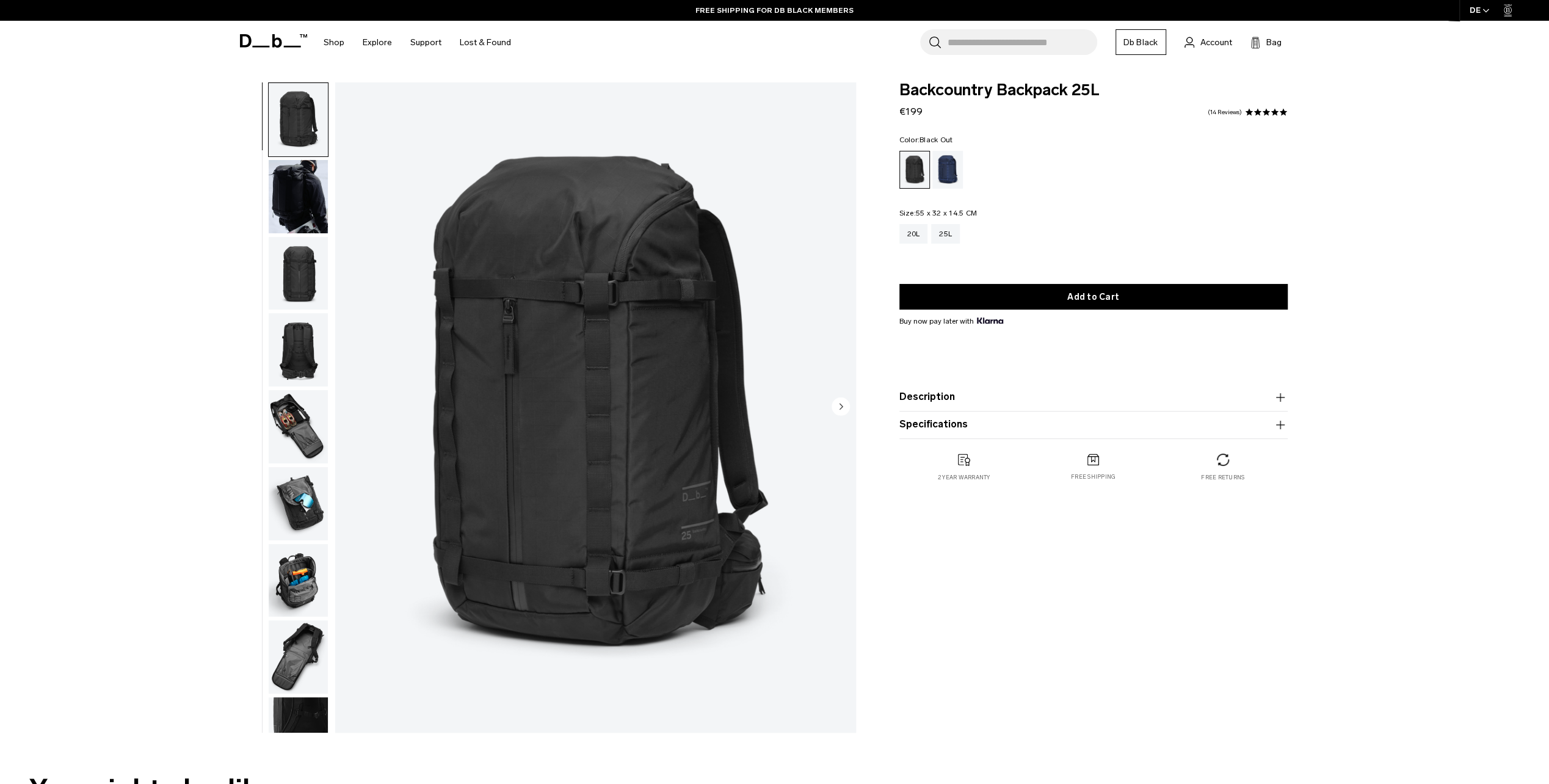
click at [284, 402] on img "button" at bounding box center [298, 427] width 59 height 73
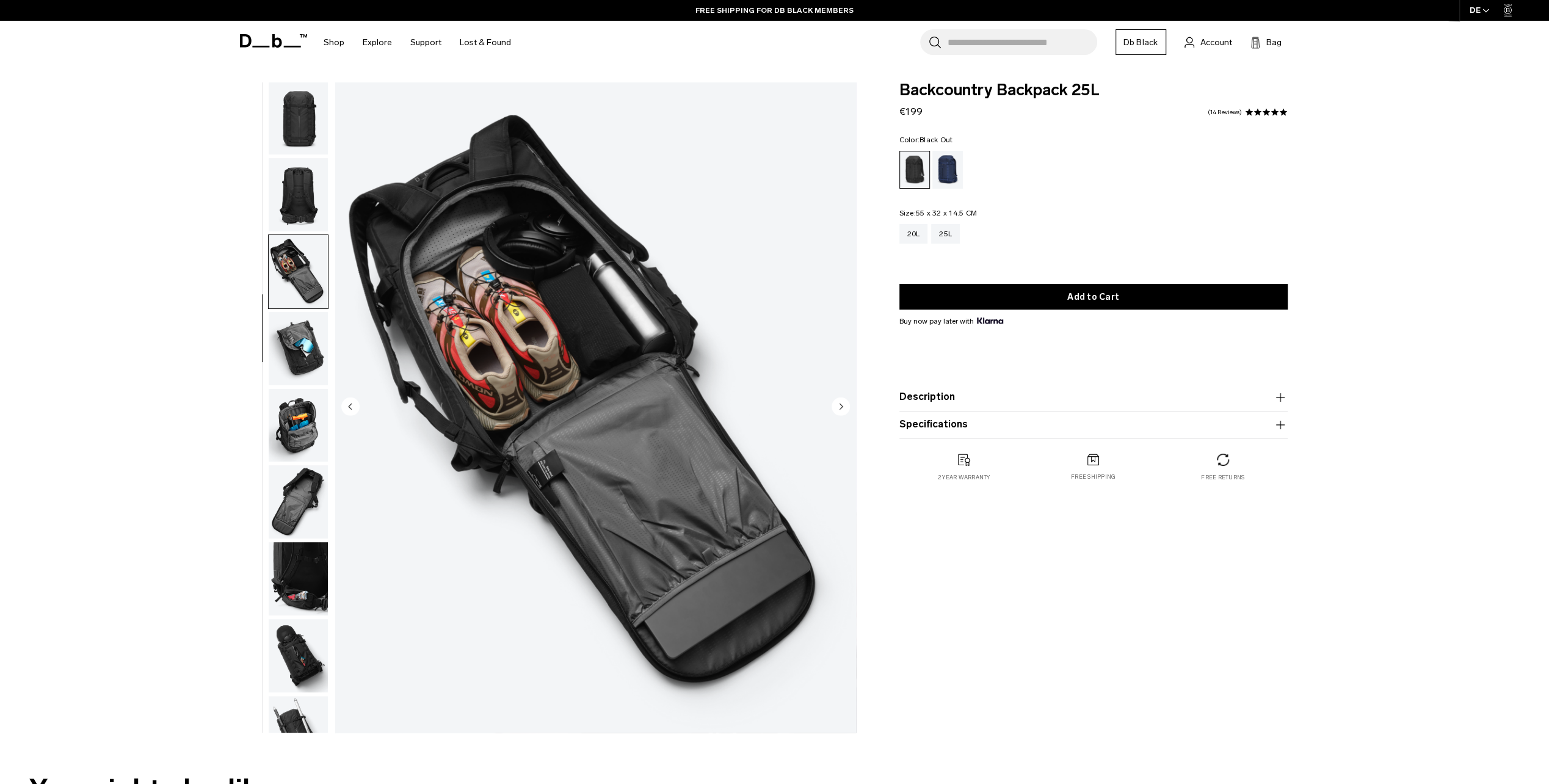
scroll to position [269, 0]
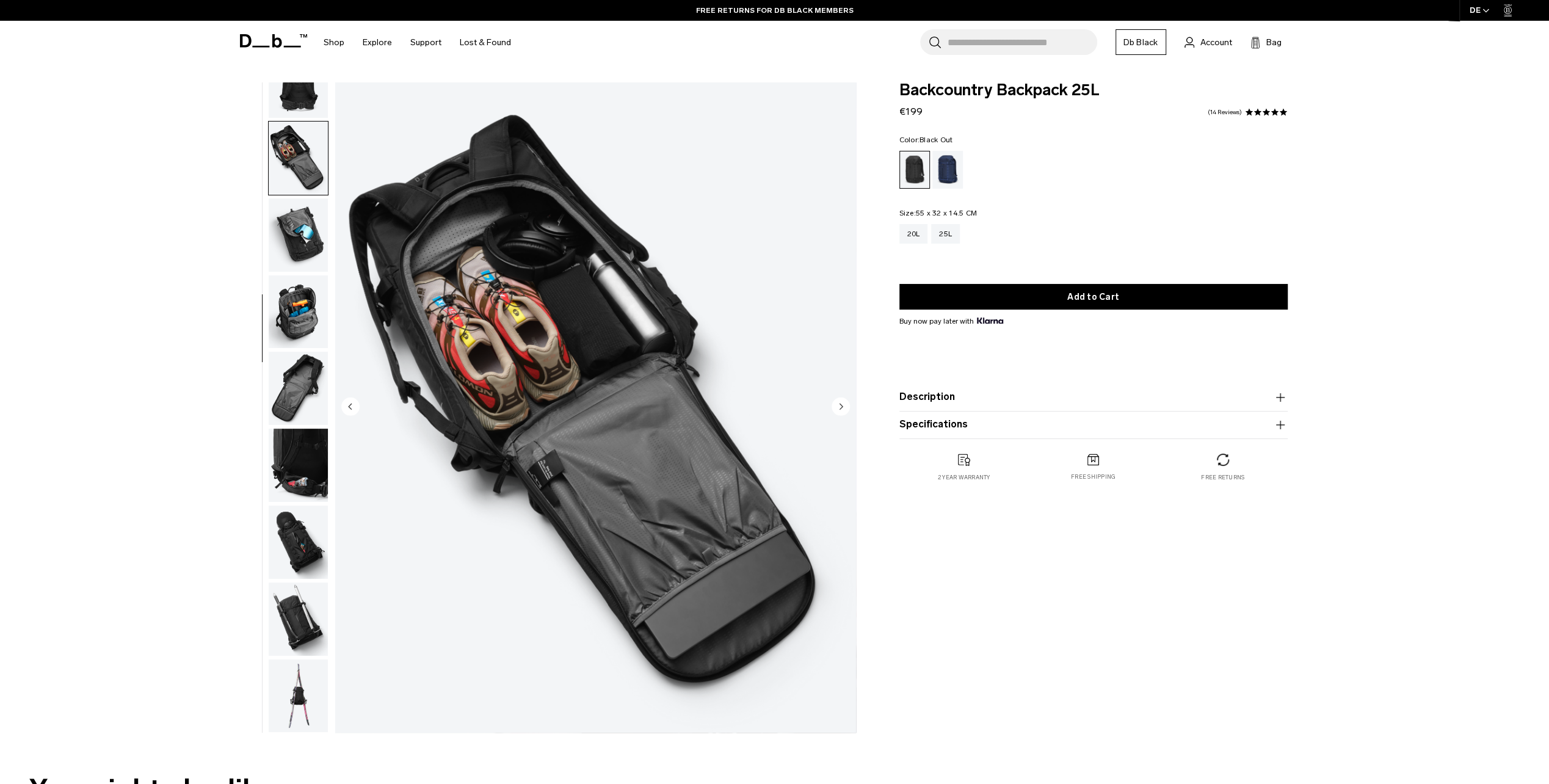
click at [294, 311] on img "button" at bounding box center [298, 312] width 59 height 73
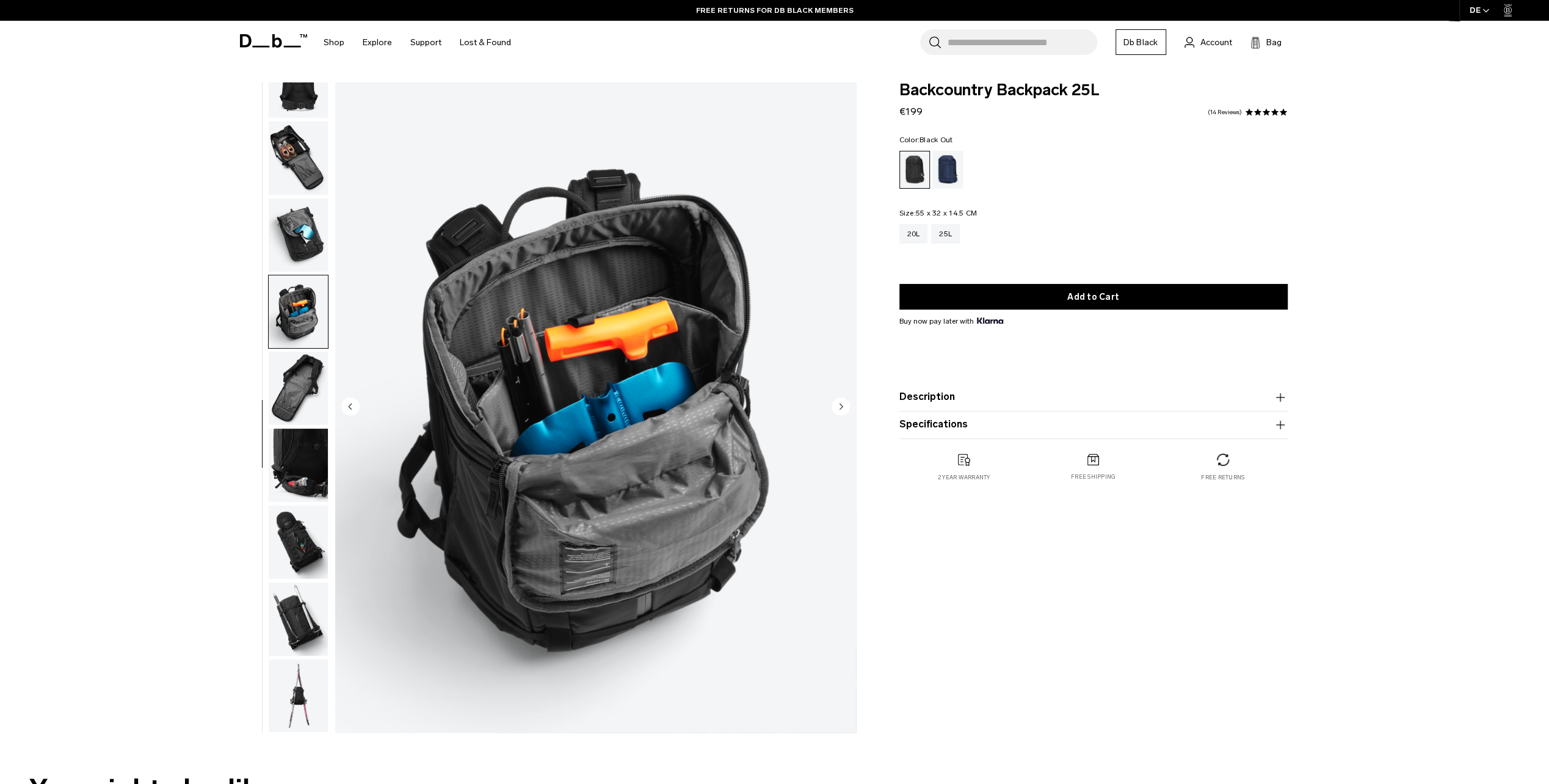
click at [304, 170] on img "button" at bounding box center [298, 158] width 59 height 73
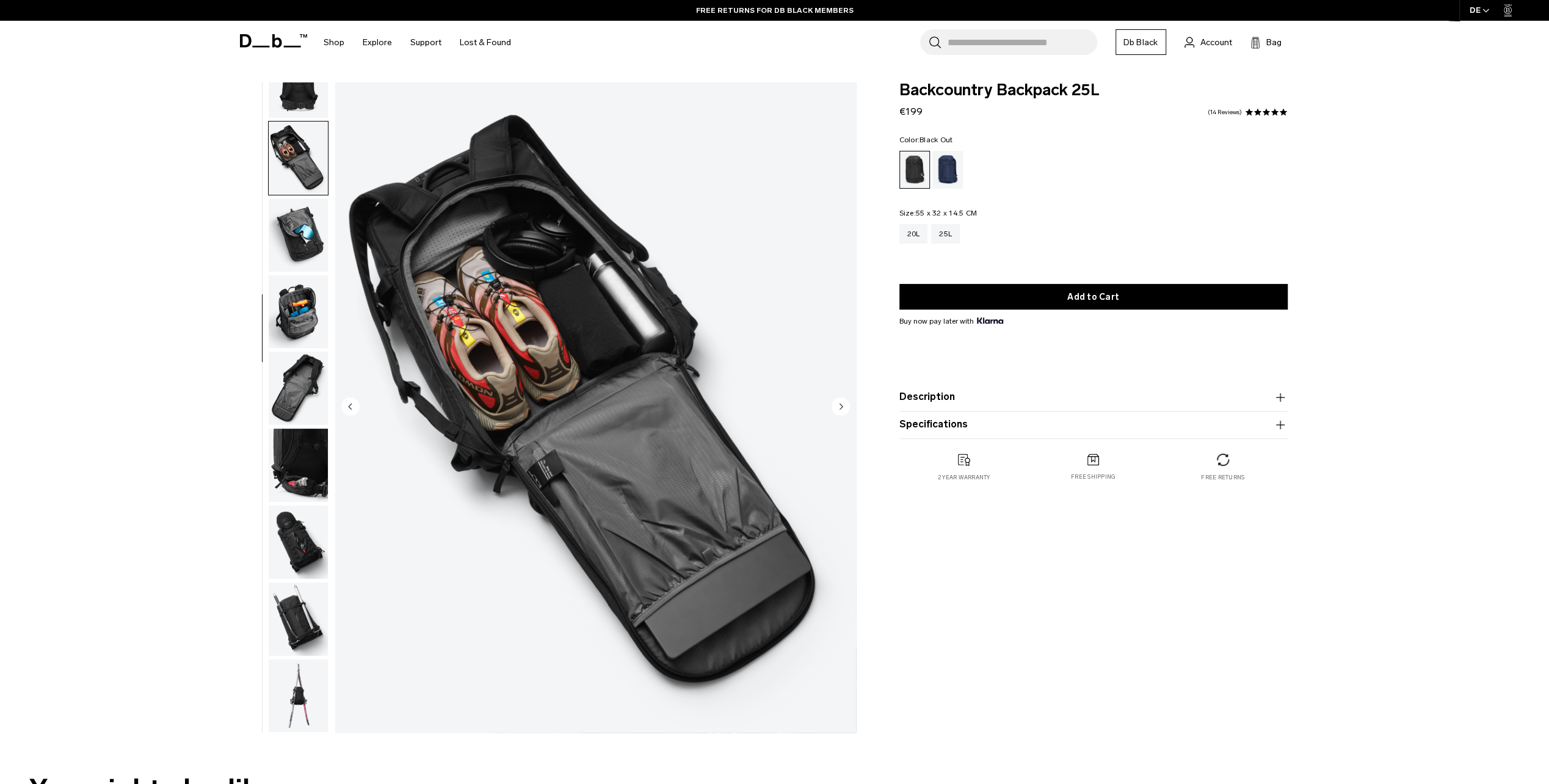
click at [312, 232] on img "button" at bounding box center [298, 235] width 59 height 73
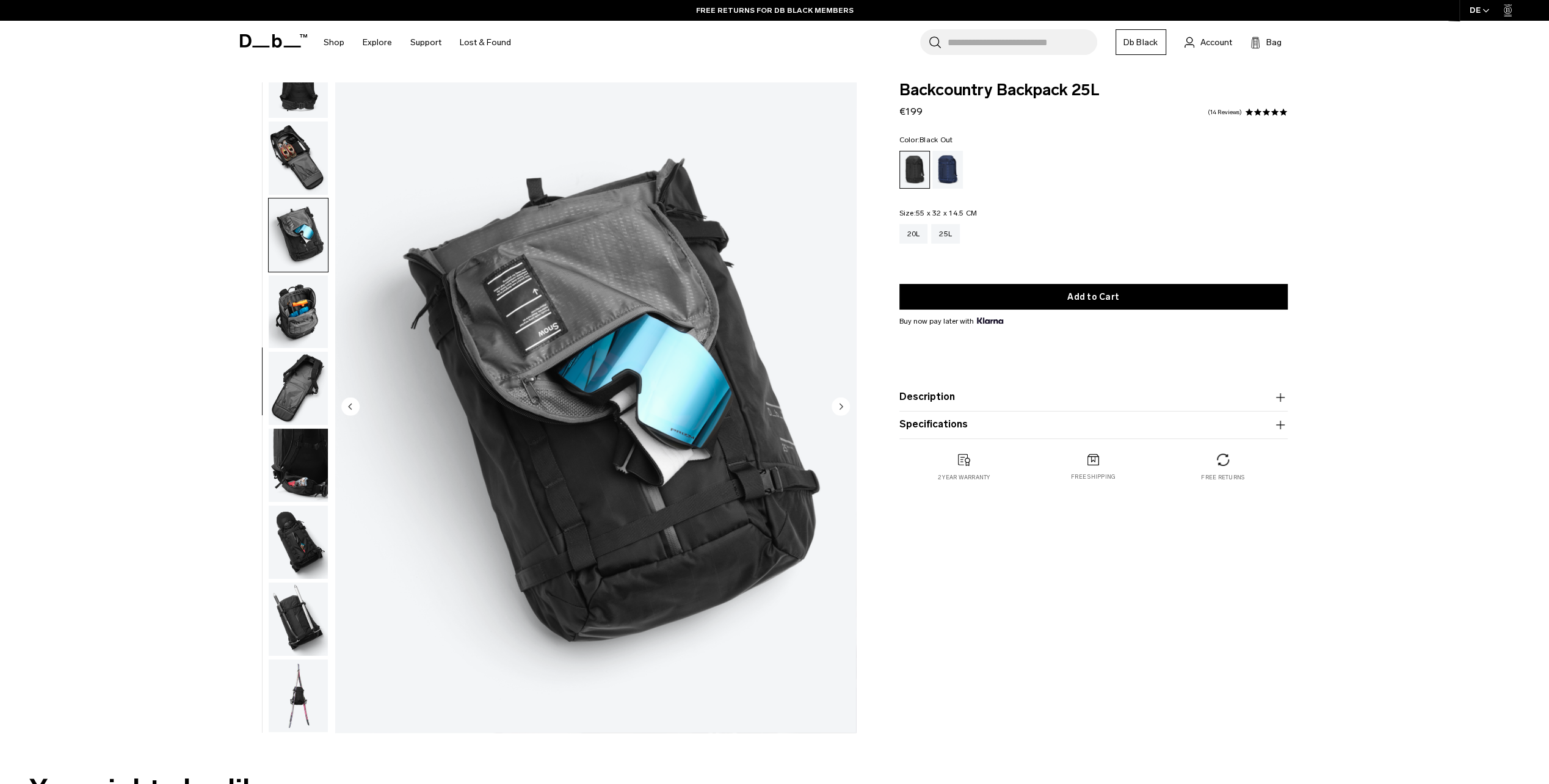
click at [284, 453] on img "button" at bounding box center [298, 465] width 59 height 73
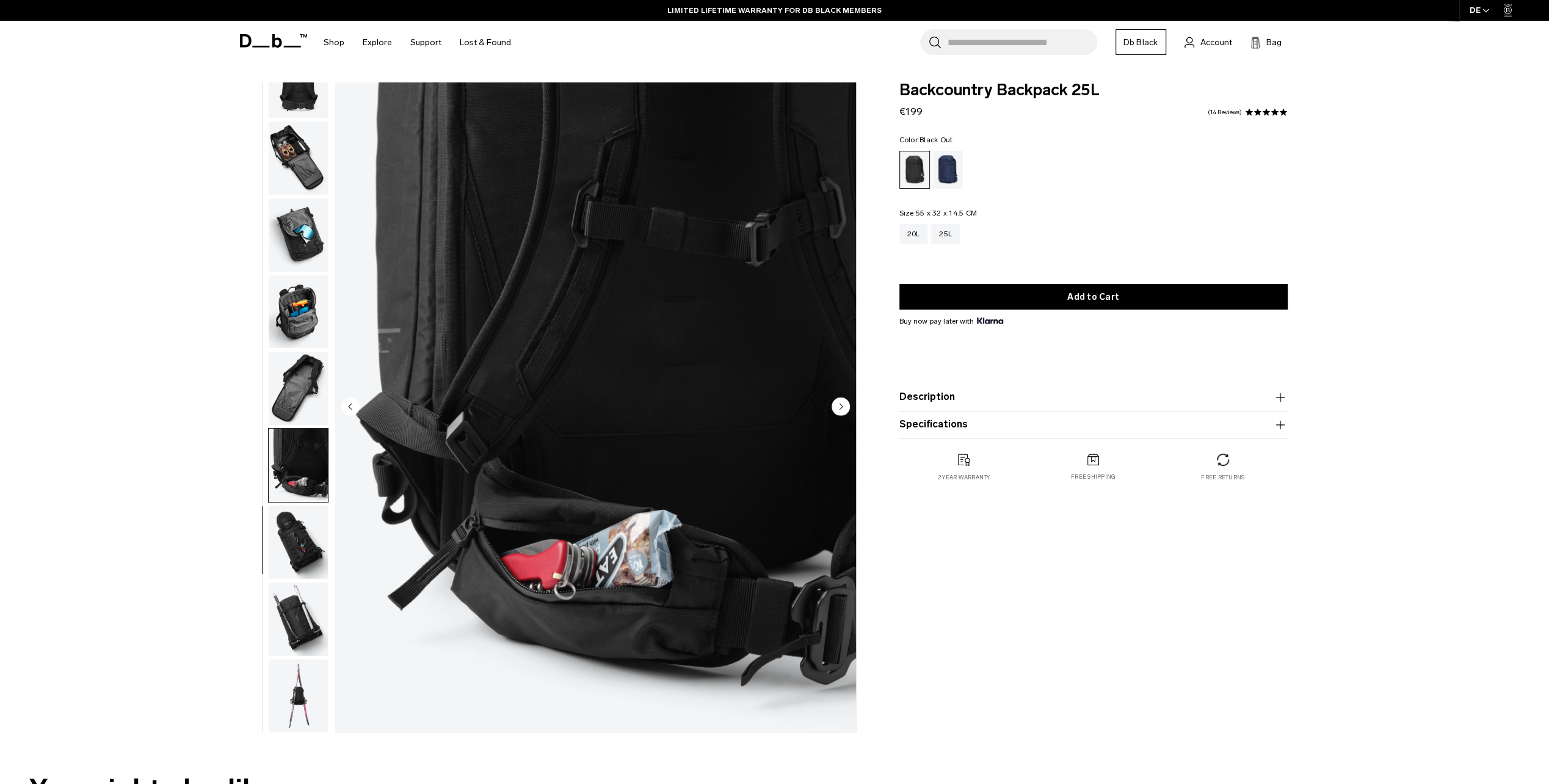
click at [295, 568] on img "button" at bounding box center [298, 542] width 59 height 73
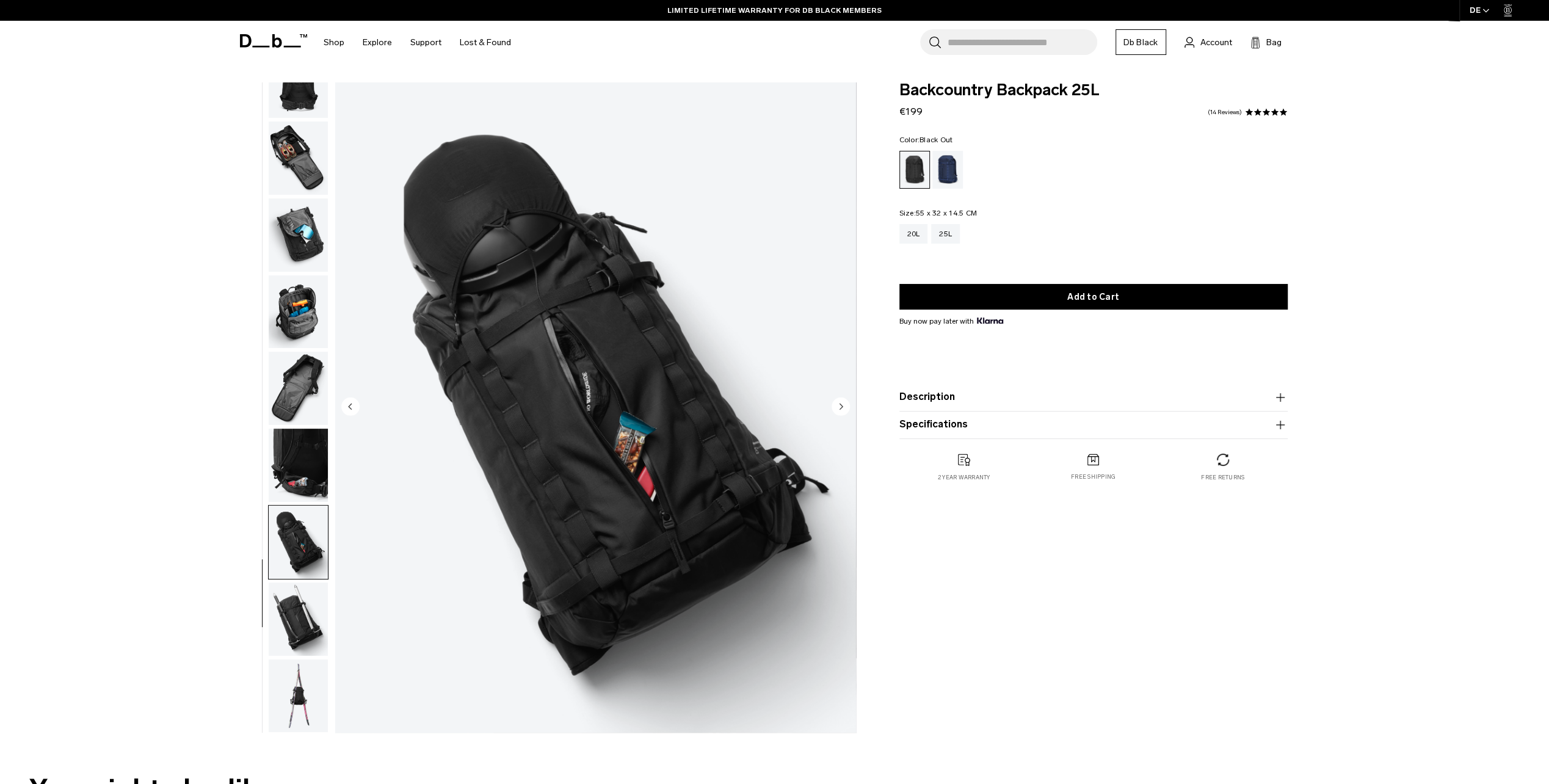
click at [297, 616] on img "button" at bounding box center [298, 619] width 59 height 73
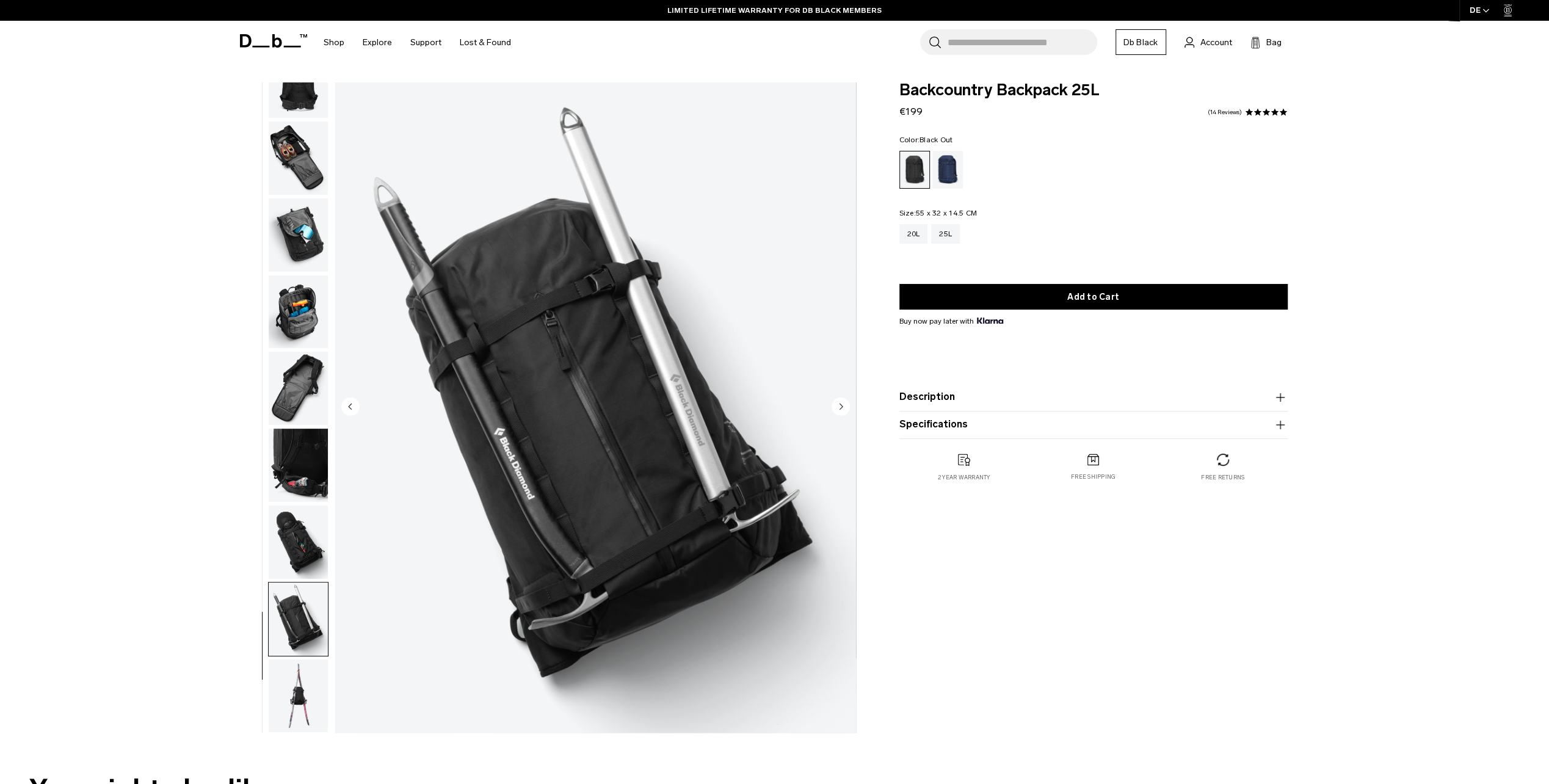
click at [301, 680] on img "button" at bounding box center [298, 696] width 59 height 73
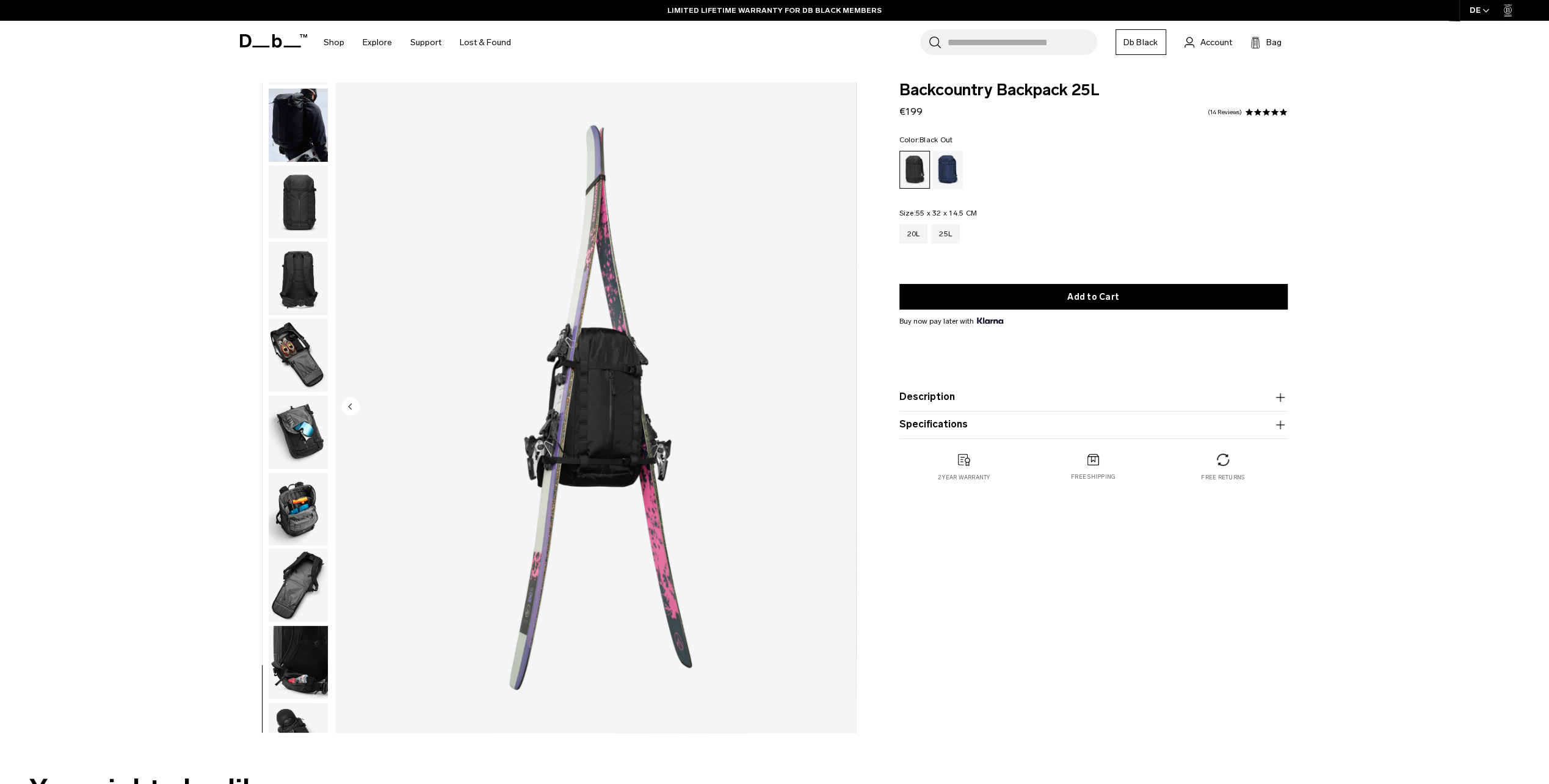
scroll to position [0, 0]
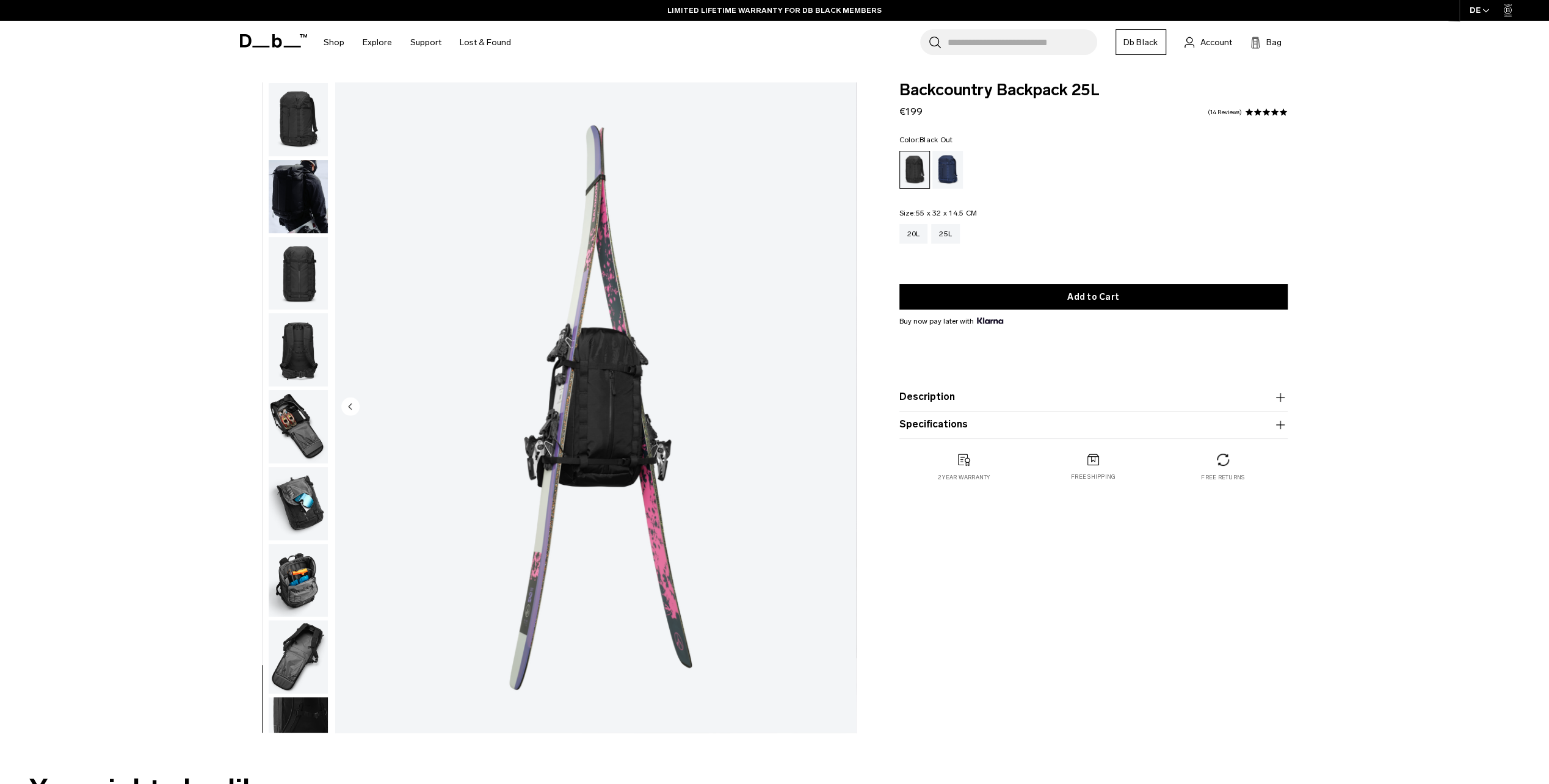
click at [310, 331] on img "button" at bounding box center [298, 350] width 59 height 73
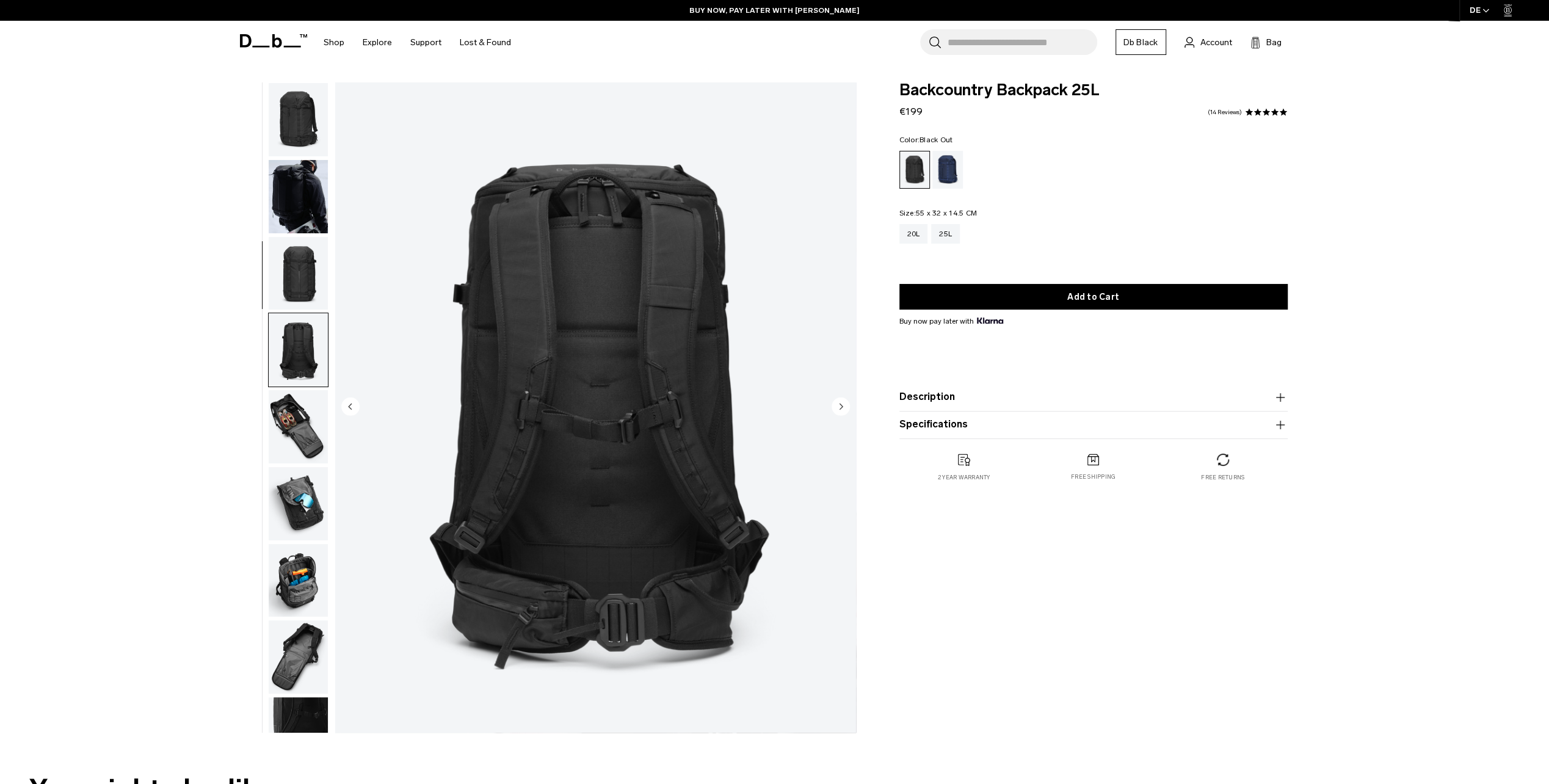
click at [296, 274] on img "button" at bounding box center [298, 274] width 59 height 73
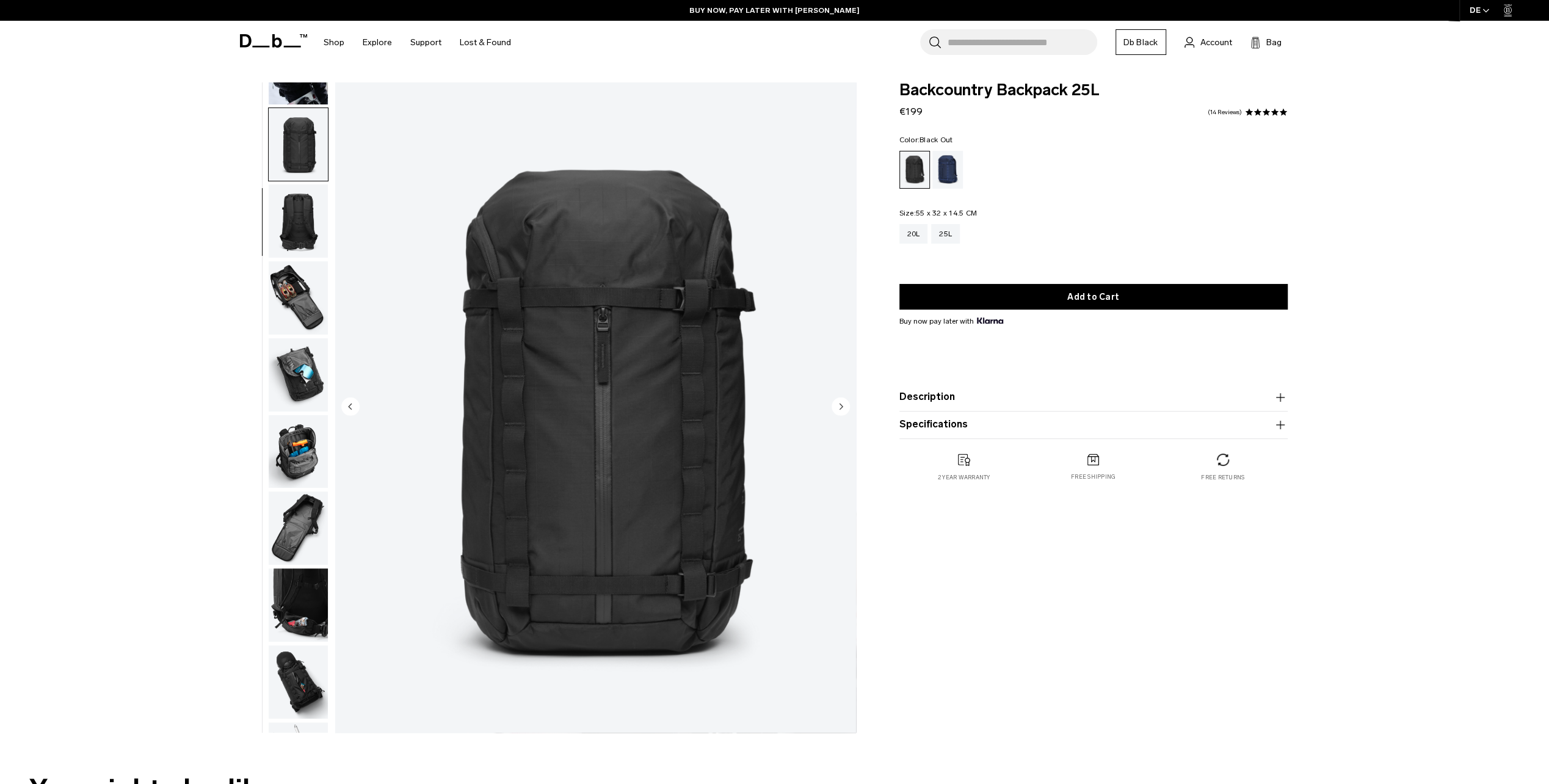
scroll to position [154, 0]
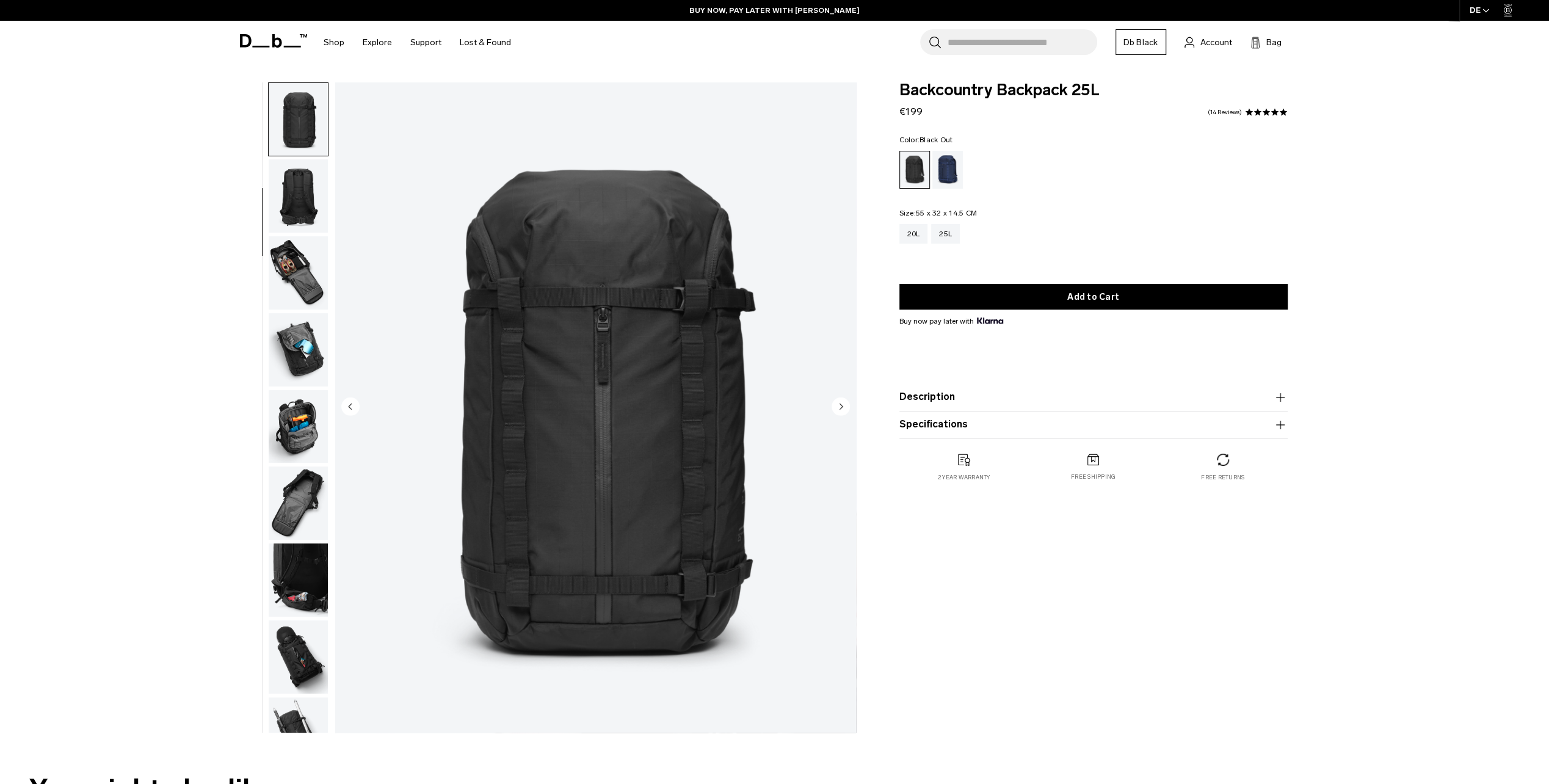
click at [350, 408] on icon "Previous slide" at bounding box center [349, 406] width 3 height 5
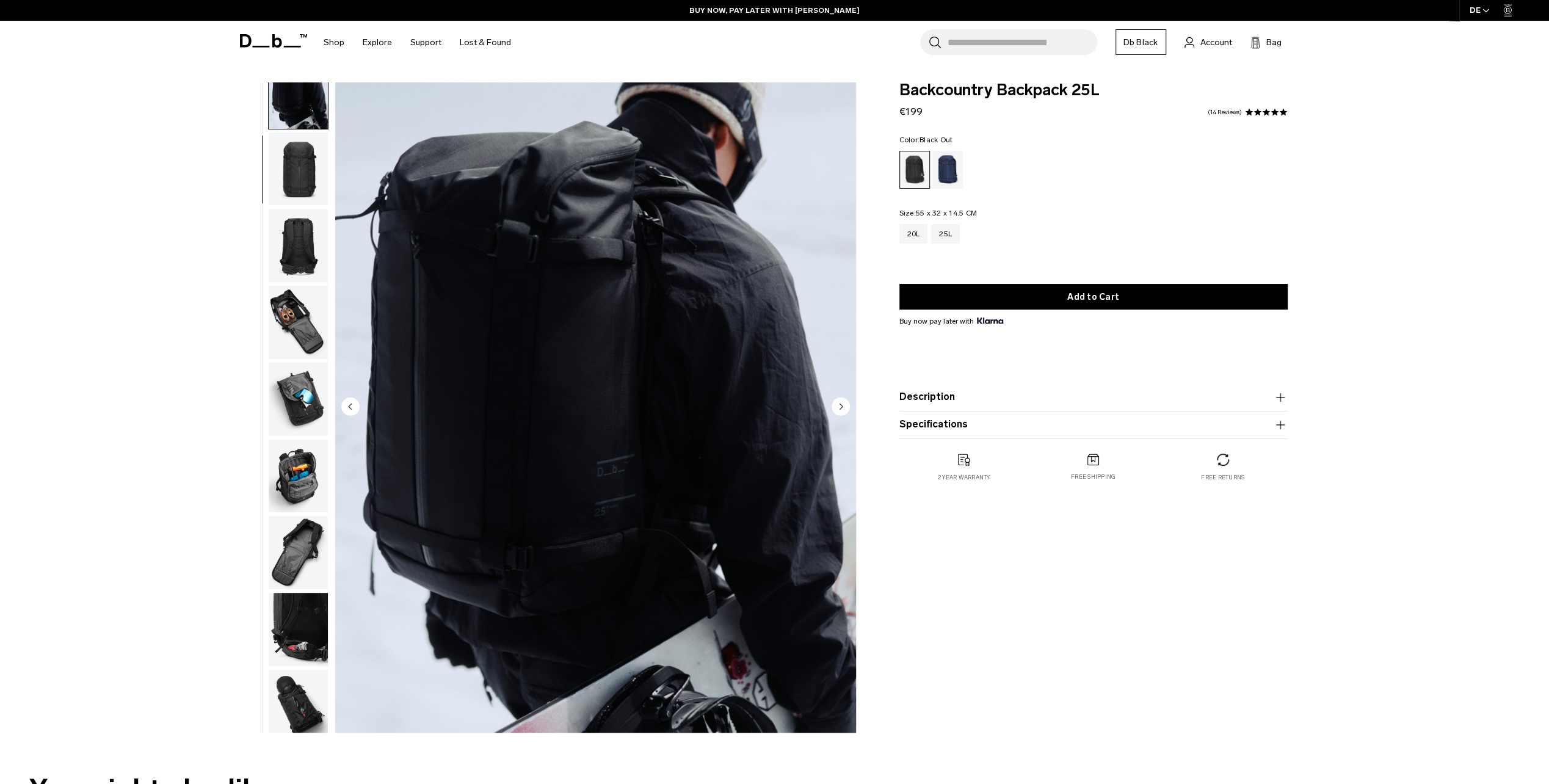
scroll to position [77, 0]
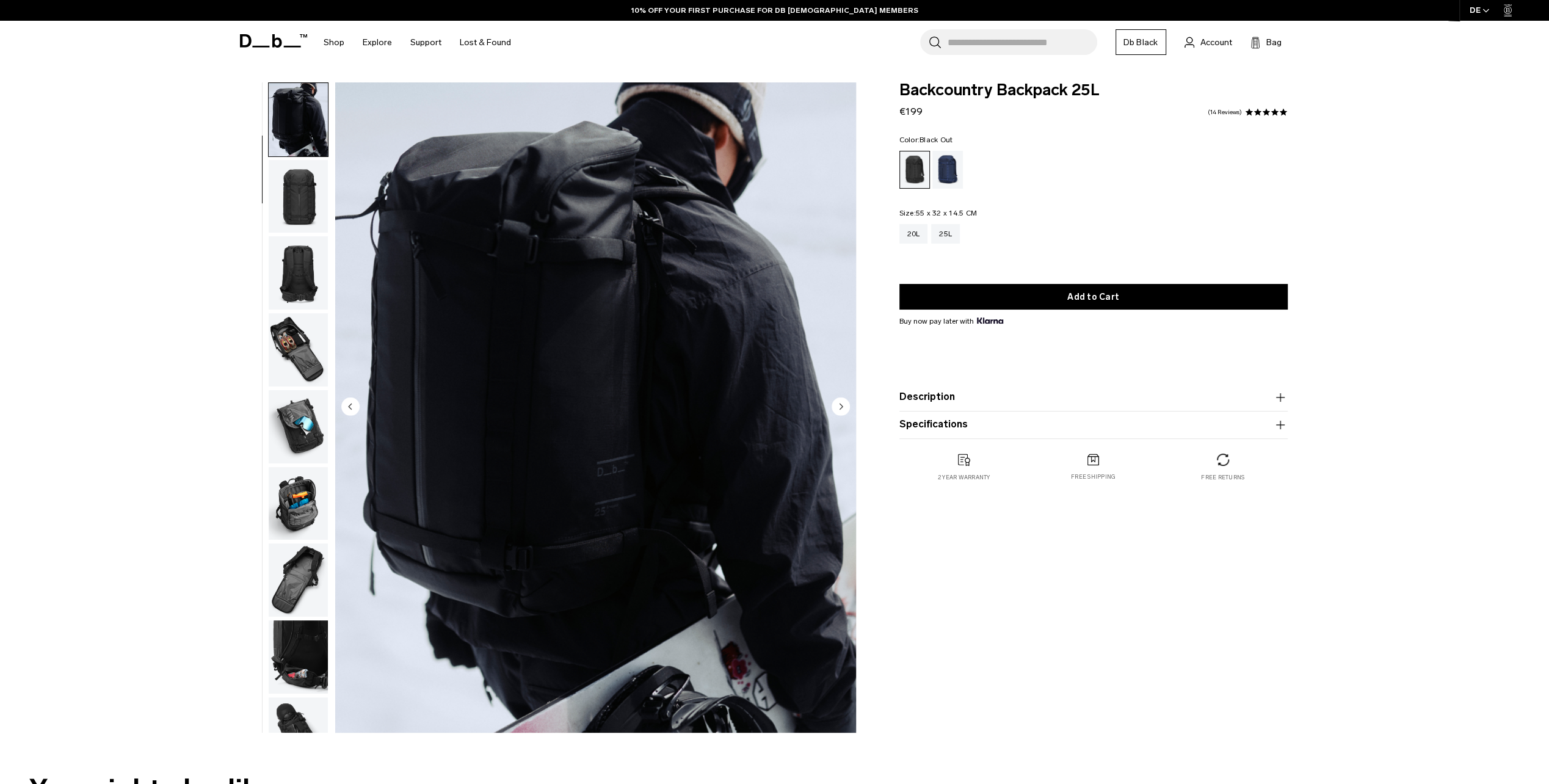
click at [350, 408] on icon "Previous slide" at bounding box center [349, 406] width 3 height 5
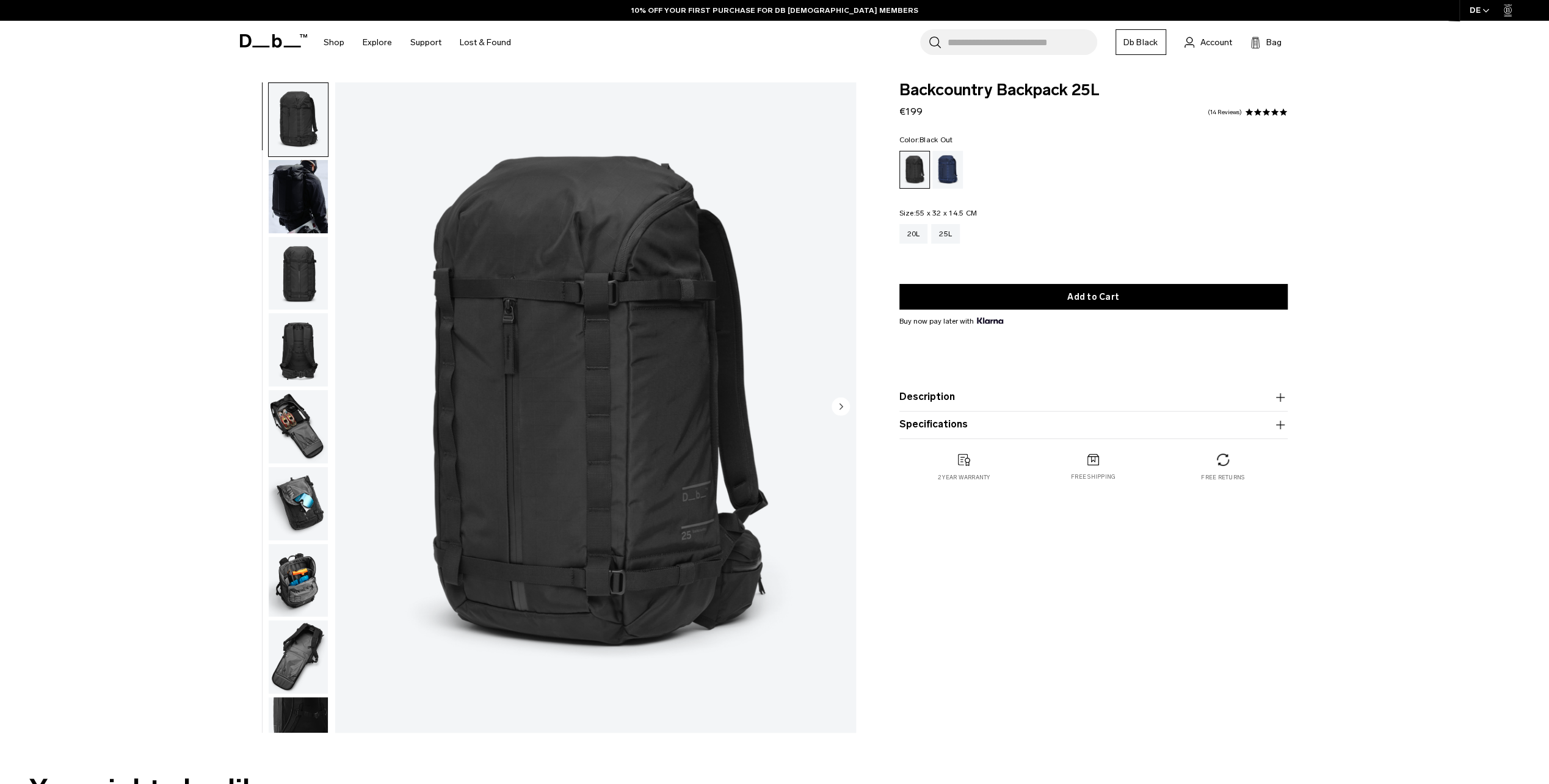
scroll to position [0, 0]
click at [350, 408] on img "1 / 12" at bounding box center [595, 407] width 521 height 650
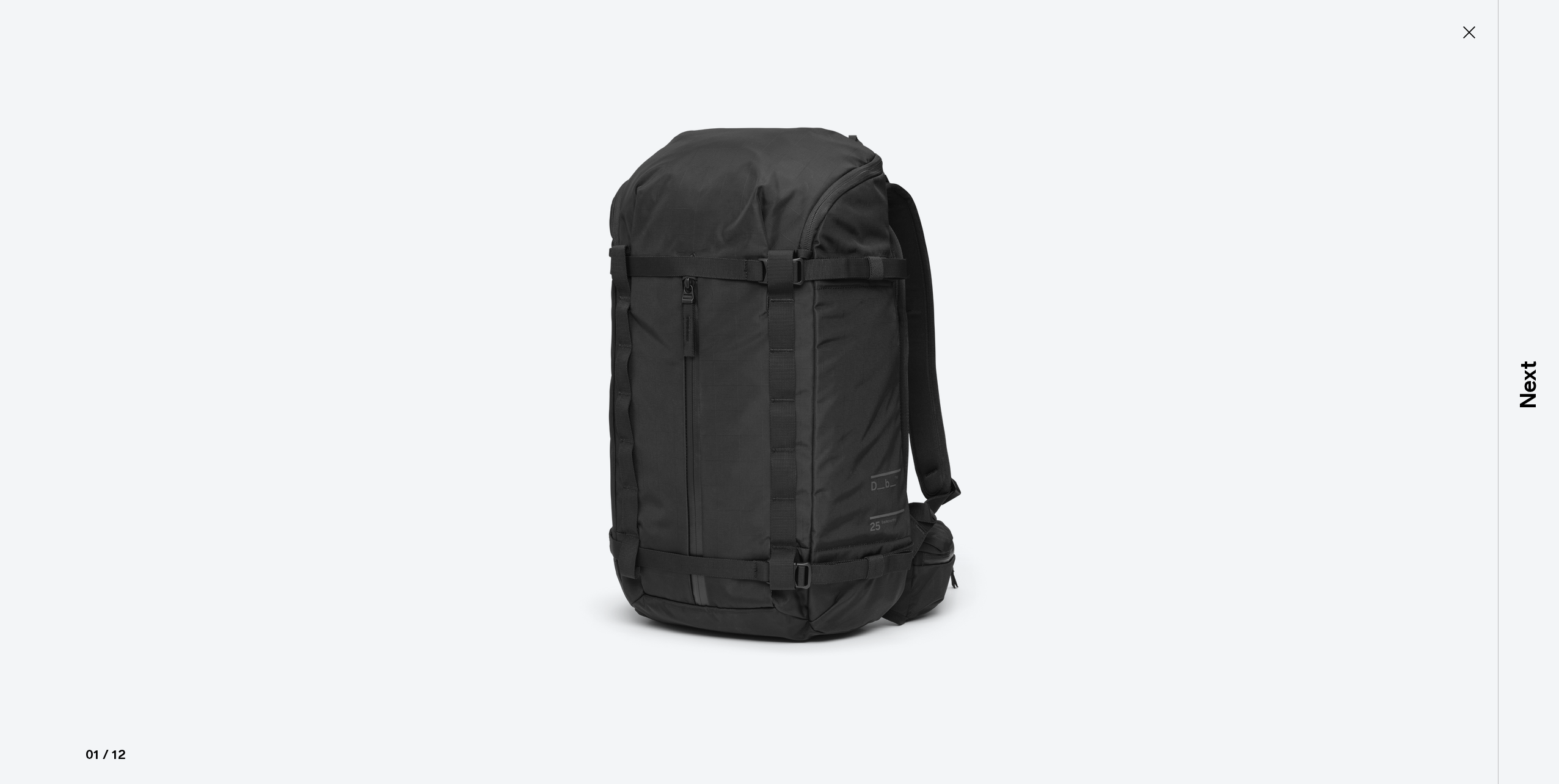
click at [1476, 43] on button "Close" at bounding box center [1469, 32] width 40 height 26
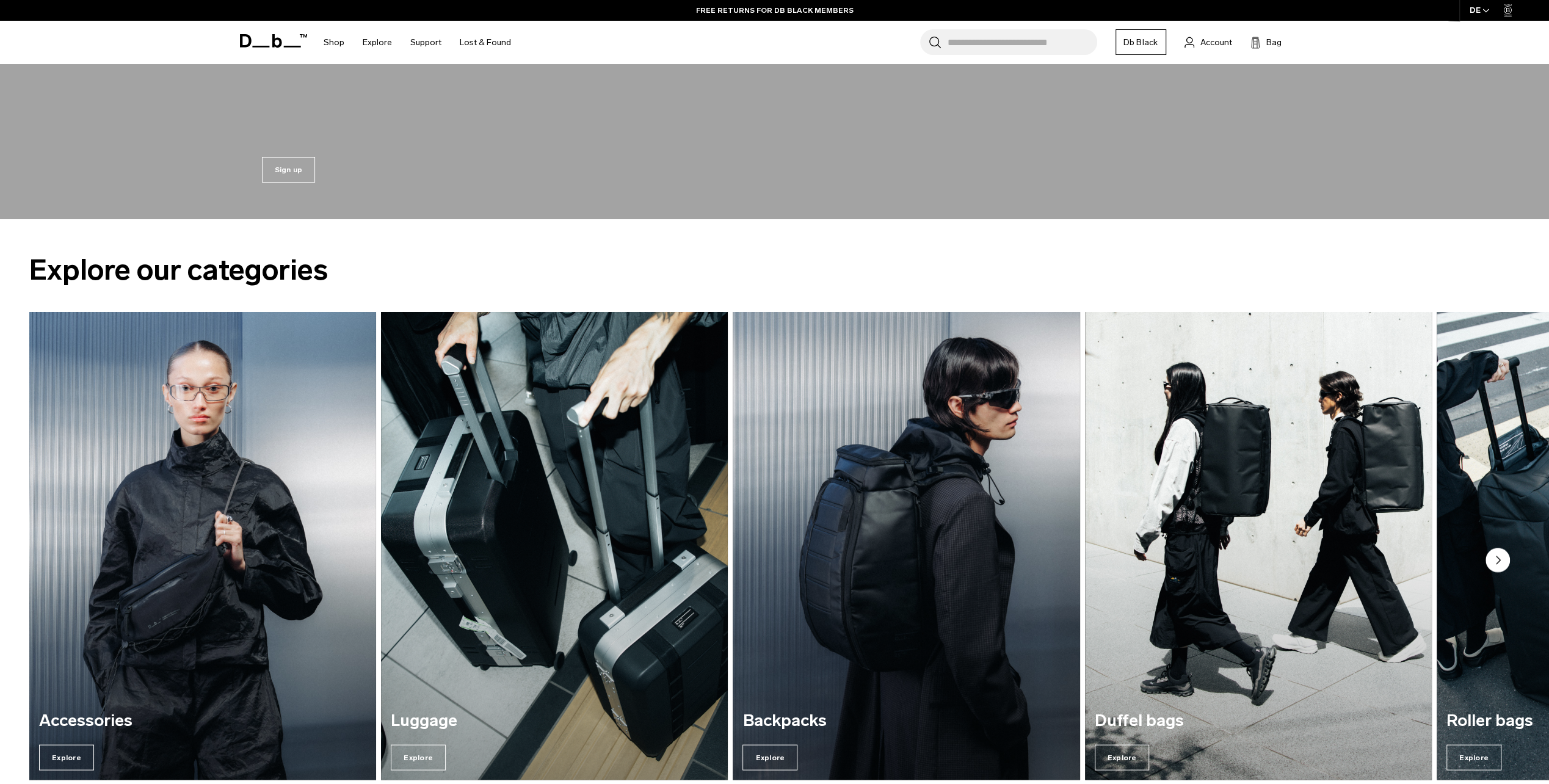
scroll to position [1740, 0]
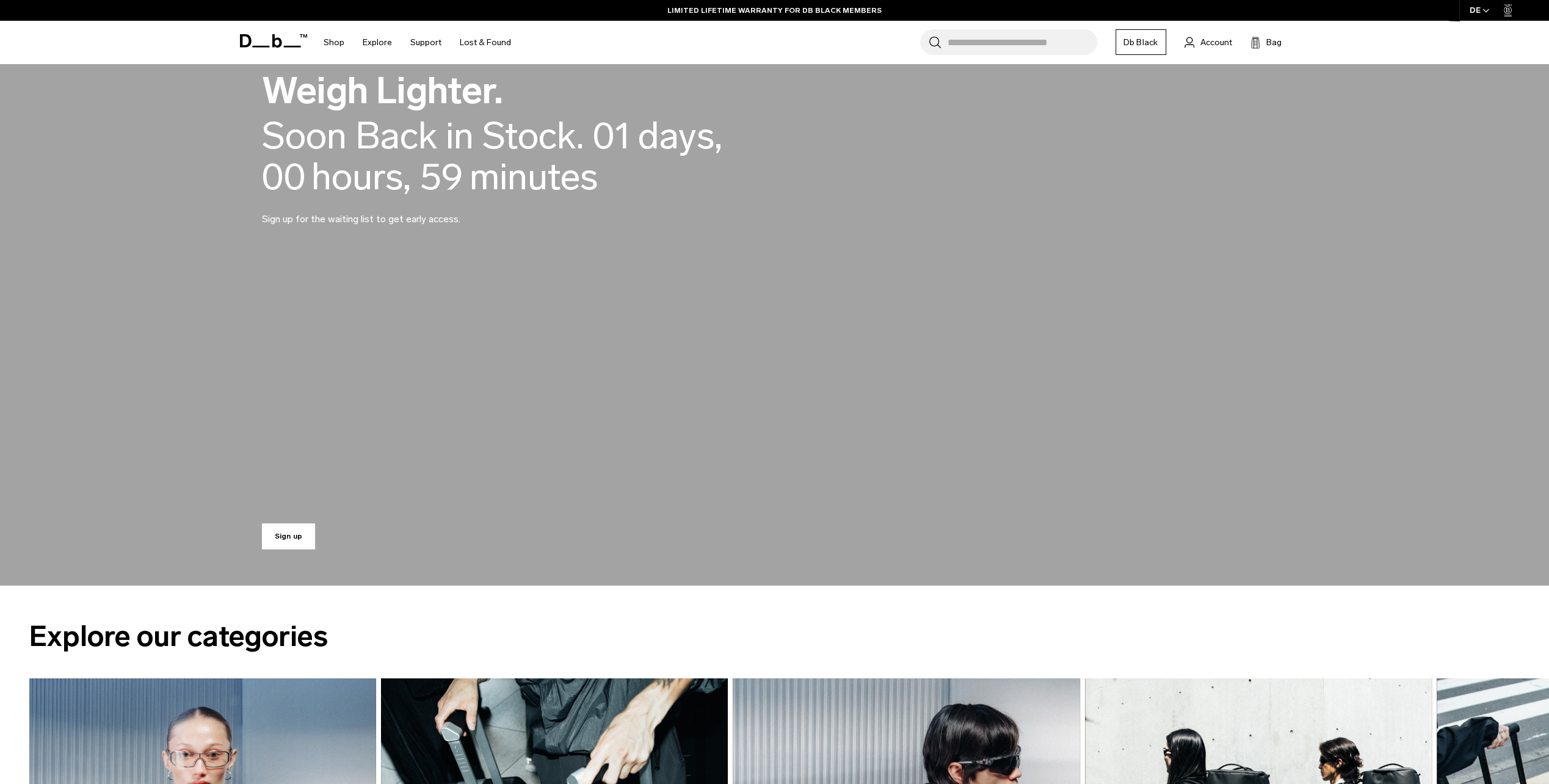
click at [285, 531] on link "Sign up" at bounding box center [289, 536] width 54 height 26
